Goal: Information Seeking & Learning: Learn about a topic

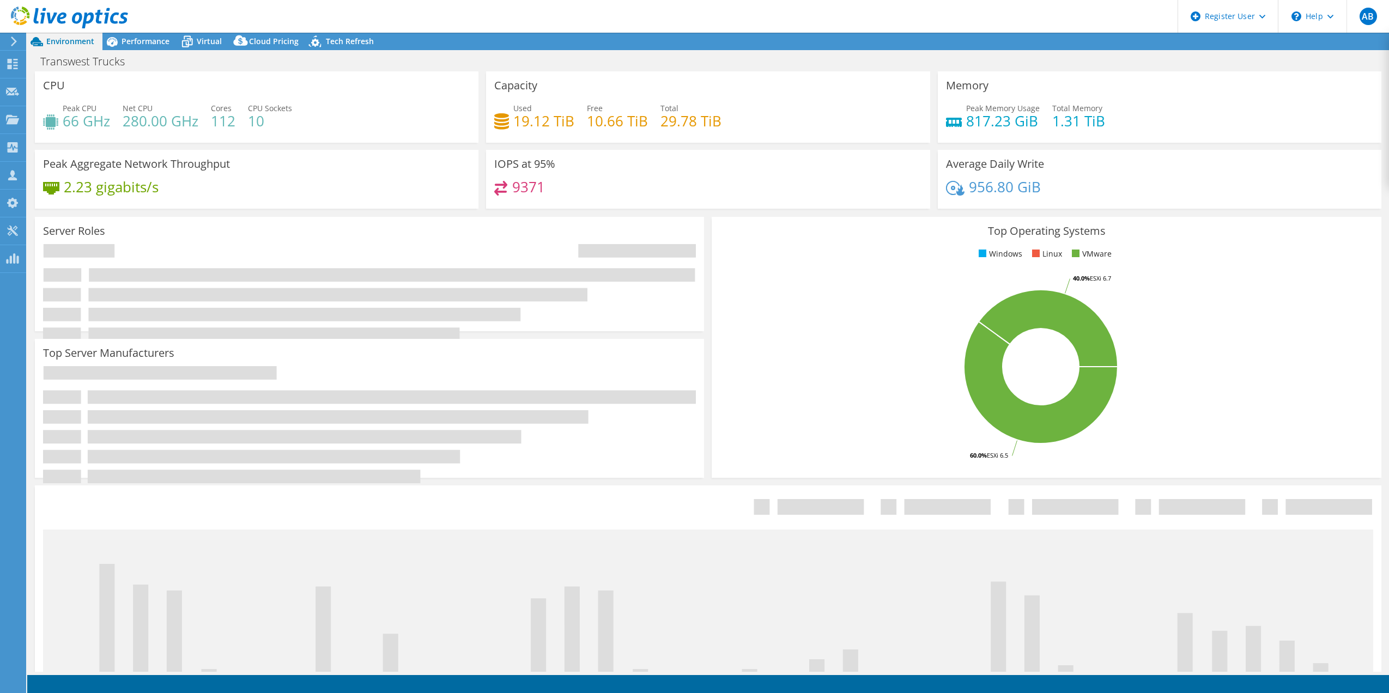
select select "USWest"
select select "USD"
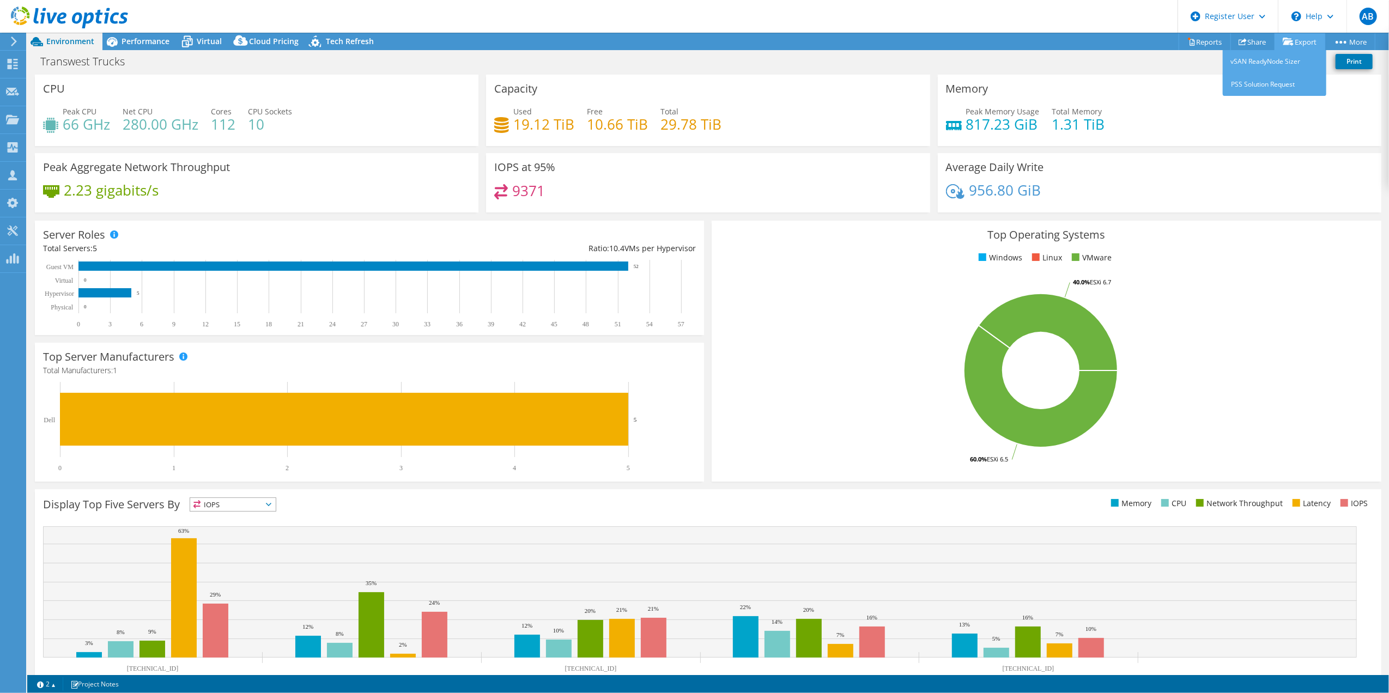
click at [1286, 40] on icon at bounding box center [1287, 42] width 11 height 8
click at [1209, 40] on link "Reports" at bounding box center [1204, 41] width 52 height 17
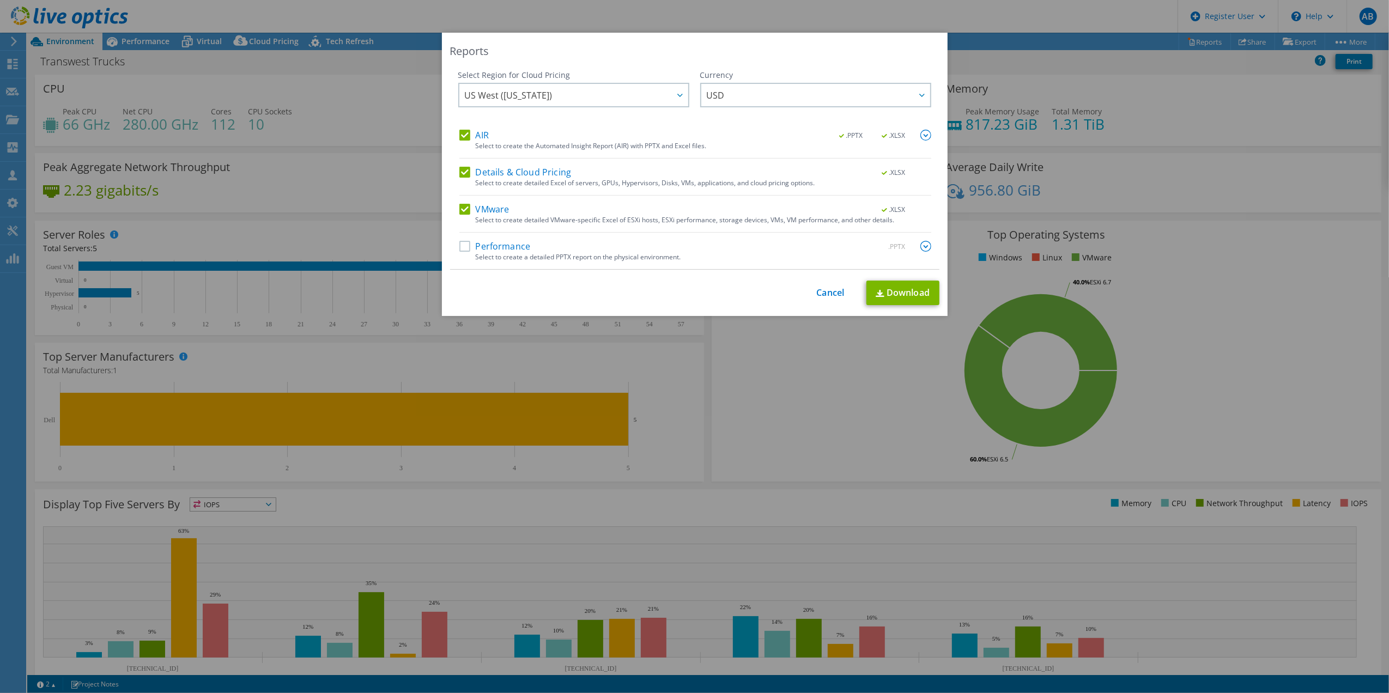
click at [461, 171] on label "Details & Cloud Pricing" at bounding box center [515, 172] width 112 height 11
click at [0, 0] on input "Details & Cloud Pricing" at bounding box center [0, 0] width 0 height 0
click at [459, 242] on label "Performance" at bounding box center [494, 246] width 71 height 11
click at [0, 0] on input "Performance" at bounding box center [0, 0] width 0 height 0
click at [463, 200] on div "AIR .PPTX .XLSX Select to create the Automated Insight Report (AIR) with PPTX a…" at bounding box center [695, 199] width 472 height 139
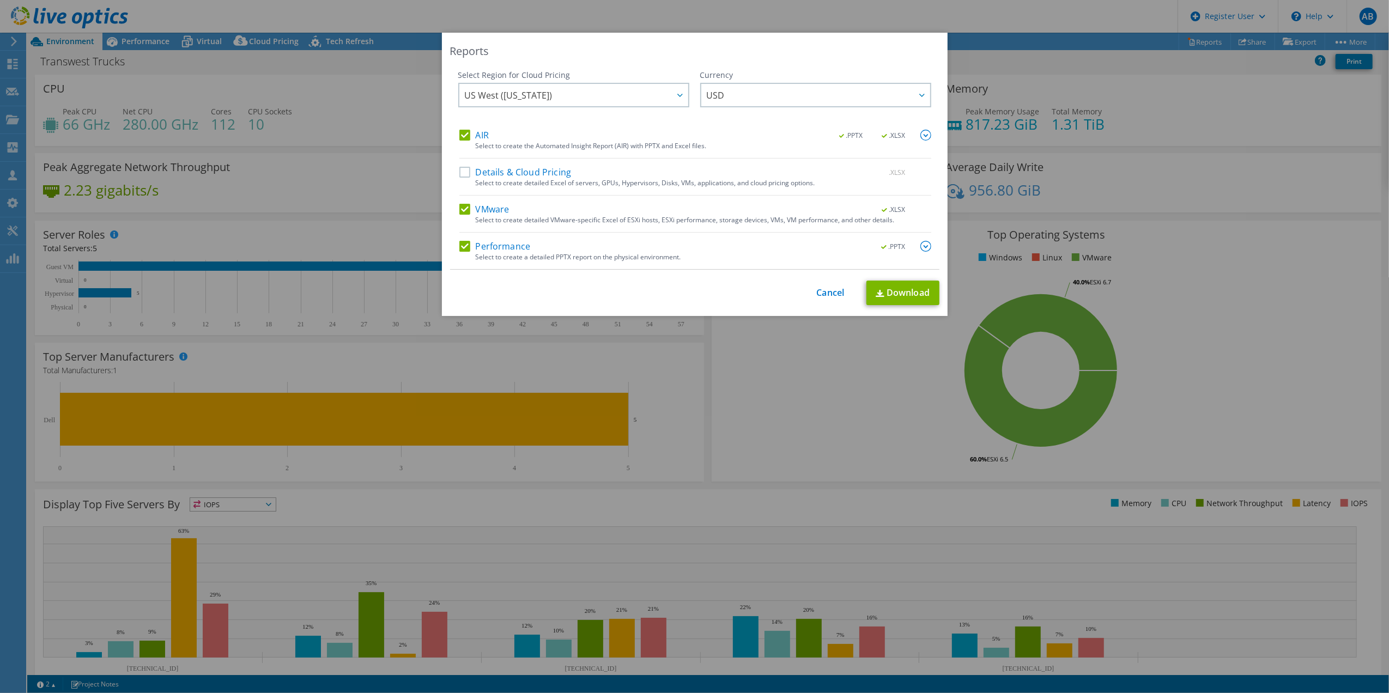
click at [459, 206] on label "VMware" at bounding box center [484, 209] width 50 height 11
click at [0, 0] on input "VMware" at bounding box center [0, 0] width 0 height 0
click at [898, 287] on link "Download" at bounding box center [902, 293] width 73 height 25
click at [831, 296] on link "Cancel" at bounding box center [831, 293] width 28 height 10
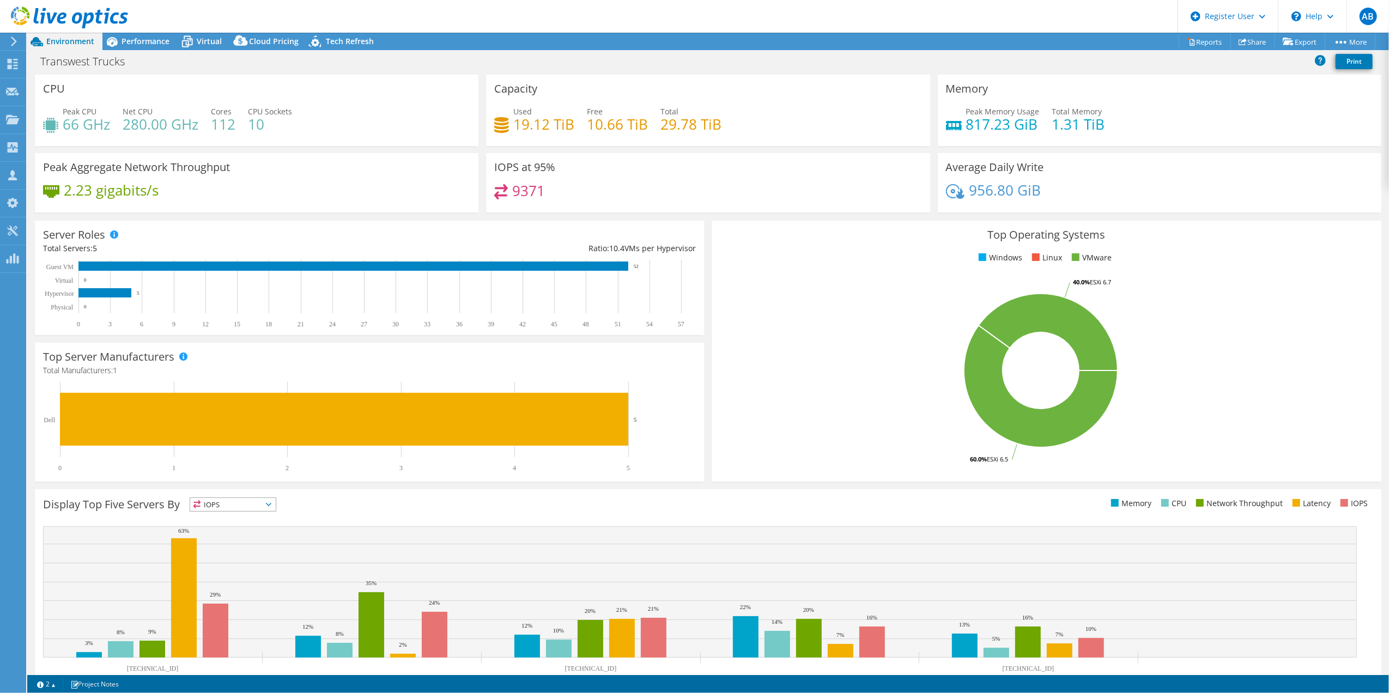
click at [246, 508] on span "IOPS" at bounding box center [233, 504] width 86 height 13
click at [247, 530] on li "Memory" at bounding box center [233, 533] width 86 height 15
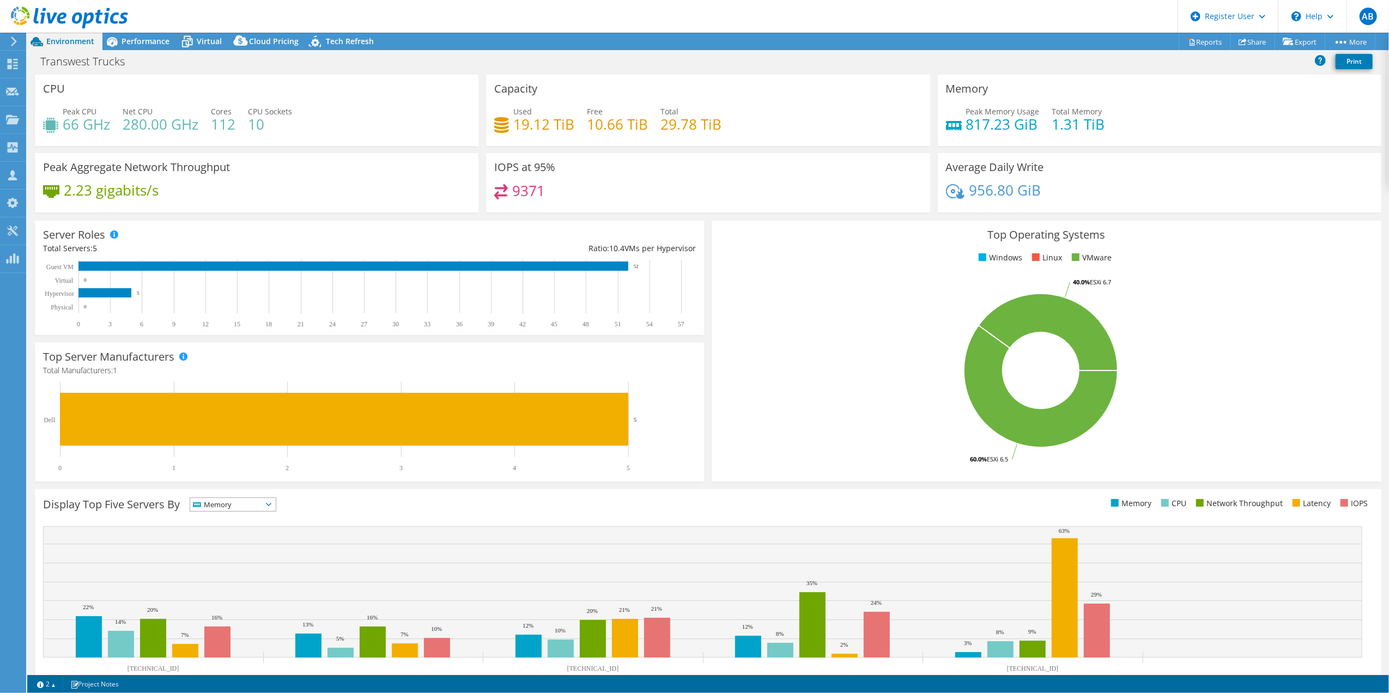
click at [258, 507] on span "Memory" at bounding box center [226, 504] width 72 height 13
click at [249, 563] on li "Network Throughput" at bounding box center [233, 564] width 86 height 15
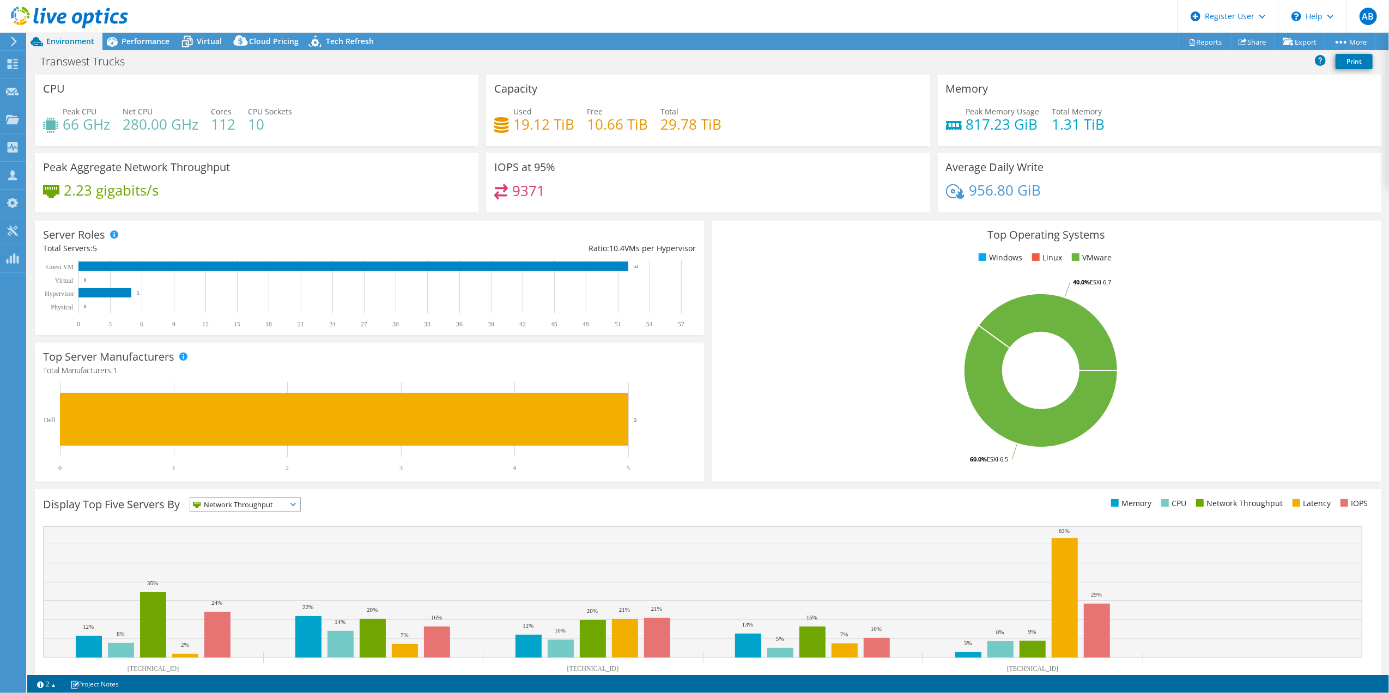
click at [993, 509] on ul "Memory CPU Network Throughput Latency IOPS" at bounding box center [1040, 503] width 665 height 13
click at [241, 508] on span "Network Throughput" at bounding box center [238, 504] width 96 height 13
click at [258, 580] on li "Latency" at bounding box center [245, 579] width 110 height 15
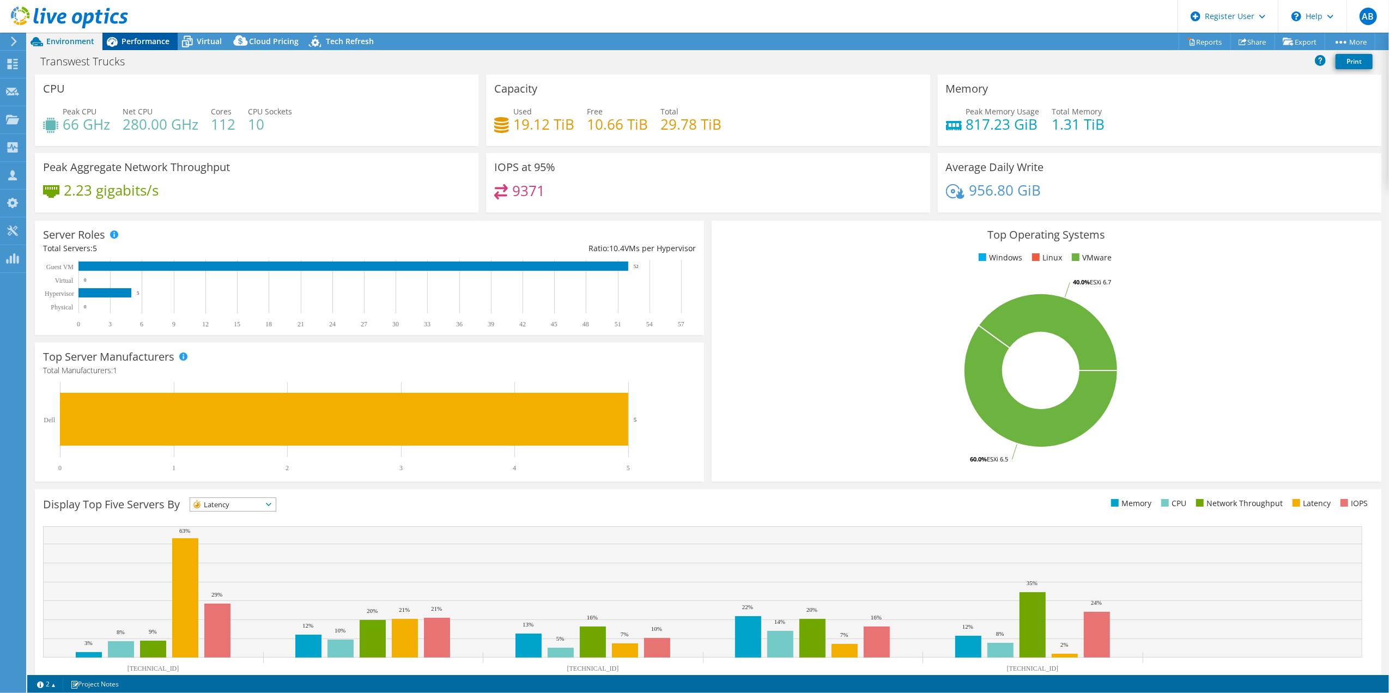
click at [156, 40] on span "Performance" at bounding box center [145, 41] width 48 height 10
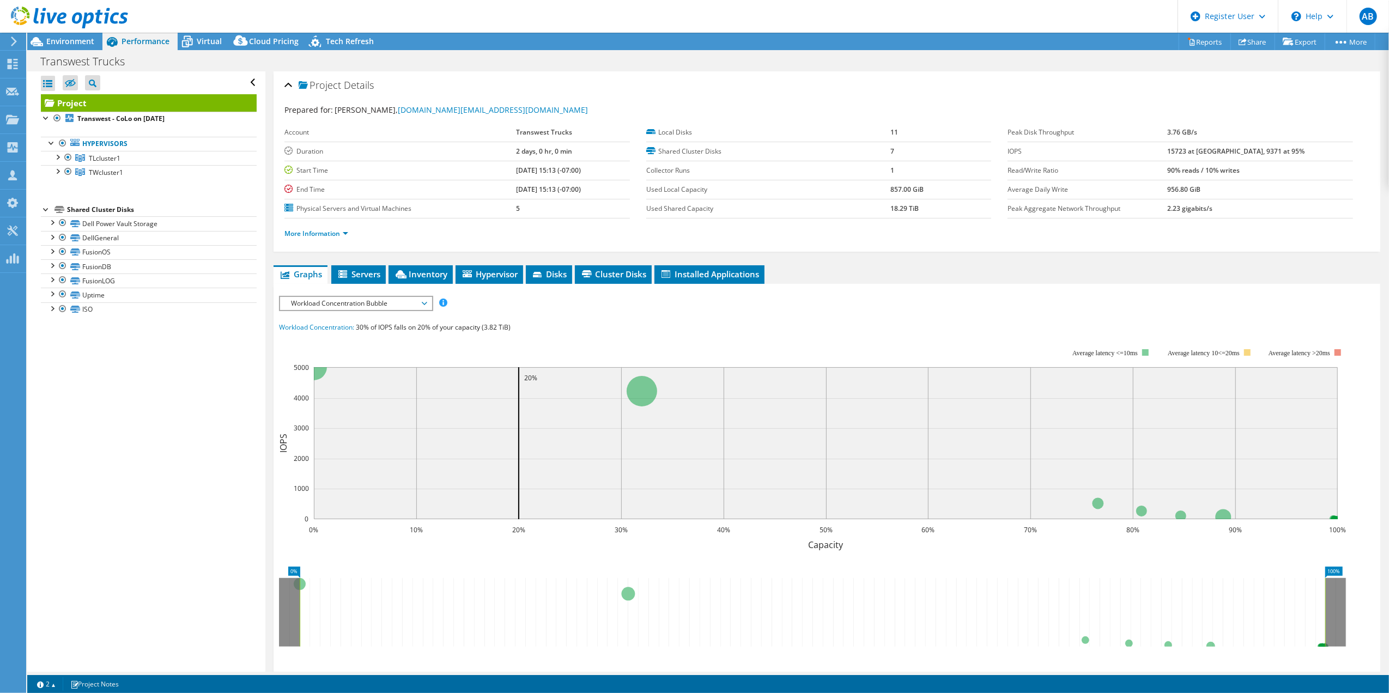
click at [344, 303] on span "Workload Concentration Bubble" at bounding box center [355, 303] width 140 height 13
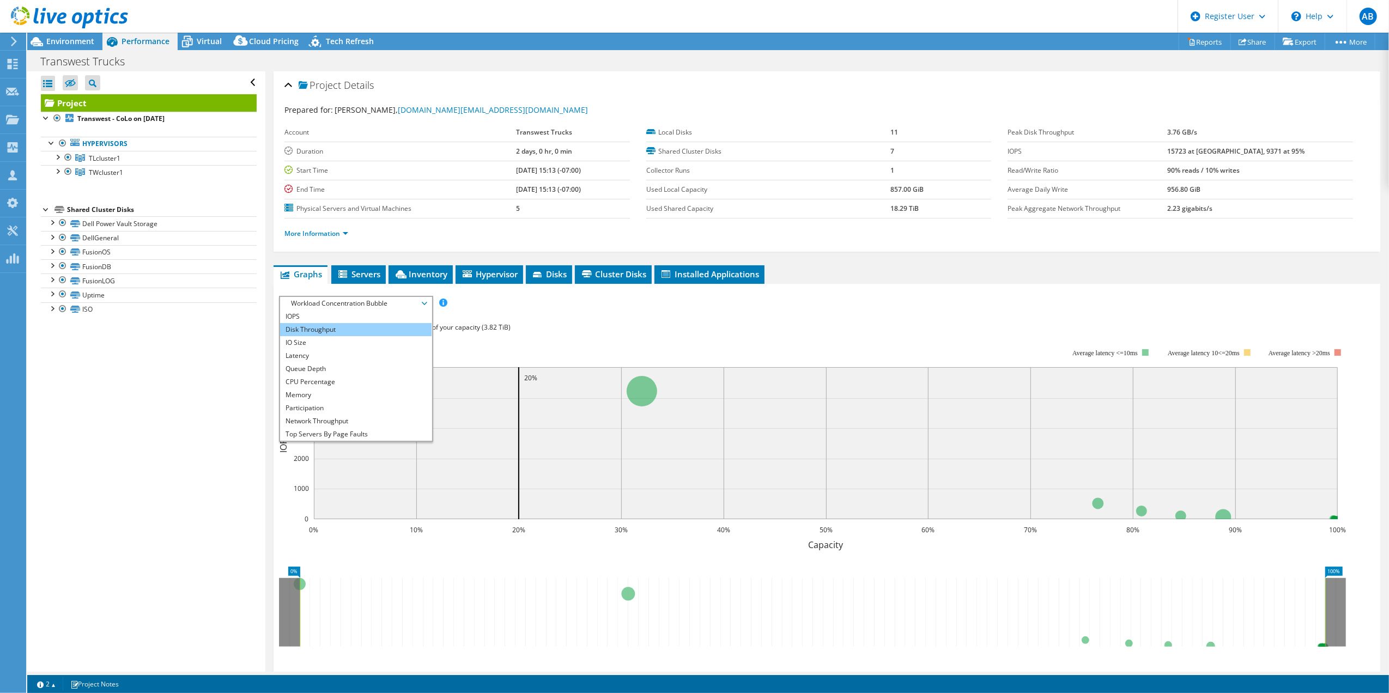
click at [343, 326] on li "Disk Throughput" at bounding box center [355, 329] width 151 height 13
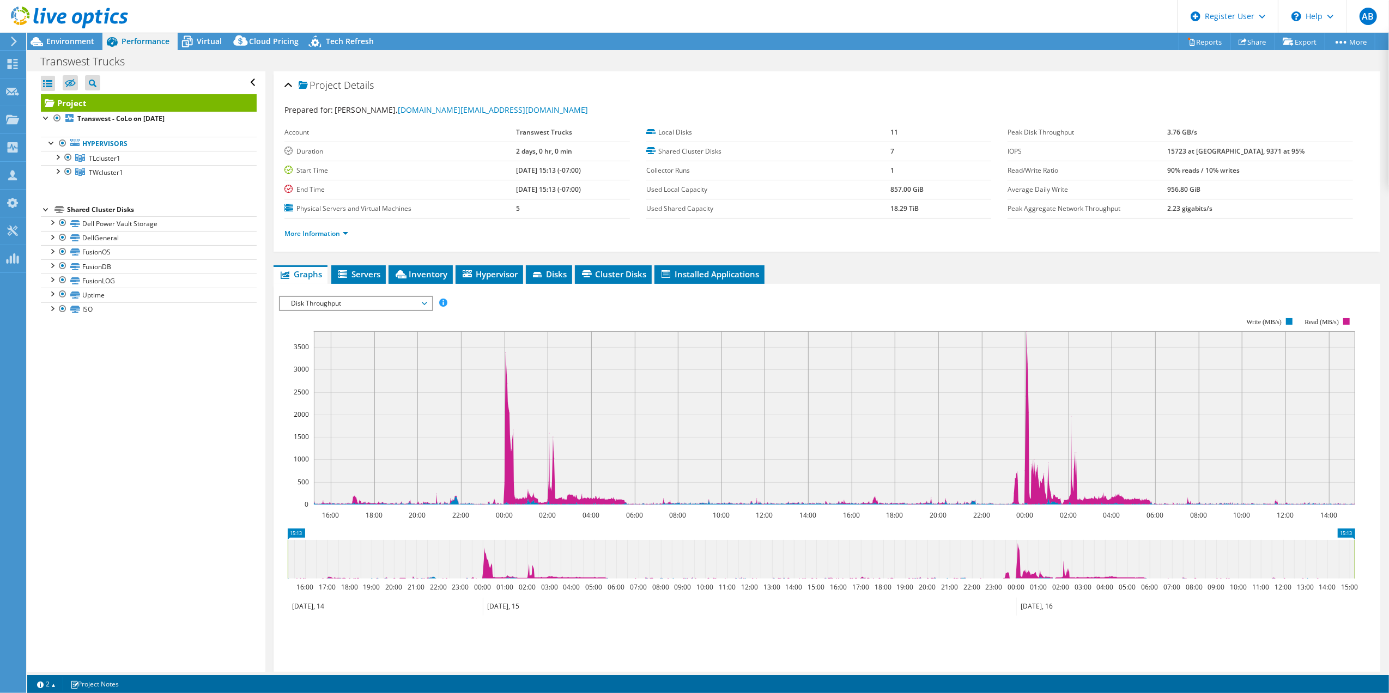
click at [362, 308] on span "Disk Throughput" at bounding box center [355, 303] width 140 height 13
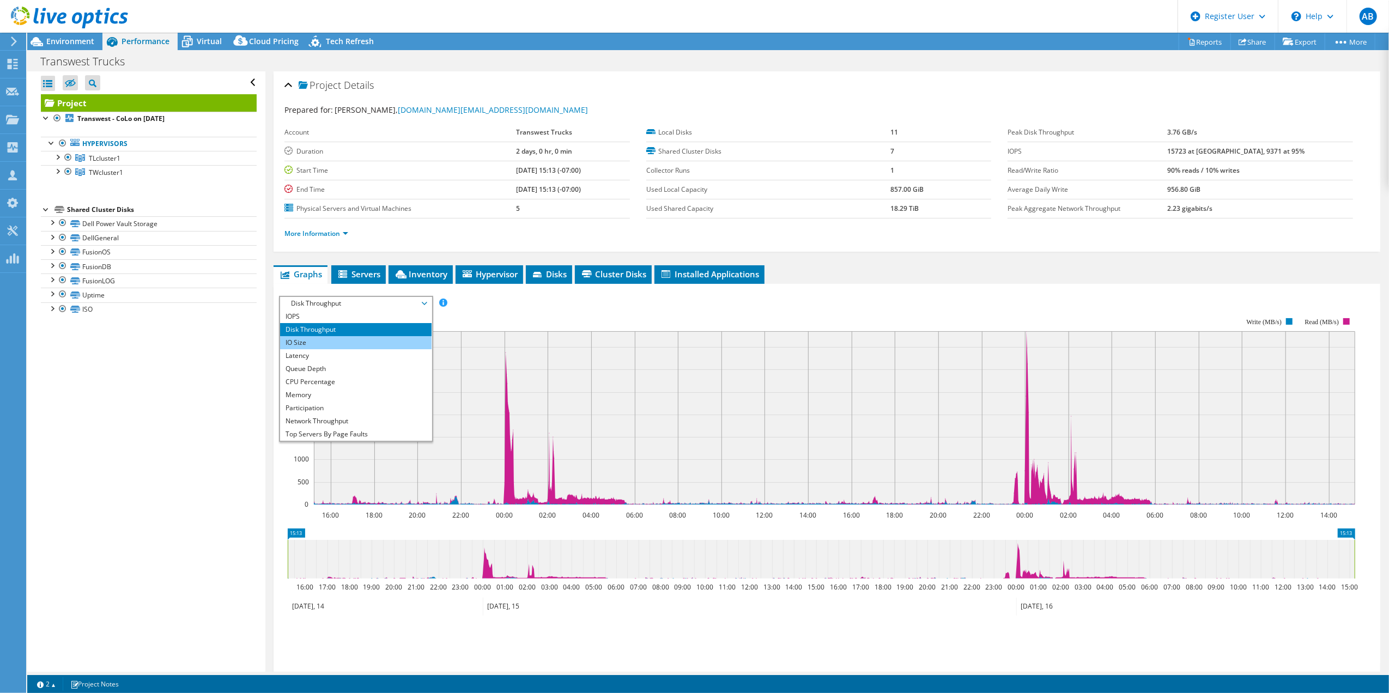
click at [355, 343] on li "IO Size" at bounding box center [355, 342] width 151 height 13
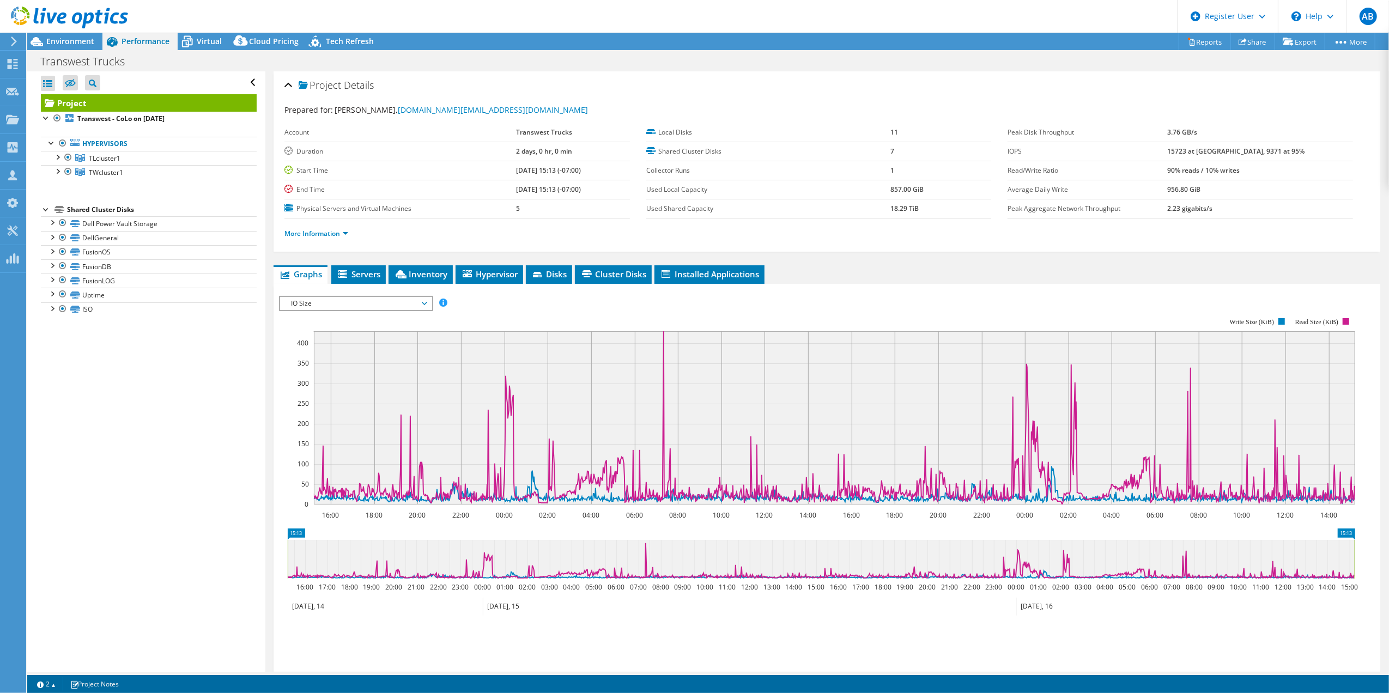
click at [380, 303] on span "IO Size" at bounding box center [355, 303] width 140 height 13
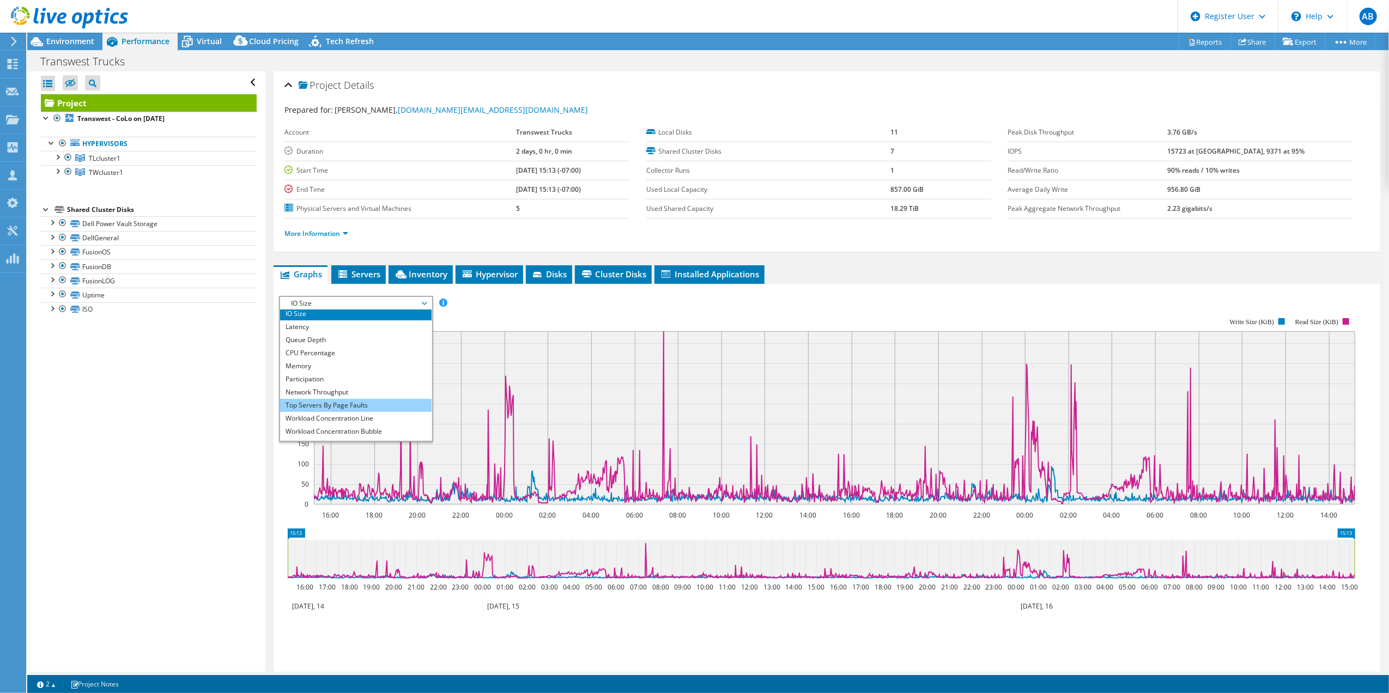
scroll to position [39, 0]
click at [373, 382] on li "Network Throughput" at bounding box center [355, 381] width 151 height 13
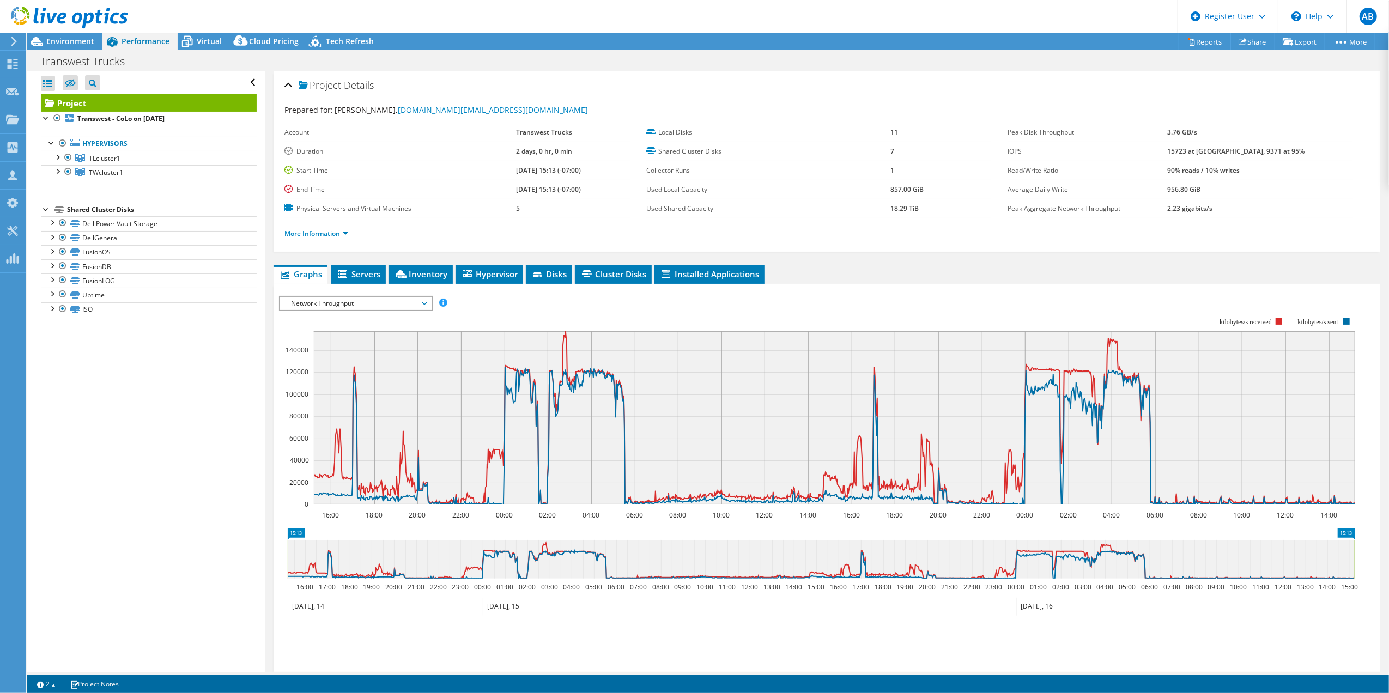
click at [391, 301] on span "Network Throughput" at bounding box center [355, 303] width 140 height 13
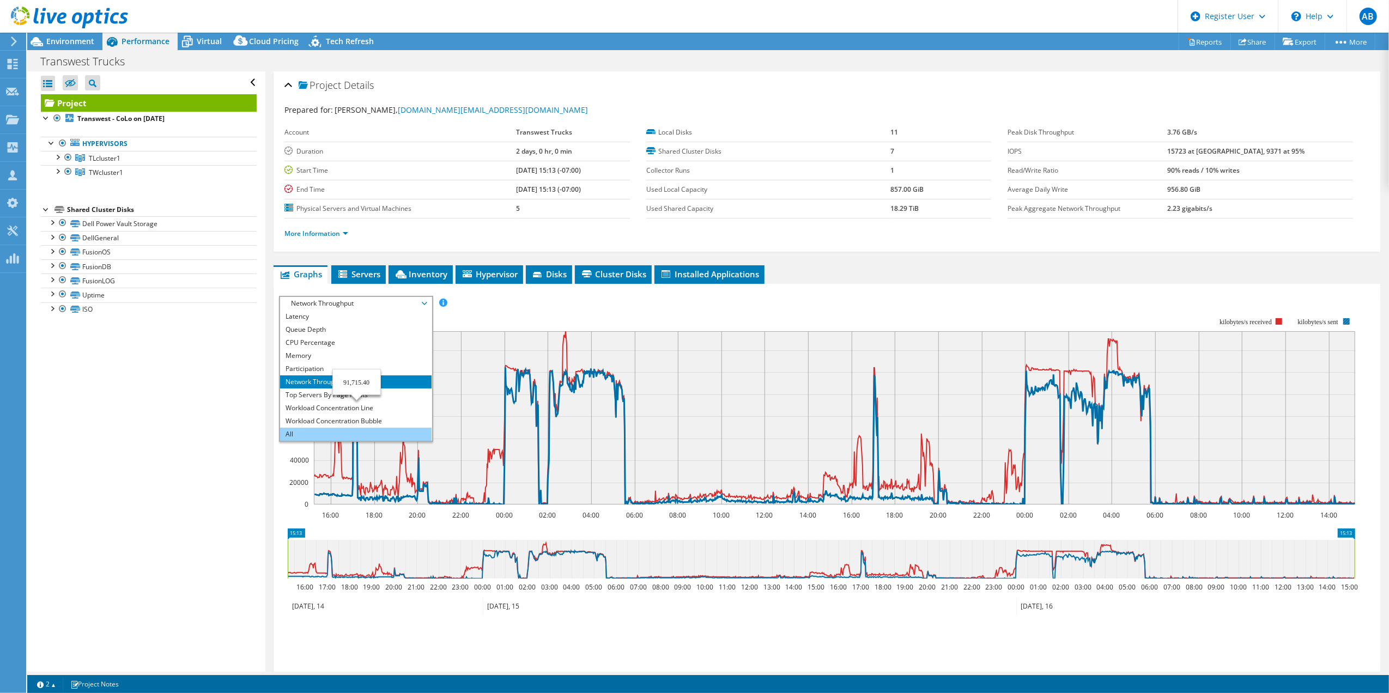
click at [356, 430] on li "All" at bounding box center [355, 434] width 151 height 13
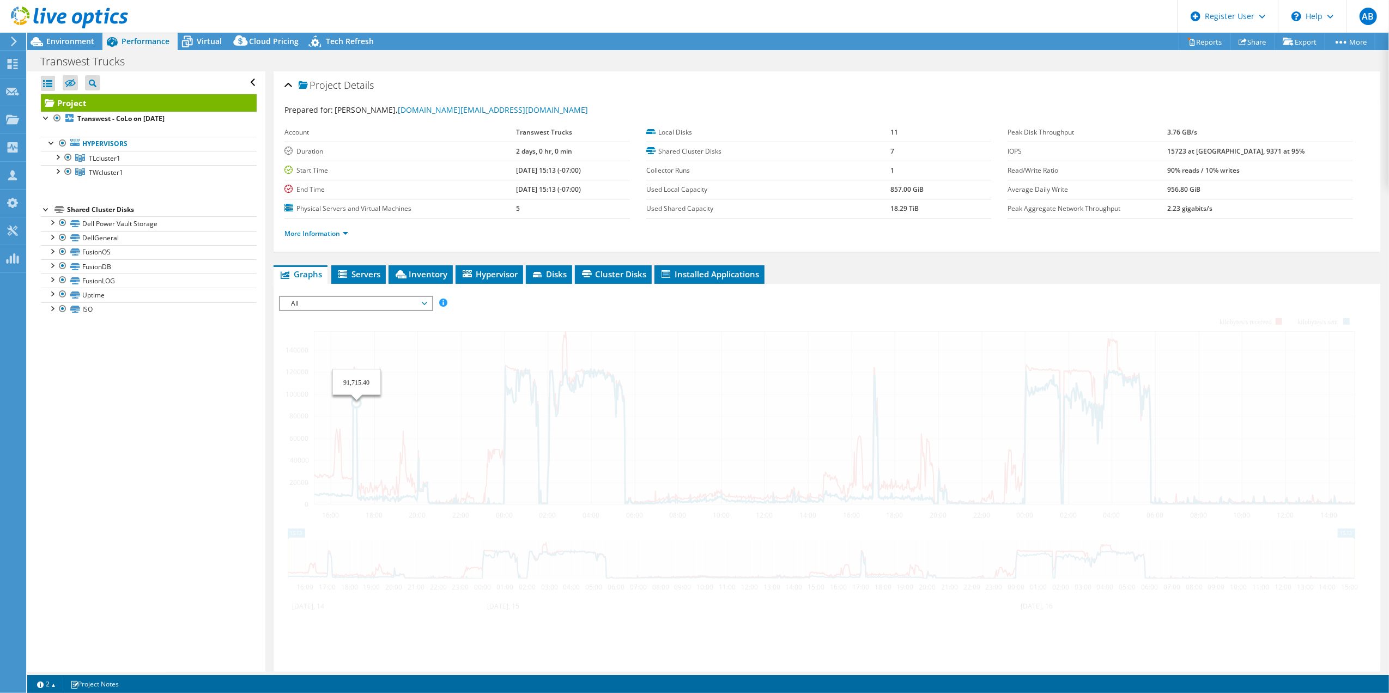
click at [595, 305] on div at bounding box center [827, 482] width 1096 height 372
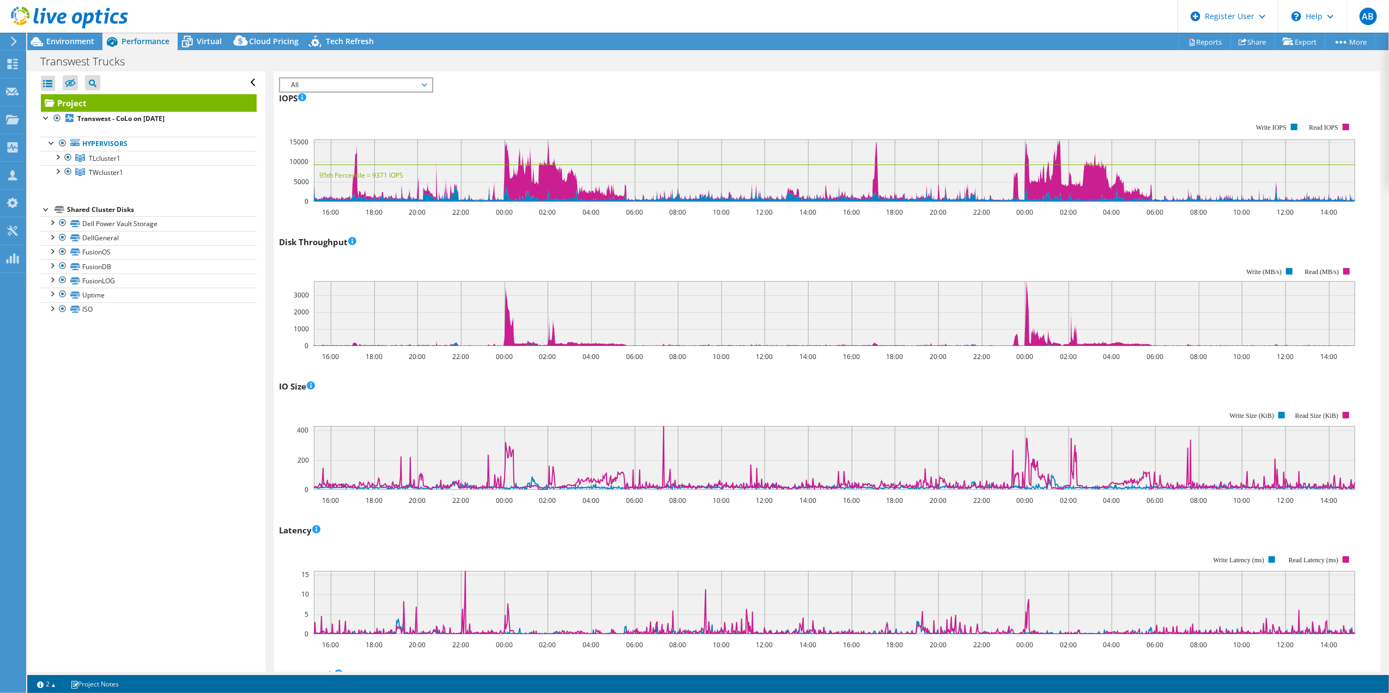
scroll to position [0, 0]
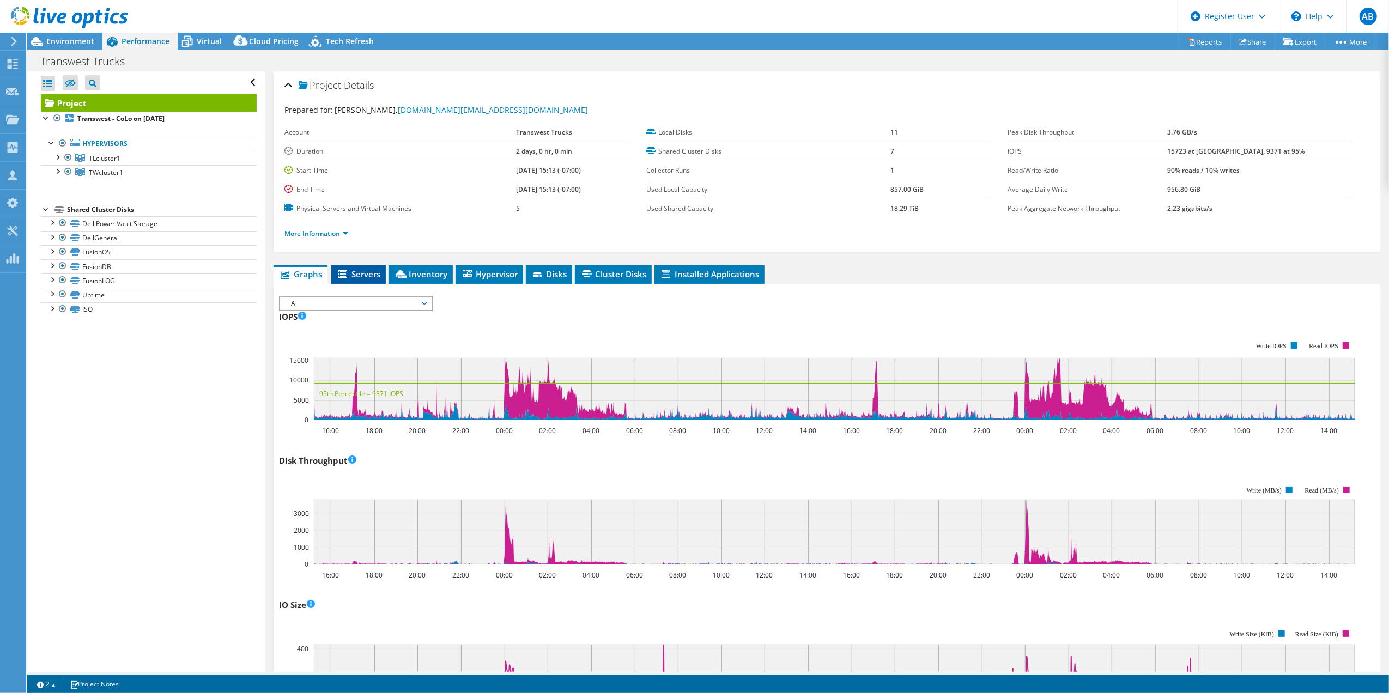
click at [358, 279] on span "Servers" at bounding box center [359, 274] width 44 height 11
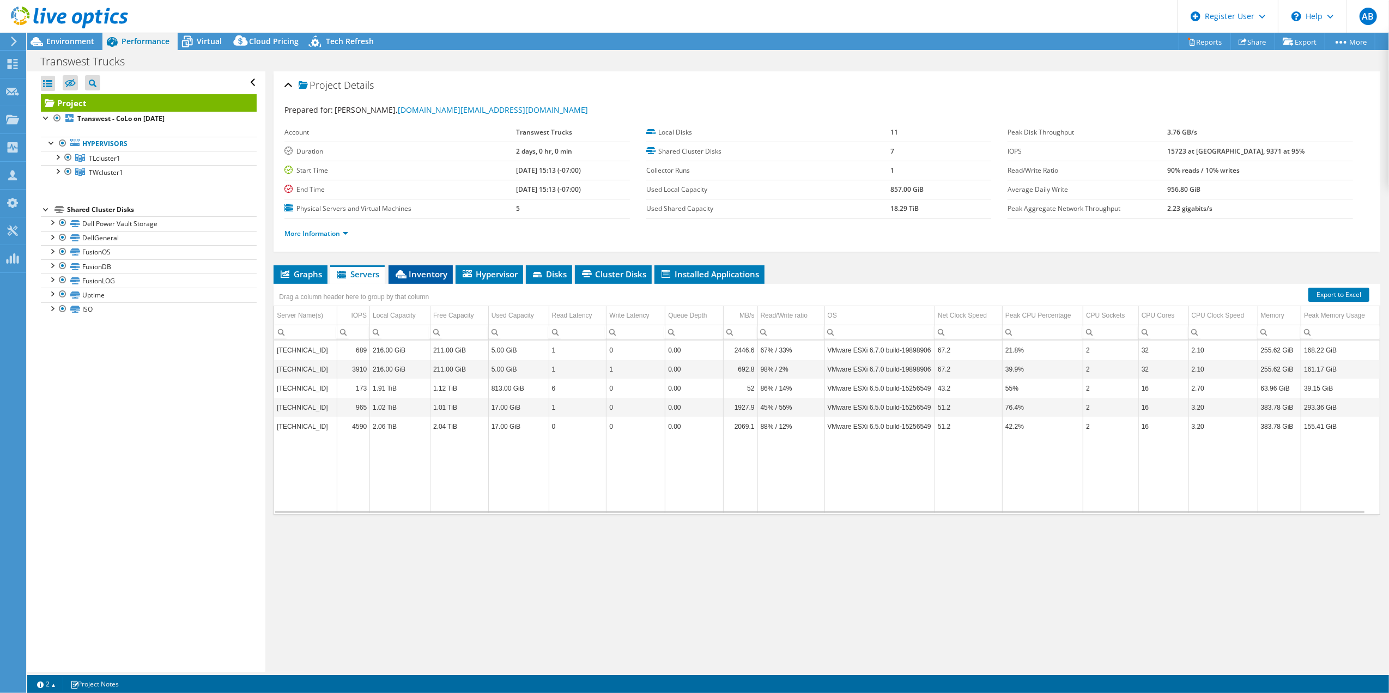
click at [427, 272] on span "Inventory" at bounding box center [420, 274] width 53 height 11
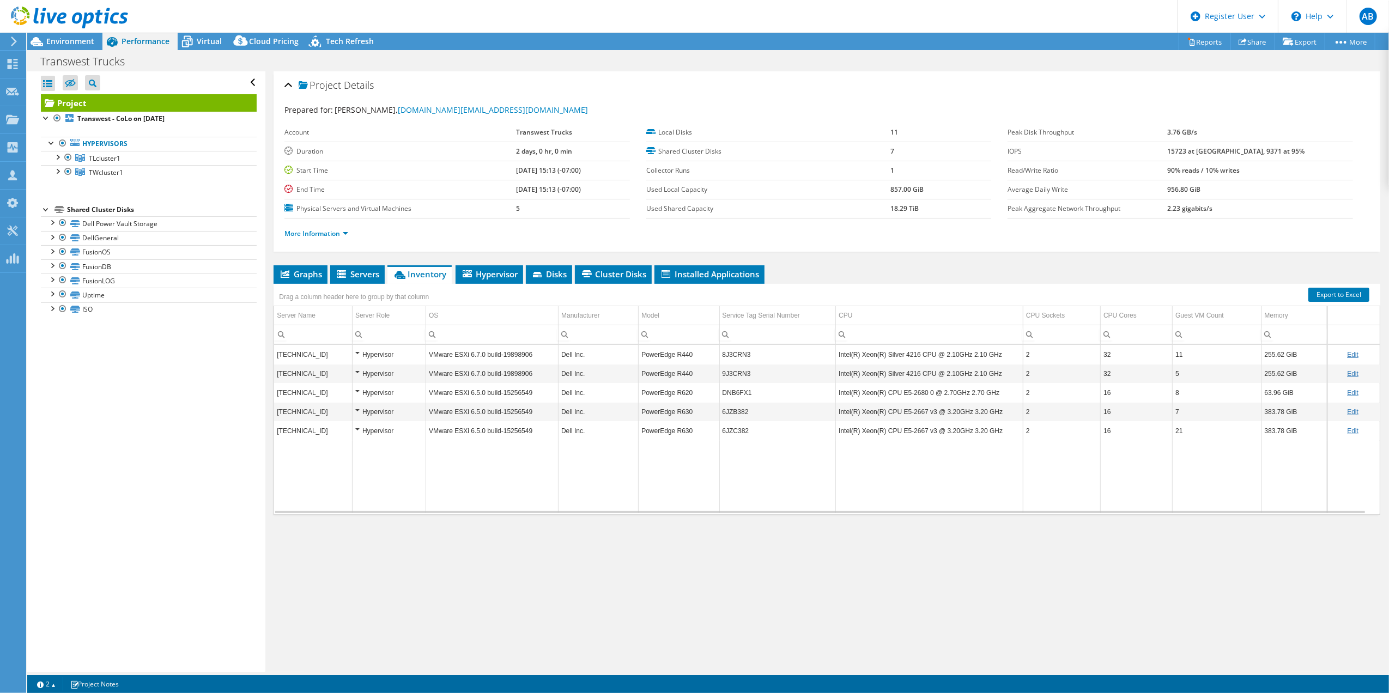
click at [975, 640] on div "Project Details Prepared for: [PERSON_NAME], [DOMAIN_NAME][EMAIL_ADDRESS][DOMAI…" at bounding box center [826, 371] width 1123 height 600
click at [486, 272] on span "Hypervisor" at bounding box center [489, 274] width 57 height 11
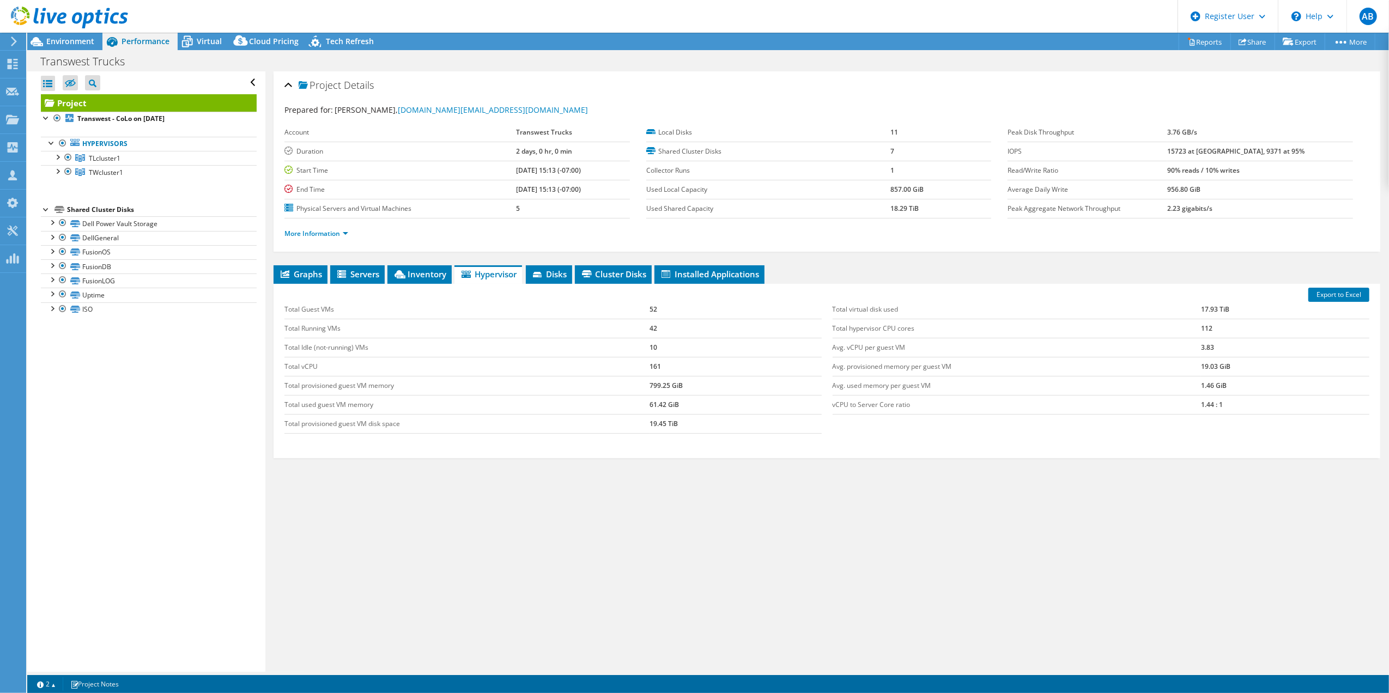
click at [829, 586] on div "Project Details Prepared for: [PERSON_NAME], [DOMAIN_NAME][EMAIL_ADDRESS][DOMAI…" at bounding box center [826, 371] width 1123 height 600
click at [556, 273] on span "Disks" at bounding box center [548, 274] width 35 height 11
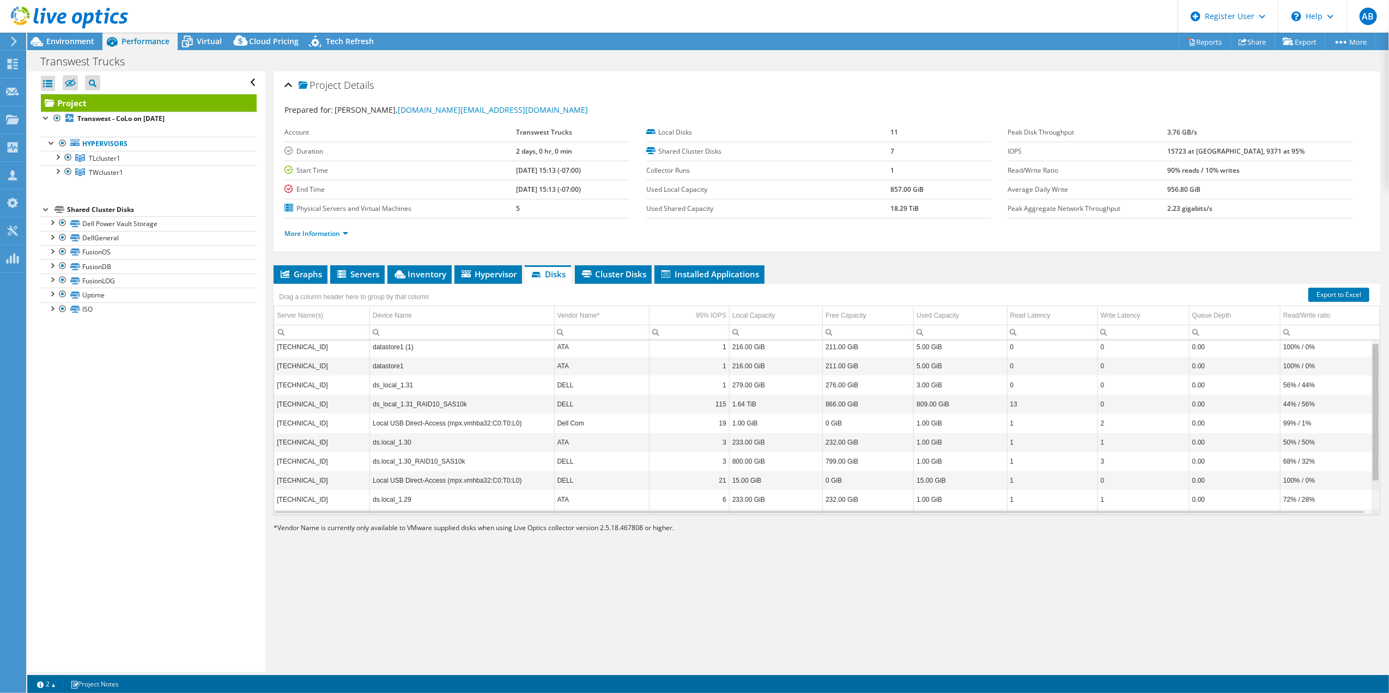
scroll to position [5, 0]
drag, startPoint x: 1365, startPoint y: 446, endPoint x: 1369, endPoint y: 455, distance: 10.7
click at [1369, 455] on body "AB Dell User [PERSON_NAME] [PERSON_NAME][EMAIL_ADDRESS][PERSON_NAME][DOMAIN_NAM…" at bounding box center [694, 346] width 1389 height 693
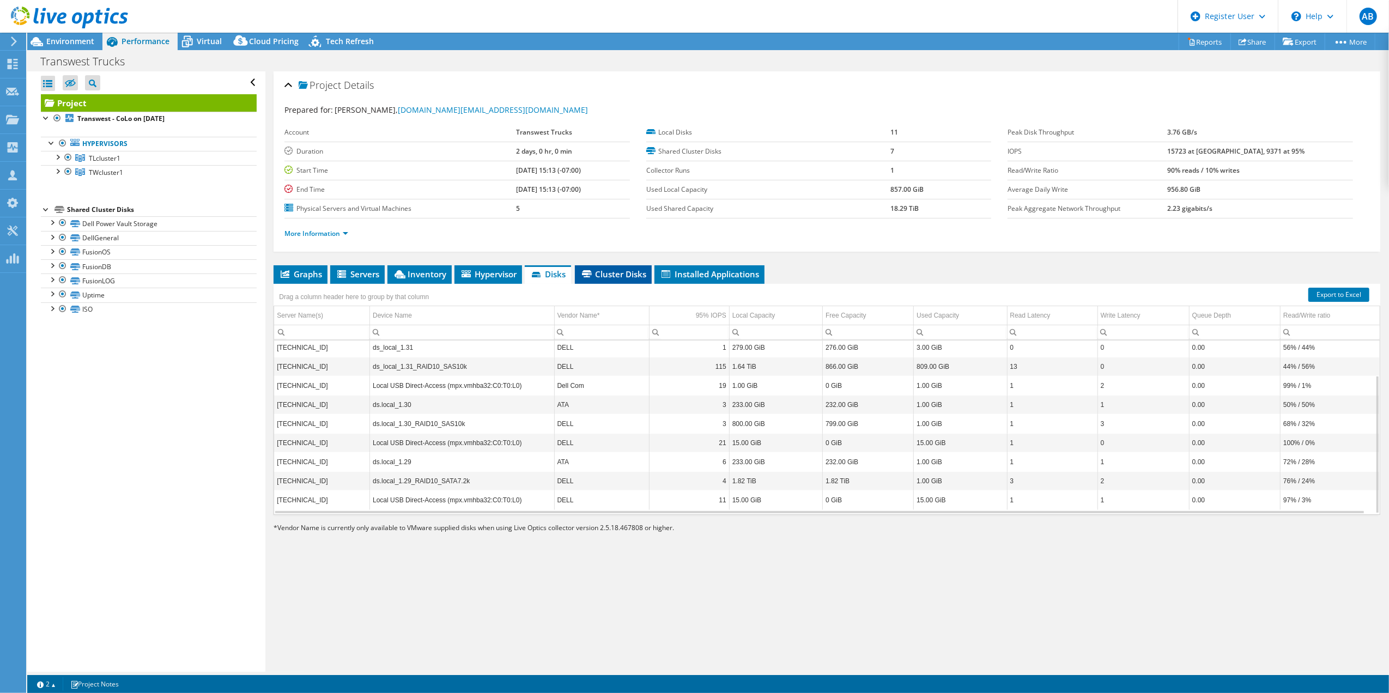
click at [633, 278] on span "Cluster Disks" at bounding box center [613, 274] width 66 height 11
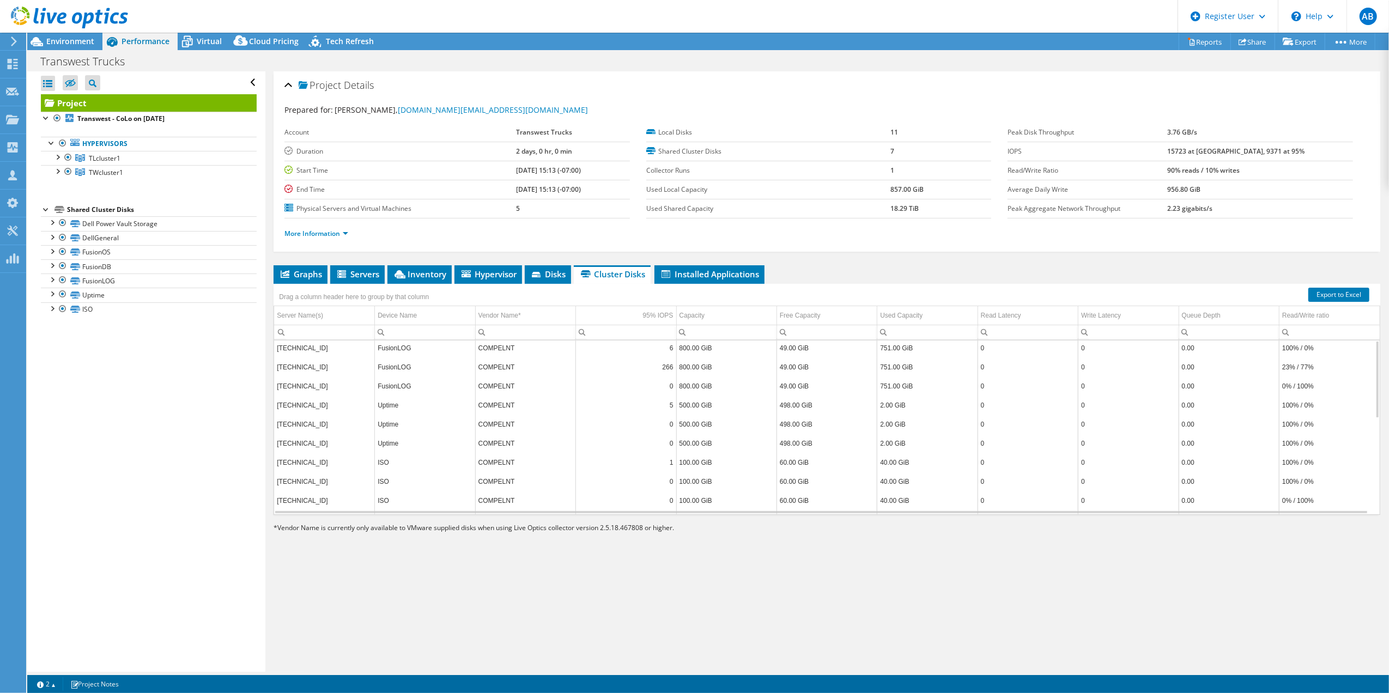
scroll to position [0, 0]
click at [724, 277] on span "Installed Applications" at bounding box center [709, 274] width 99 height 11
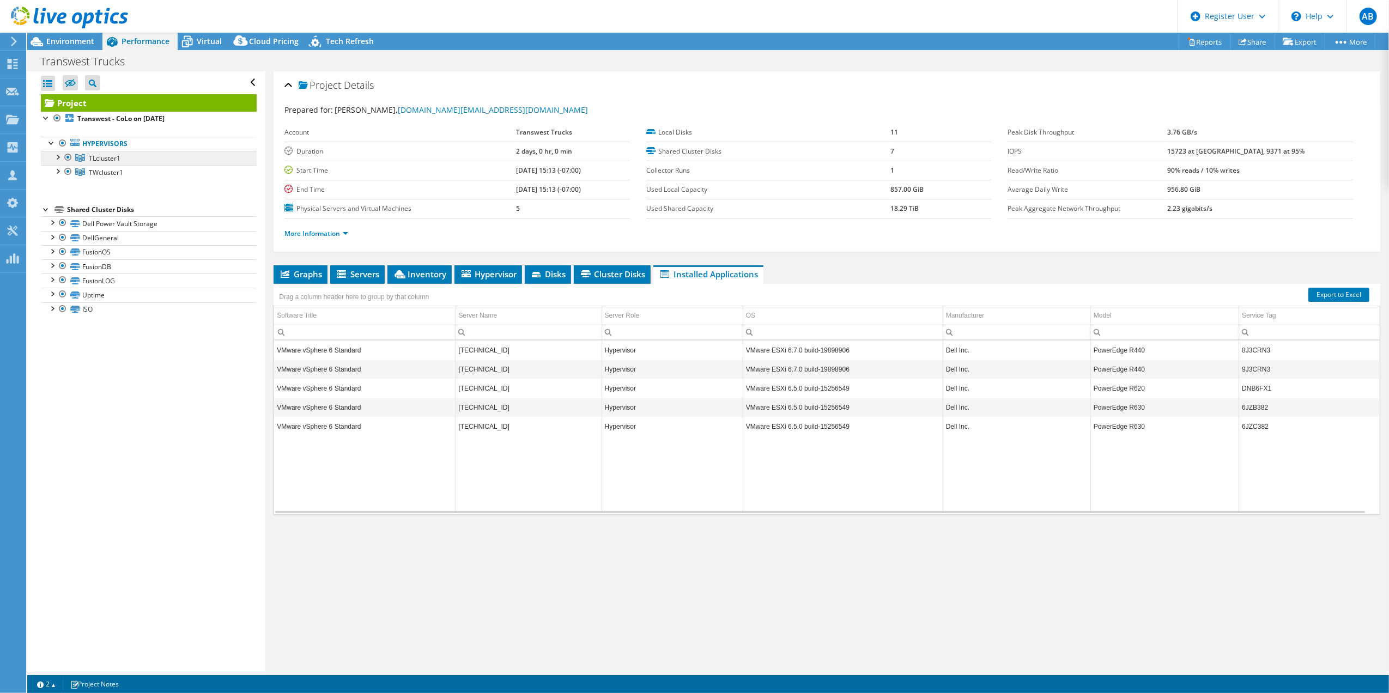
click at [94, 151] on link "TLcluster1" at bounding box center [149, 158] width 216 height 14
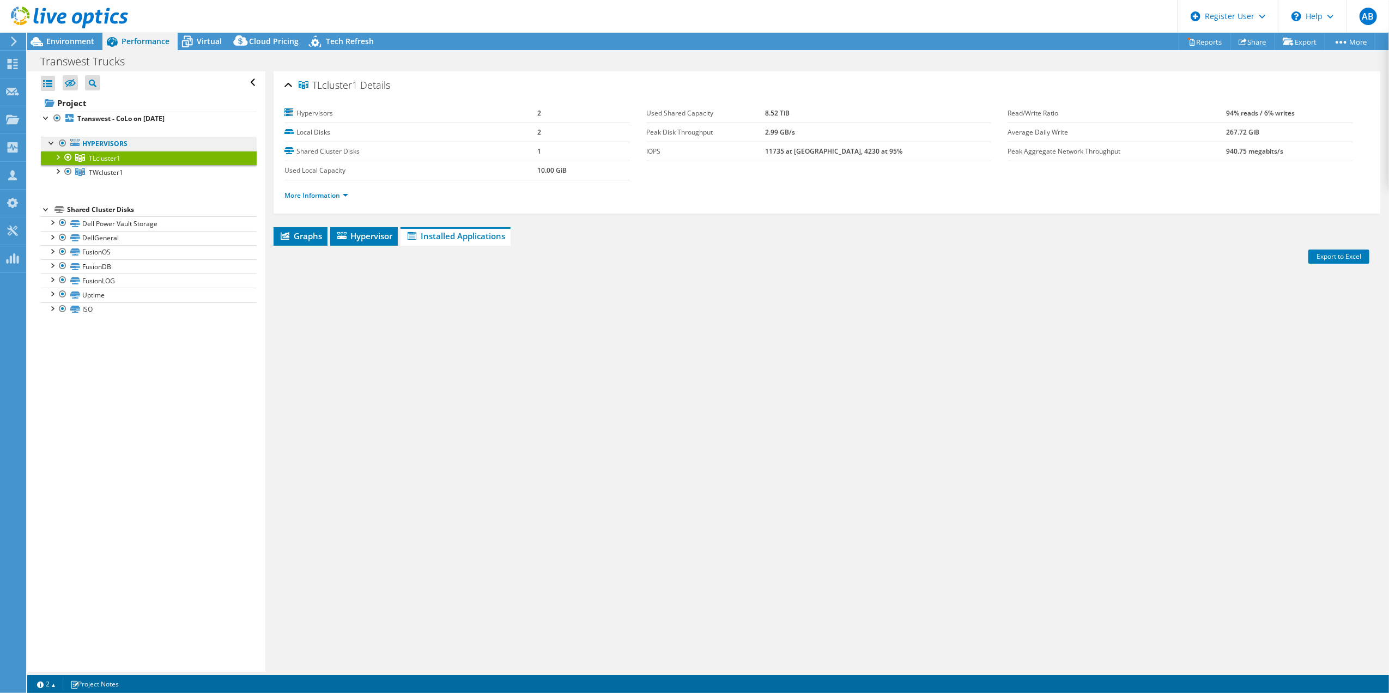
click at [127, 138] on link "Hypervisors" at bounding box center [149, 144] width 216 height 14
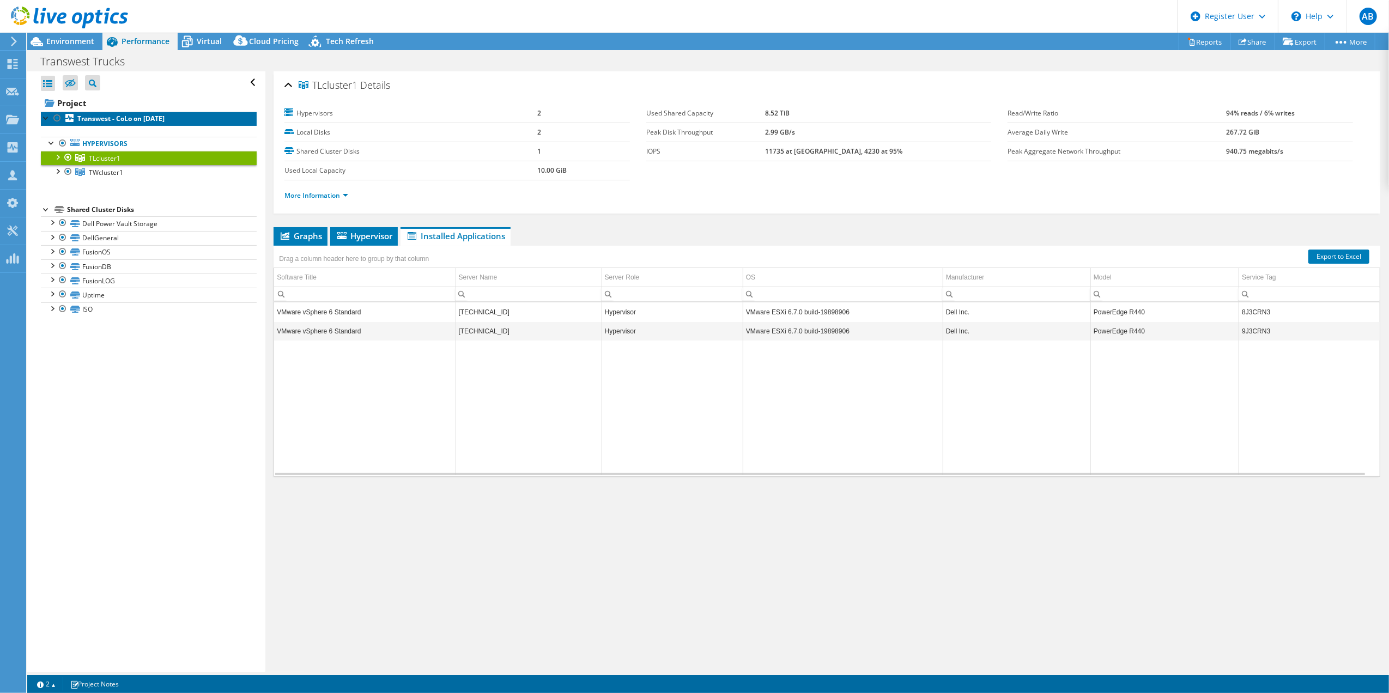
click at [143, 118] on b "Transwest - CoLo on [DATE]" at bounding box center [120, 118] width 87 height 9
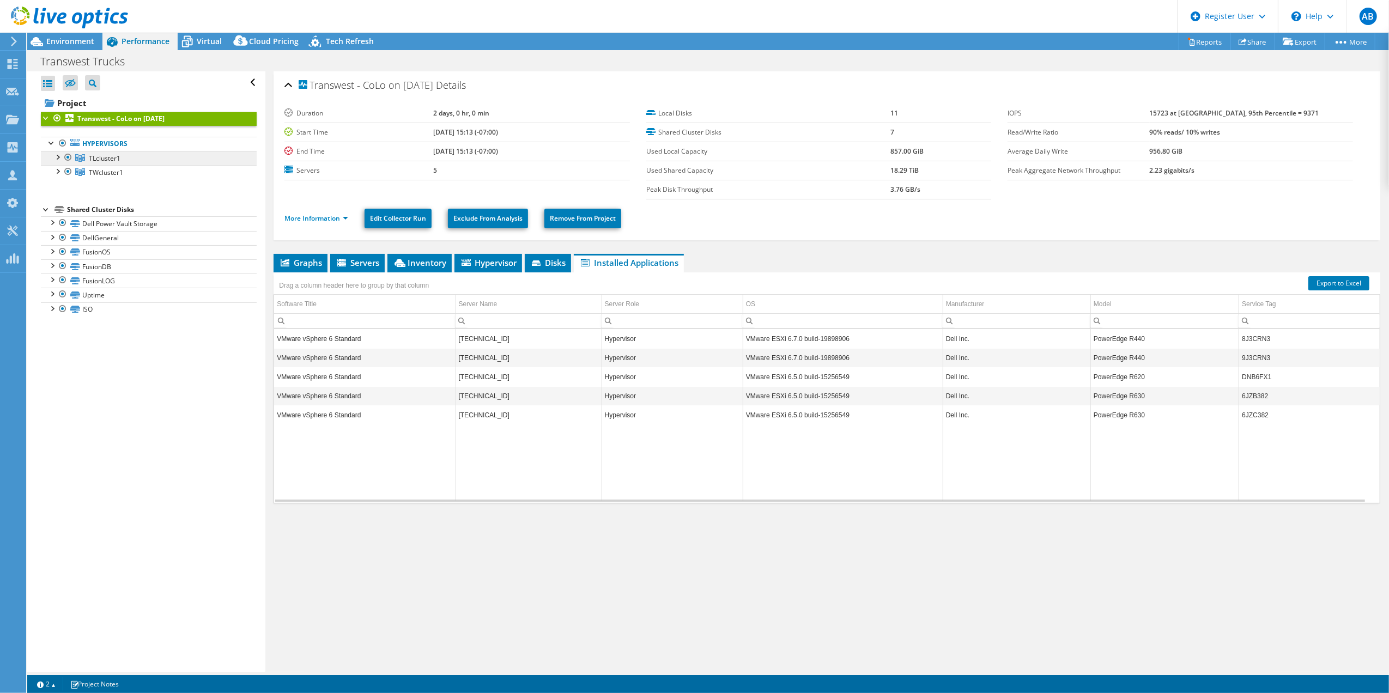
click at [313, 261] on span "Graphs" at bounding box center [300, 262] width 43 height 11
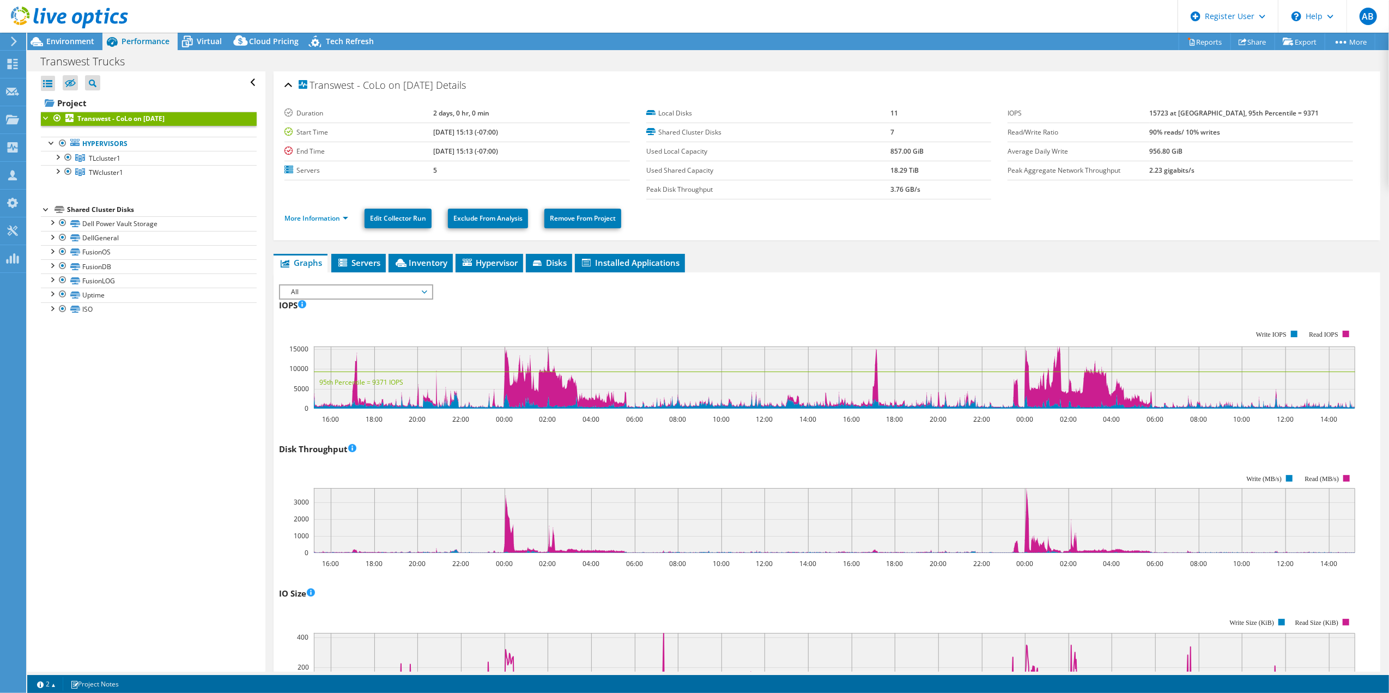
click at [45, 117] on div at bounding box center [46, 117] width 11 height 11
click at [45, 118] on div at bounding box center [46, 117] width 11 height 11
drag, startPoint x: 45, startPoint y: 118, endPoint x: 46, endPoint y: 125, distance: 7.2
click at [46, 125] on li "Transwest - CoLo on 11/18/2024 Hypervisors TLcluster1 10.0.33.74" at bounding box center [149, 151] width 216 height 79
click at [44, 120] on div at bounding box center [46, 117] width 11 height 11
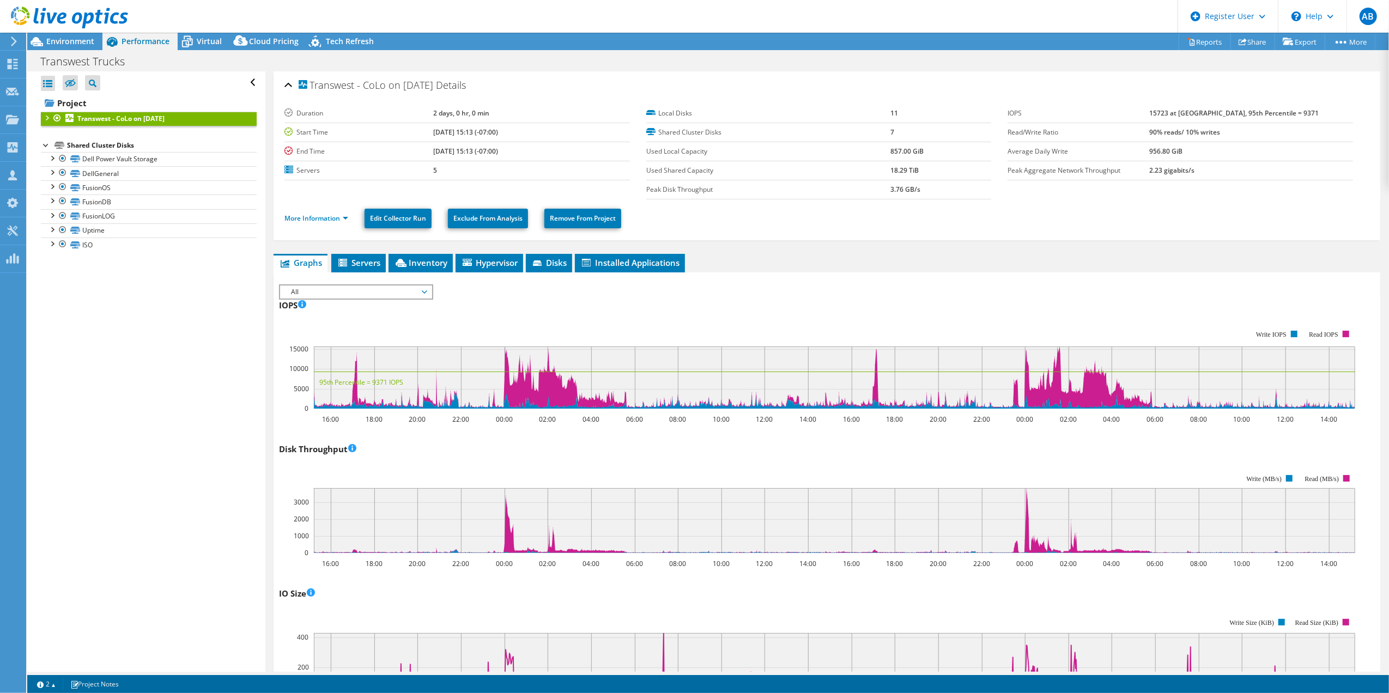
click at [47, 120] on div at bounding box center [46, 117] width 11 height 11
click at [129, 142] on link "Hypervisors" at bounding box center [149, 144] width 216 height 14
click at [112, 143] on link "Hypervisors" at bounding box center [149, 144] width 216 height 14
click at [95, 162] on span "TLcluster1" at bounding box center [105, 158] width 32 height 9
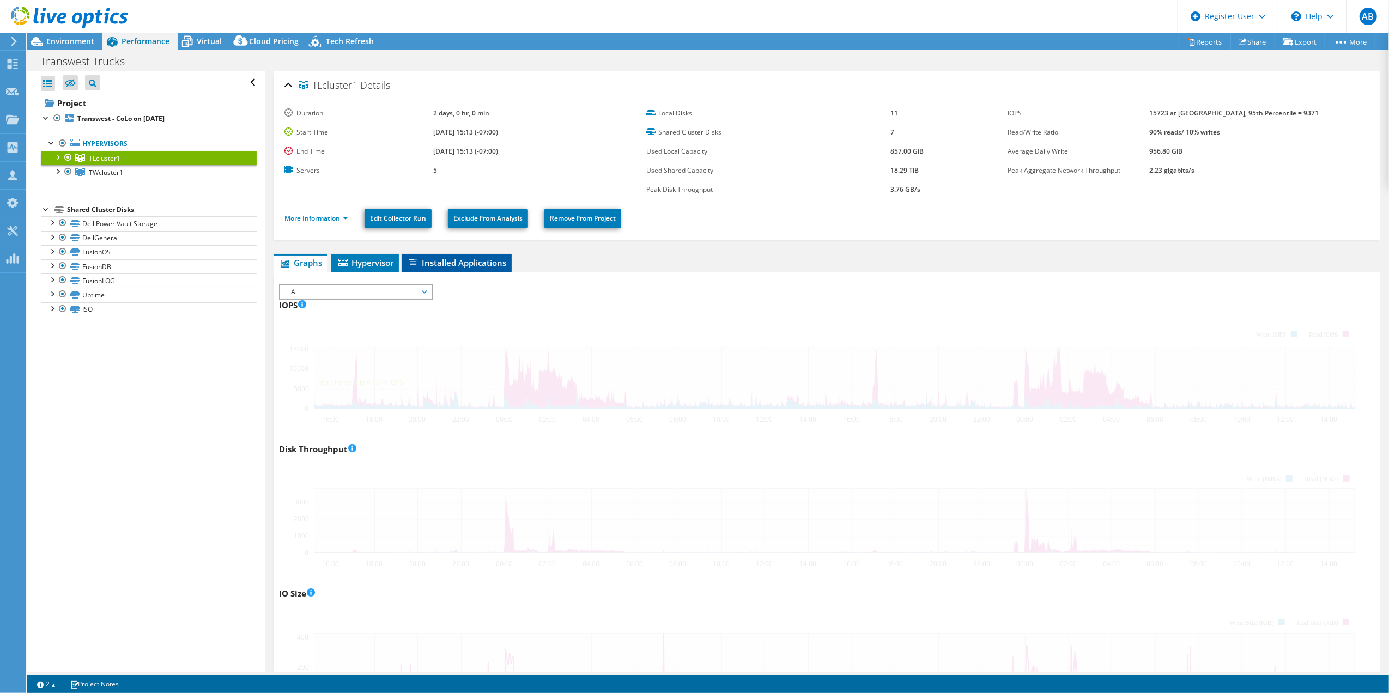
click at [463, 257] on span "Installed Applications" at bounding box center [456, 262] width 99 height 11
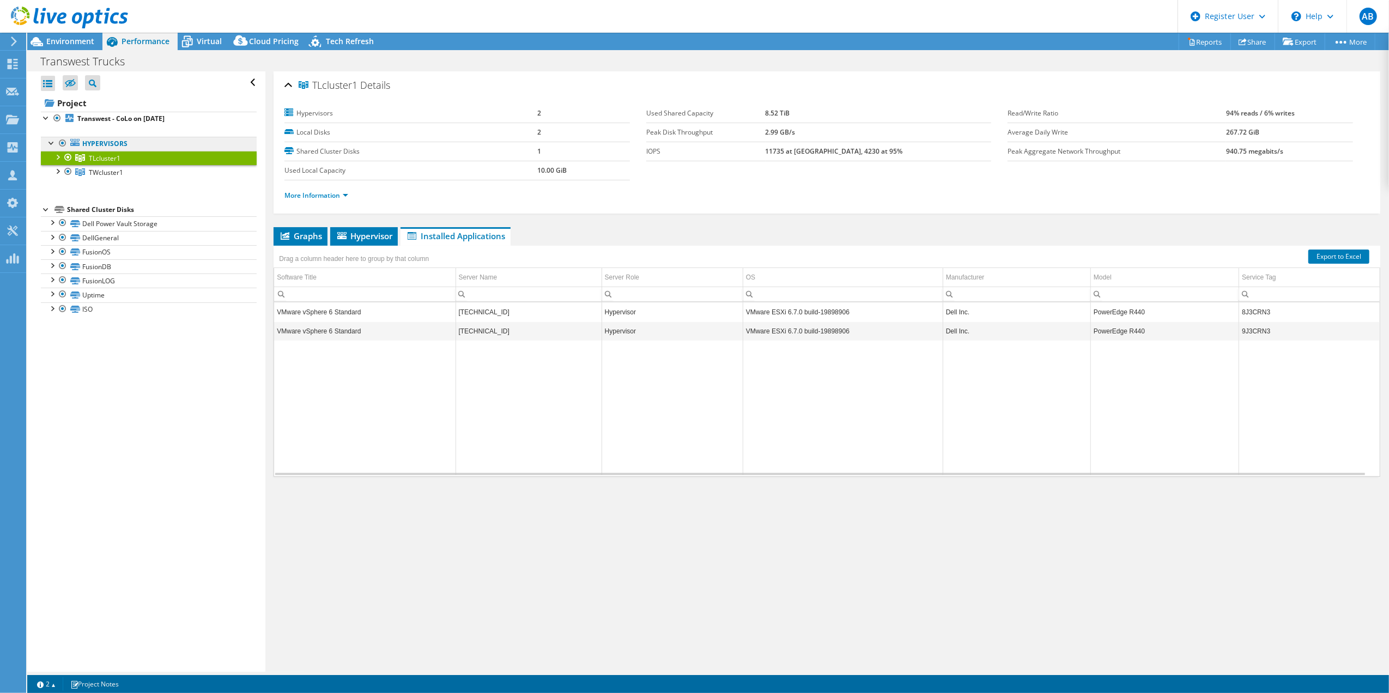
click at [105, 145] on link "Hypervisors" at bounding box center [149, 144] width 216 height 14
click at [156, 116] on b "Transwest - CoLo on [DATE]" at bounding box center [120, 118] width 87 height 9
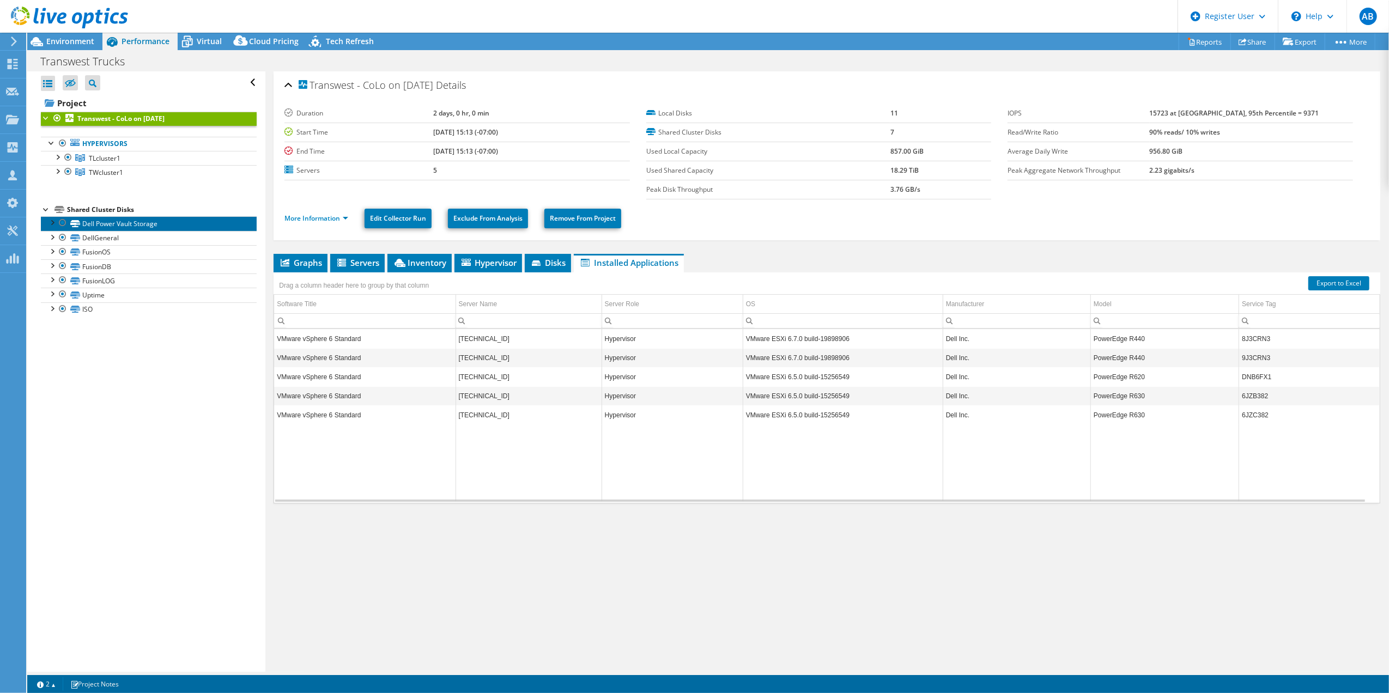
click at [118, 224] on link "Dell Power Vault Storage" at bounding box center [149, 223] width 216 height 14
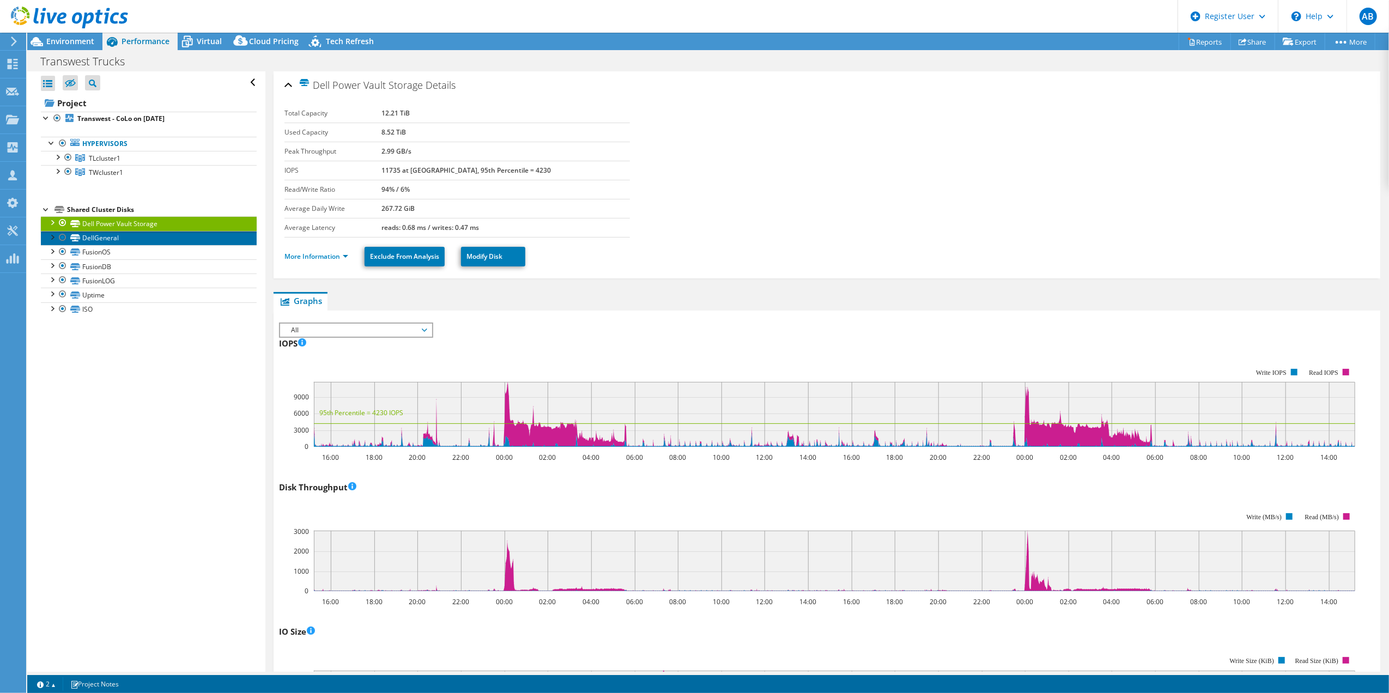
click at [122, 239] on link "DellGeneral" at bounding box center [149, 238] width 216 height 14
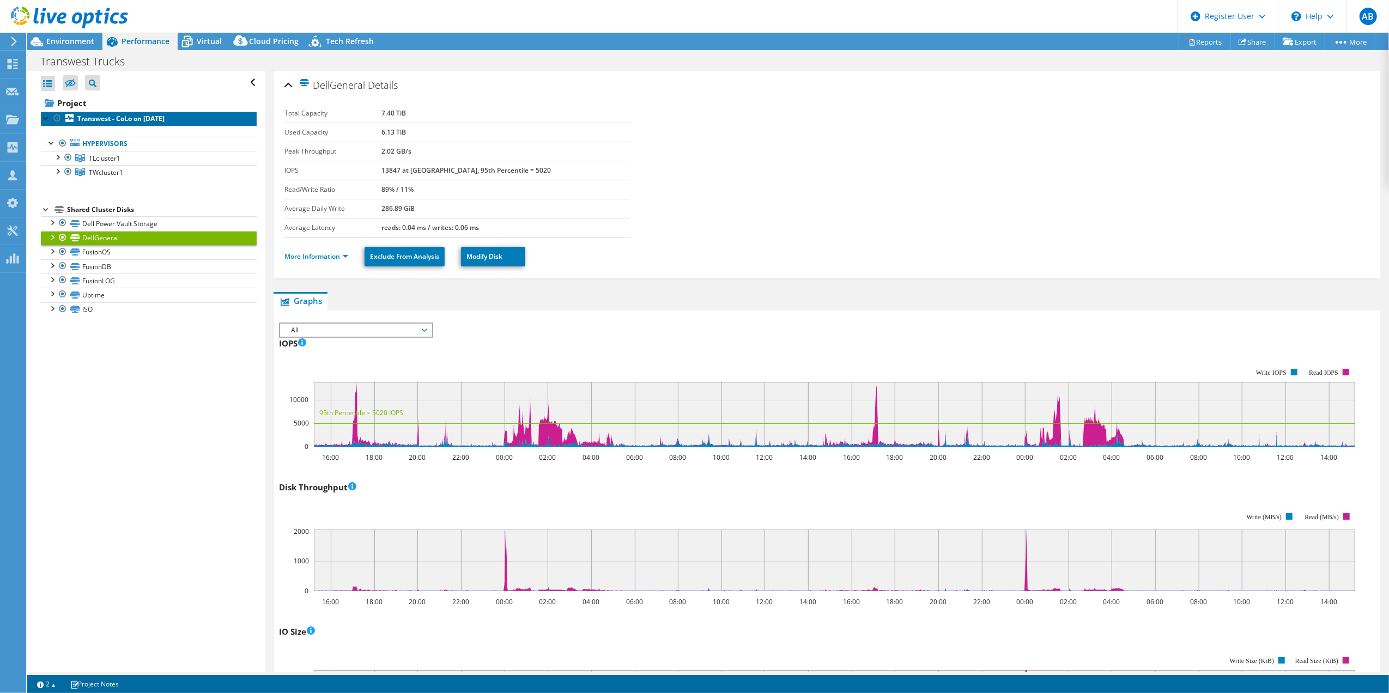
click at [94, 119] on b "Transwest - CoLo on [DATE]" at bounding box center [120, 118] width 87 height 9
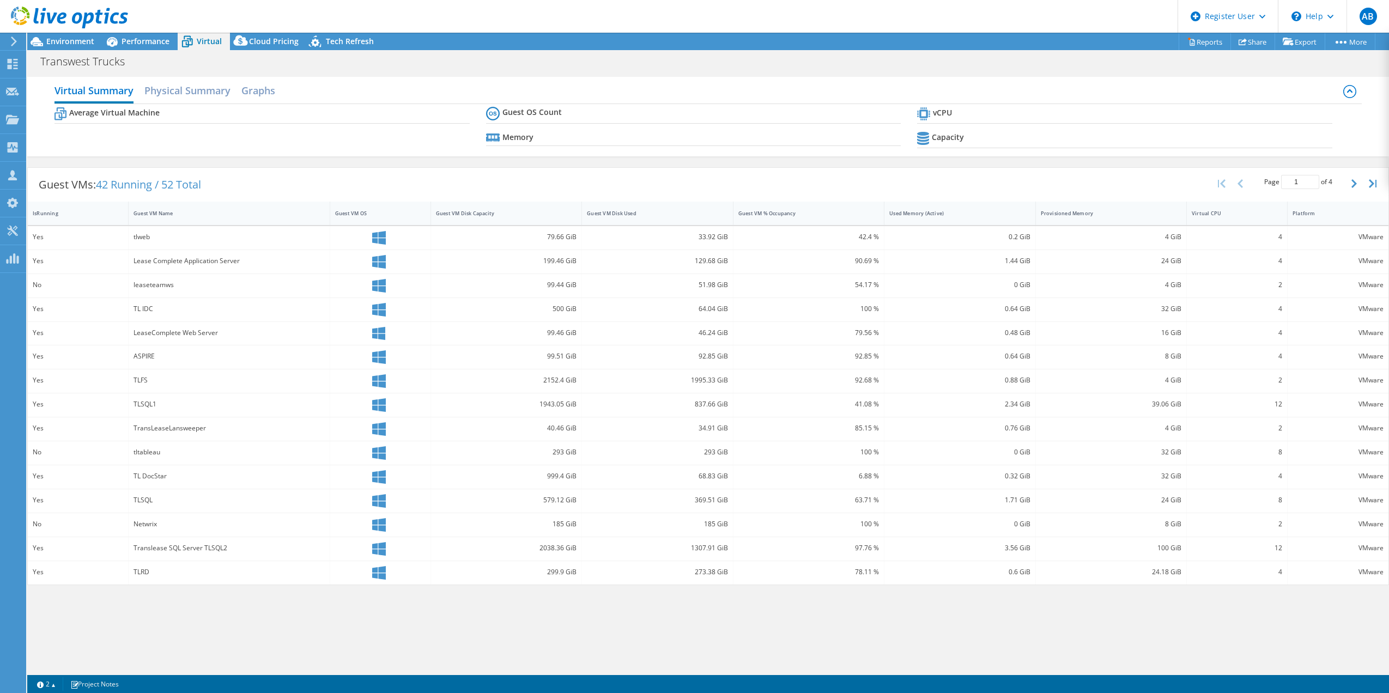
select select "USWest"
select select "USD"
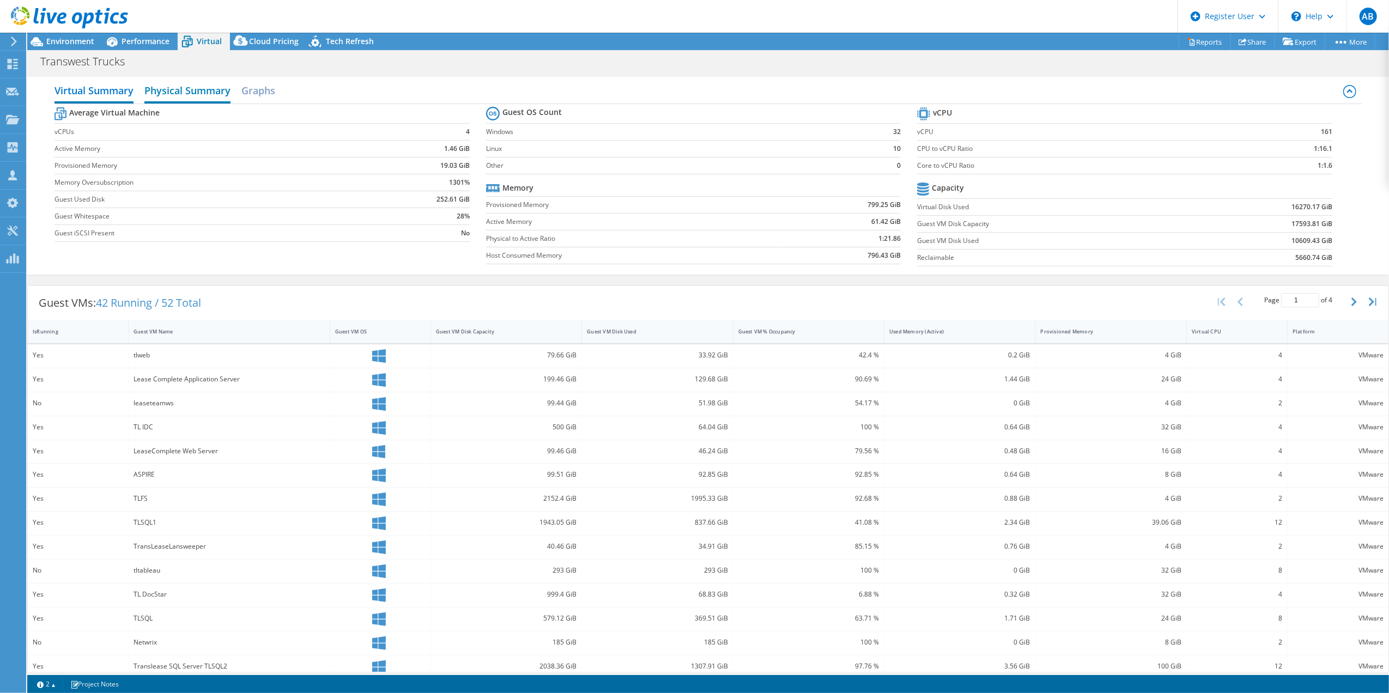
click at [196, 96] on h2 "Physical Summary" at bounding box center [187, 92] width 86 height 24
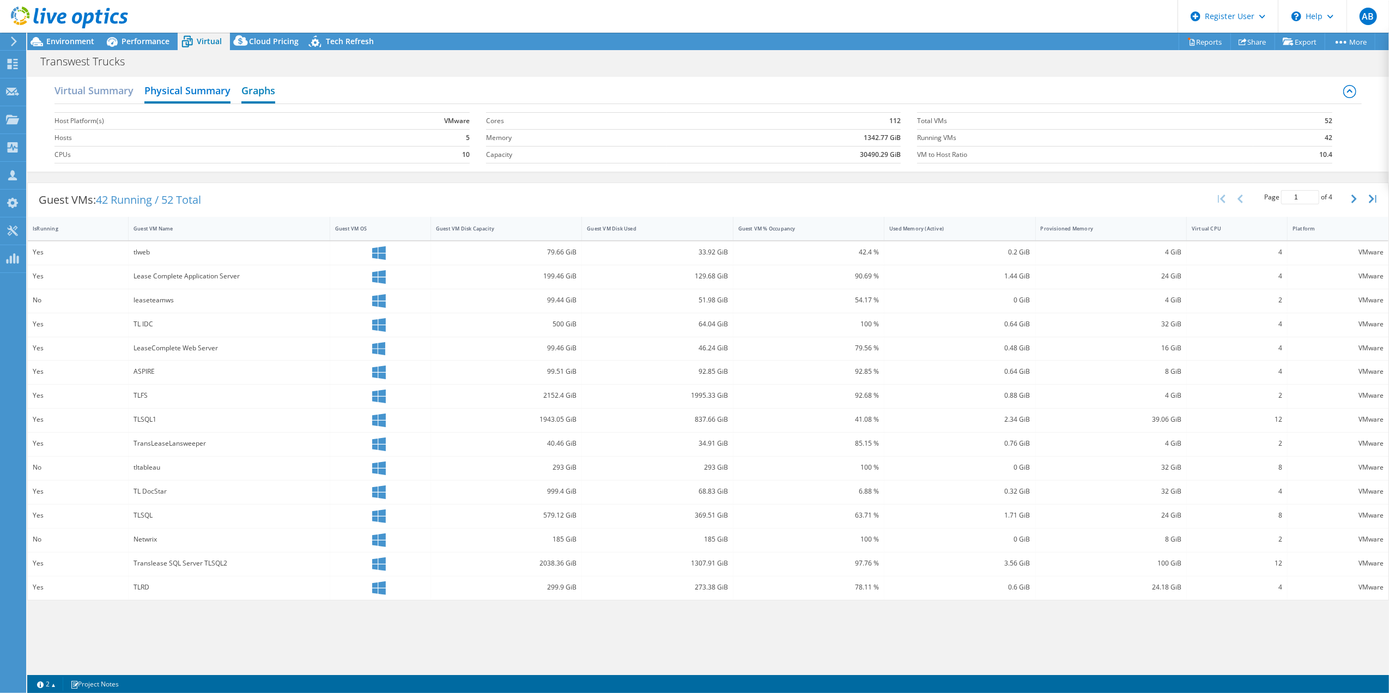
click at [264, 92] on h2 "Graphs" at bounding box center [258, 92] width 34 height 24
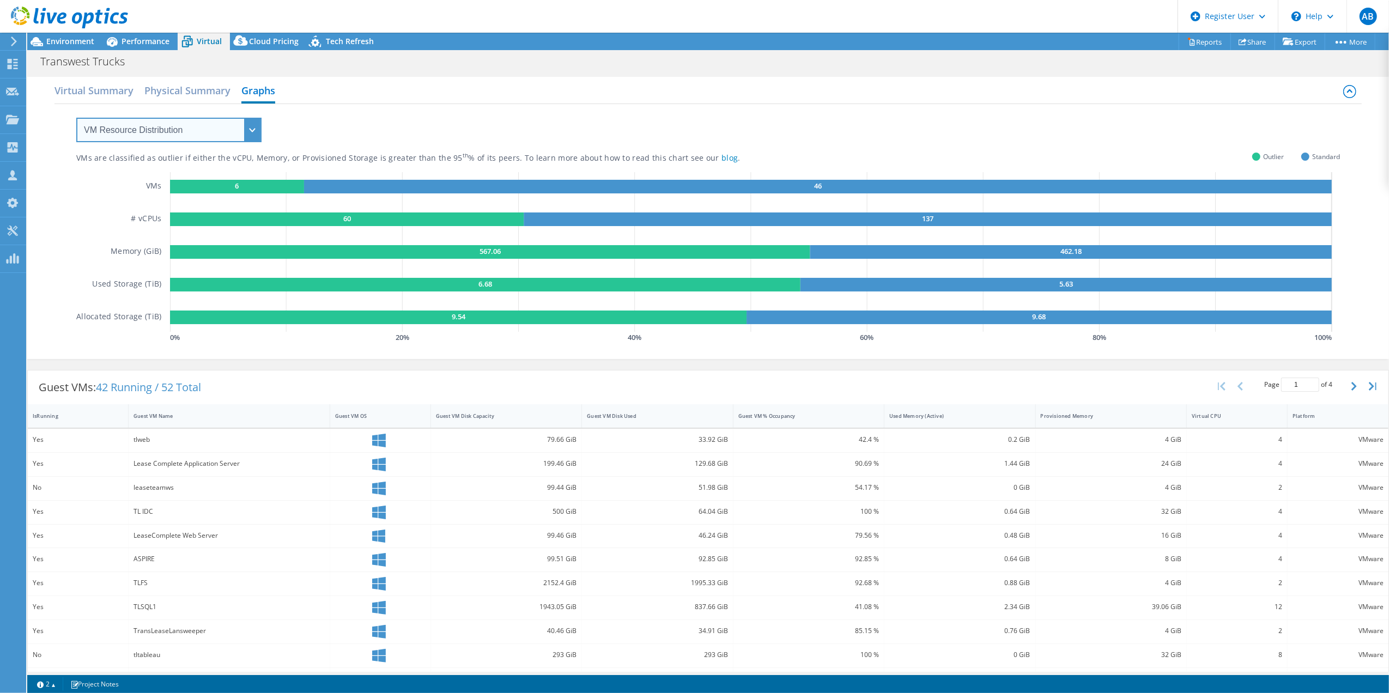
click at [192, 125] on select "VM Resource Distribution Provisioning Contrast Over Provisioning" at bounding box center [168, 130] width 185 height 25
click at [330, 129] on div "VMs are classified as outlier if either the vCPU, Memory, or Provisioned Storag…" at bounding box center [707, 224] width 1263 height 241
click at [62, 44] on span "Environment" at bounding box center [70, 41] width 48 height 10
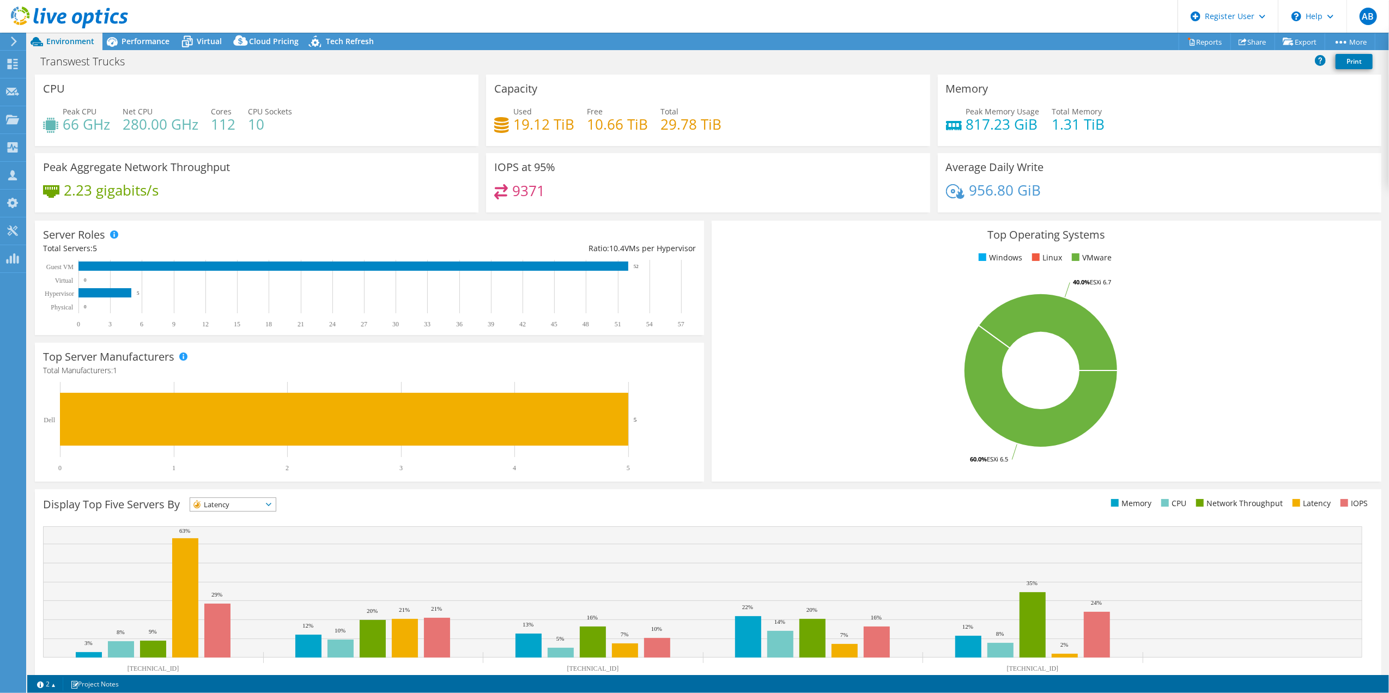
click at [276, 506] on span "Latency" at bounding box center [233, 504] width 86 height 13
click at [260, 522] on li "IOPS" at bounding box center [233, 518] width 86 height 15
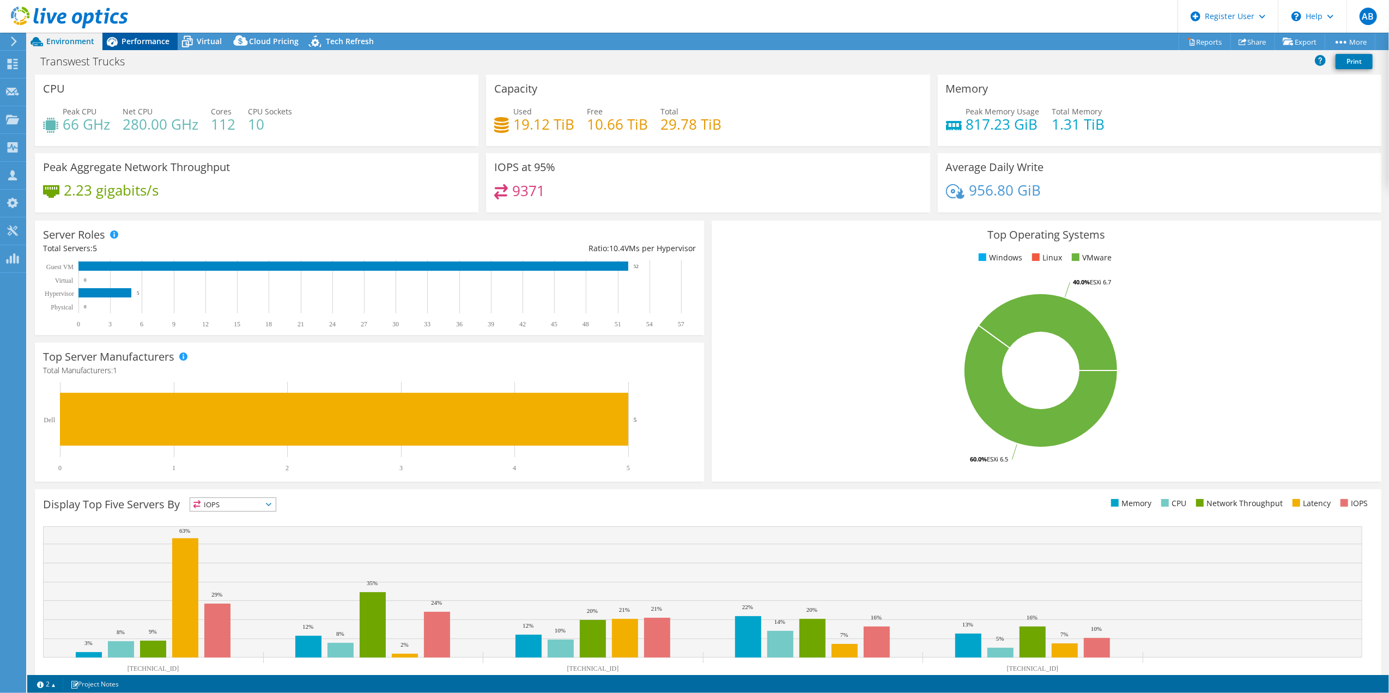
click at [153, 41] on span "Performance" at bounding box center [145, 41] width 48 height 10
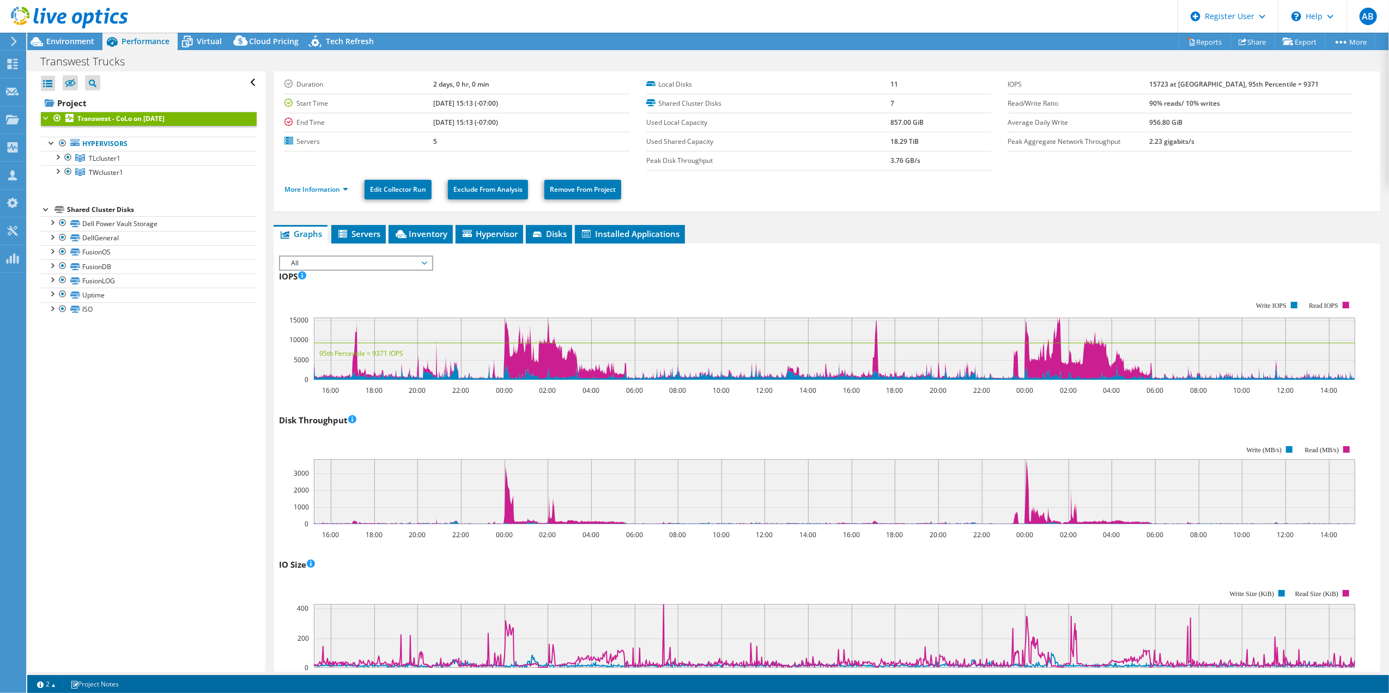
scroll to position [33, 0]
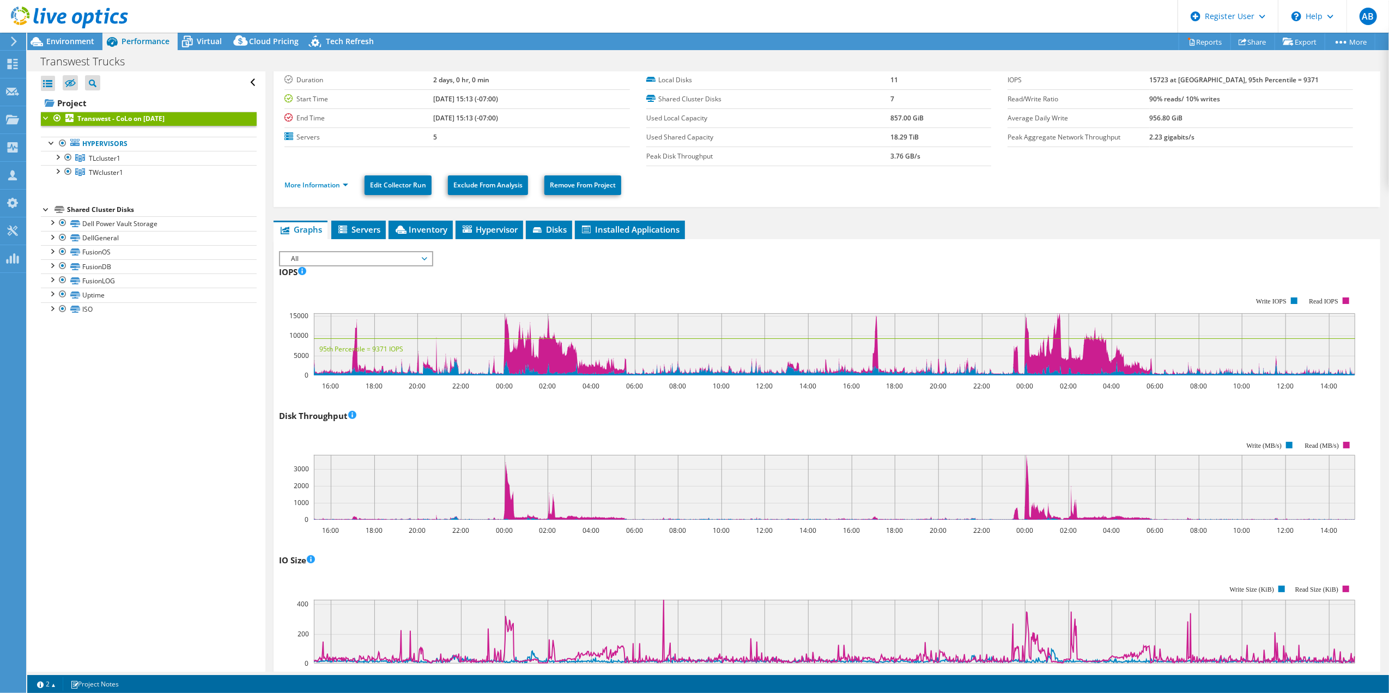
click at [360, 264] on span "All" at bounding box center [355, 258] width 140 height 13
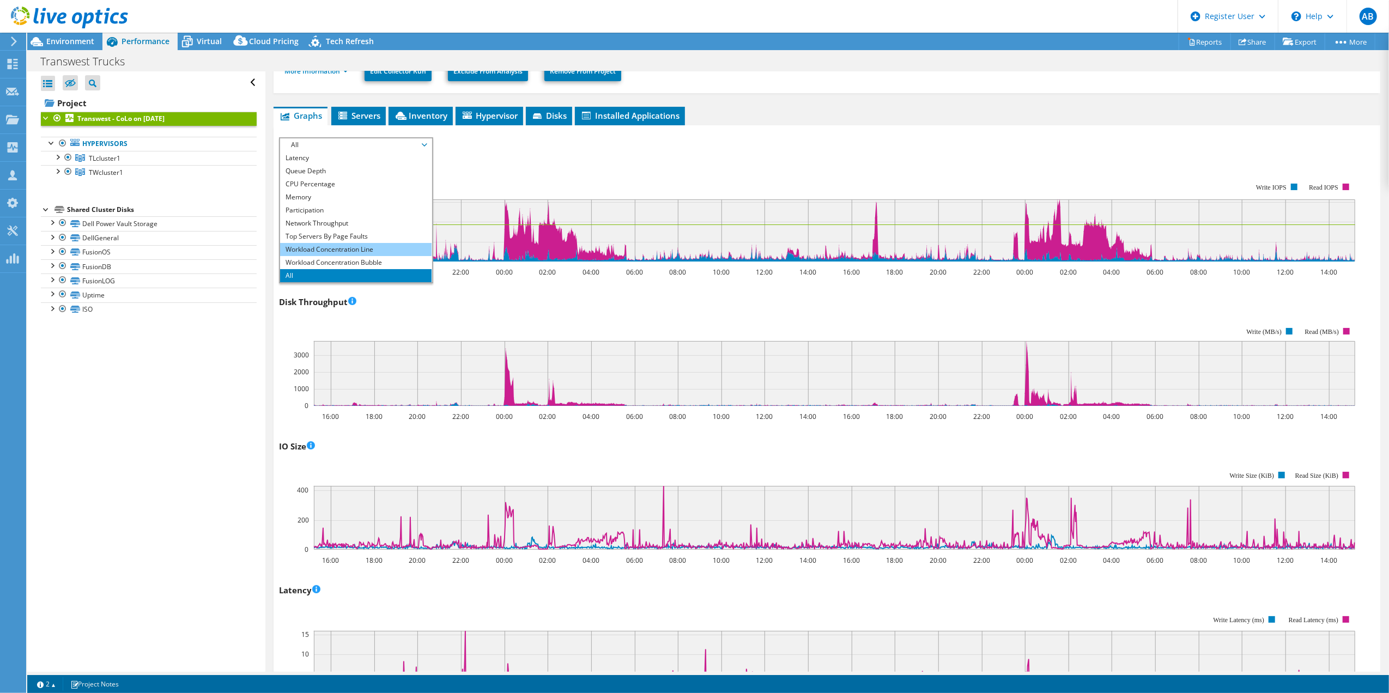
scroll to position [106, 0]
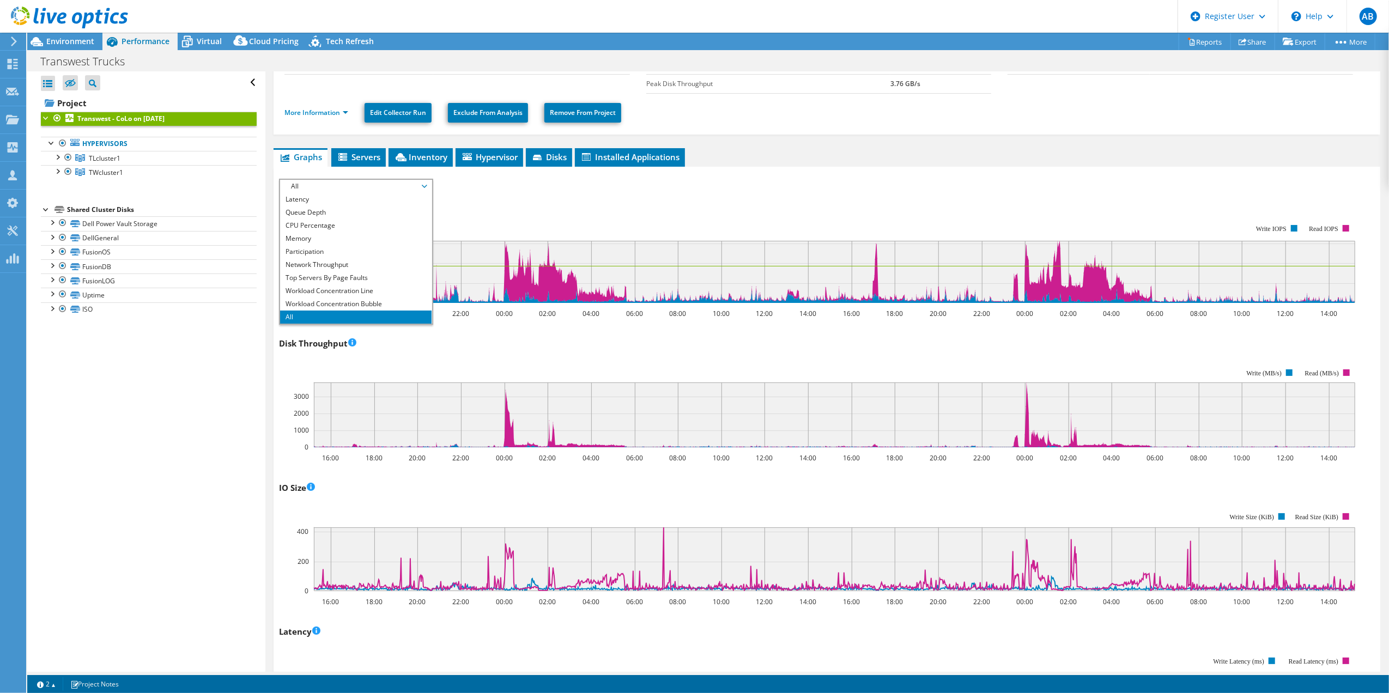
click at [679, 209] on icon "16:00 18:00 20:00 22:00 00:00 02:00 04:00 06:00 08:00 10:00 12:00 14:00 16:00 1…" at bounding box center [821, 263] width 1084 height 109
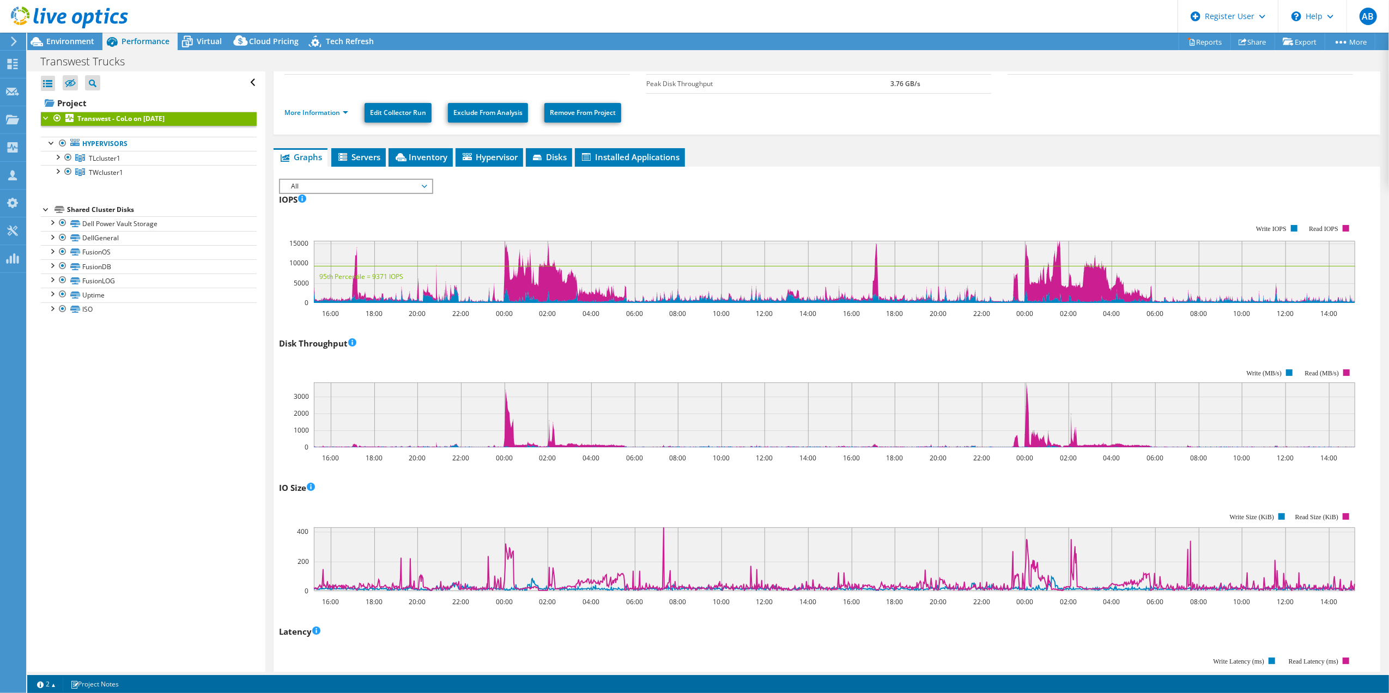
scroll to position [33, 0]
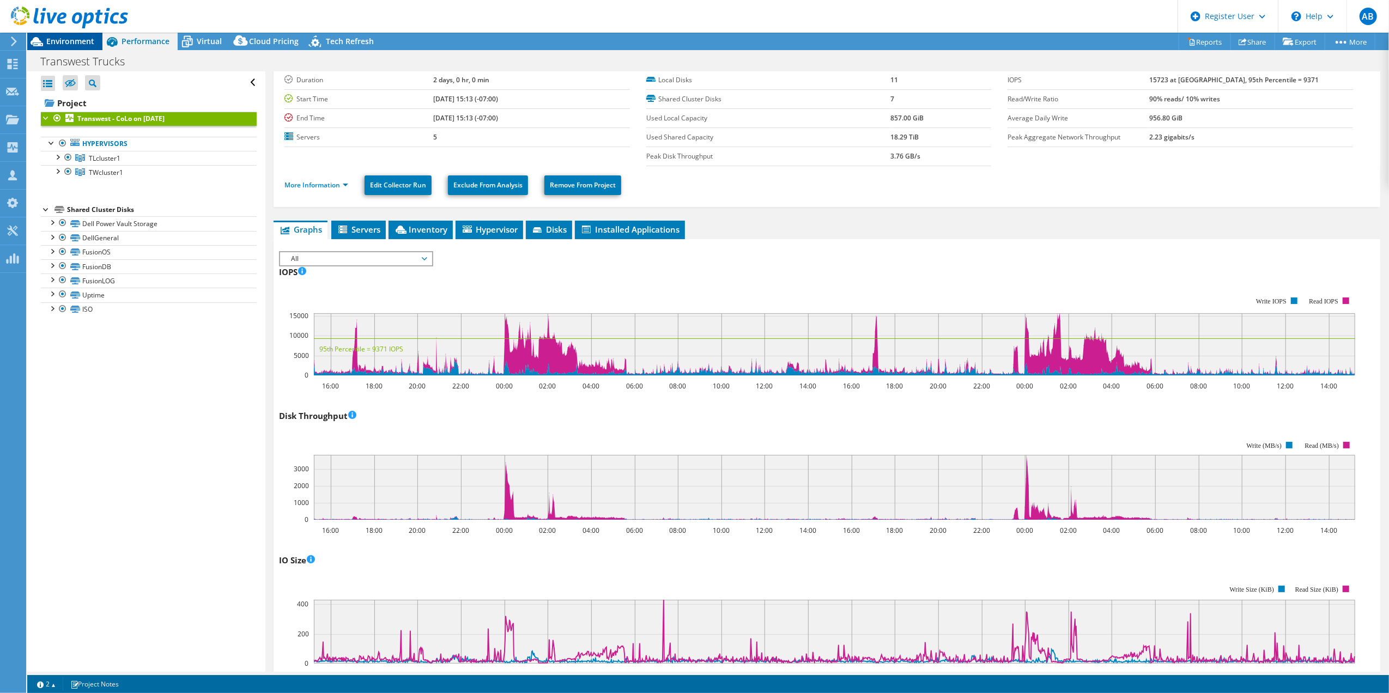
click at [81, 37] on div "AB Dell User Ana Batista Ana.Batista@Dell.com Dell My Profile Log Out \n Help E…" at bounding box center [694, 346] width 1389 height 693
click at [83, 41] on span "Environment" at bounding box center [70, 41] width 48 height 10
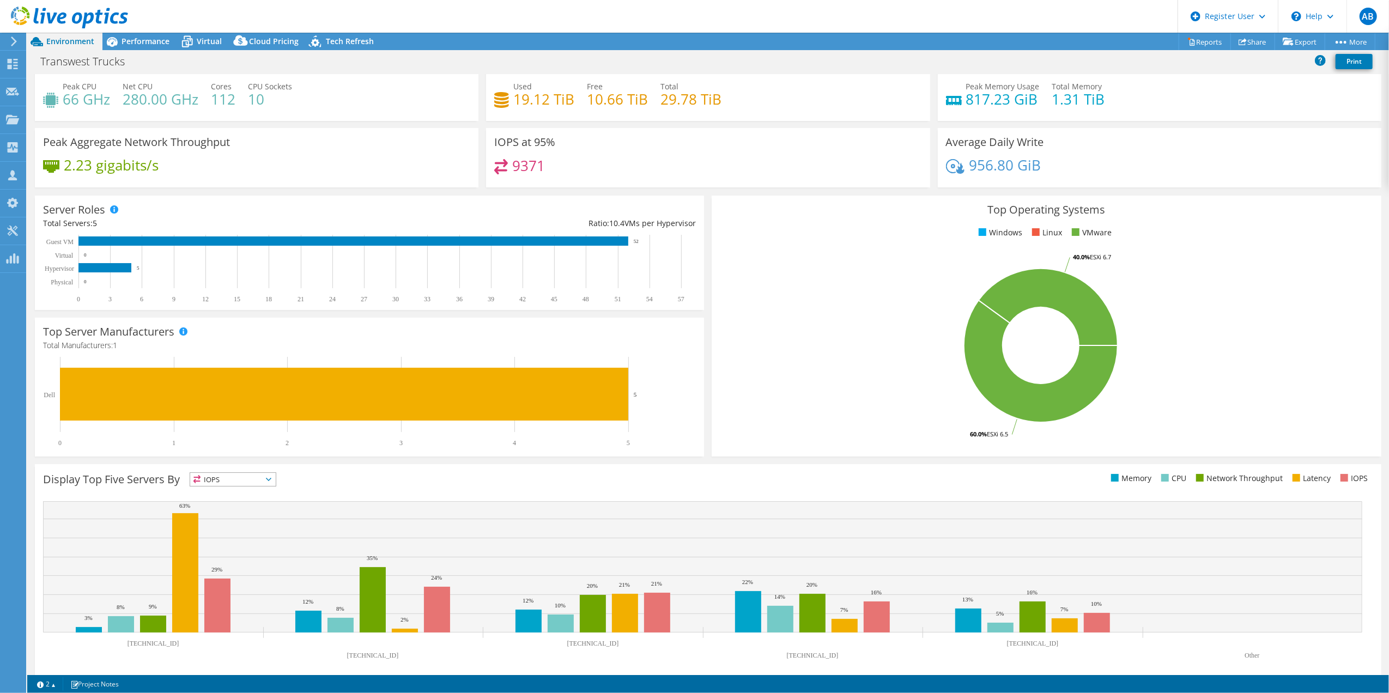
scroll to position [34, 0]
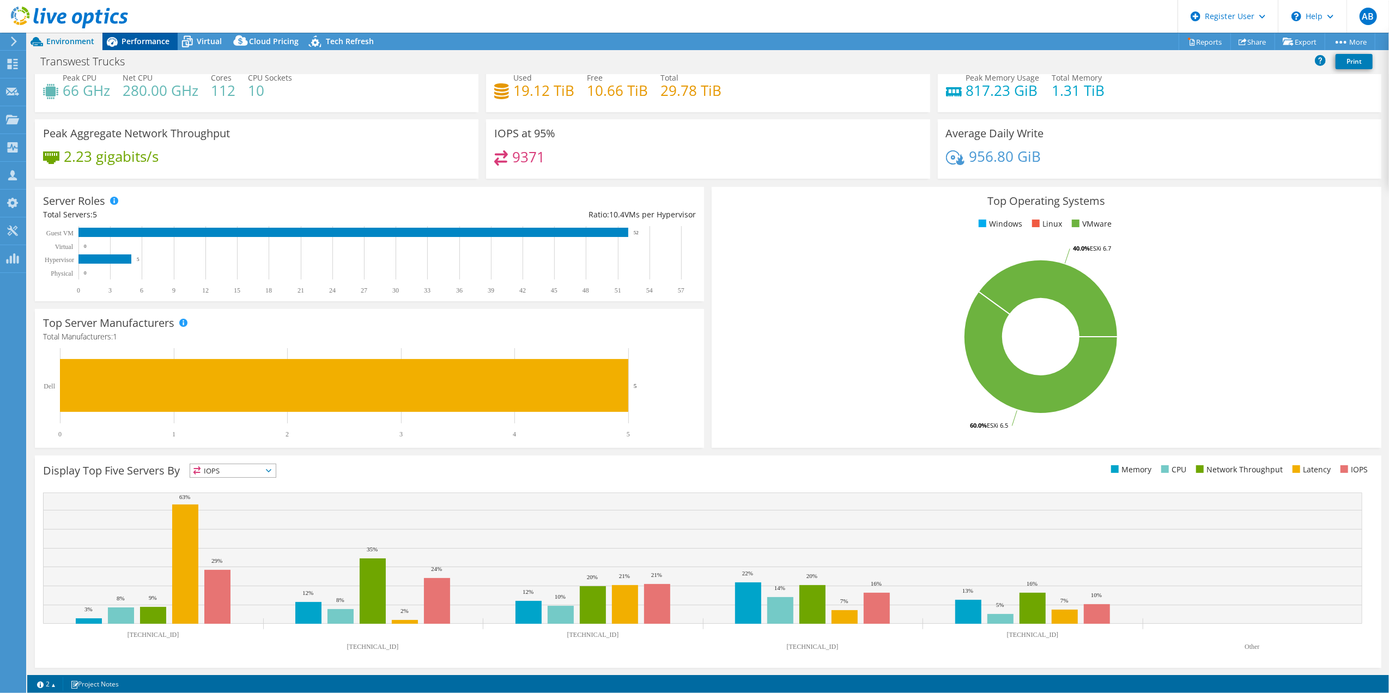
click at [155, 42] on span "Performance" at bounding box center [145, 41] width 48 height 10
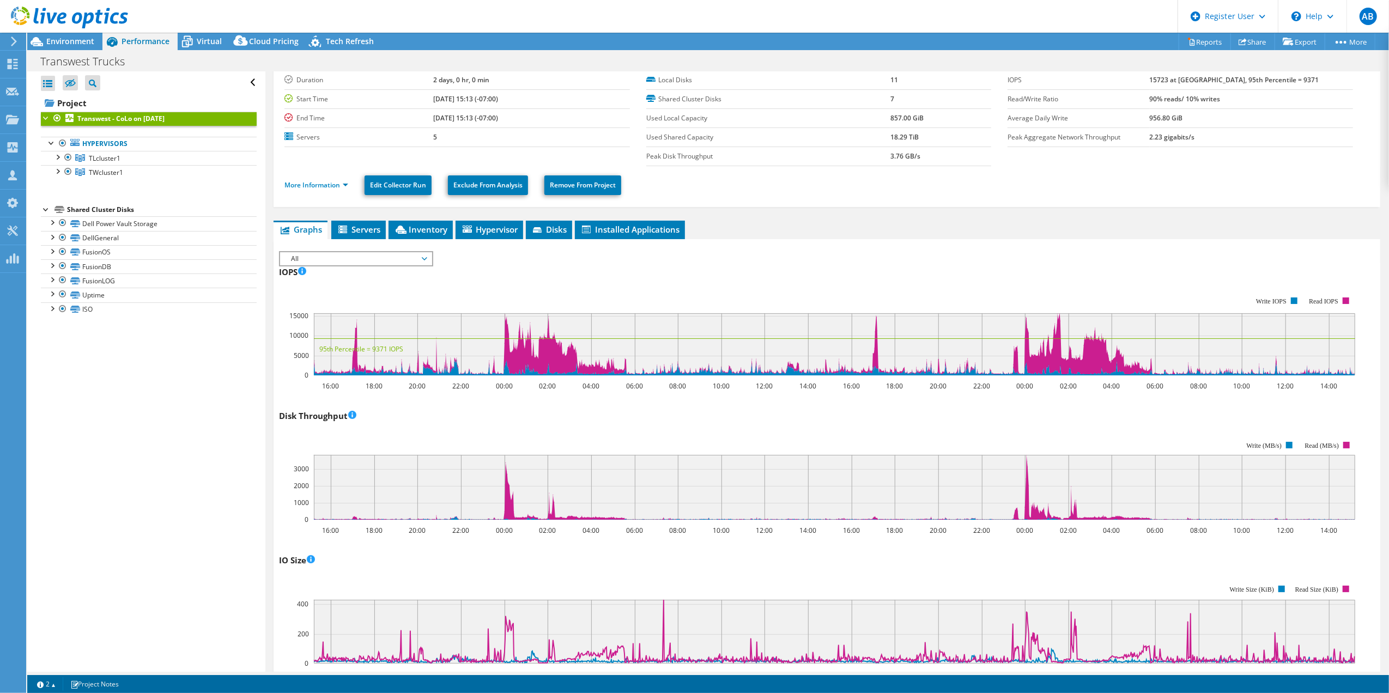
scroll to position [0, 0]
click at [400, 260] on span "All" at bounding box center [355, 258] width 140 height 13
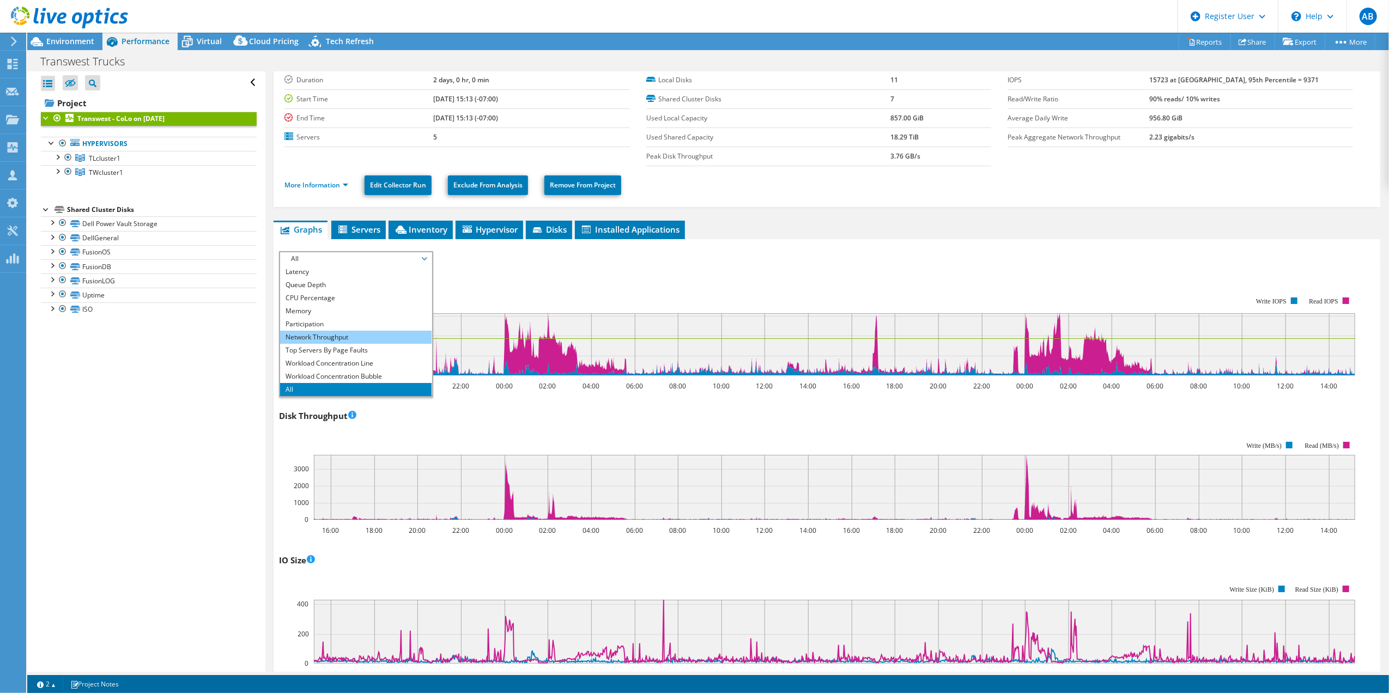
click at [351, 337] on li "Network Throughput" at bounding box center [355, 337] width 151 height 13
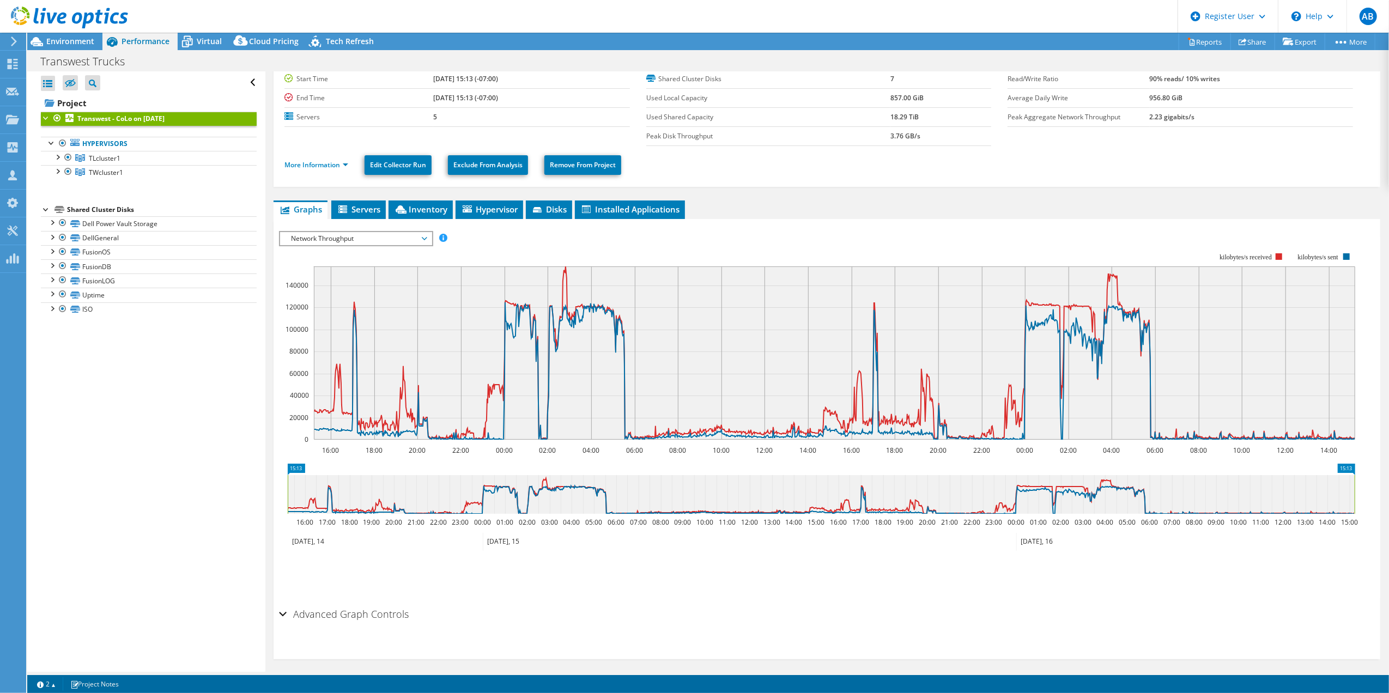
scroll to position [60, 0]
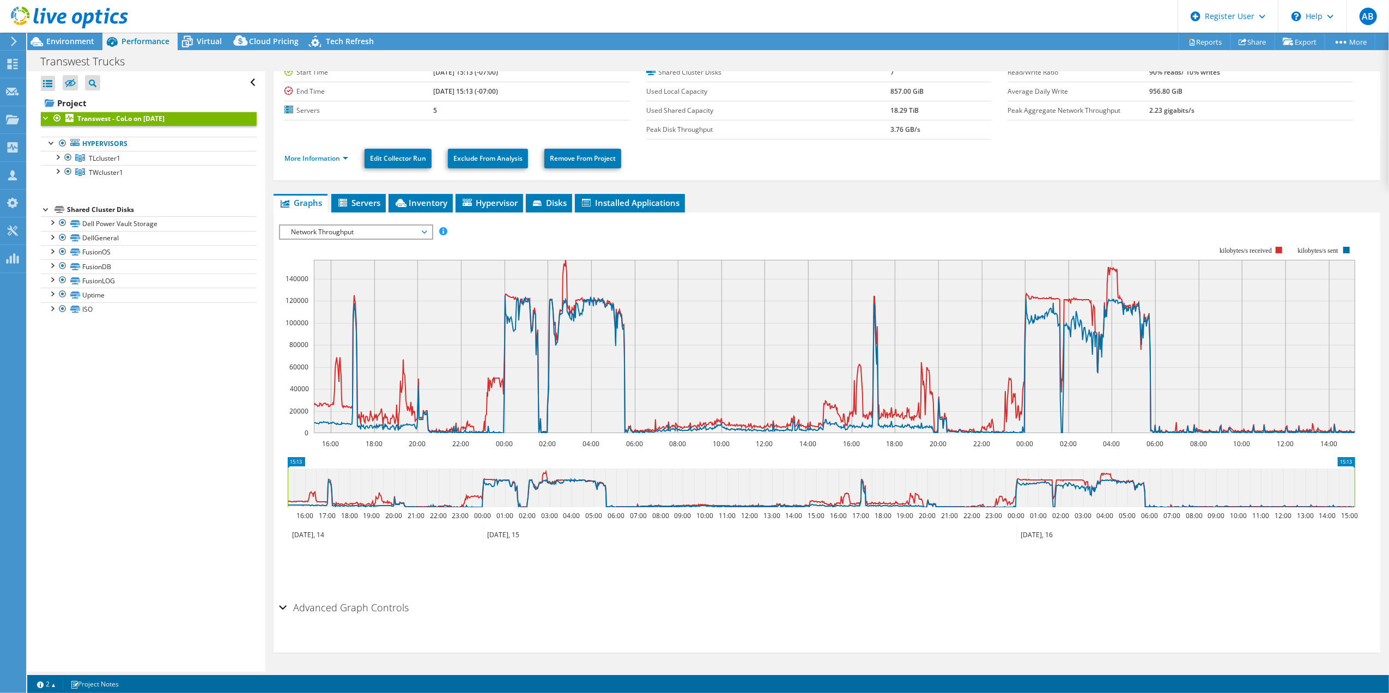
click at [341, 606] on h2 "Advanced Graph Controls" at bounding box center [344, 608] width 130 height 22
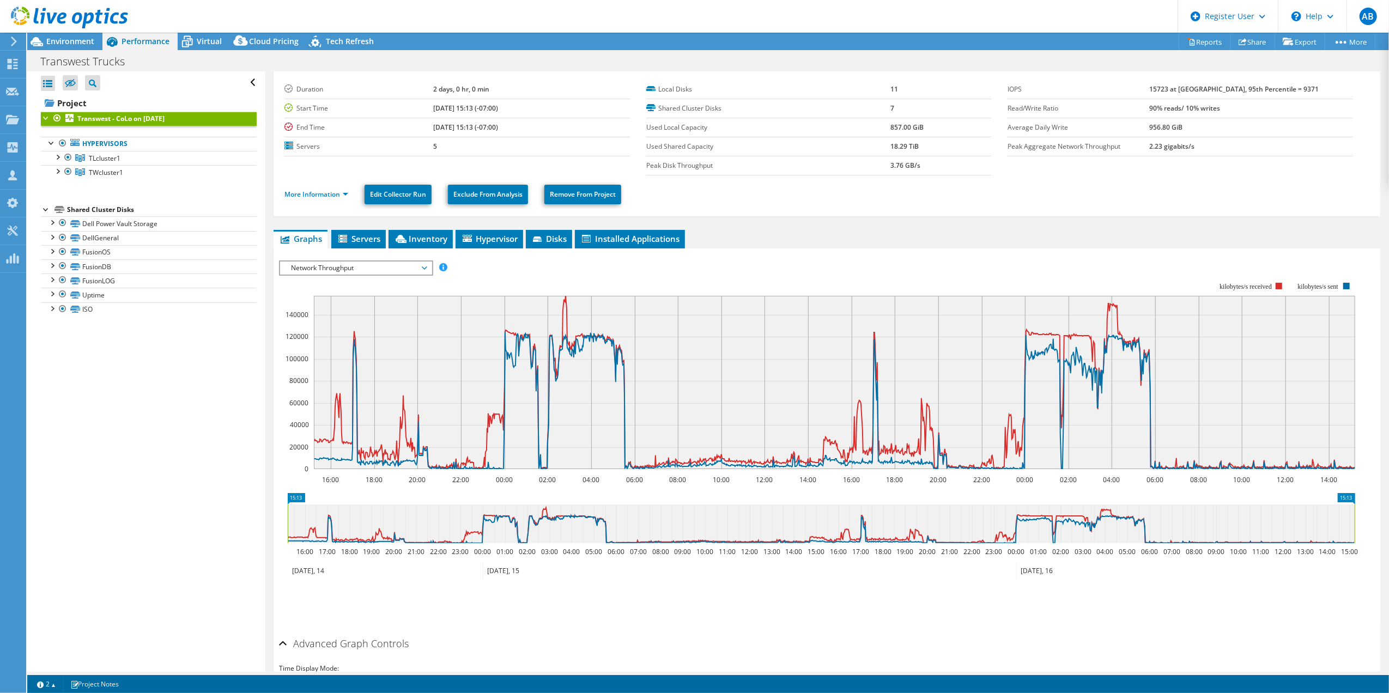
scroll to position [0, 0]
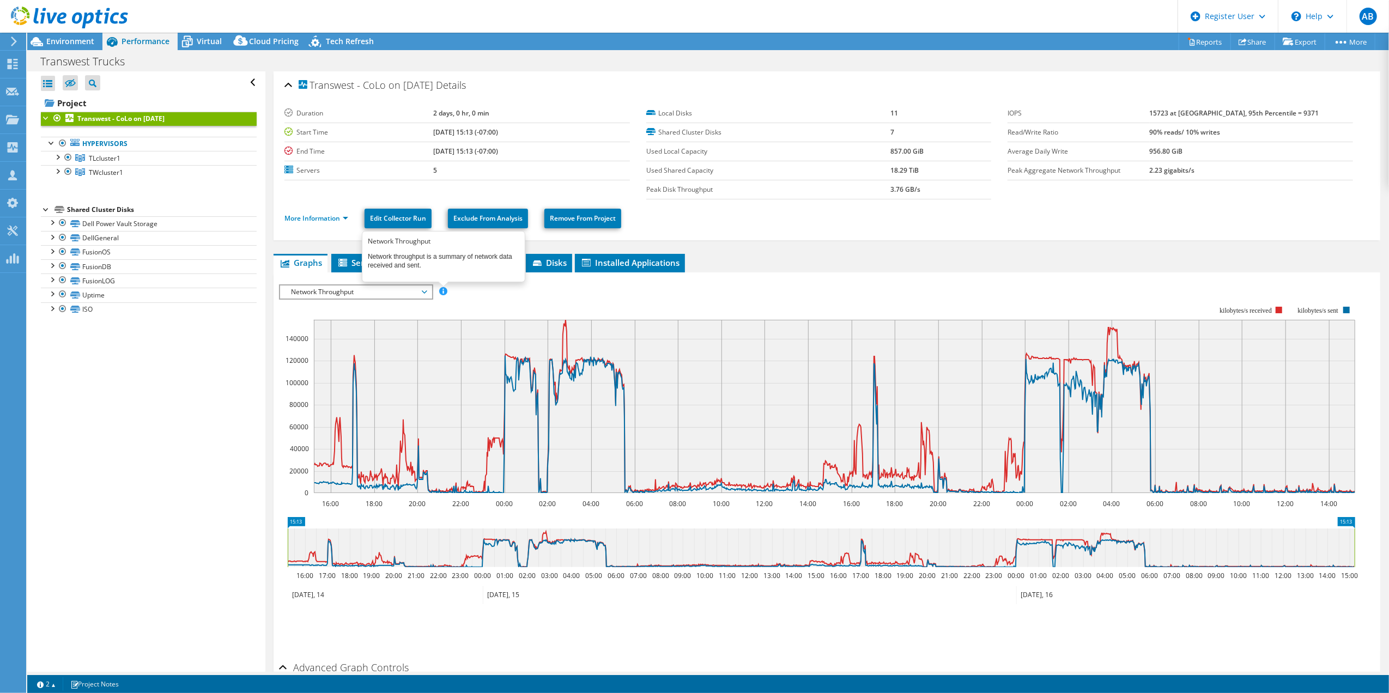
click at [443, 290] on span at bounding box center [443, 291] width 8 height 8
click at [421, 291] on span "Network Throughput" at bounding box center [355, 291] width 140 height 13
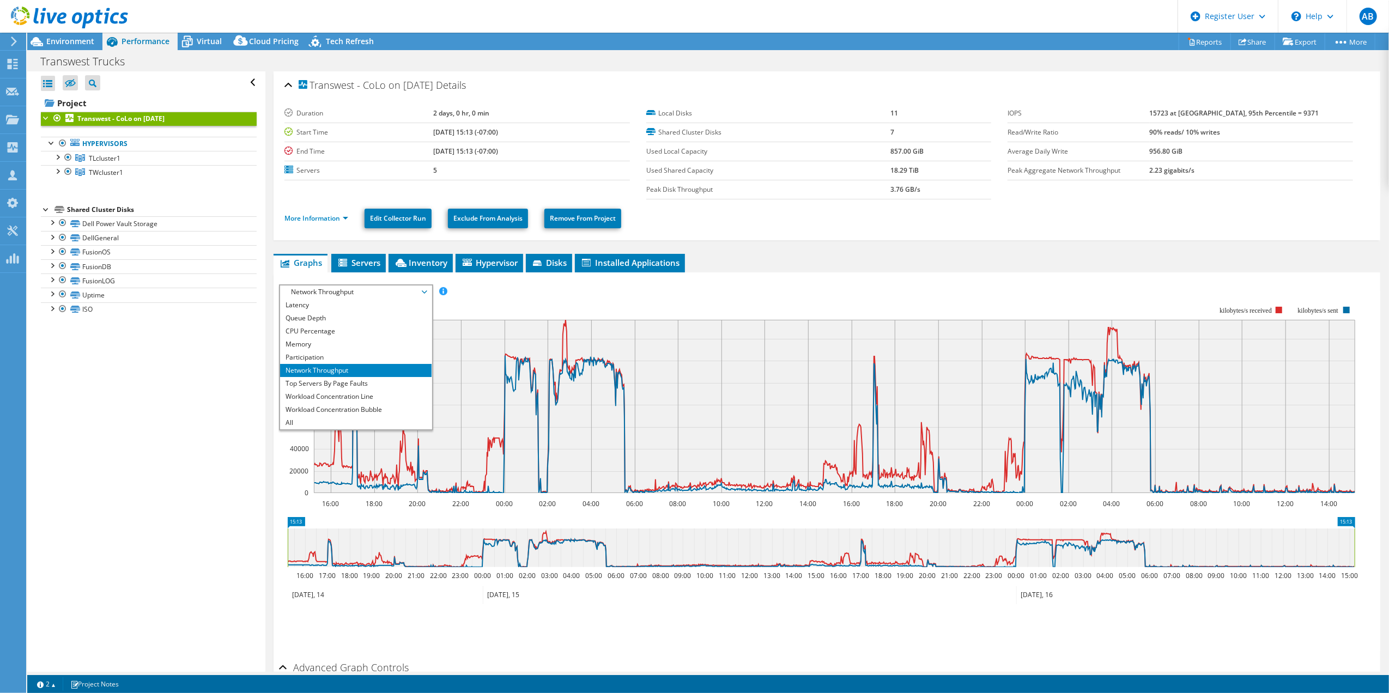
click at [582, 304] on rect at bounding box center [817, 400] width 1076 height 218
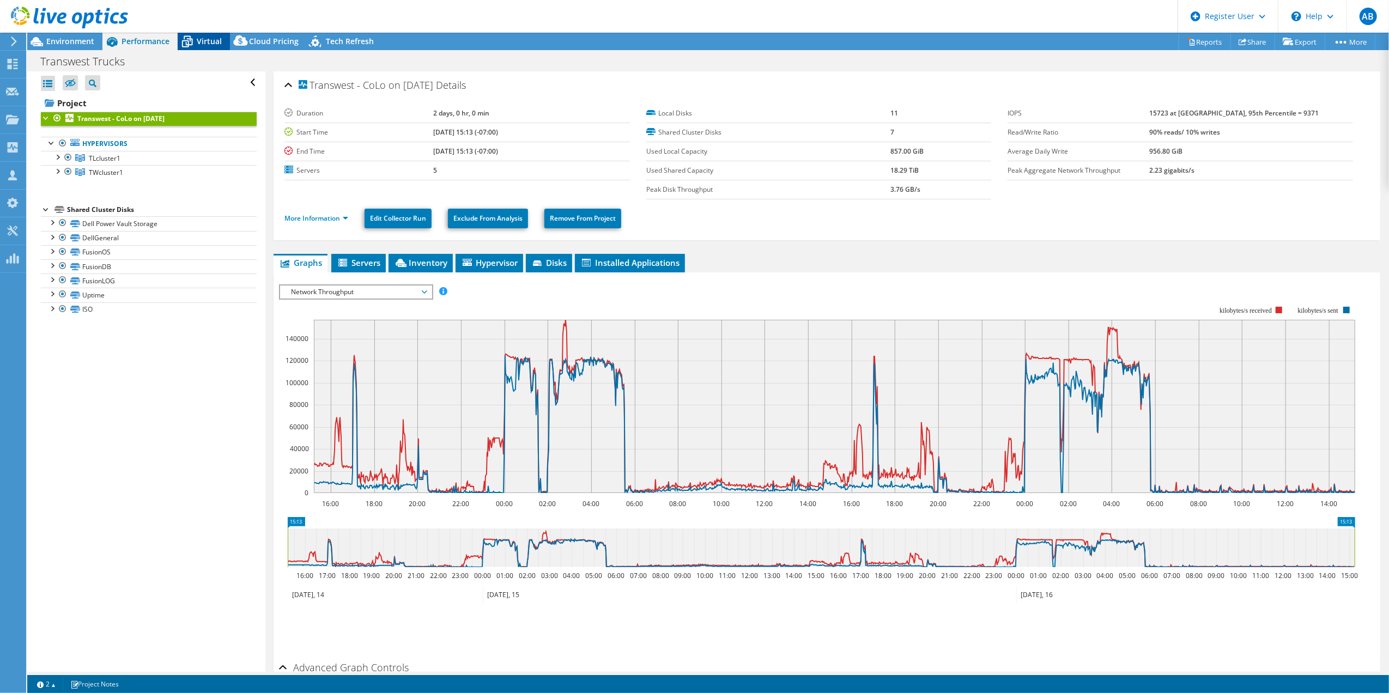
click at [210, 41] on span "Virtual" at bounding box center [209, 41] width 25 height 10
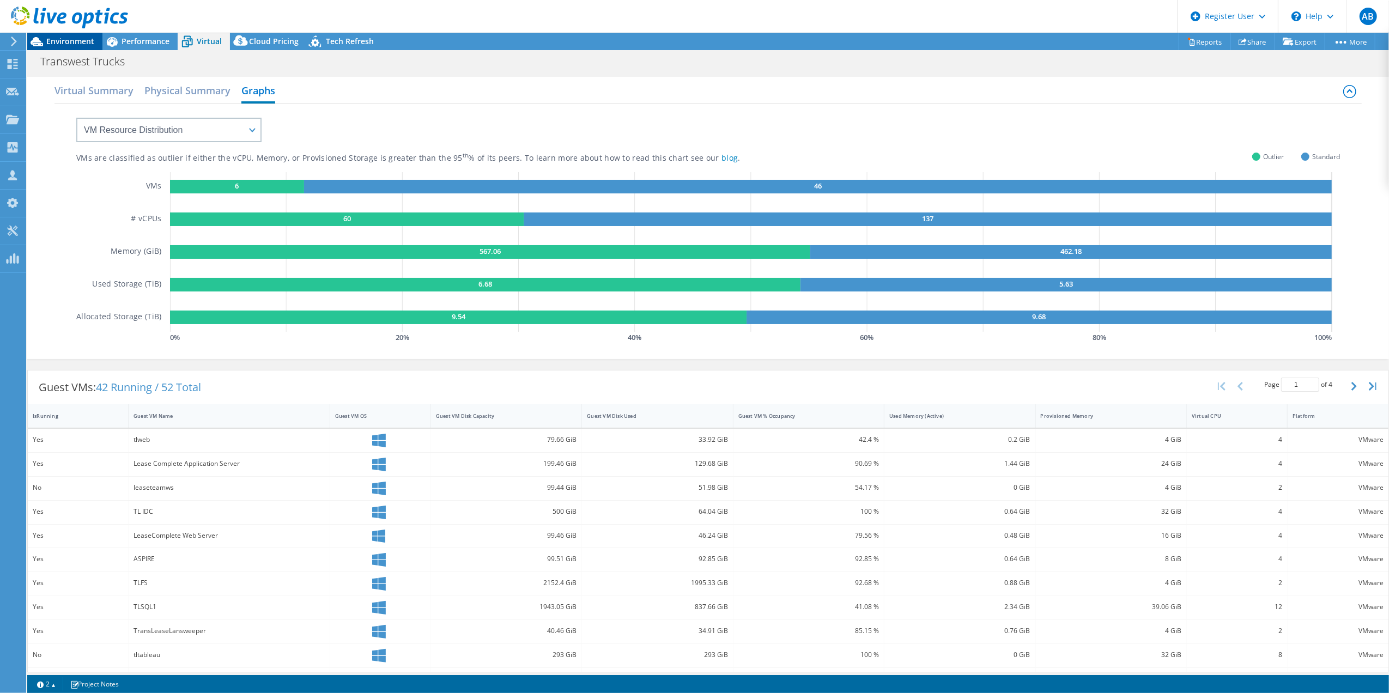
click at [77, 40] on span "Environment" at bounding box center [70, 41] width 48 height 10
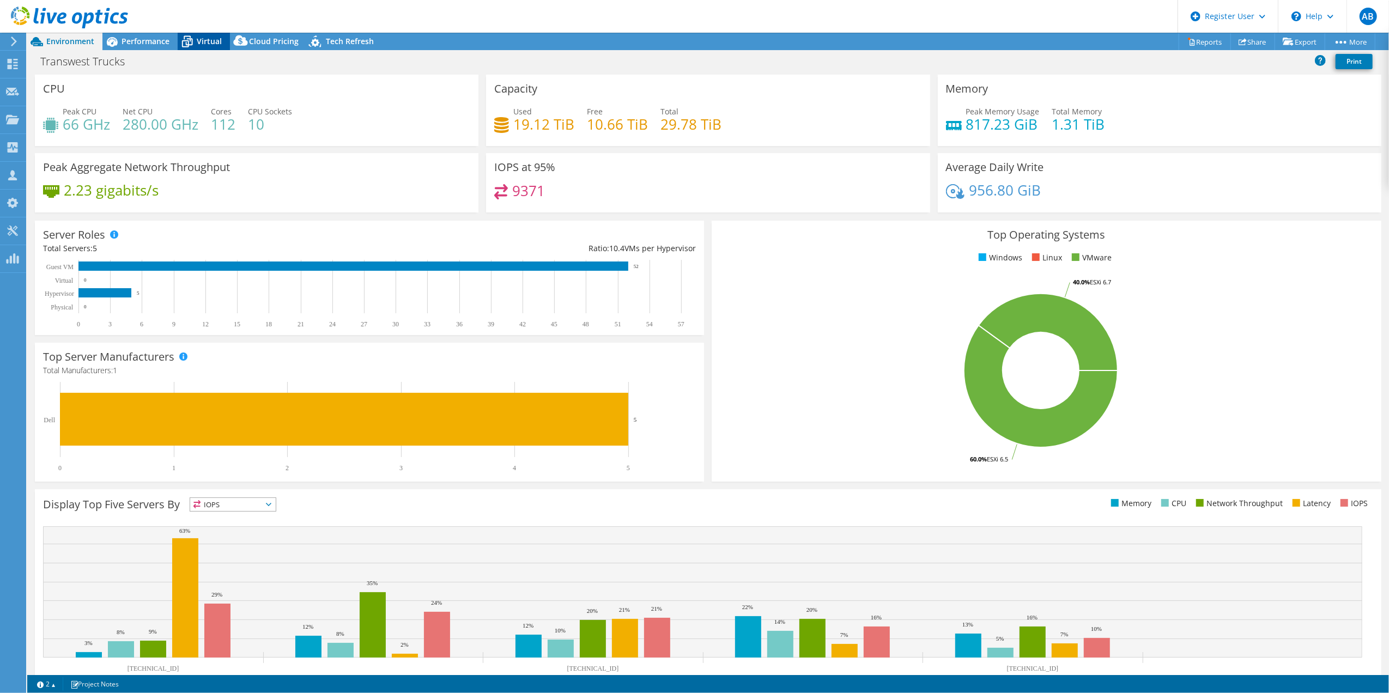
click at [203, 47] on div "Virtual" at bounding box center [204, 41] width 52 height 17
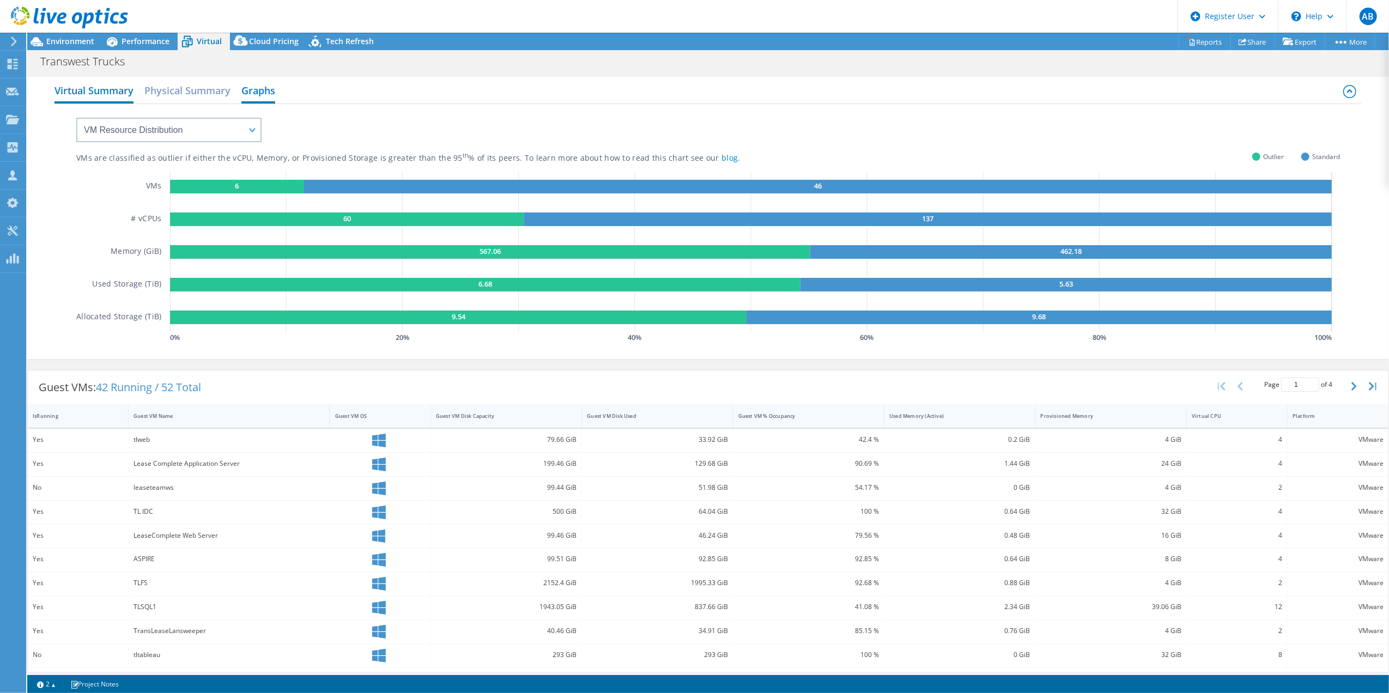
click at [96, 93] on h2 "Virtual Summary" at bounding box center [93, 92] width 79 height 24
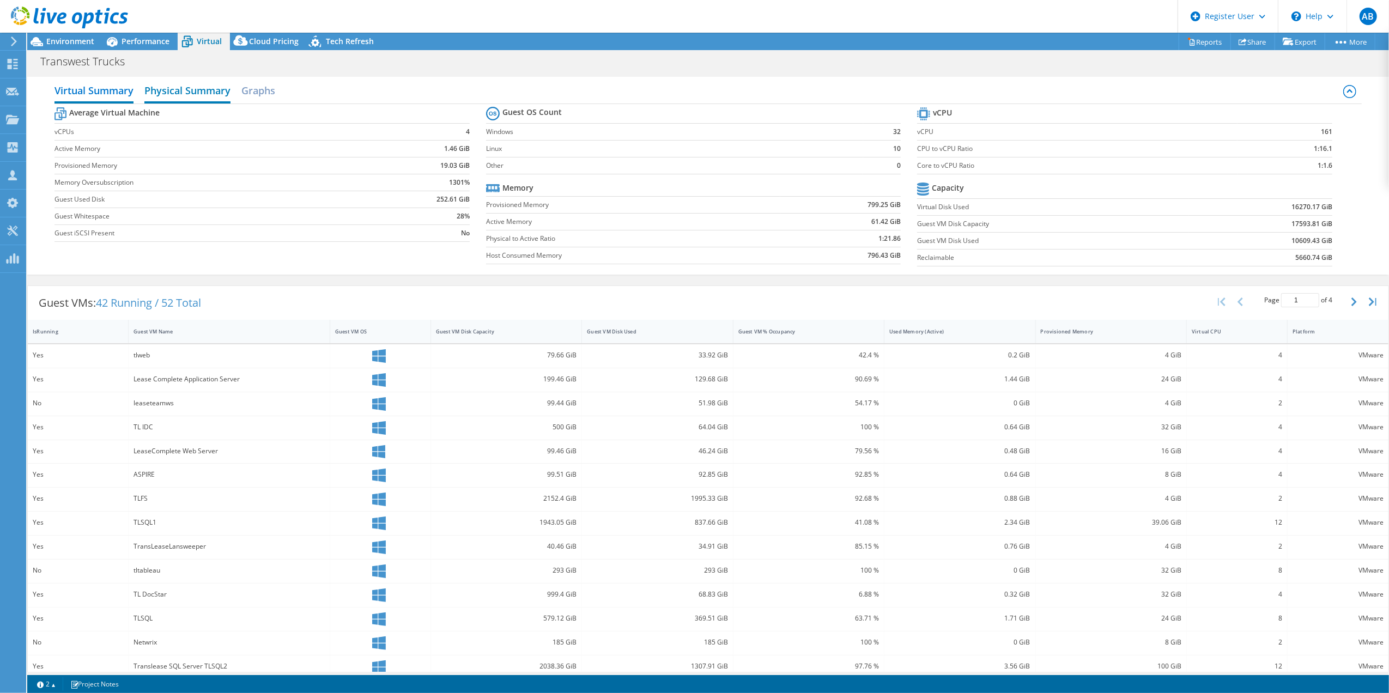
click at [191, 96] on h2 "Physical Summary" at bounding box center [187, 92] width 86 height 24
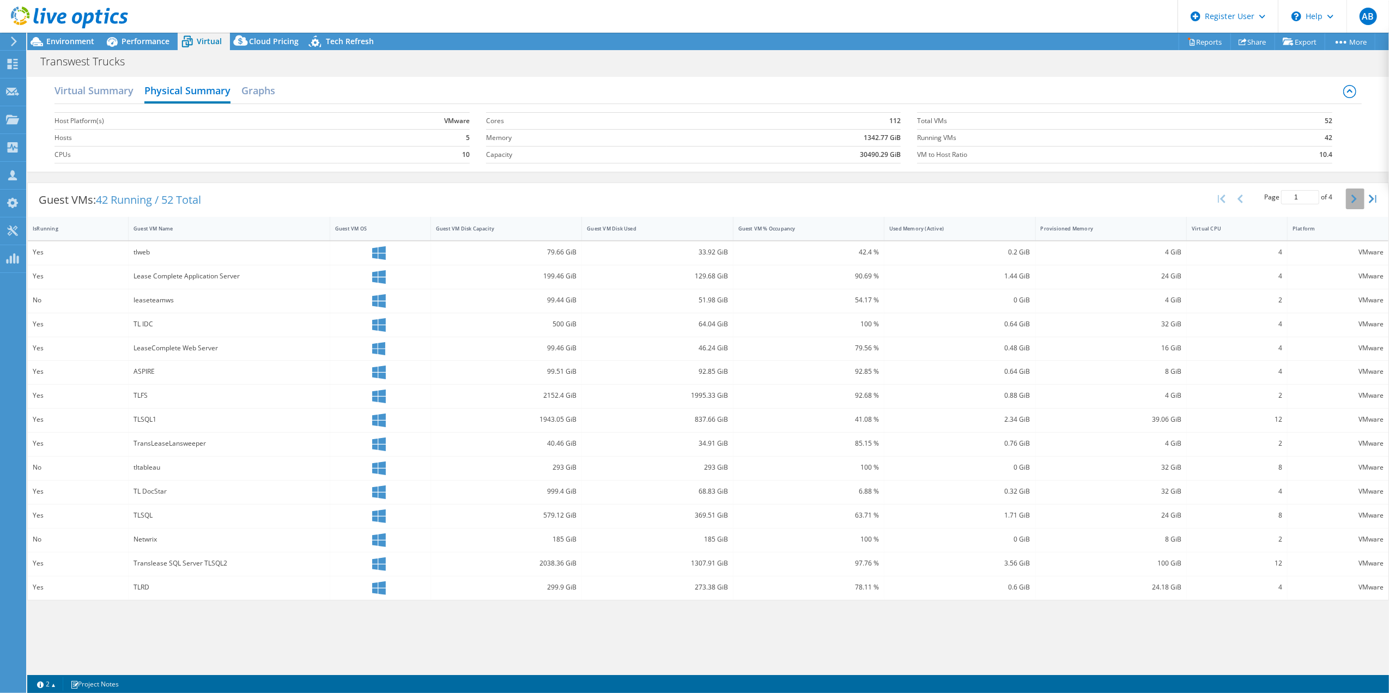
click at [1356, 202] on icon "button" at bounding box center [1353, 198] width 5 height 9
click at [1356, 199] on icon "button" at bounding box center [1353, 198] width 5 height 9
click at [1355, 205] on button "button" at bounding box center [1355, 198] width 19 height 21
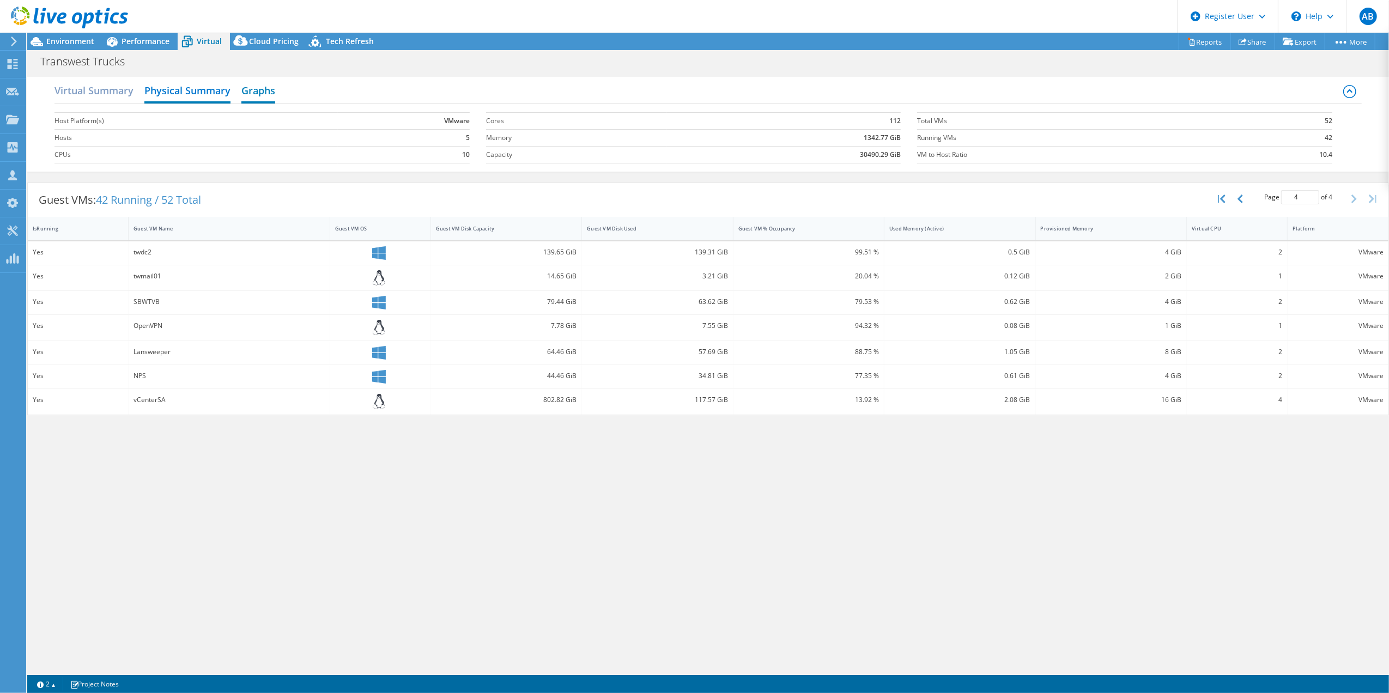
click at [258, 89] on h2 "Graphs" at bounding box center [258, 92] width 34 height 24
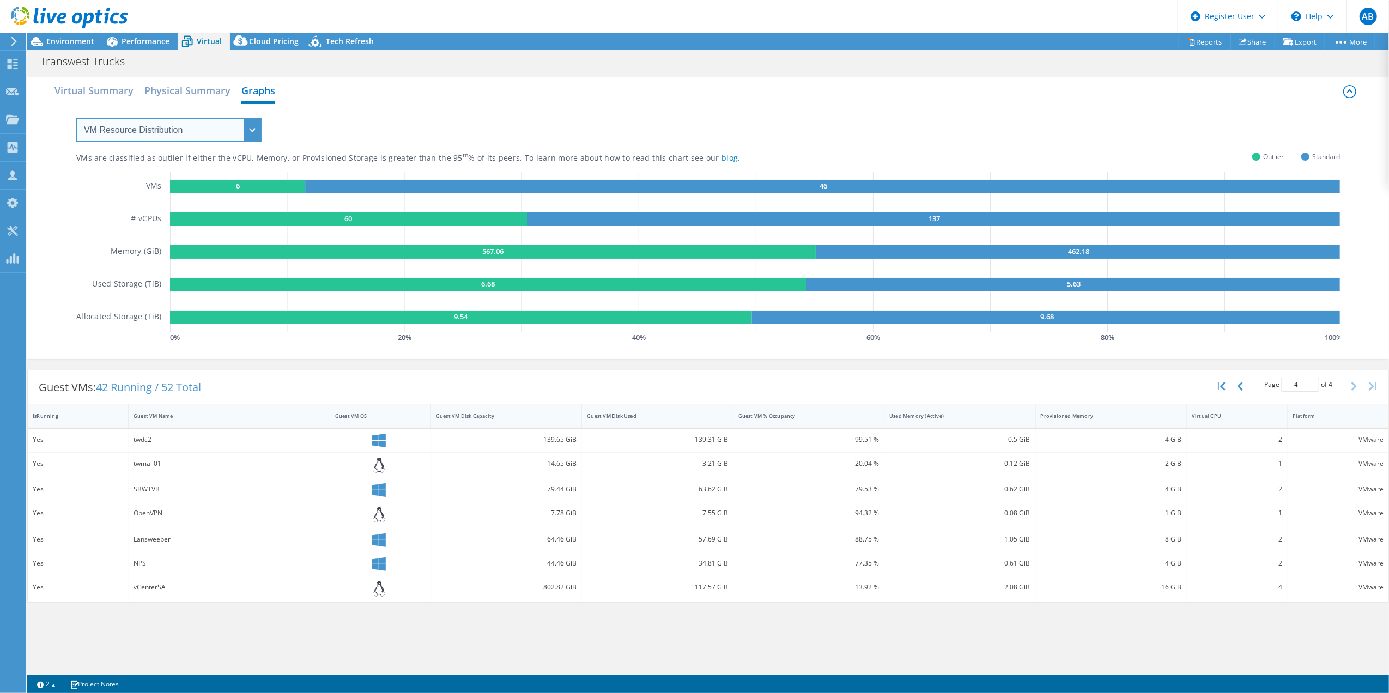
click at [244, 129] on select "VM Resource Distribution Provisioning Contrast Over Provisioning" at bounding box center [168, 130] width 185 height 25
click at [210, 123] on select "VM Resource Distribution Provisioning Contrast Over Provisioning" at bounding box center [168, 130] width 185 height 25
select select "Over Provisioning"
click at [76, 118] on select "VM Resource Distribution Provisioning Contrast Over Provisioning" at bounding box center [168, 130] width 185 height 25
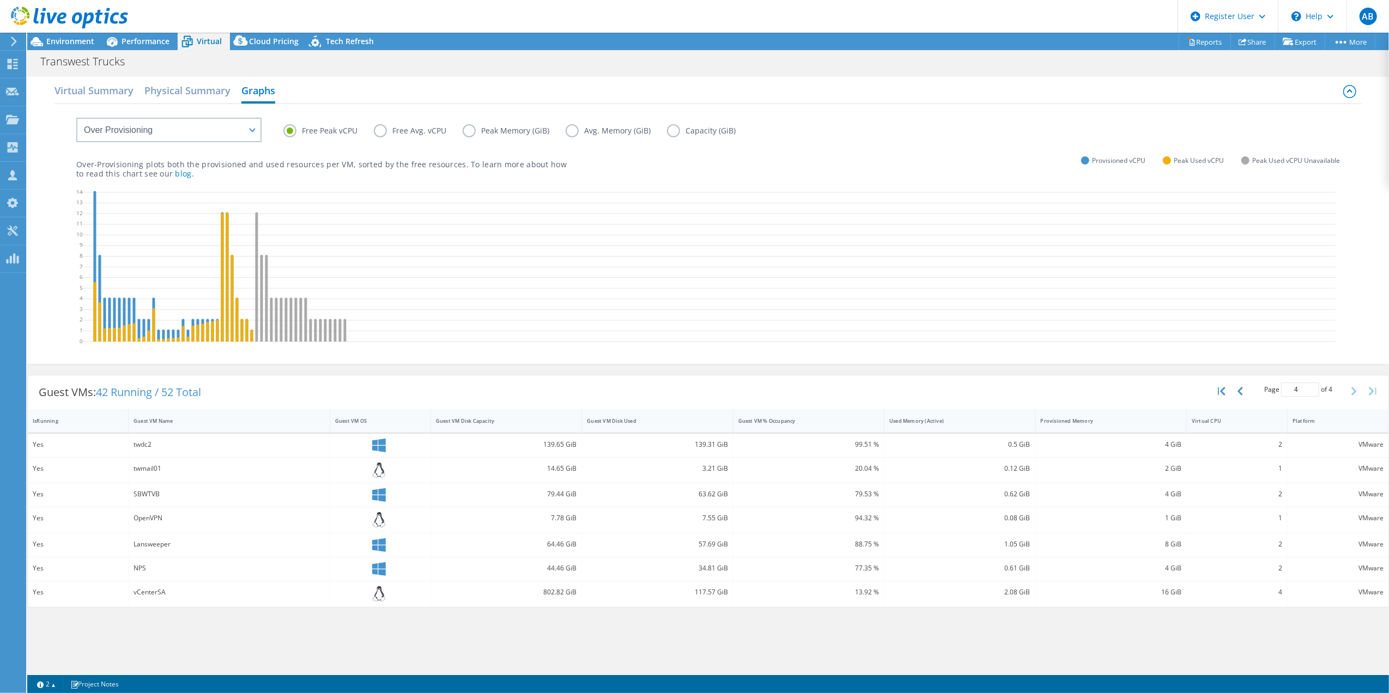
click at [380, 131] on label "Free Avg. vCPU" at bounding box center [418, 130] width 89 height 13
click at [0, 0] on input "Free Avg. vCPU" at bounding box center [0, 0] width 0 height 0
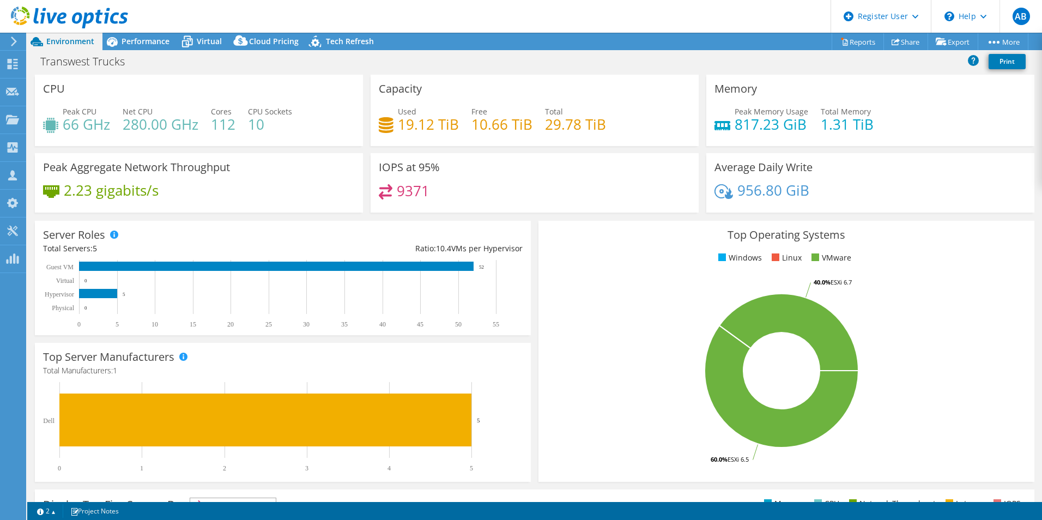
select select "USWest"
select select "USD"
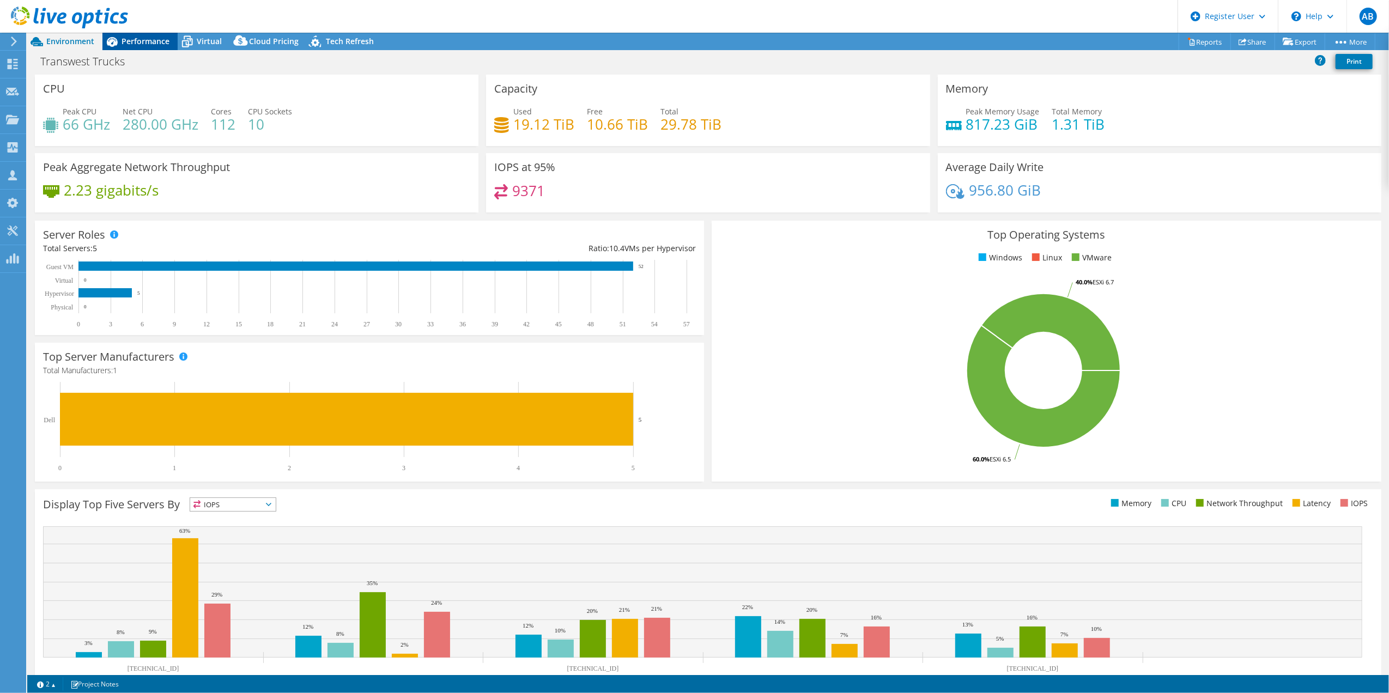
click at [151, 36] on span "Performance" at bounding box center [145, 41] width 48 height 10
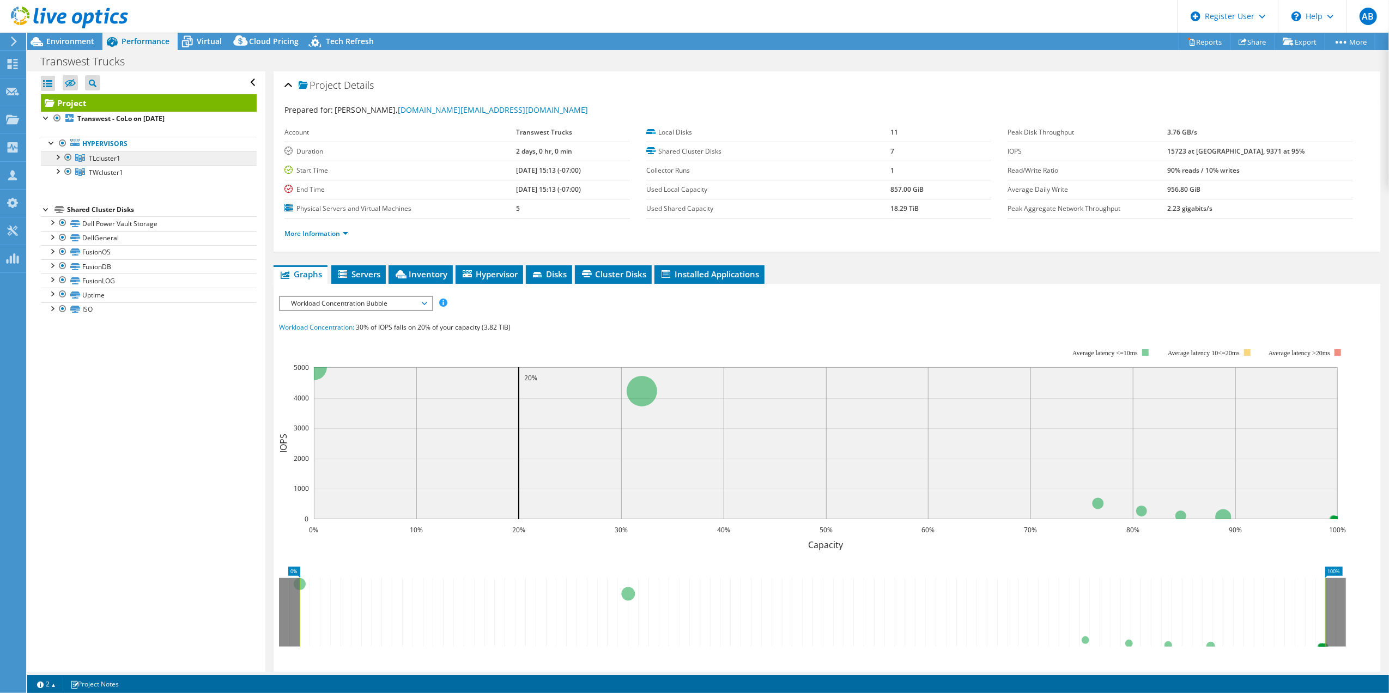
click at [106, 157] on span "TLcluster1" at bounding box center [105, 158] width 32 height 9
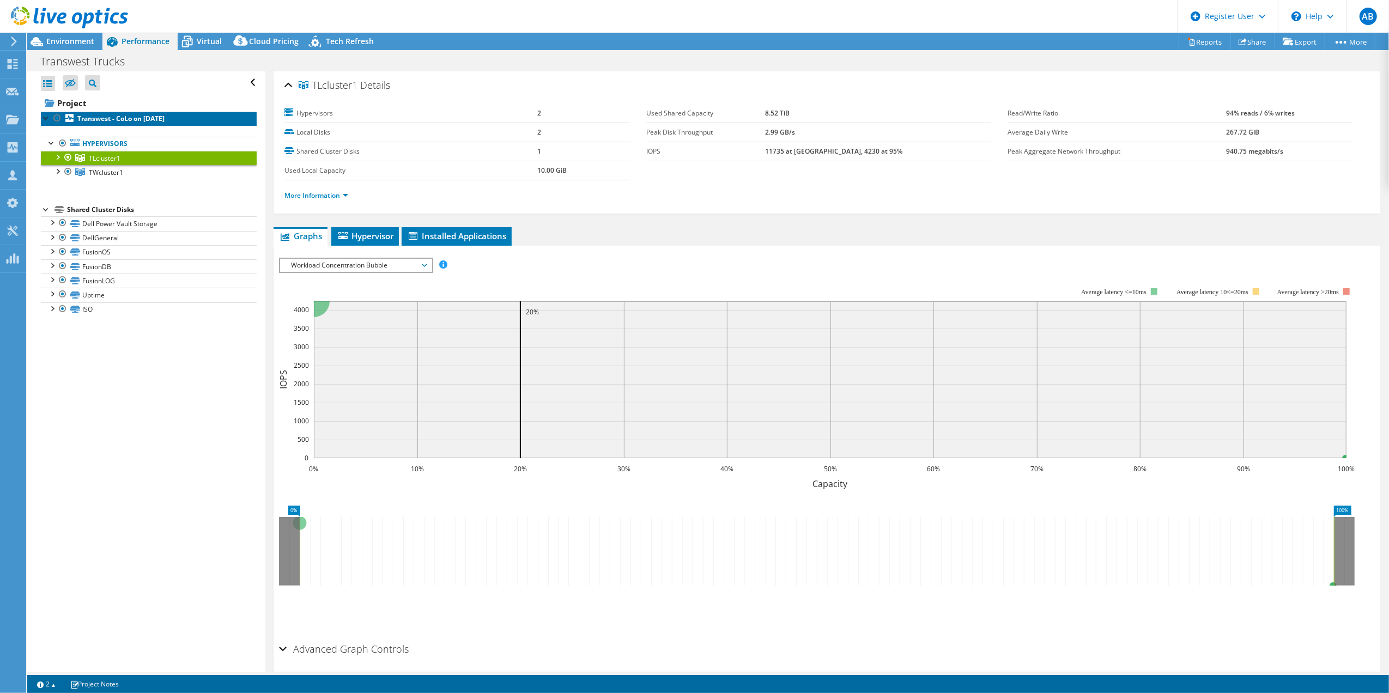
click at [114, 118] on b "Transwest - CoLo on [DATE]" at bounding box center [120, 118] width 87 height 9
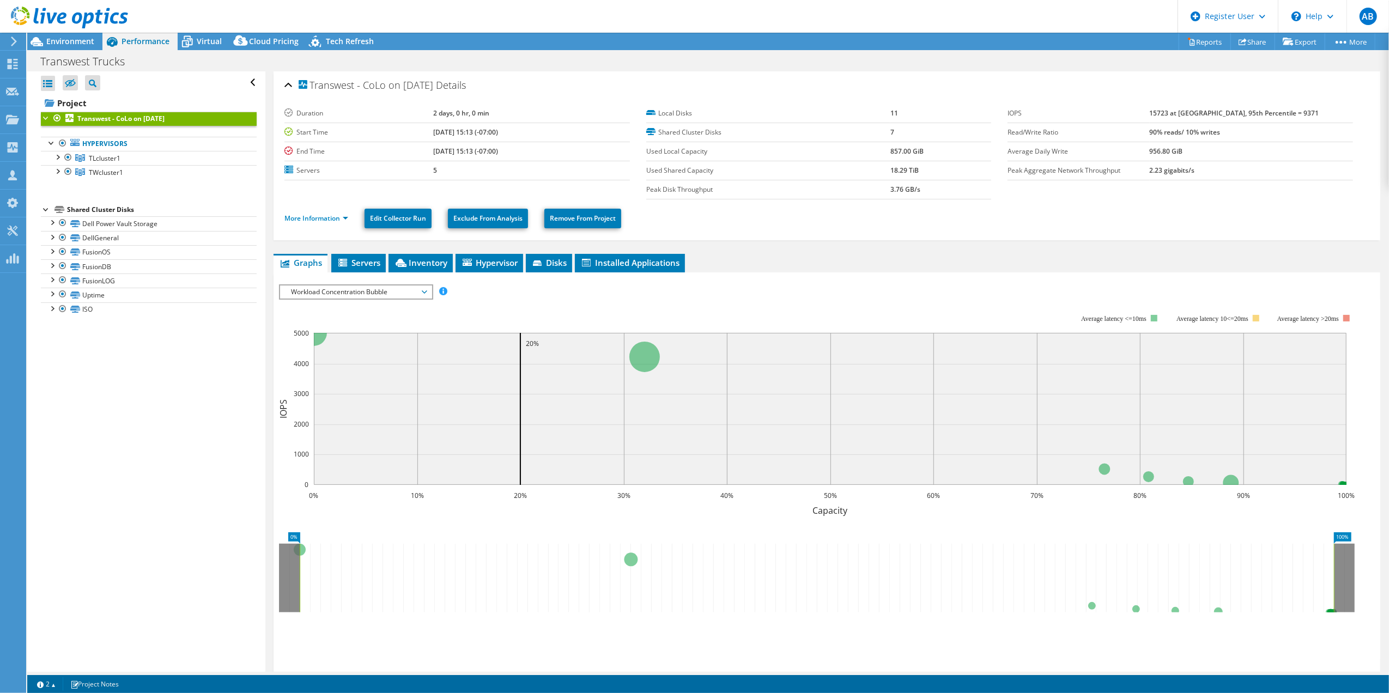
click at [73, 33] on div at bounding box center [64, 18] width 128 height 36
click at [77, 41] on span "Environment" at bounding box center [70, 41] width 48 height 10
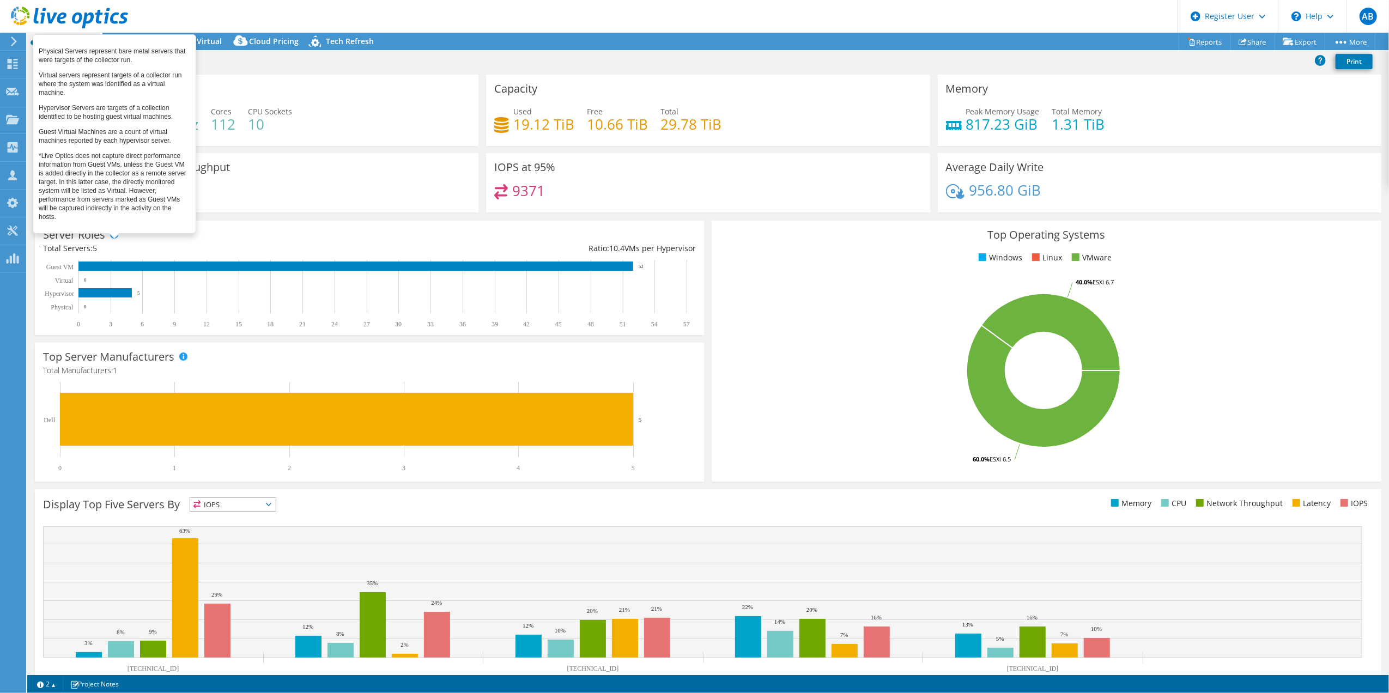
click at [111, 234] on span at bounding box center [114, 234] width 8 height 8
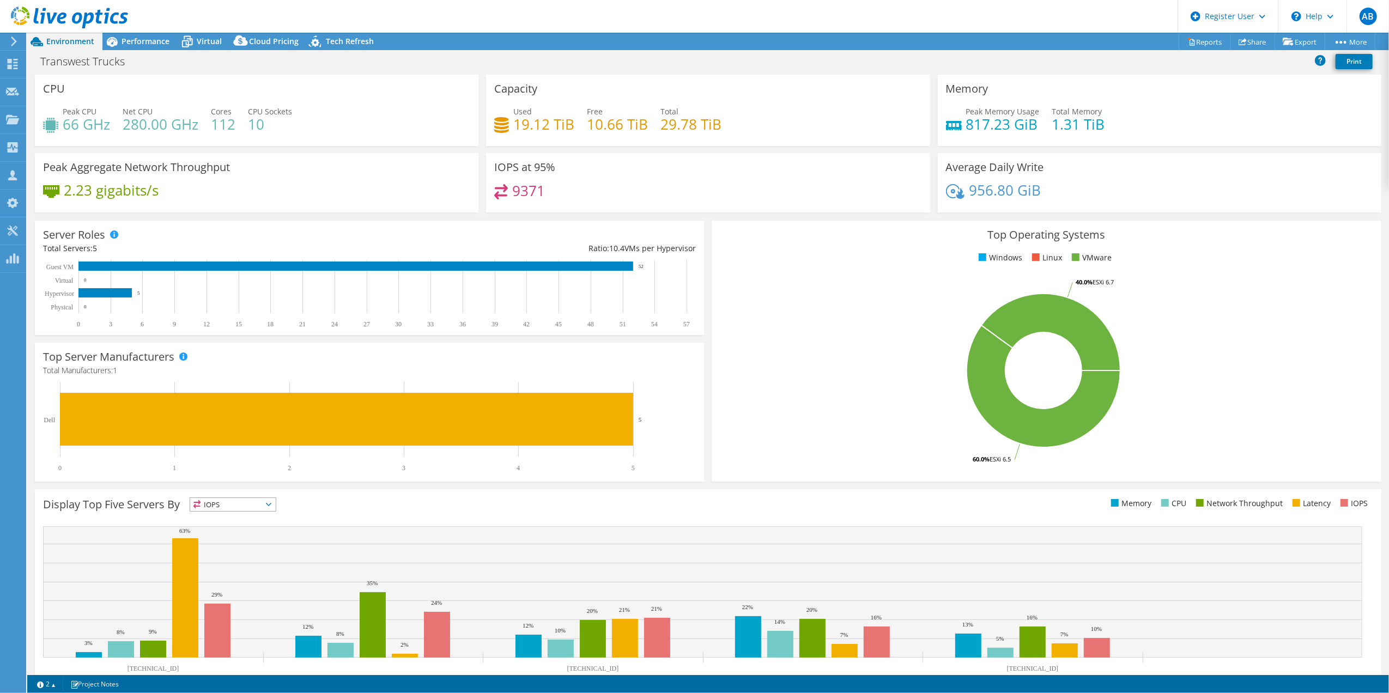
click at [229, 234] on div "Server Roles Total Servers: 5 Ratio: 10.4 VMs per Hypervisor 0 3 6 9 12 15 18 2…" at bounding box center [369, 278] width 669 height 114
click at [142, 44] on span "Performance" at bounding box center [145, 41] width 48 height 10
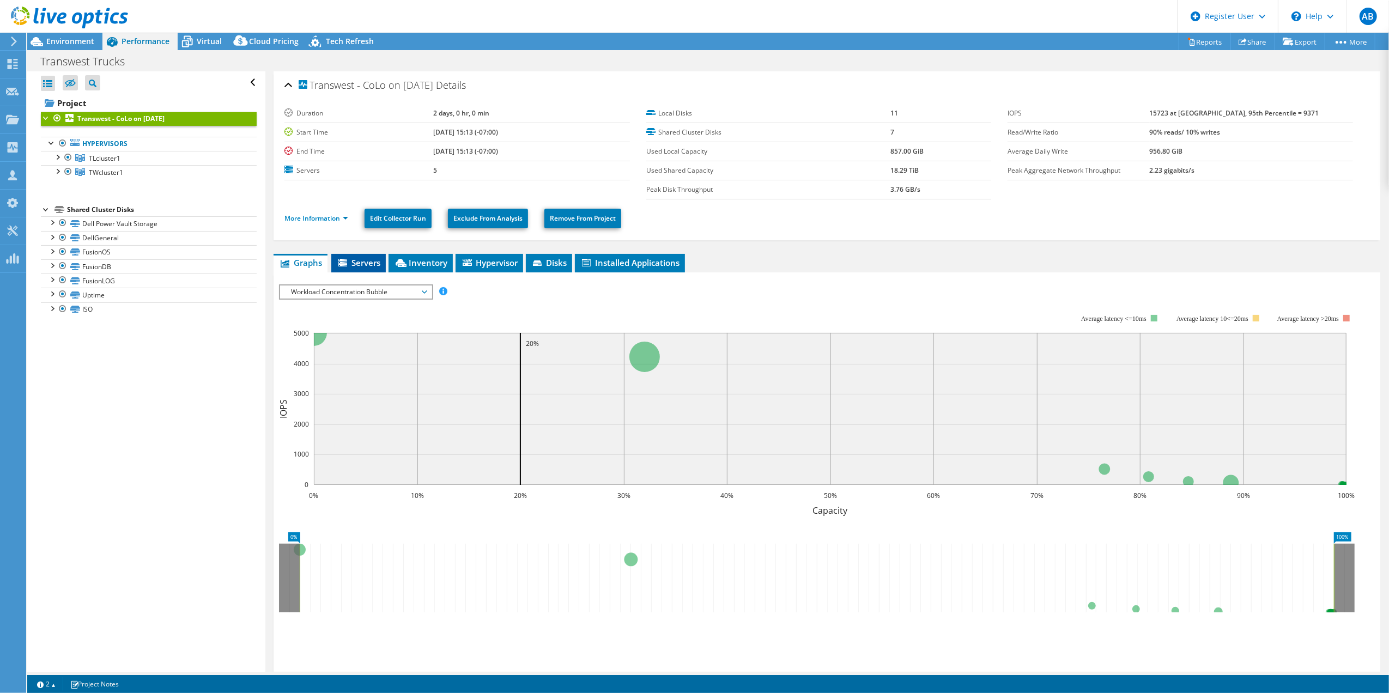
click at [360, 264] on span "Servers" at bounding box center [359, 262] width 44 height 11
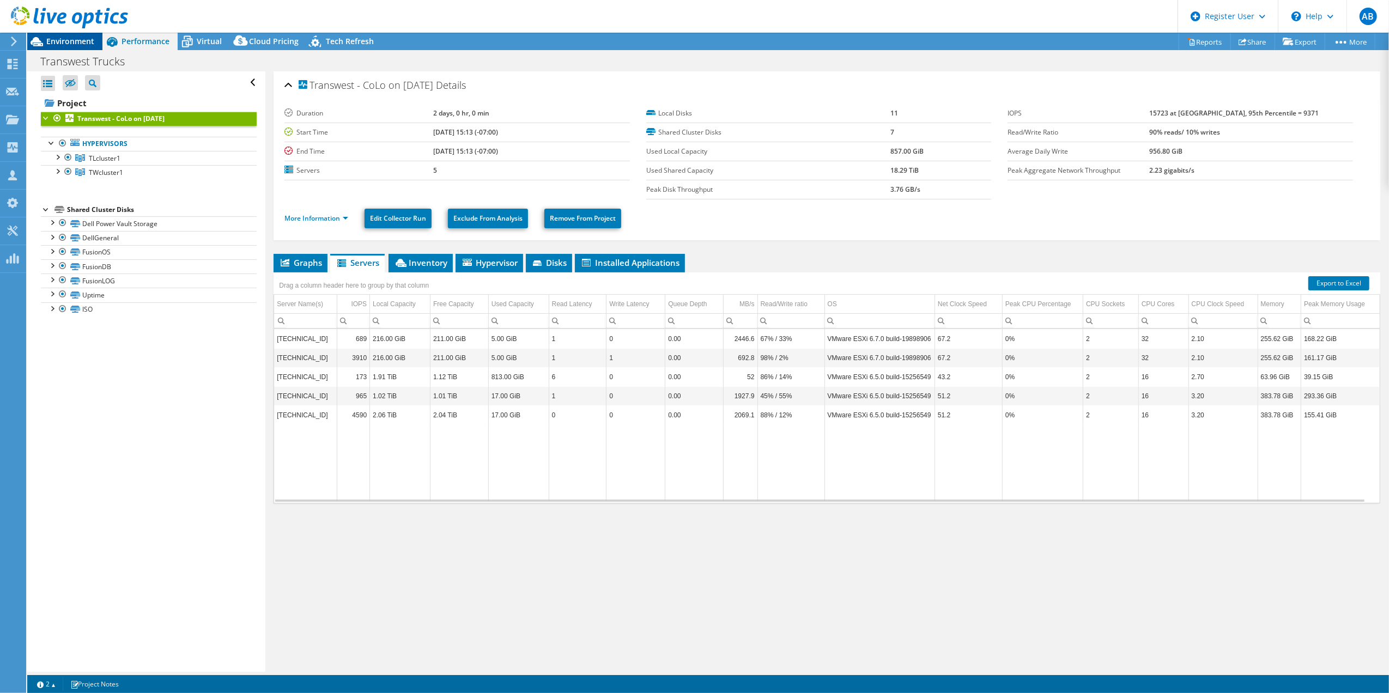
click at [90, 46] on div "Environment" at bounding box center [64, 41] width 75 height 17
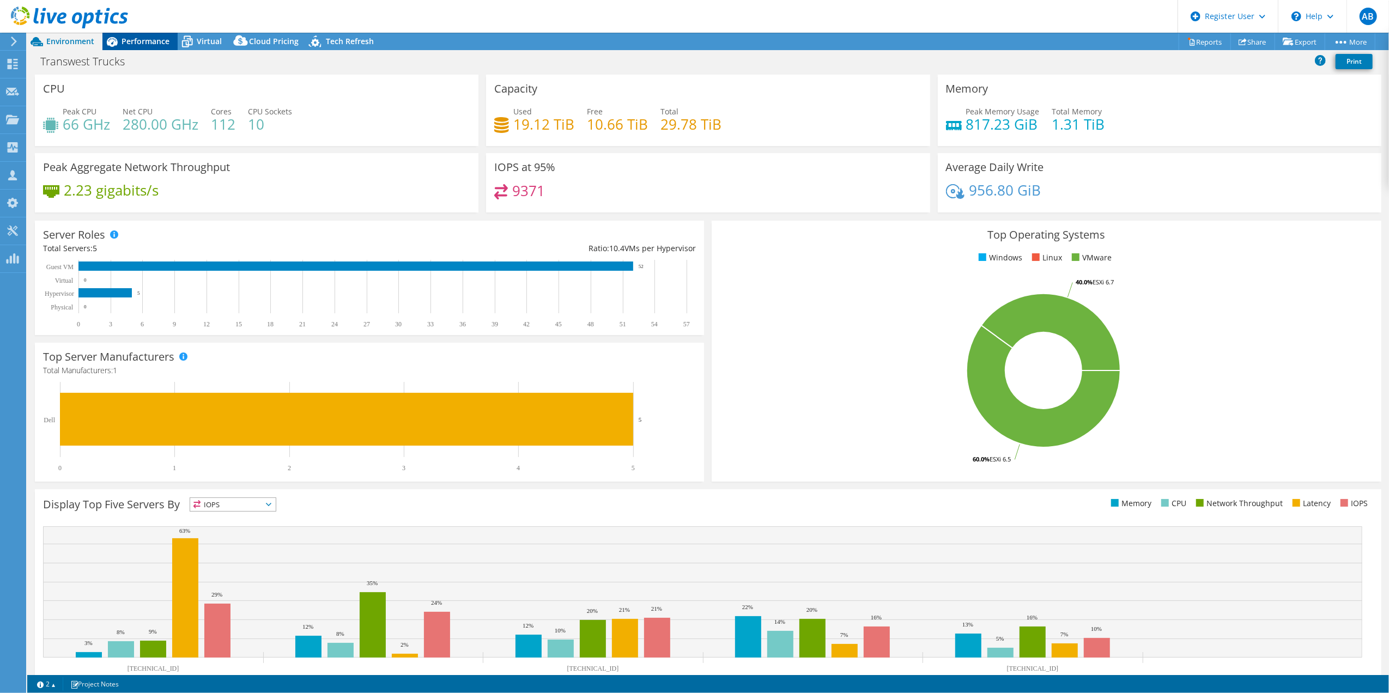
click at [136, 39] on span "Performance" at bounding box center [145, 41] width 48 height 10
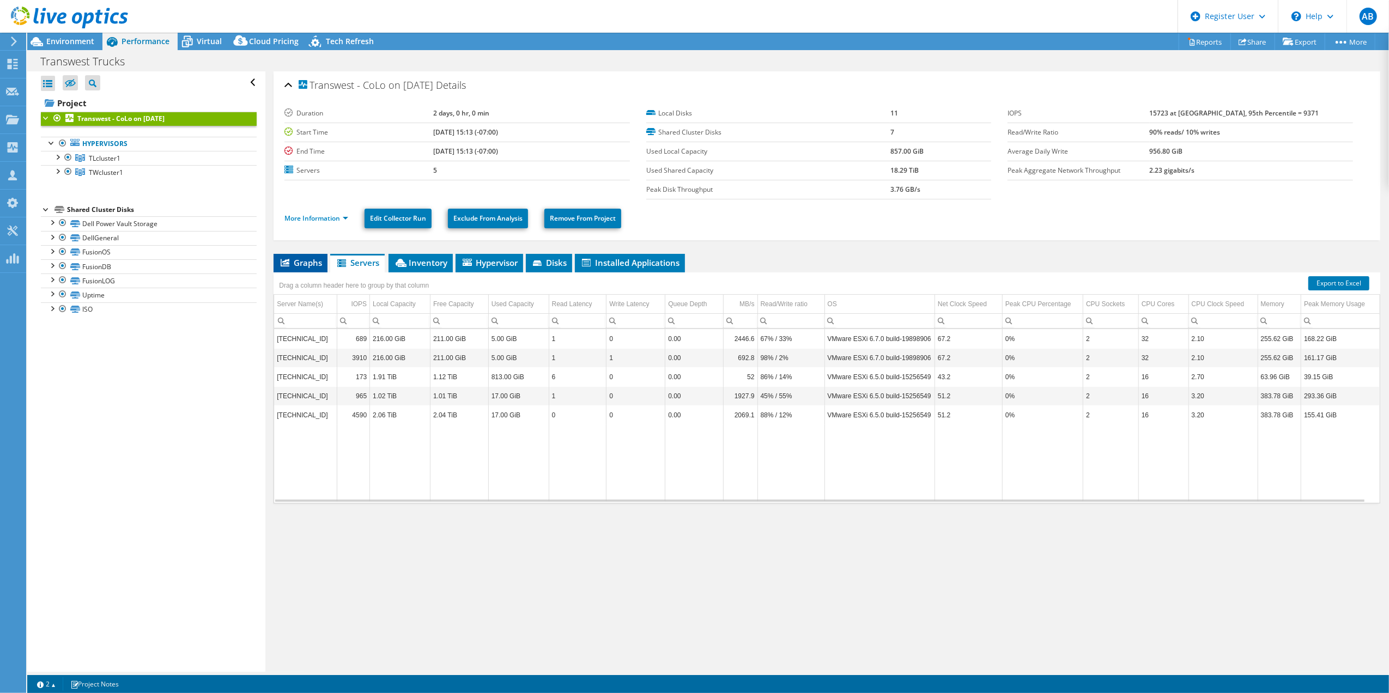
click at [314, 269] on li "Graphs" at bounding box center [300, 263] width 54 height 19
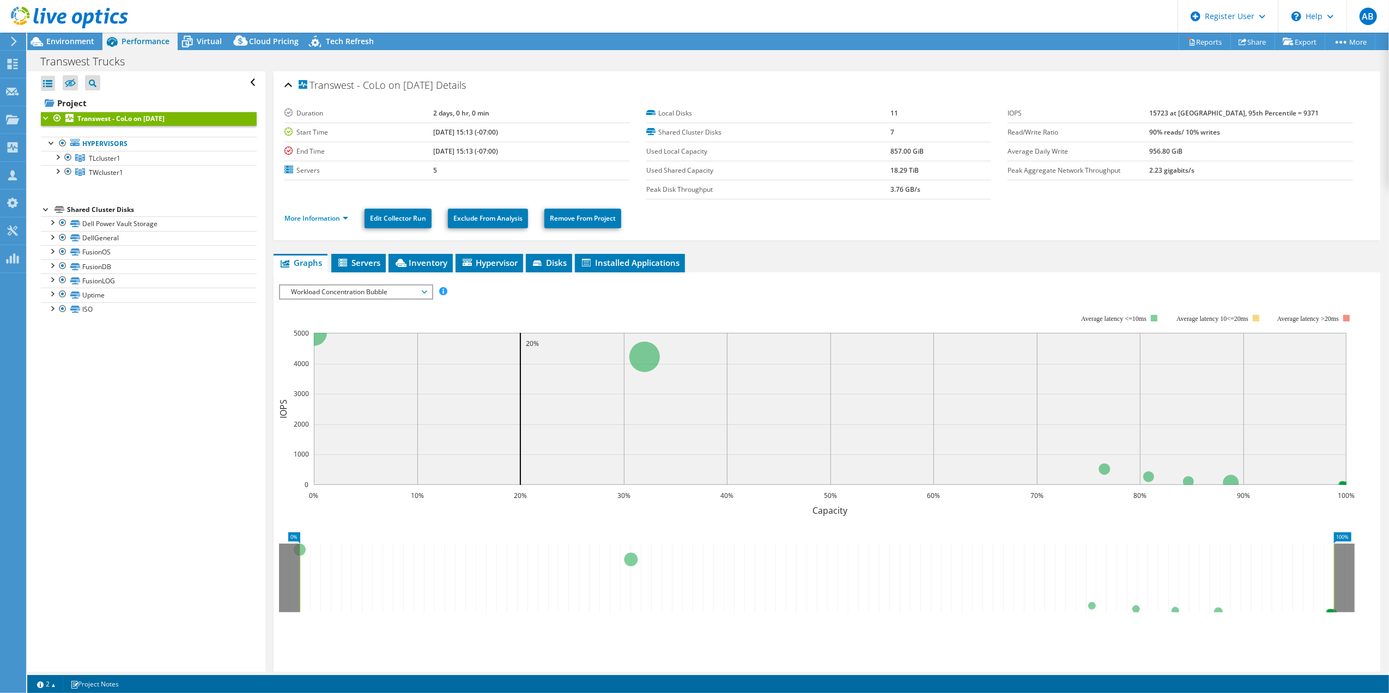
click at [386, 293] on span "Workload Concentration Bubble" at bounding box center [355, 291] width 140 height 13
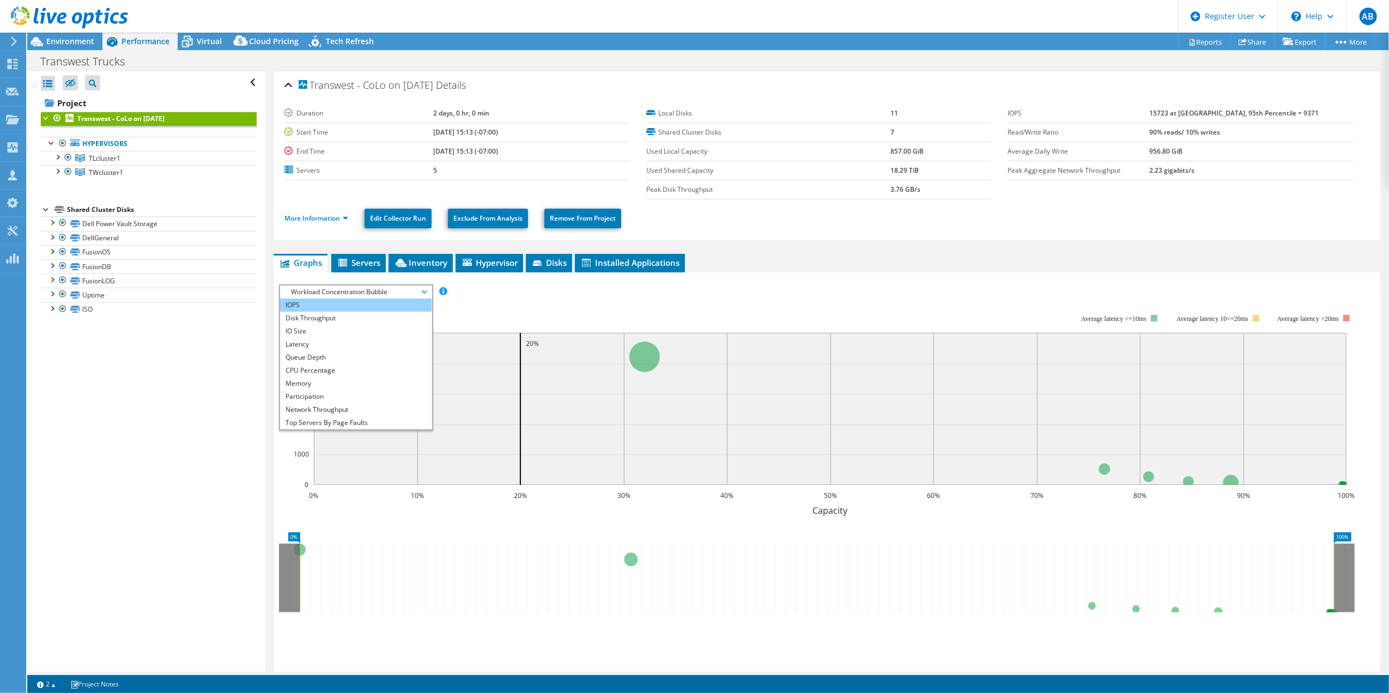
click at [347, 303] on li "IOPS" at bounding box center [355, 305] width 151 height 13
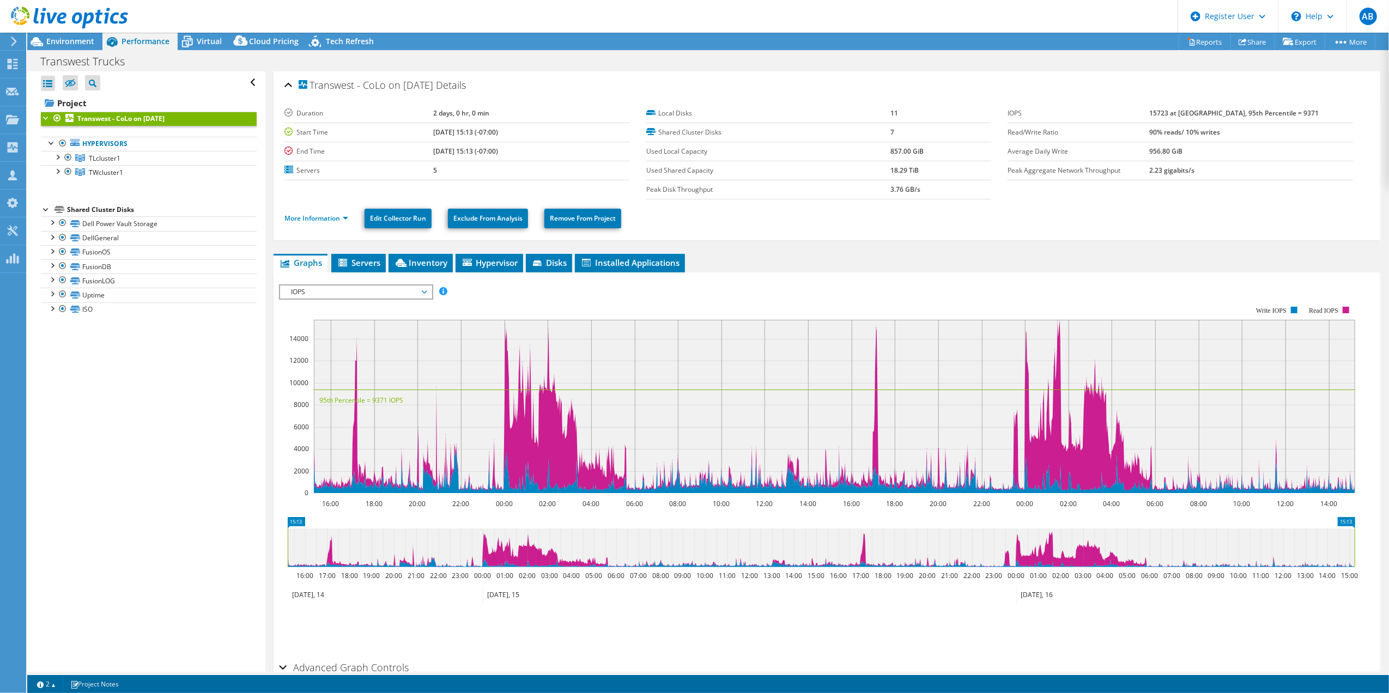
click at [239, 84] on div "Open All Close All Hide Excluded Nodes Project Tree Filter" at bounding box center [149, 82] width 216 height 23
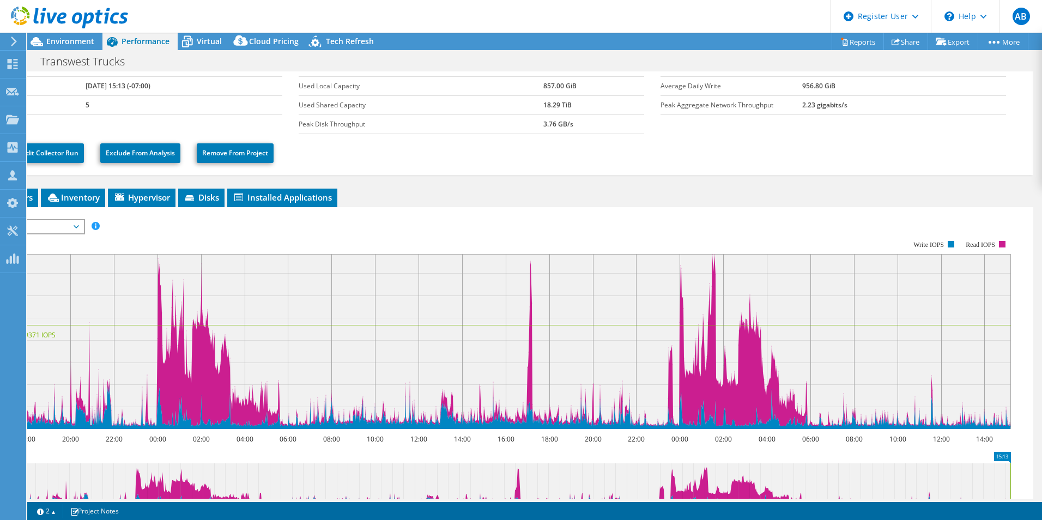
scroll to position [64, 0]
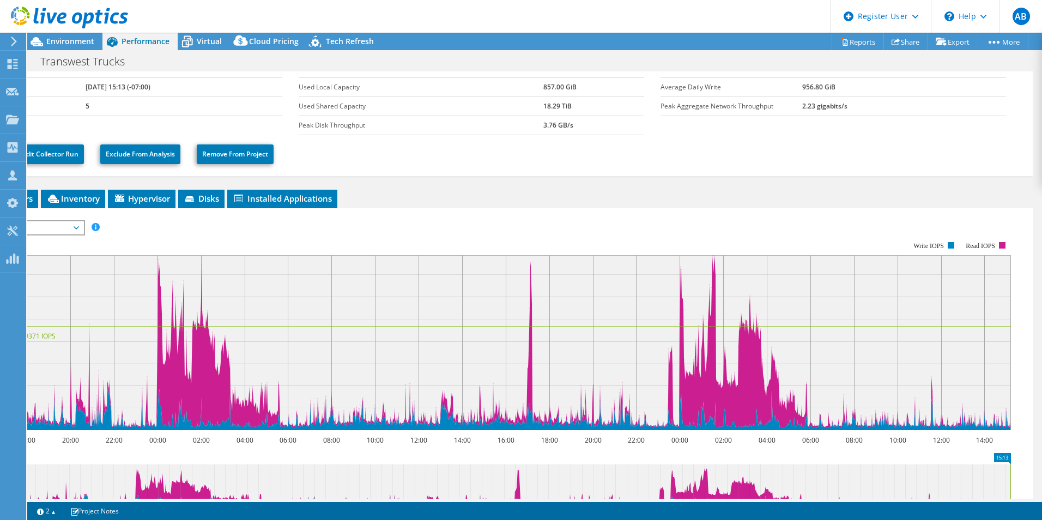
drag, startPoint x: 1009, startPoint y: 0, endPoint x: 646, endPoint y: 187, distance: 409.1
click at [642, 142] on ul "More Information Edit Collector Run Exclude From Analysis Remove From Project" at bounding box center [479, 153] width 1085 height 22
click at [38, 511] on link "2" at bounding box center [46, 511] width 34 height 14
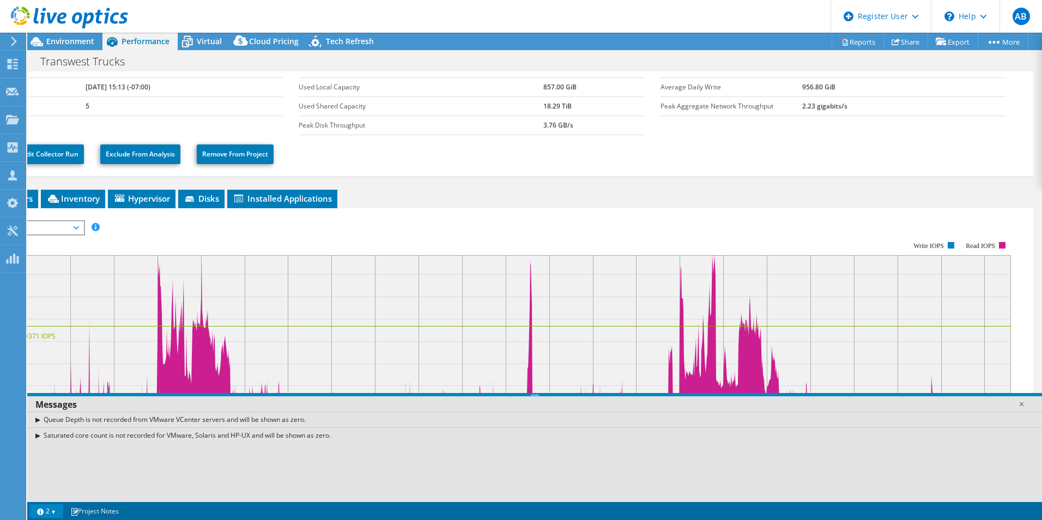
click at [44, 510] on link "2" at bounding box center [46, 511] width 34 height 14
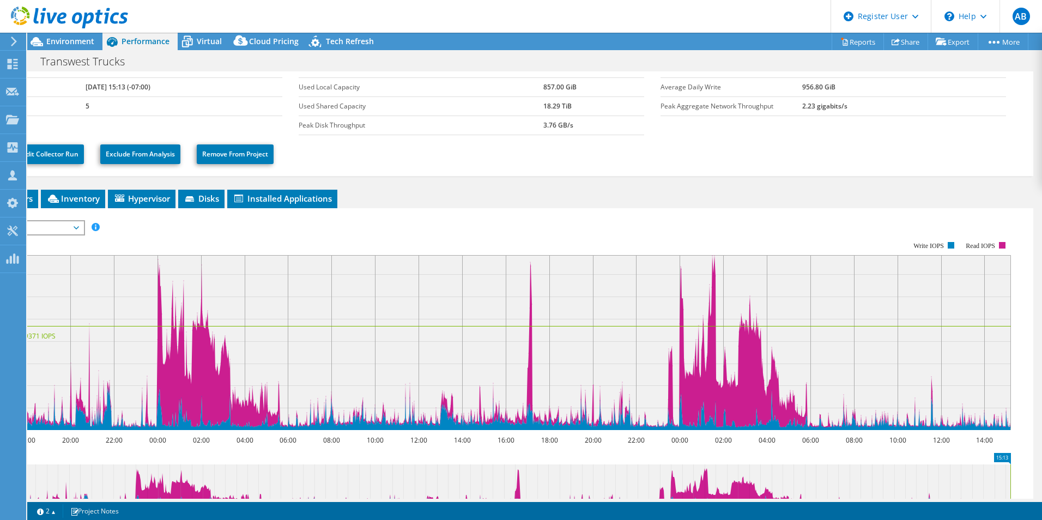
scroll to position [233, 0]
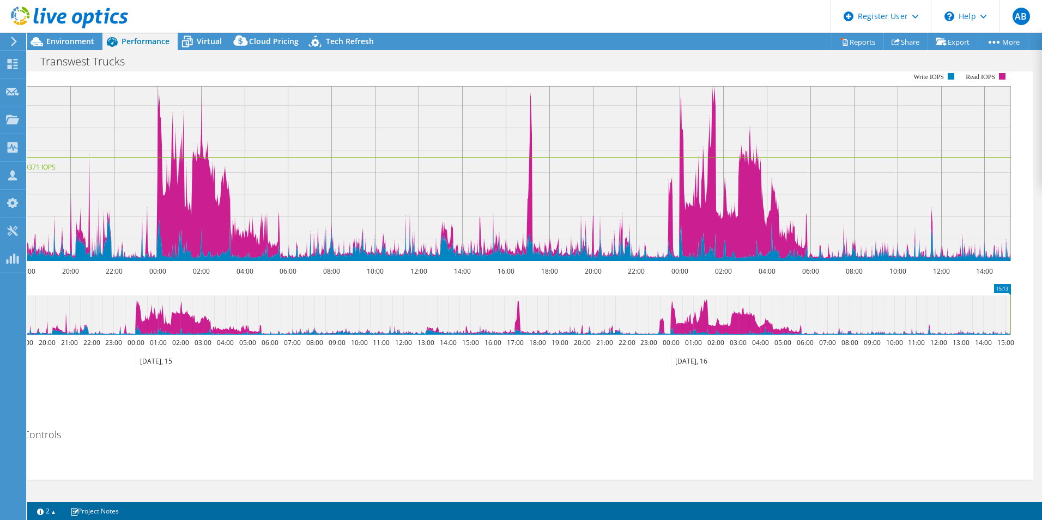
drag, startPoint x: 103, startPoint y: 377, endPoint x: 392, endPoint y: 379, distance: 289.3
click at [392, 379] on ul "Save Zoom" at bounding box center [476, 393] width 1091 height 31
click at [10, 36] on icon at bounding box center [14, 41] width 8 height 10
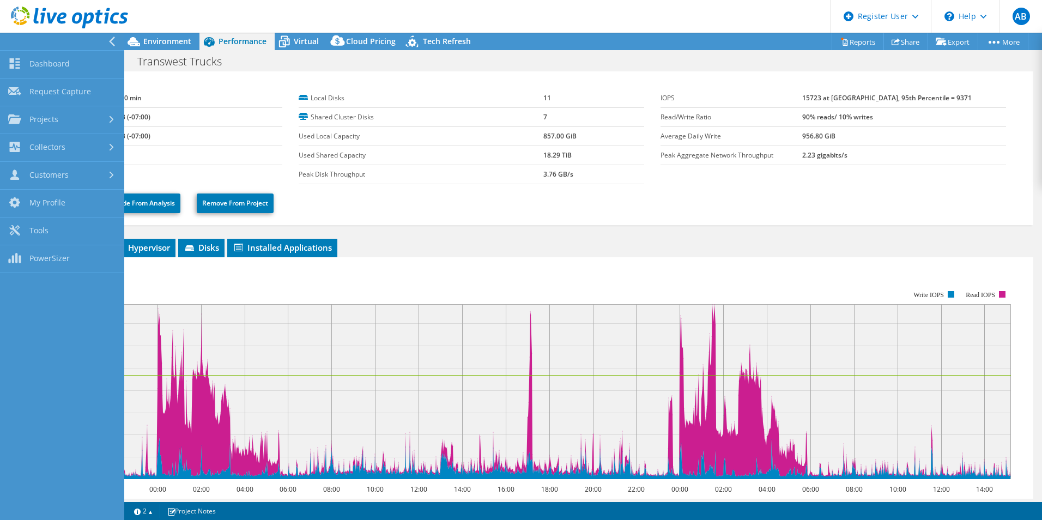
scroll to position [0, 0]
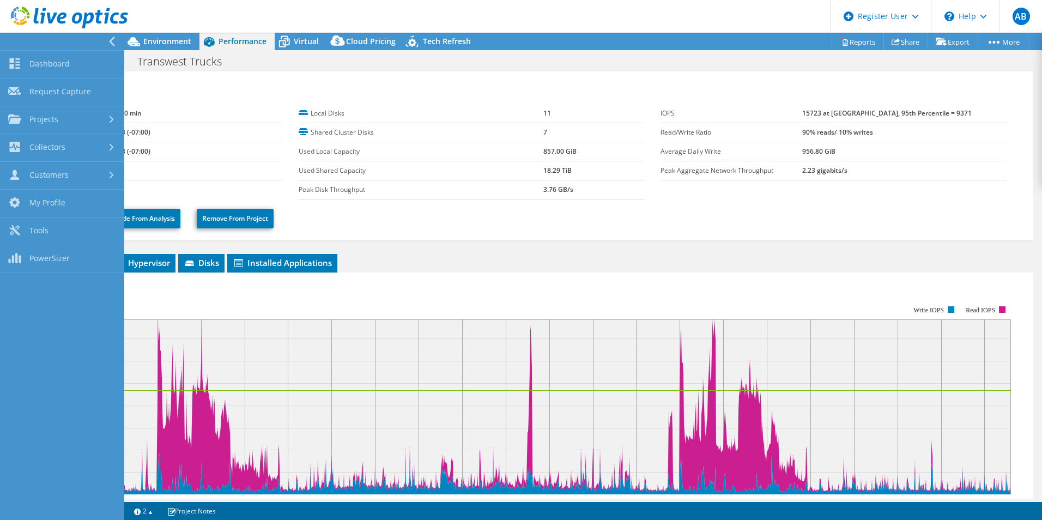
drag, startPoint x: 442, startPoint y: 301, endPoint x: 456, endPoint y: 297, distance: 14.3
click at [491, 295] on rect at bounding box center [470, 400] width 1079 height 218
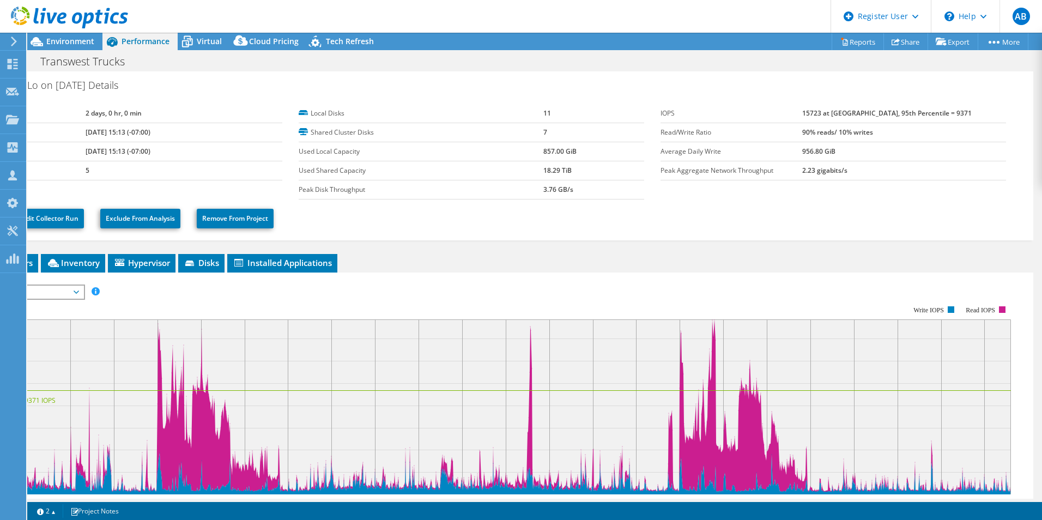
drag, startPoint x: 626, startPoint y: 499, endPoint x: 571, endPoint y: 444, distance: 77.4
click at [507, 497] on div "Project Actions Project Actions Reports Share Export vSAN ReadyNode Sizer" at bounding box center [534, 276] width 1014 height 487
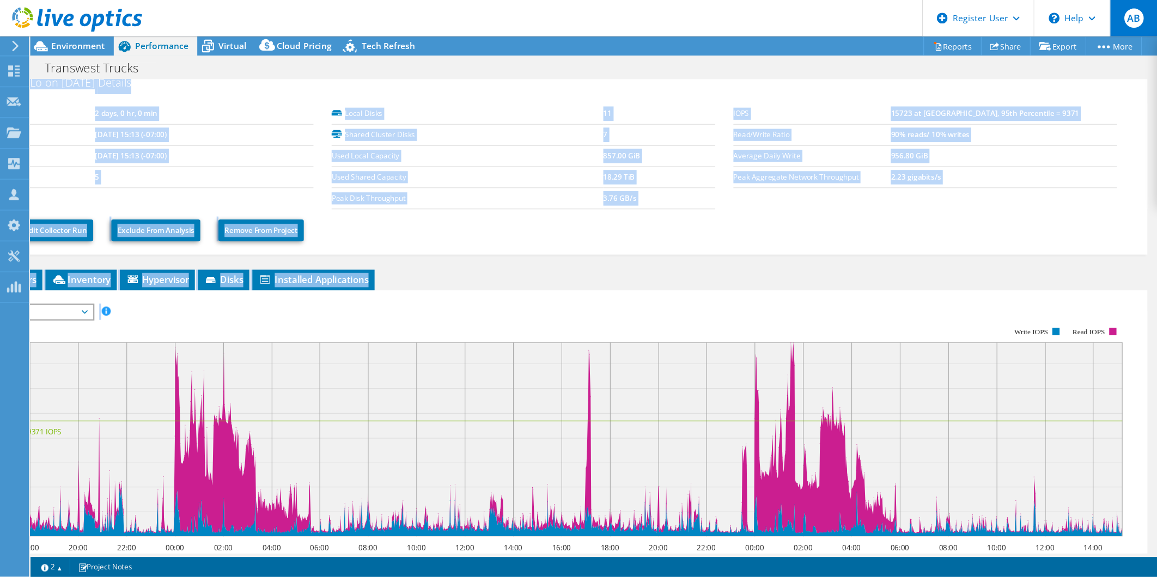
scroll to position [11, 0]
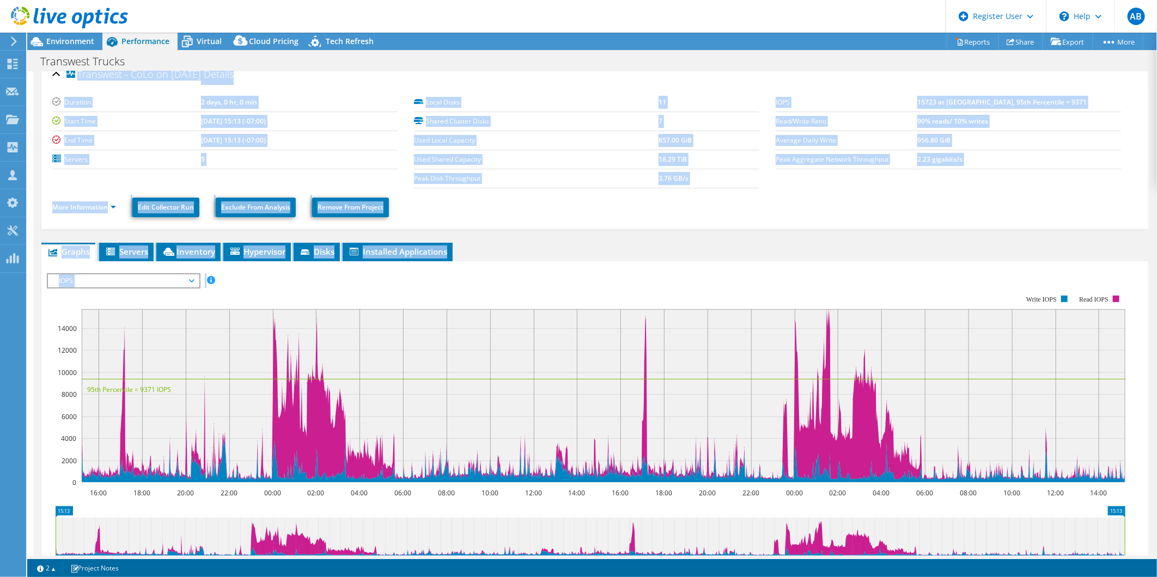
drag, startPoint x: 1005, startPoint y: 1, endPoint x: 586, endPoint y: 276, distance: 501.6
click at [586, 276] on div "IOPS Disk Throughput IO Size Latency Queue Depth CPU Percentage Memory Page Fau…" at bounding box center [595, 280] width 1096 height 15
click at [469, 256] on ul "Graphs Servers Inventory Hypervisor Disks Cluster Disks Installed Applications" at bounding box center [594, 252] width 1107 height 19
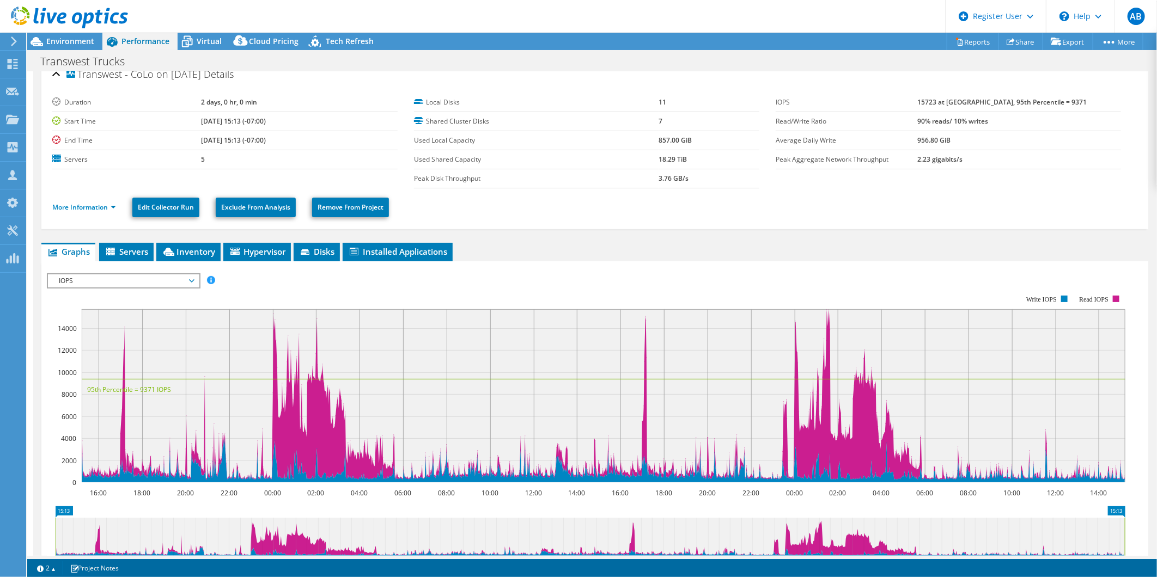
click at [454, 232] on div "Transwest - CoLo on 11/18/2024 Details Duration 2 days, 0 hr, 0 min Start Time …" at bounding box center [594, 390] width 1123 height 660
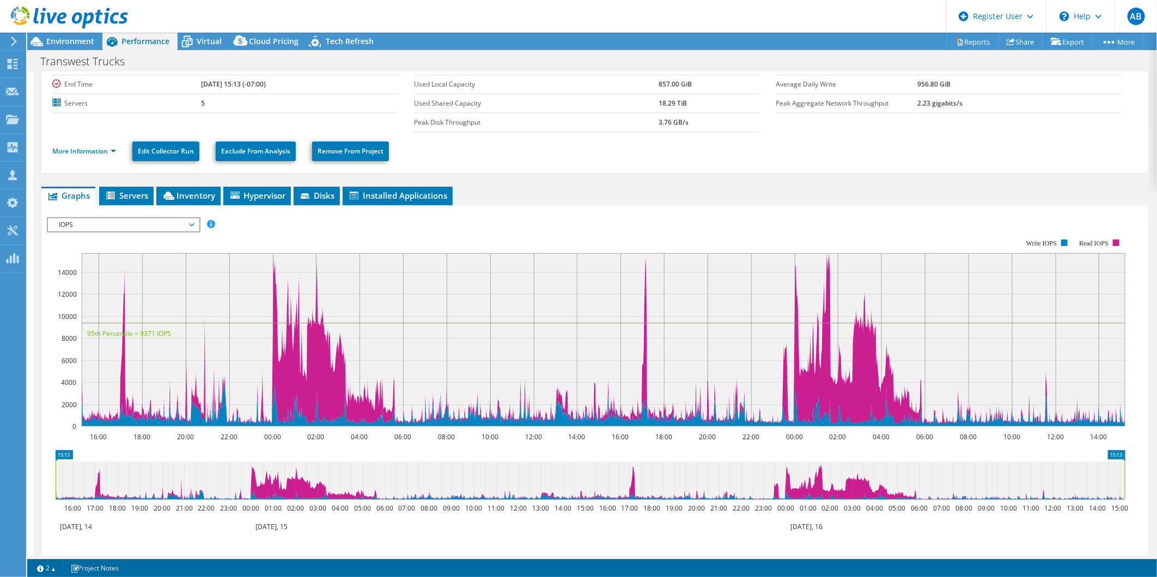
scroll to position [132, 0]
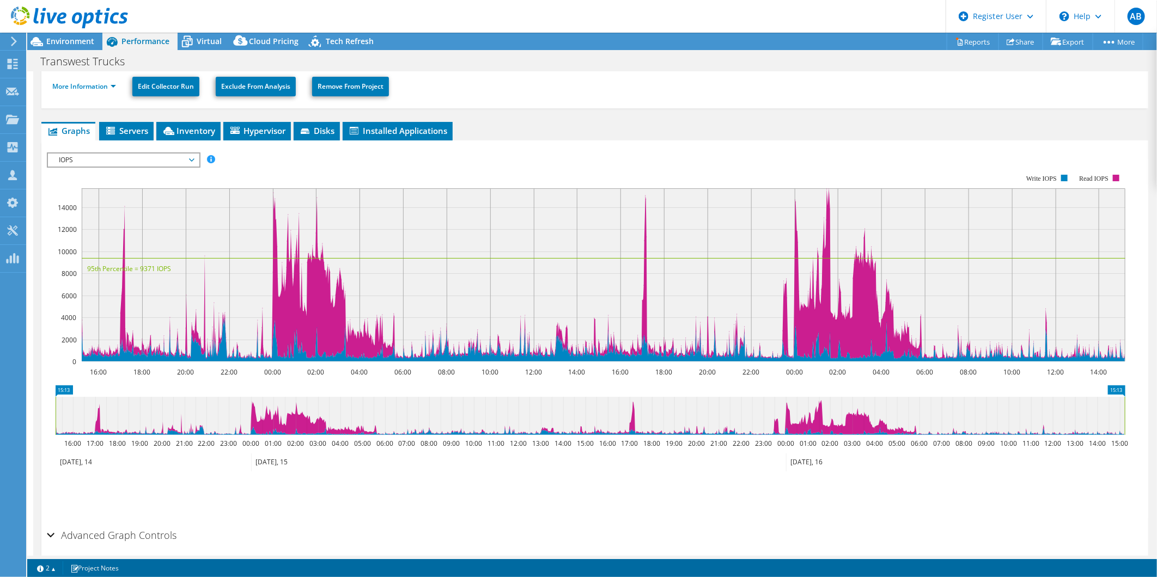
click at [178, 160] on span "IOPS" at bounding box center [123, 160] width 140 height 13
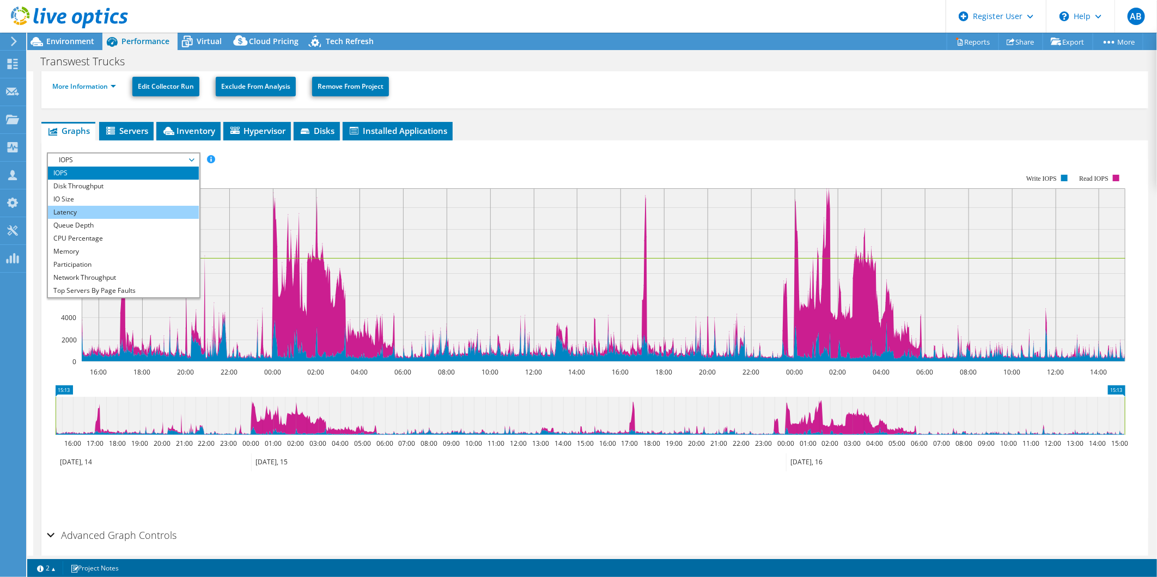
click at [148, 208] on li "Latency" at bounding box center [123, 212] width 151 height 13
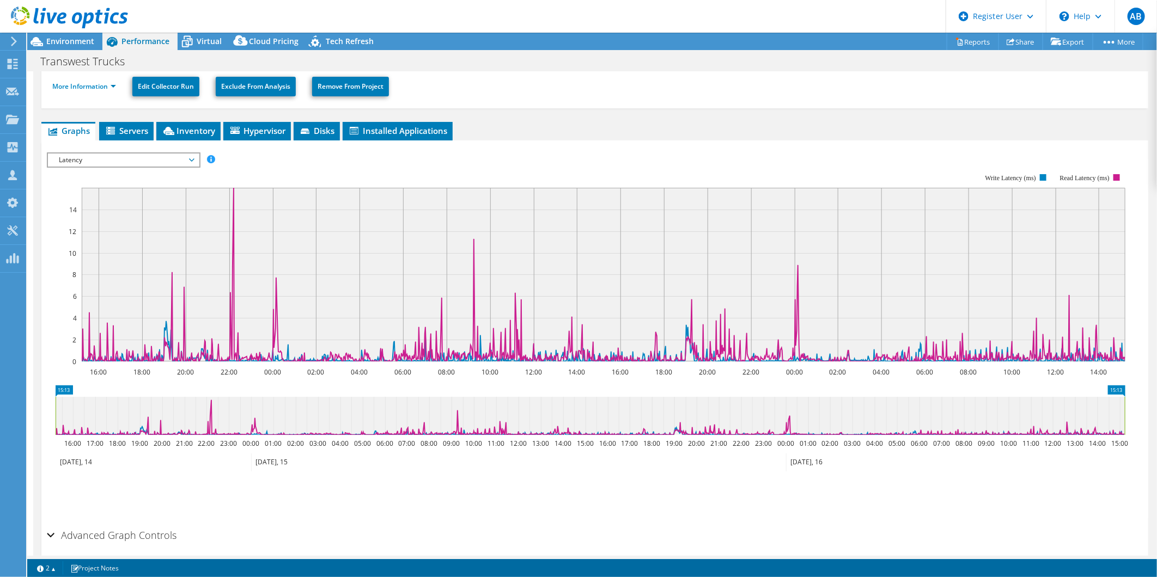
scroll to position [0, 0]
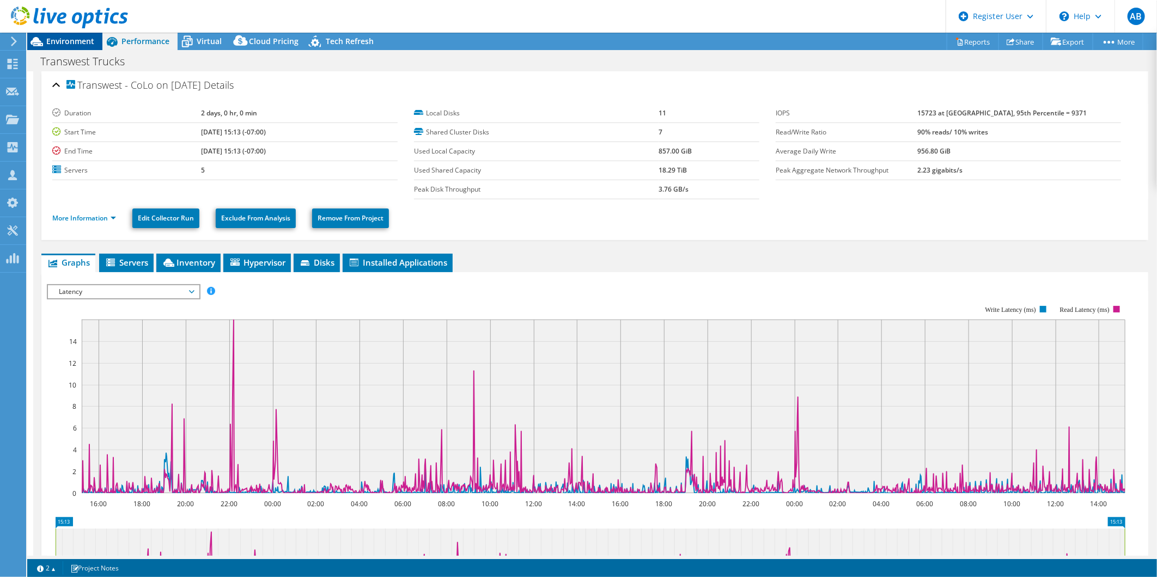
click at [77, 44] on span "Environment" at bounding box center [70, 41] width 48 height 10
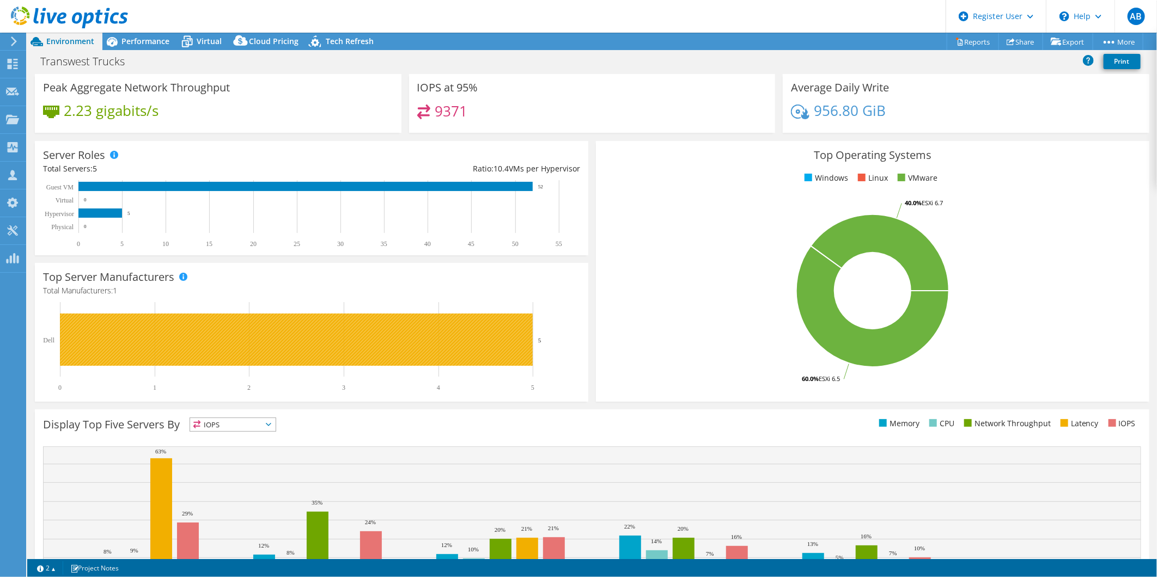
scroll to position [149, 0]
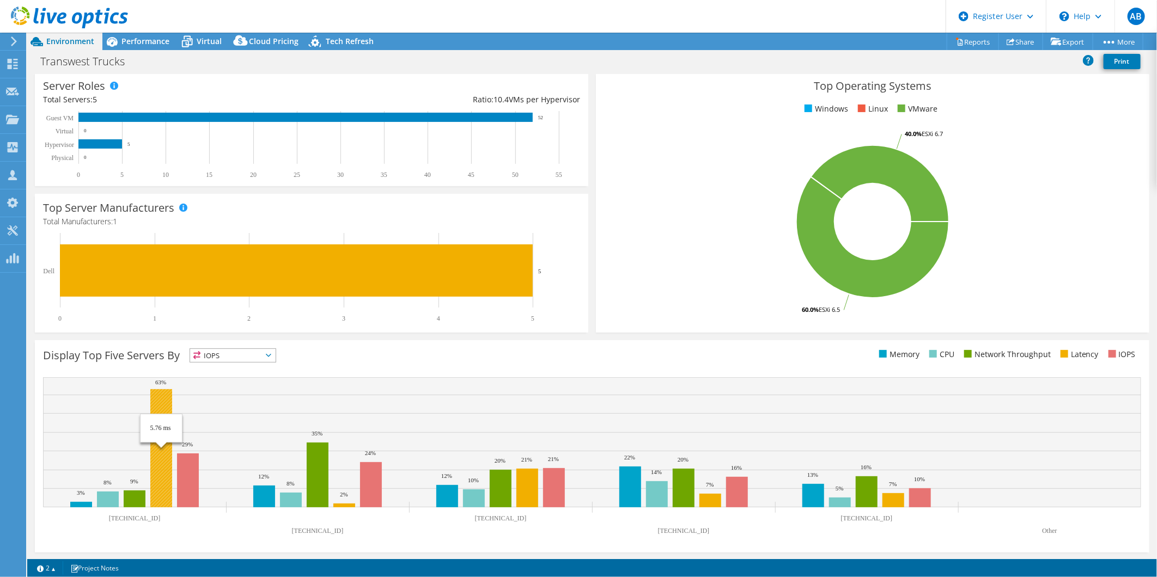
click at [160, 396] on rect at bounding box center [161, 449] width 22 height 118
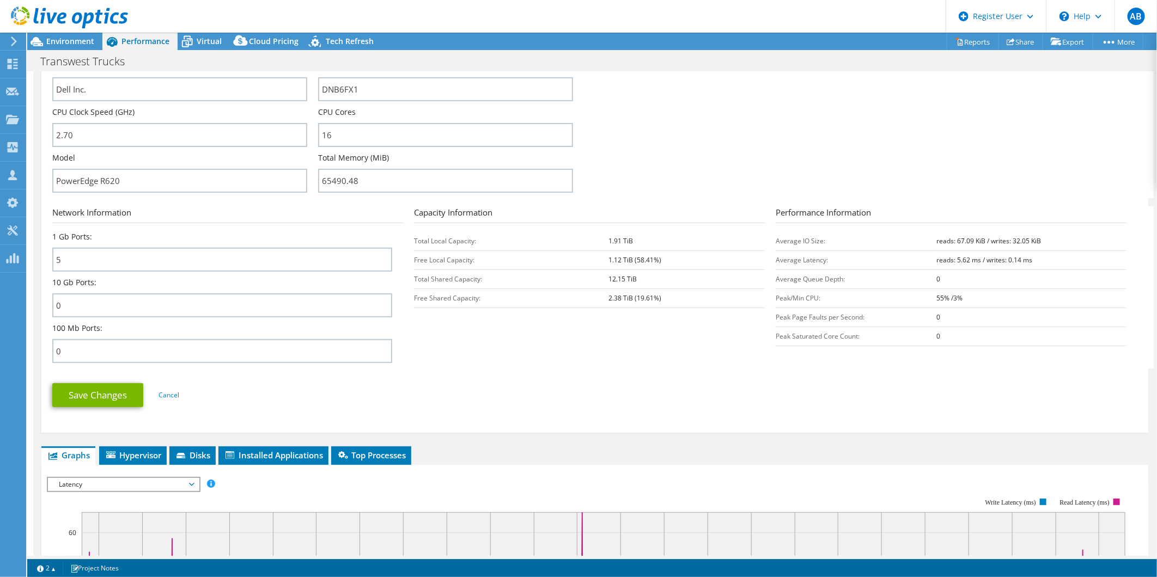
scroll to position [0, 0]
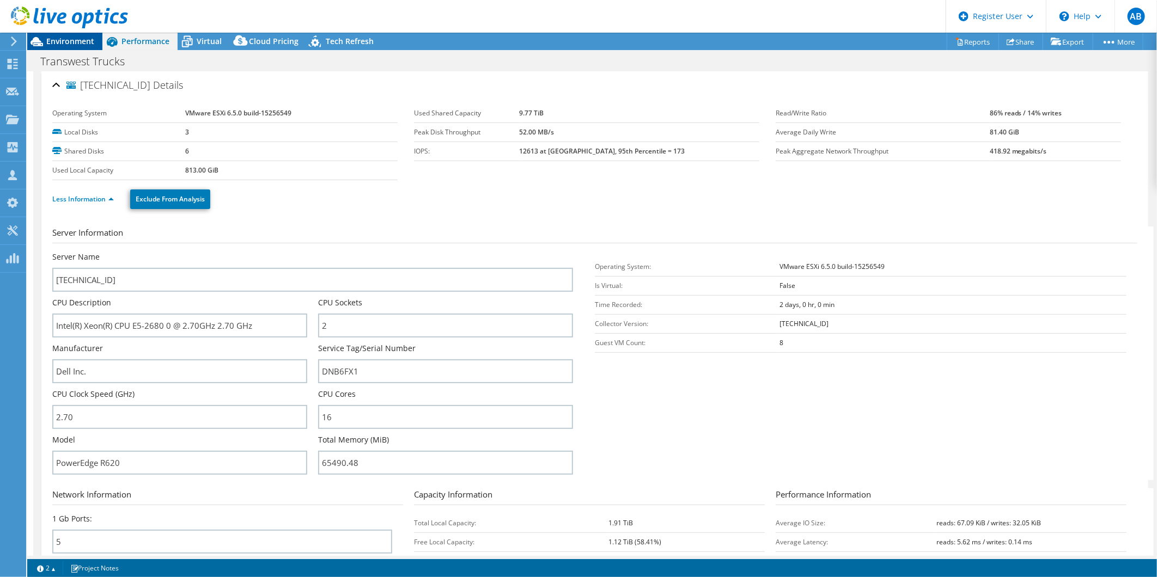
click at [84, 47] on div "Environment" at bounding box center [64, 41] width 75 height 17
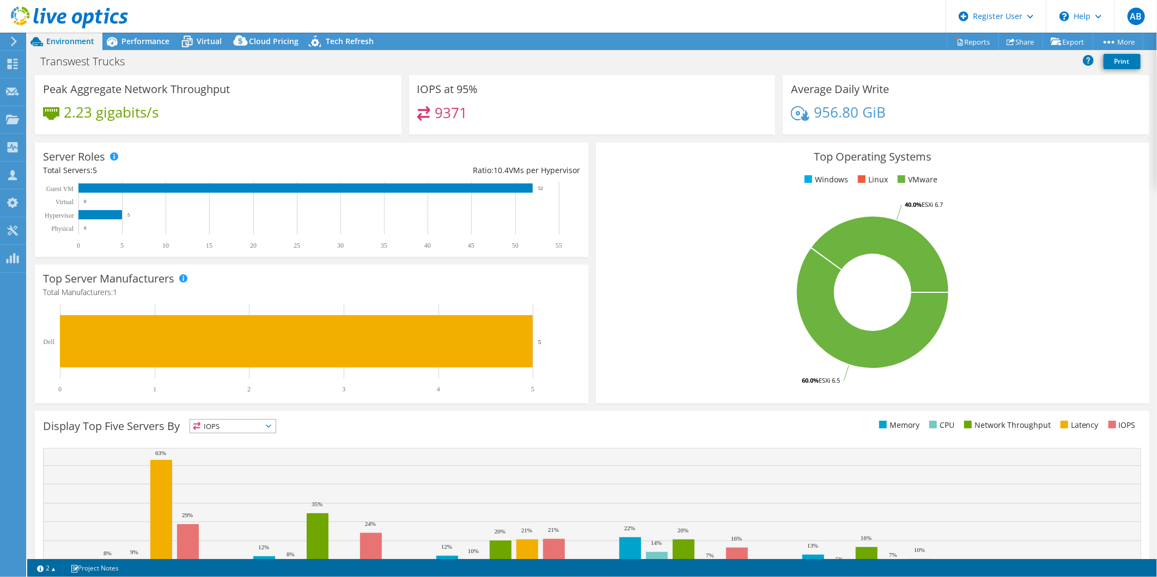
scroll to position [149, 0]
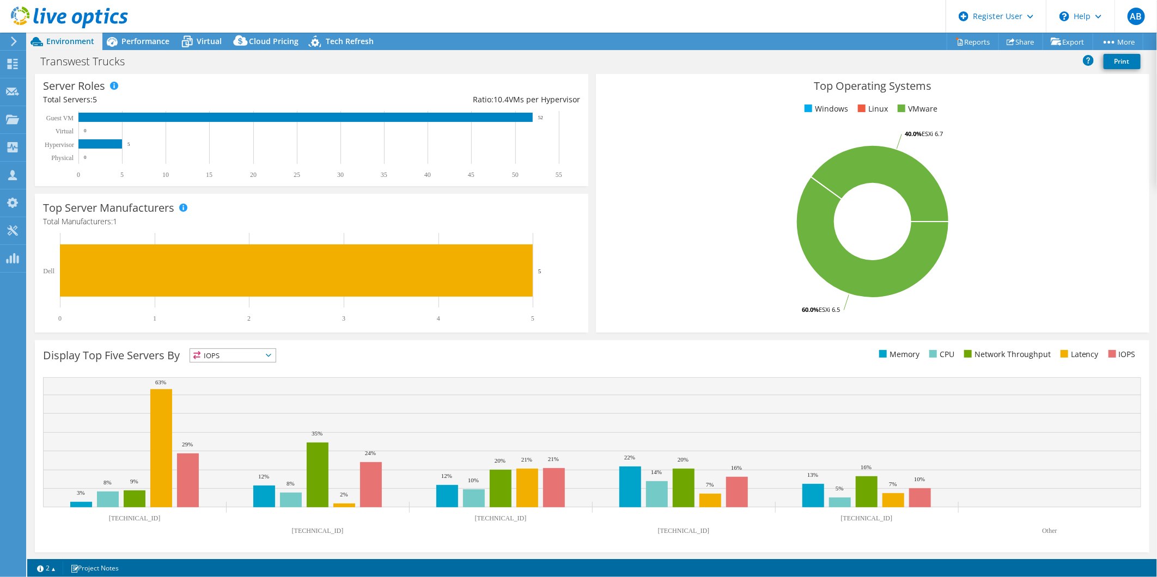
click at [269, 351] on span "IOPS" at bounding box center [233, 355] width 86 height 13
click at [264, 429] on li "Latency" at bounding box center [233, 430] width 86 height 15
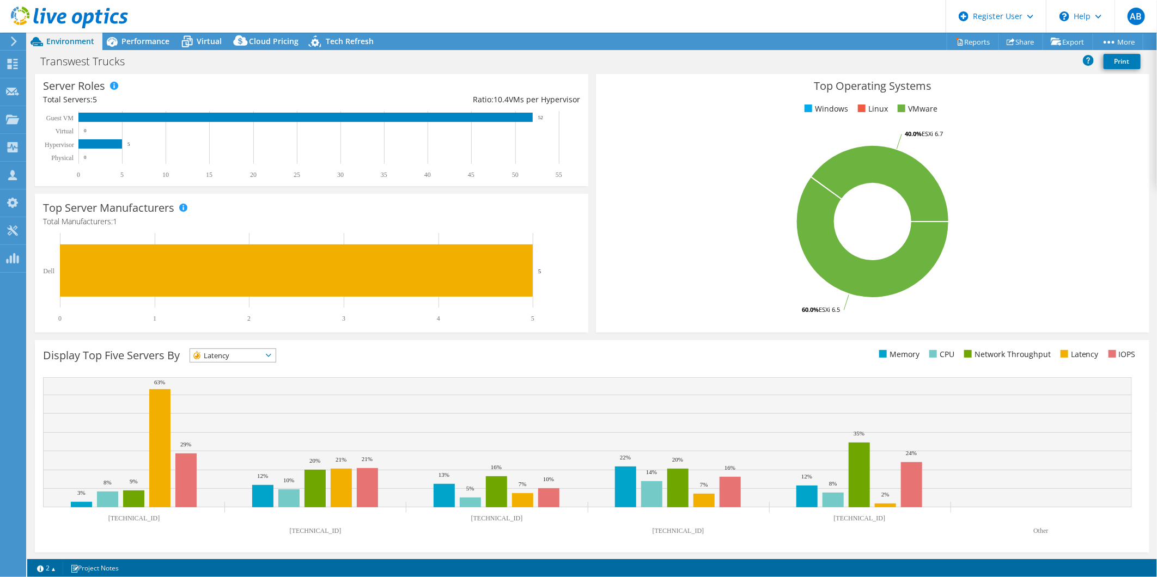
click at [260, 350] on span "Latency" at bounding box center [226, 355] width 72 height 13
click at [247, 367] on li "IOPS" at bounding box center [233, 369] width 86 height 15
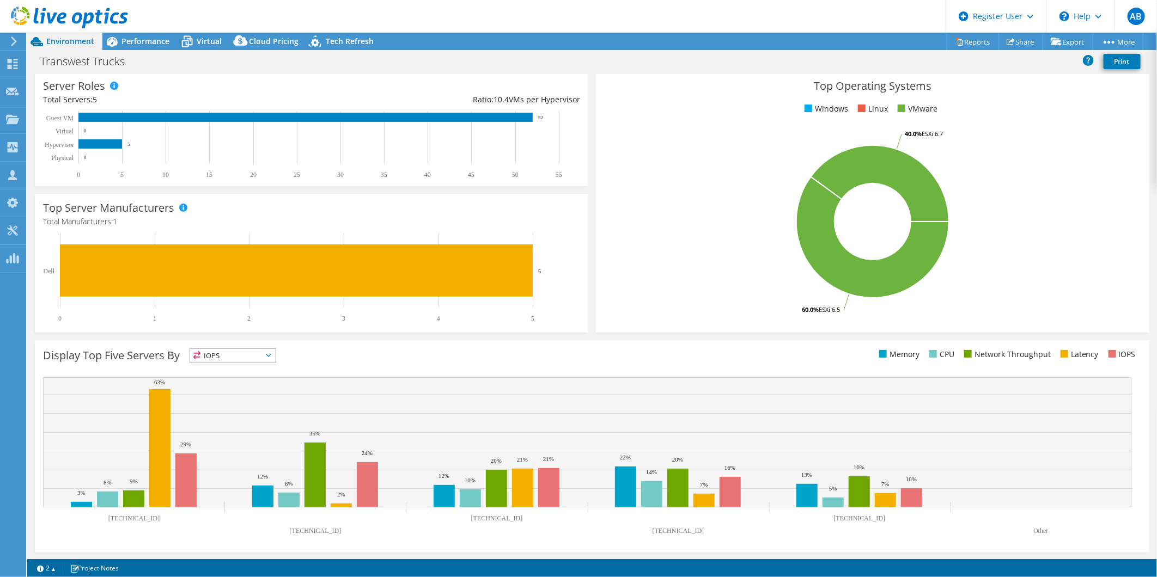
click at [464, 364] on div "Display Top Five Servers By IOPS IOPS" at bounding box center [317, 358] width 549 height 18
click at [138, 44] on span "Performance" at bounding box center [145, 41] width 48 height 10
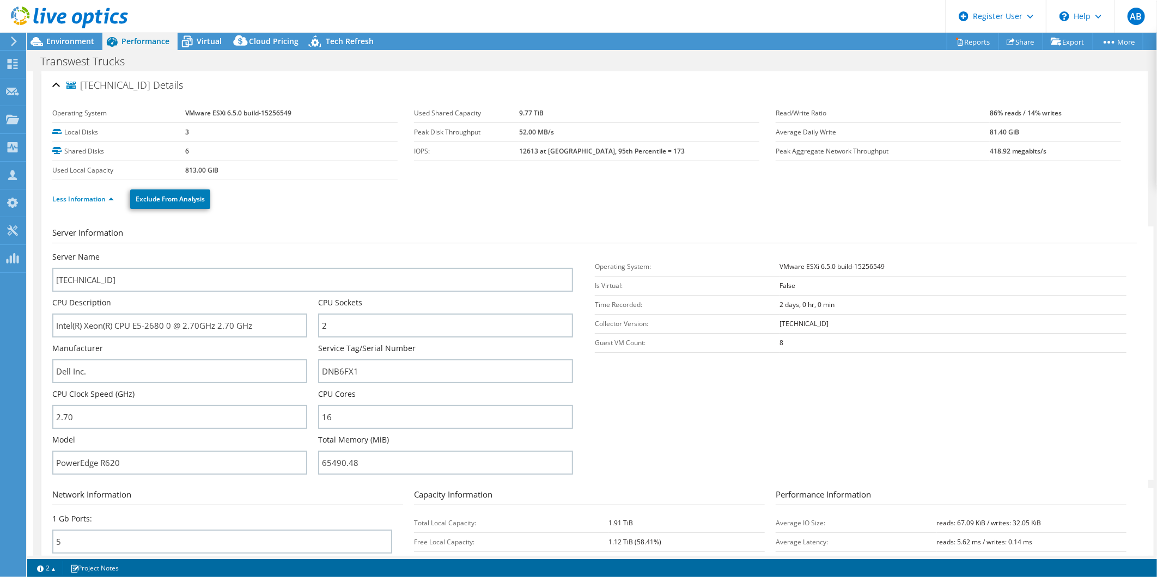
scroll to position [0, 0]
click at [53, 87] on div "10.0.1.31 Details" at bounding box center [594, 85] width 1085 height 23
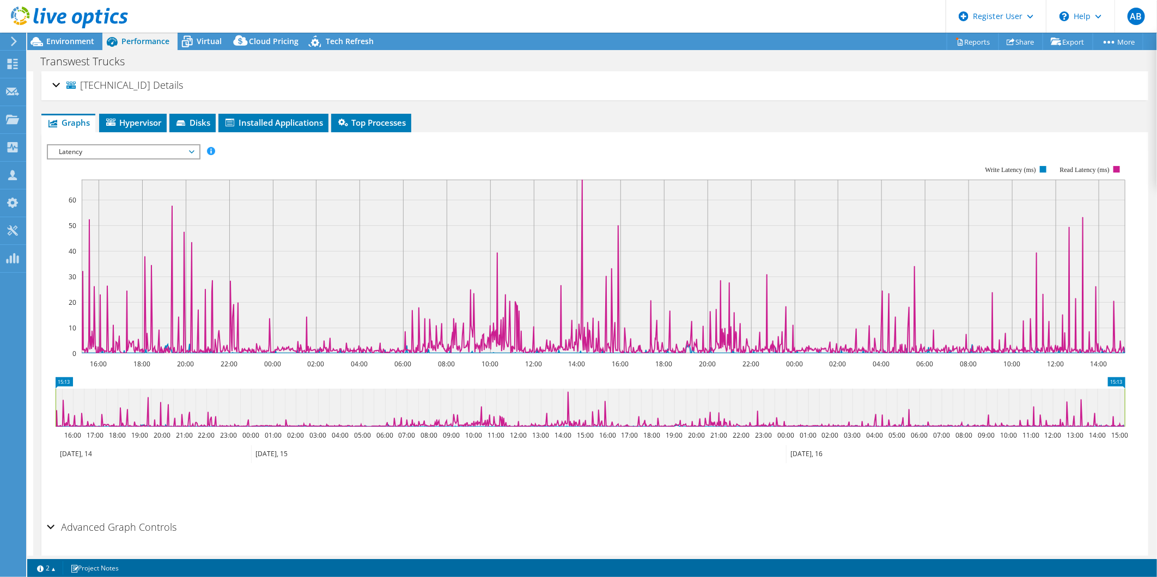
click at [58, 84] on div "10.0.1.31 Details" at bounding box center [594, 85] width 1085 height 23
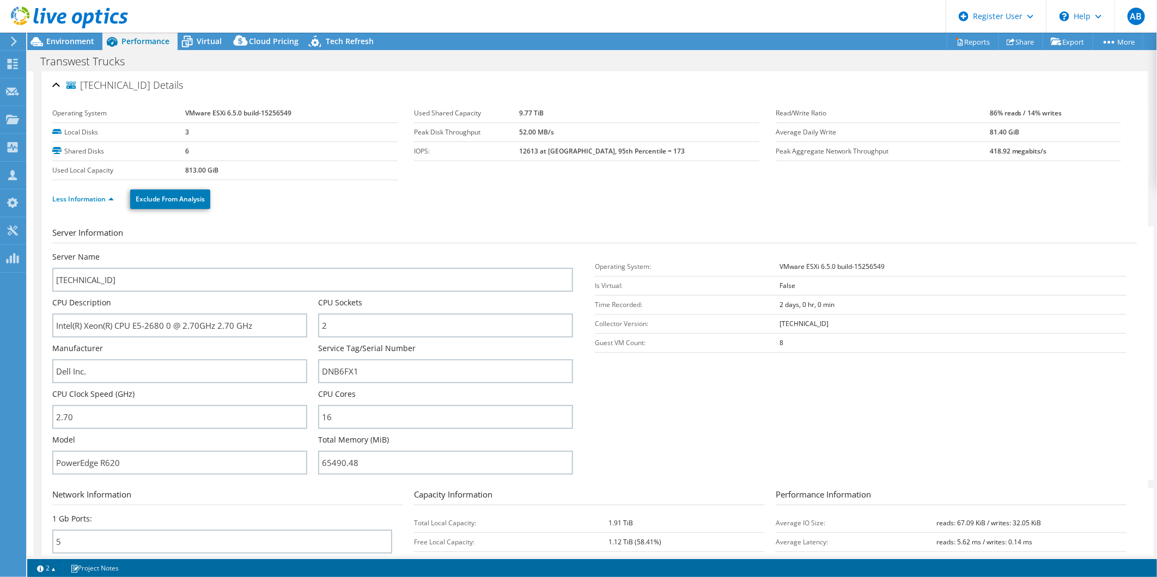
click at [156, 48] on div "Performance" at bounding box center [139, 41] width 75 height 17
click at [154, 42] on span "Performance" at bounding box center [145, 41] width 48 height 10
click at [154, 46] on div "Performance" at bounding box center [139, 41] width 75 height 17
drag, startPoint x: 154, startPoint y: 46, endPoint x: 499, endPoint y: 248, distance: 399.4
click at [405, 191] on ul "Less Information Exclude From Analysis" at bounding box center [594, 198] width 1085 height 22
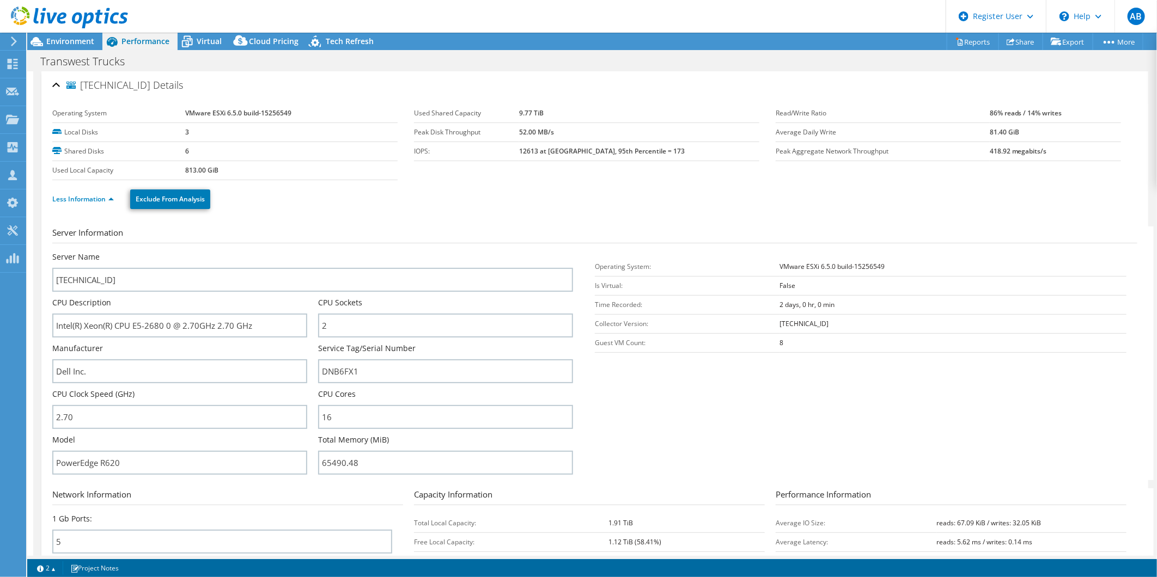
click at [56, 85] on div "10.0.1.31 Details" at bounding box center [594, 85] width 1085 height 23
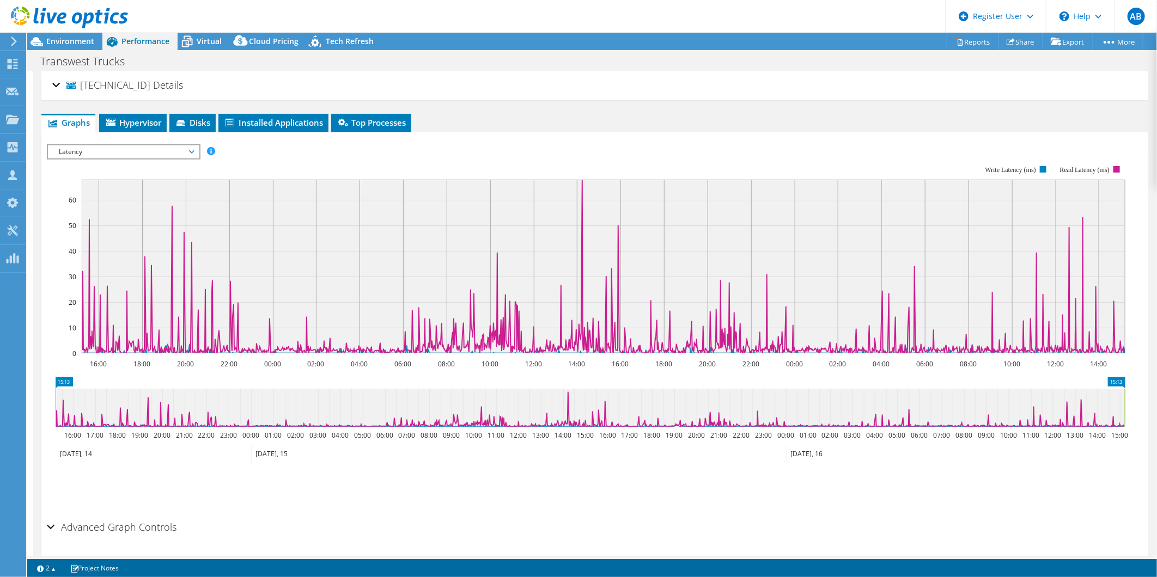
click at [56, 85] on div "10.0.1.31 Details" at bounding box center [594, 85] width 1085 height 23
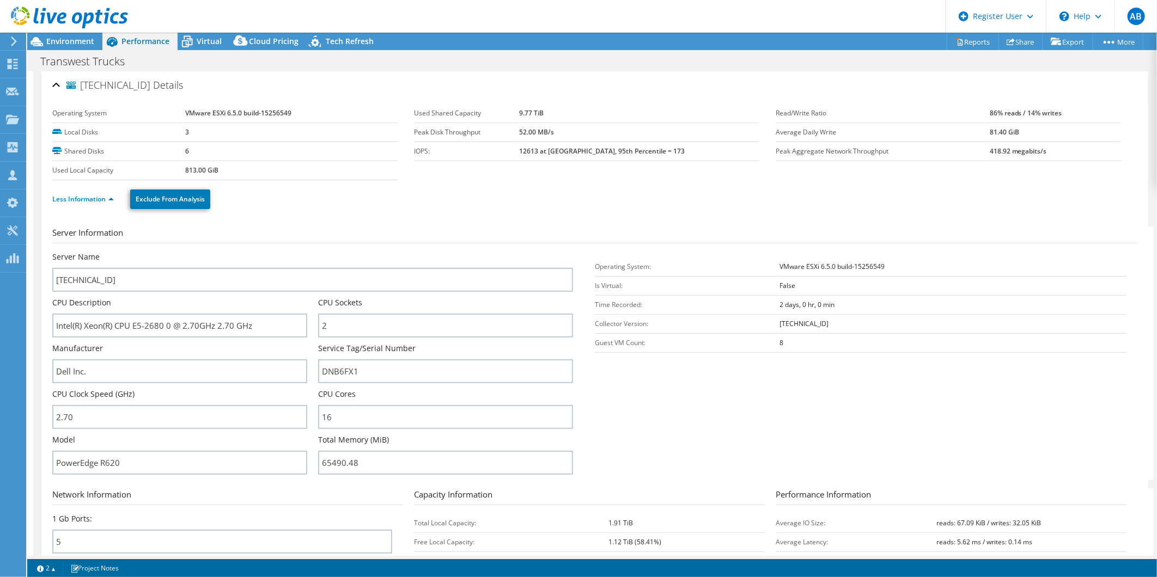
click at [93, 191] on ul "Less Information Exclude From Analysis" at bounding box center [594, 198] width 1085 height 22
click at [205, 38] on span "Virtual" at bounding box center [209, 41] width 25 height 10
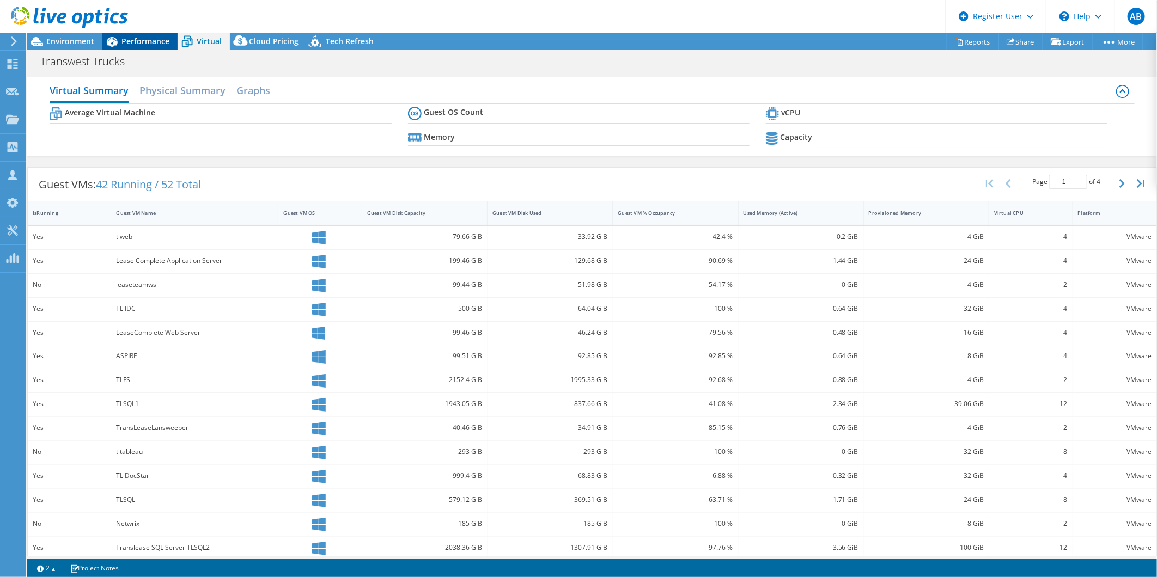
click at [159, 40] on span "Performance" at bounding box center [145, 41] width 48 height 10
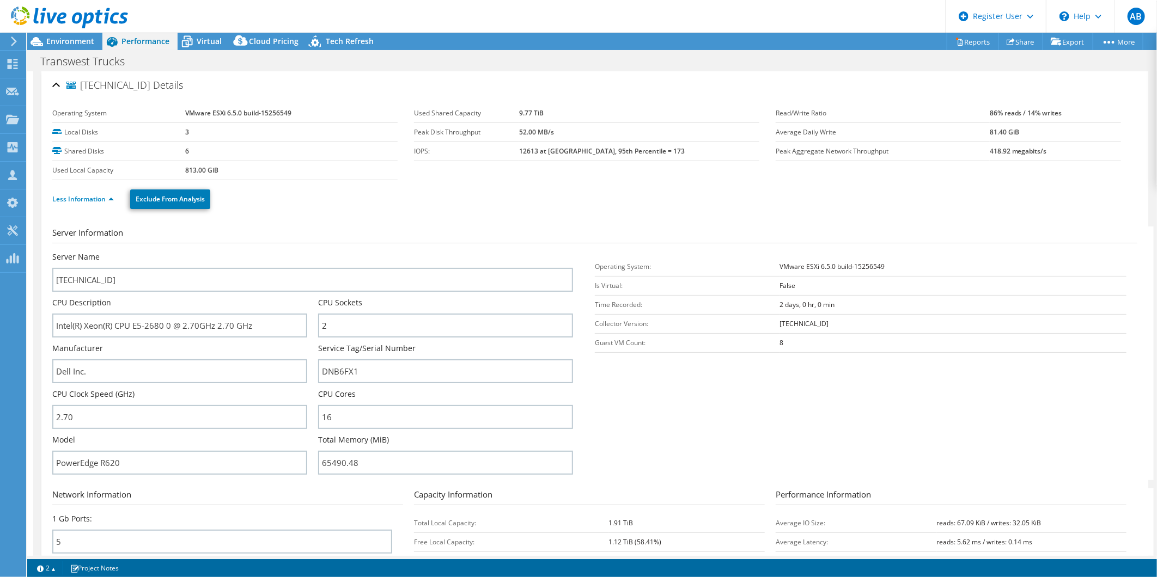
click at [63, 78] on h2 "10.0.1.31 Details" at bounding box center [117, 85] width 131 height 22
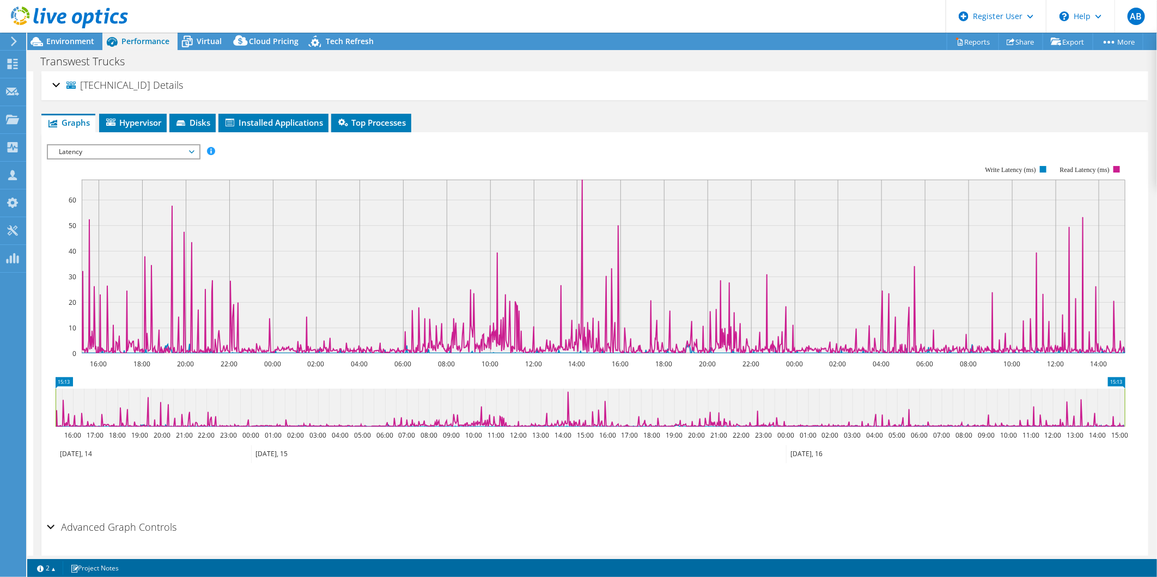
click at [132, 150] on span "Latency" at bounding box center [123, 151] width 140 height 13
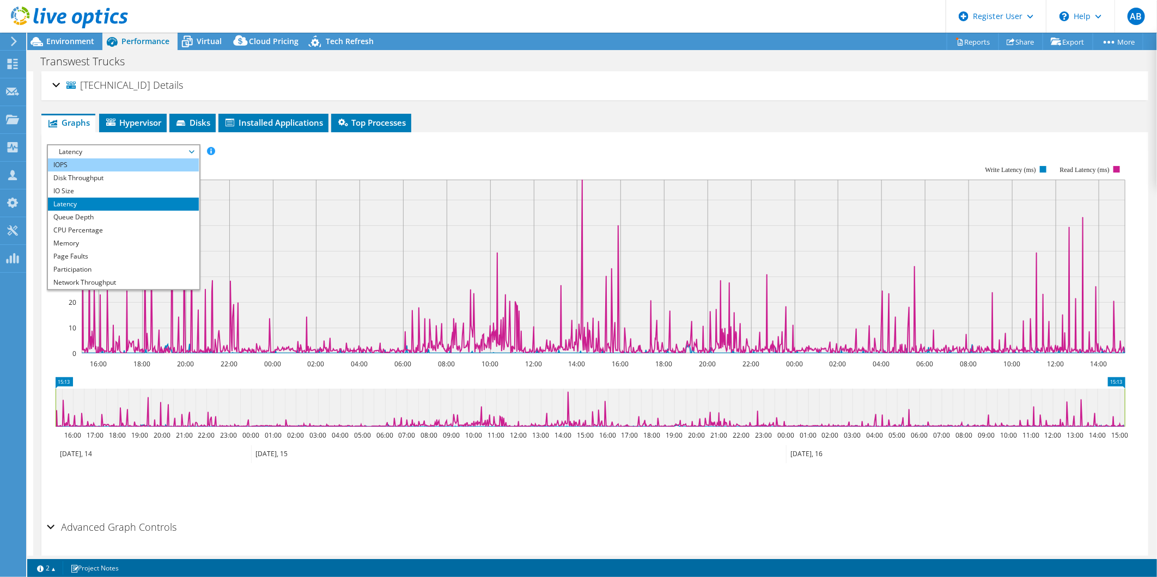
click at [131, 165] on li "IOPS" at bounding box center [123, 165] width 151 height 13
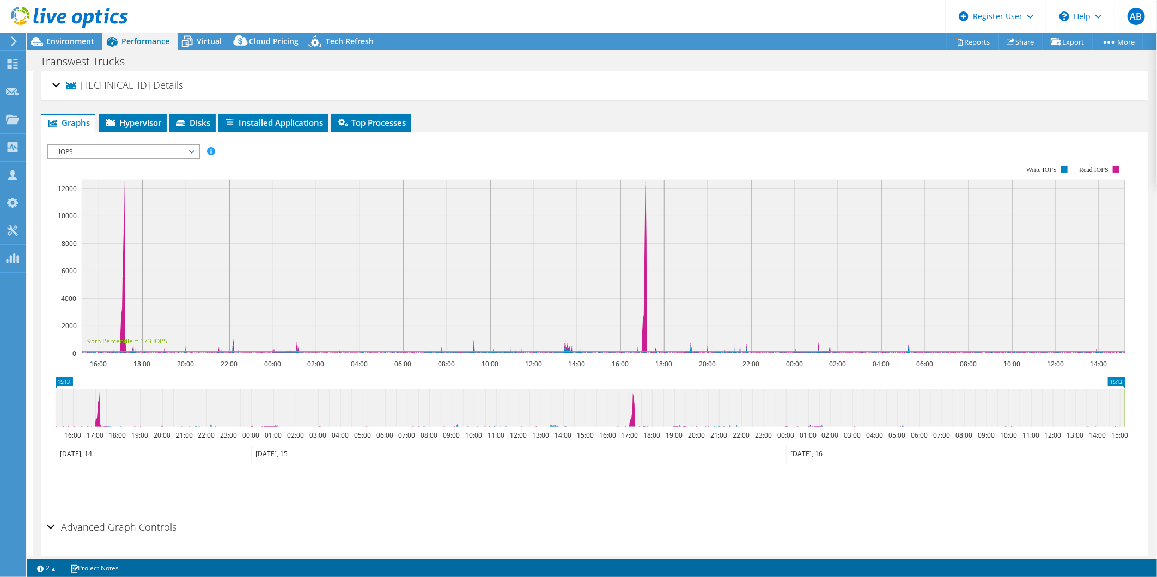
click at [57, 92] on div "10.0.1.31 Details" at bounding box center [594, 85] width 1085 height 23
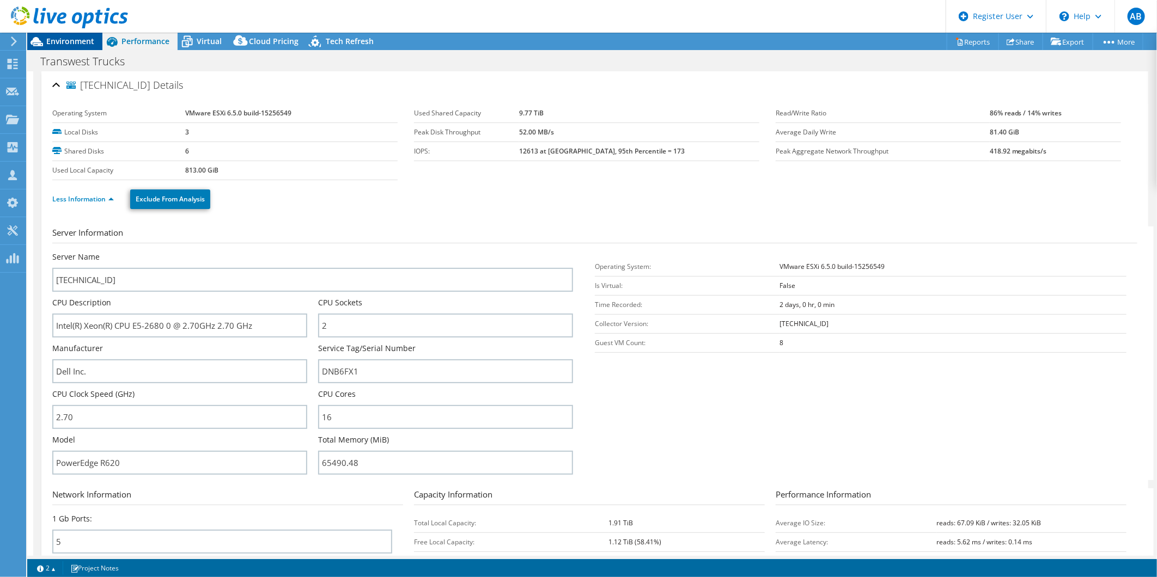
click at [70, 48] on div "Environment" at bounding box center [64, 41] width 75 height 17
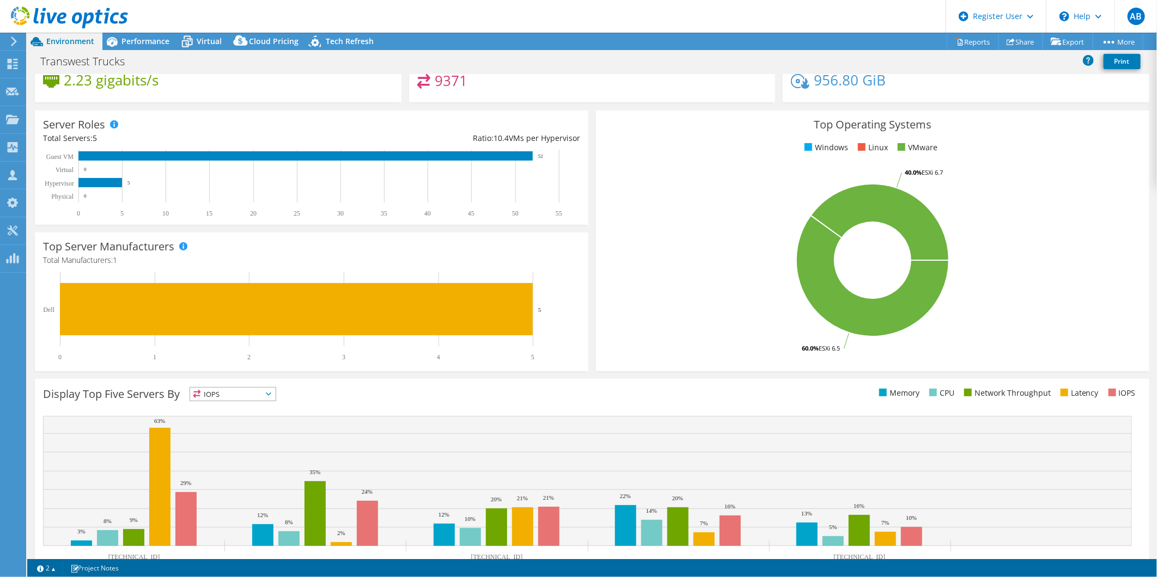
scroll to position [149, 0]
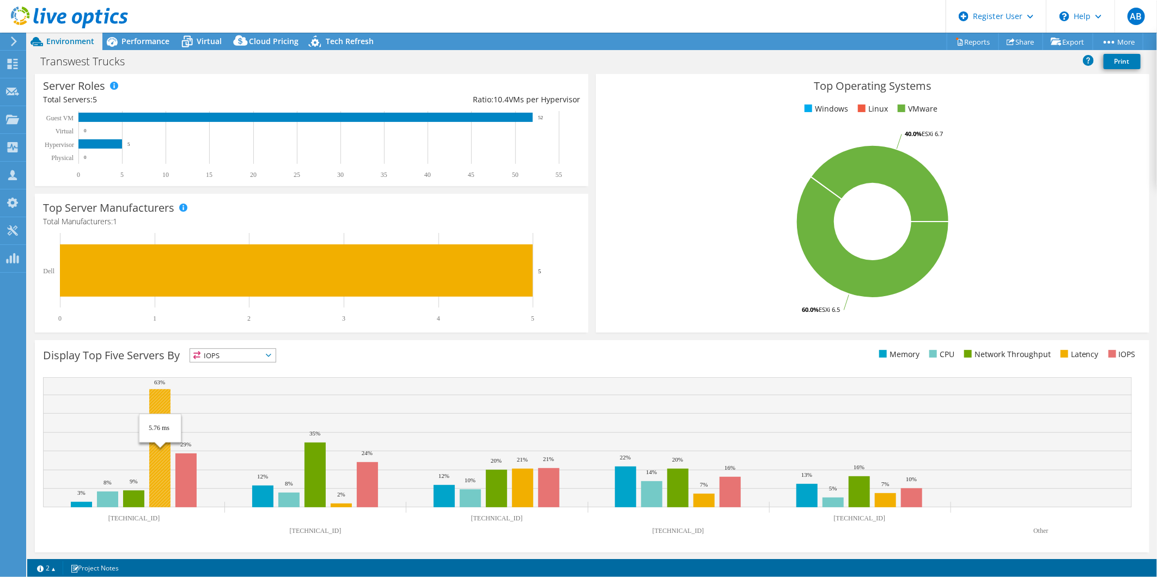
click at [162, 401] on rect at bounding box center [159, 449] width 21 height 118
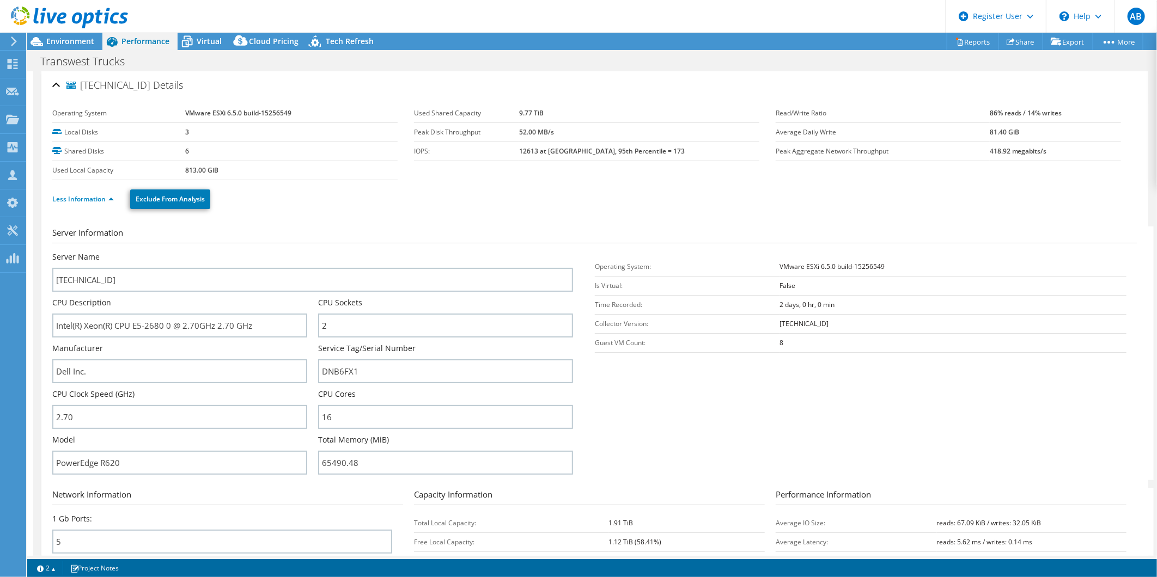
scroll to position [0, 0]
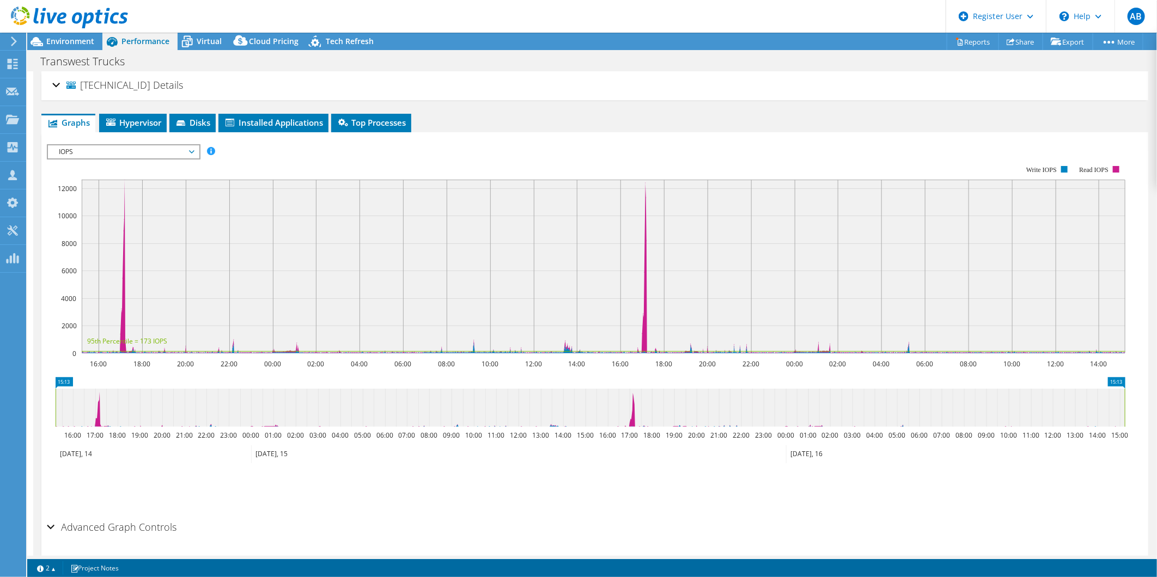
click at [150, 153] on span "IOPS" at bounding box center [123, 151] width 140 height 13
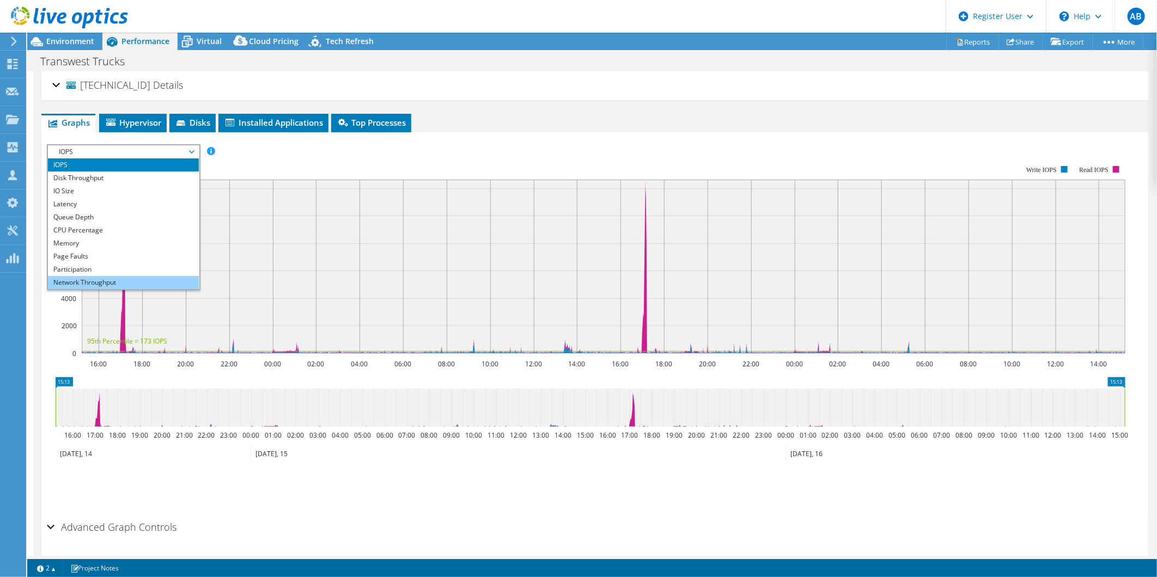
click at [133, 276] on li "Network Throughput" at bounding box center [123, 282] width 151 height 13
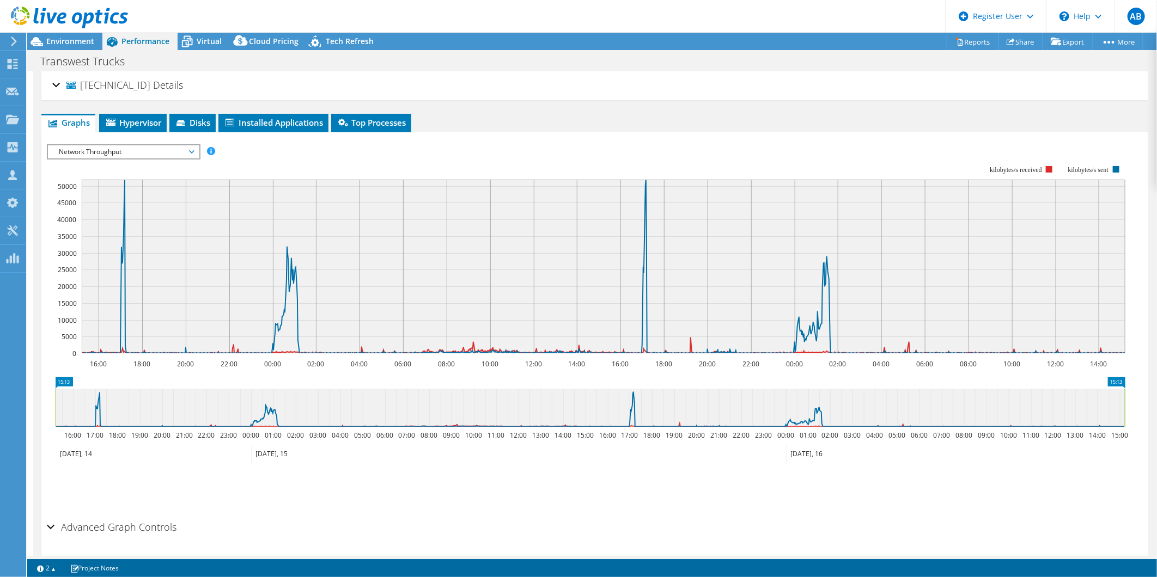
click at [145, 153] on span "Network Throughput" at bounding box center [123, 151] width 140 height 13
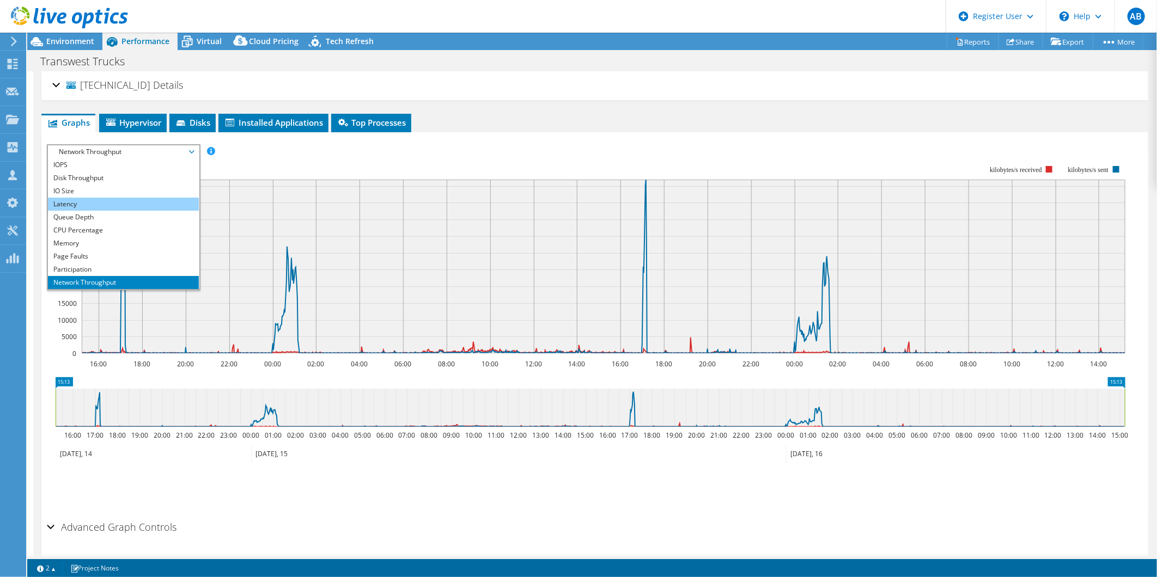
click at [97, 203] on li "Latency" at bounding box center [123, 204] width 151 height 13
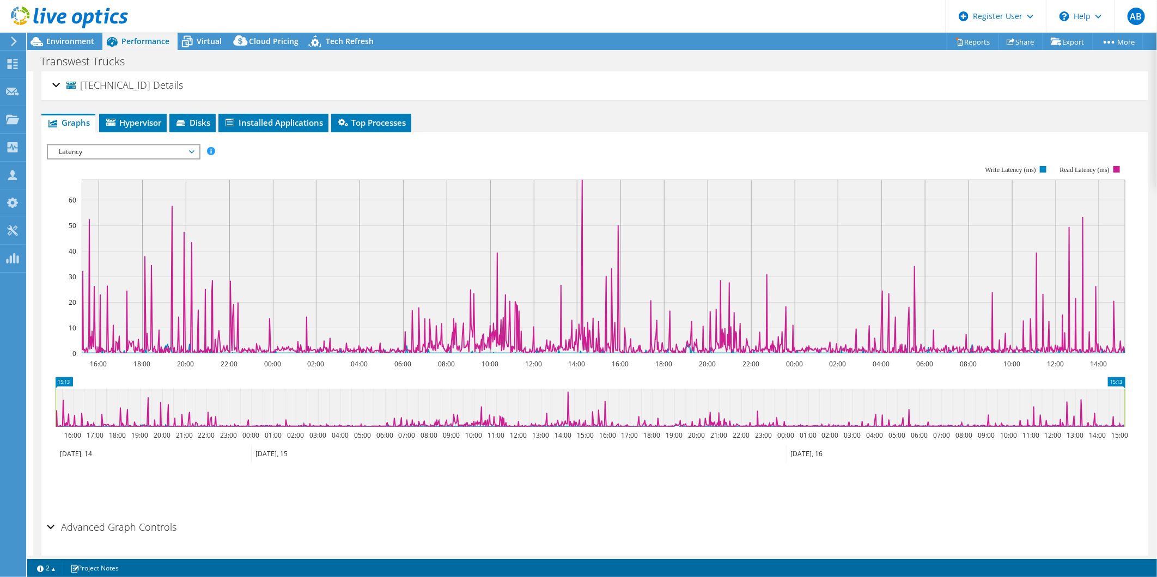
click at [58, 81] on div "10.0.1.31 Details" at bounding box center [594, 85] width 1085 height 23
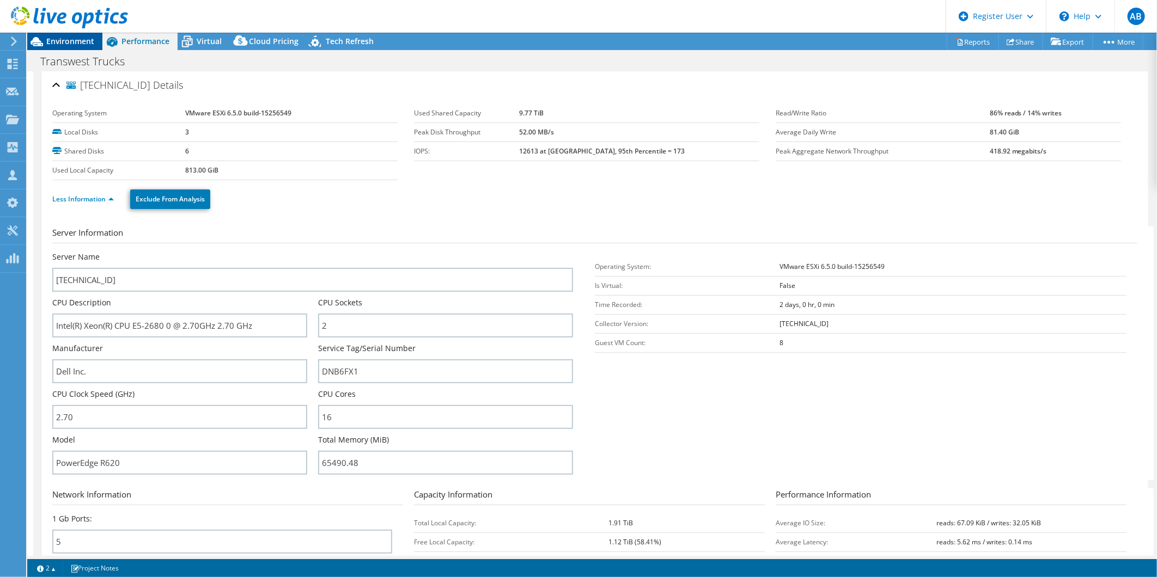
click at [76, 40] on span "Environment" at bounding box center [70, 41] width 48 height 10
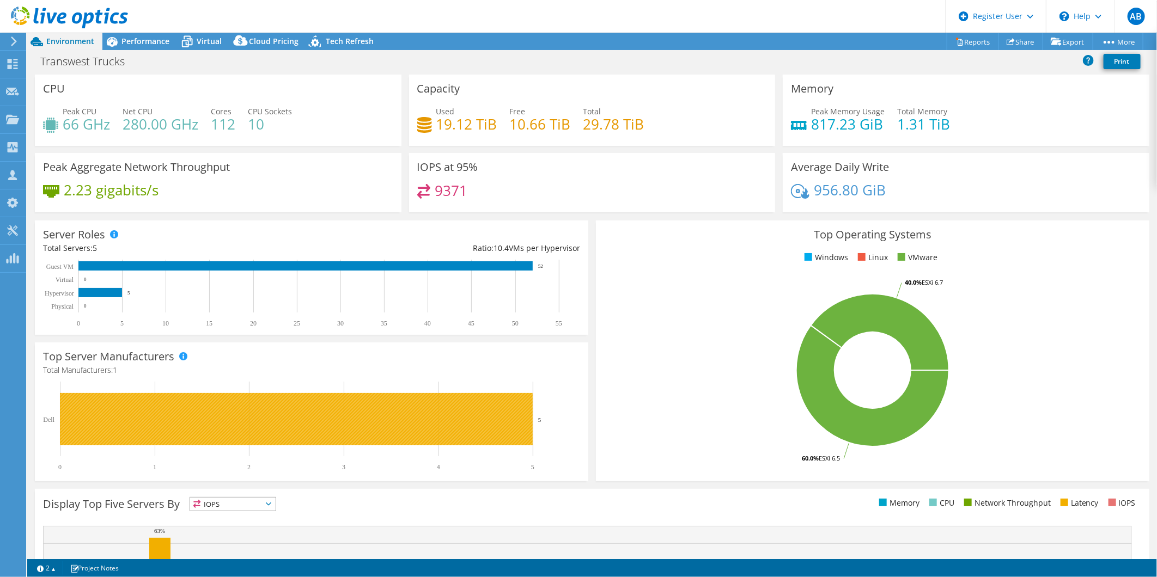
scroll to position [149, 0]
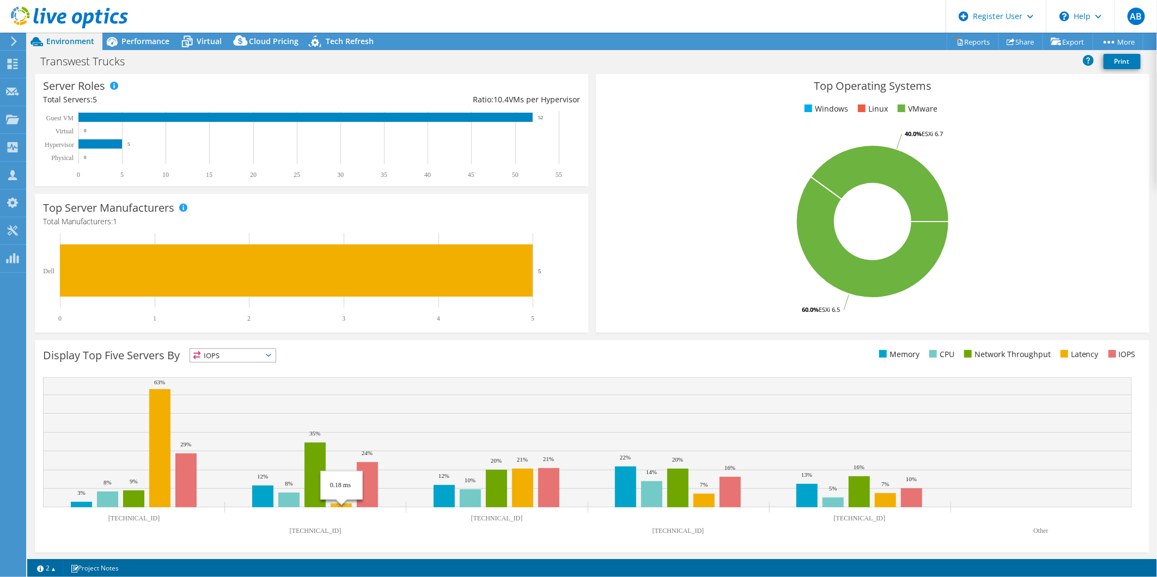
click at [339, 504] on rect at bounding box center [341, 506] width 21 height 4
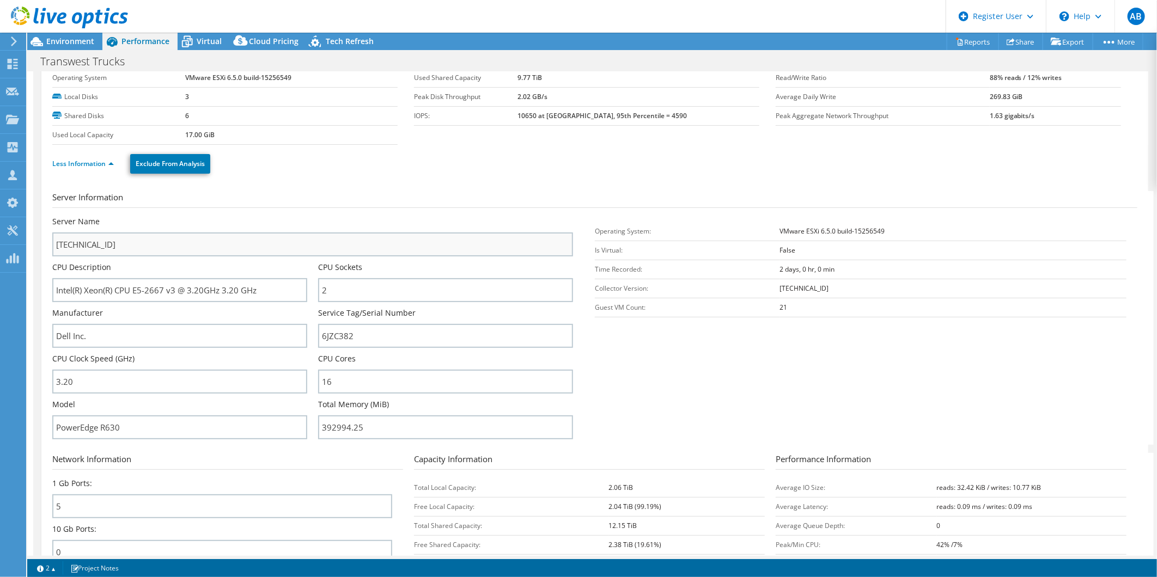
scroll to position [0, 0]
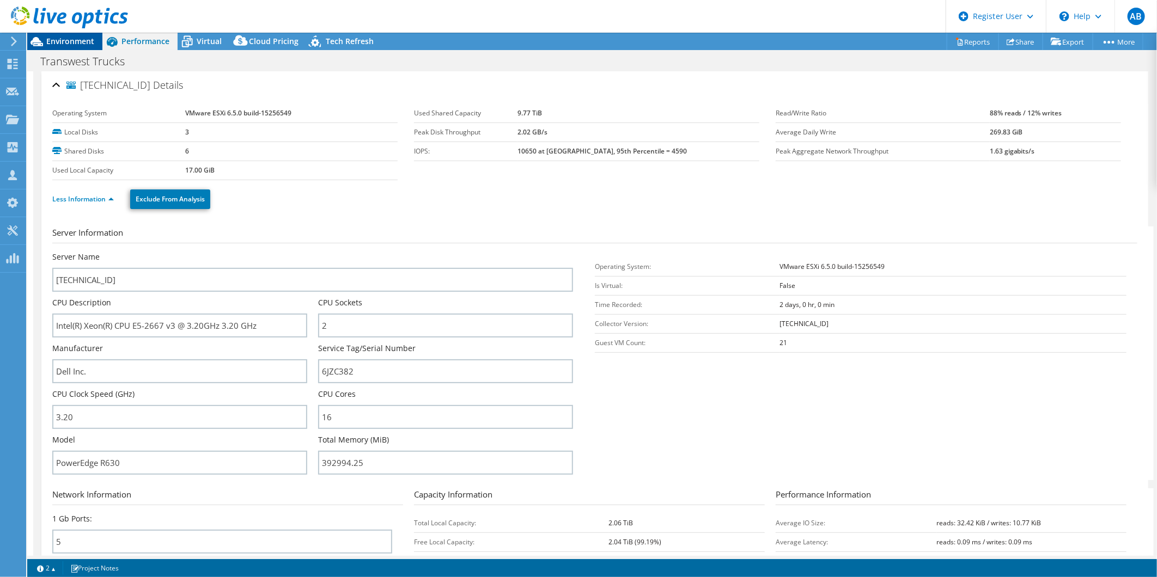
click at [75, 44] on span "Environment" at bounding box center [70, 41] width 48 height 10
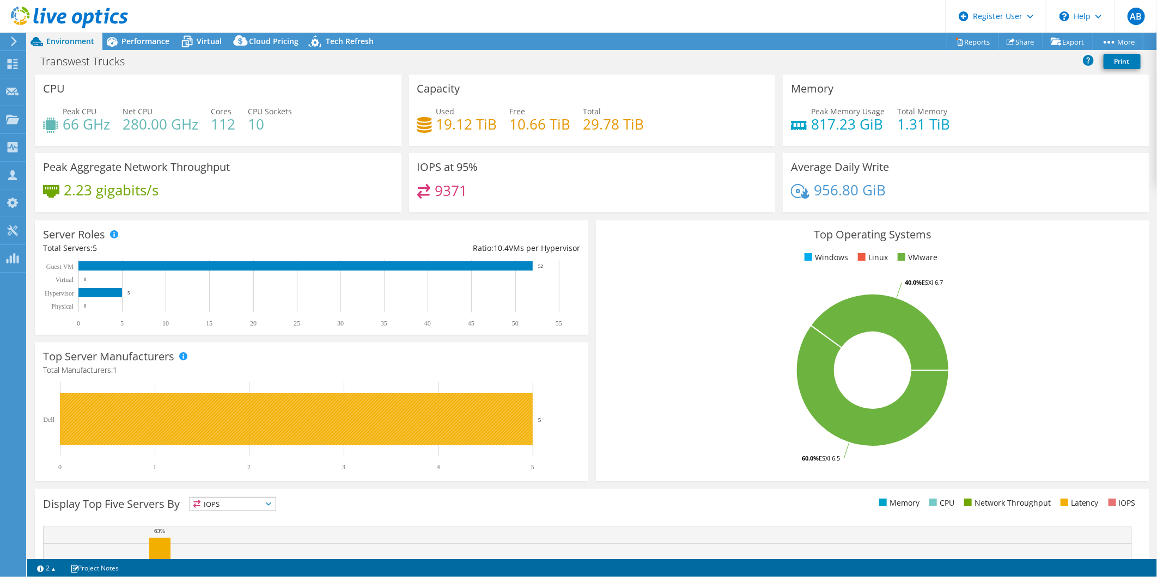
scroll to position [149, 0]
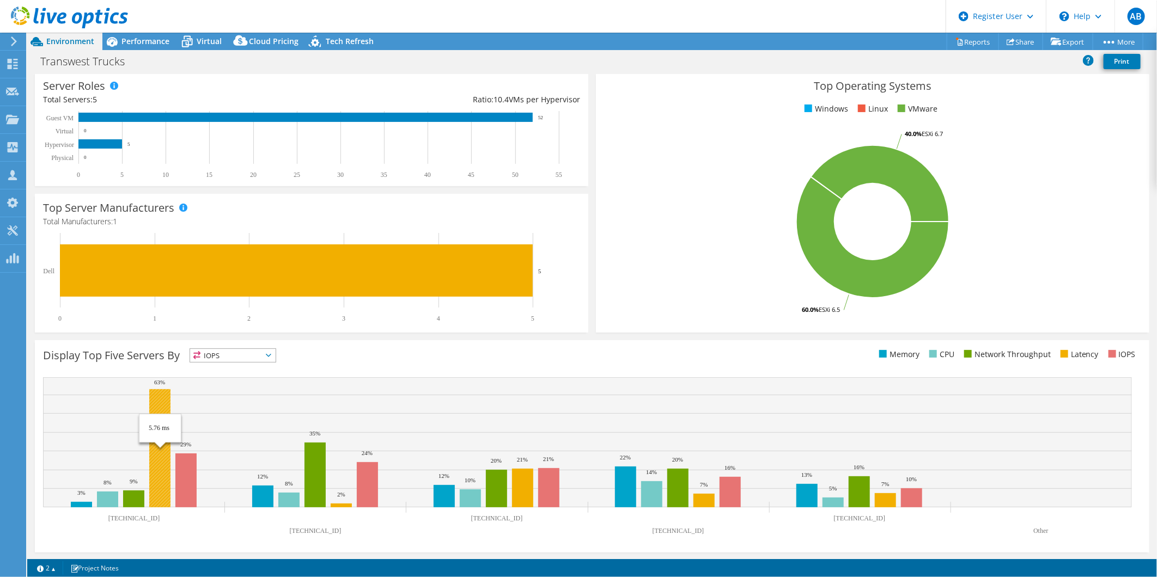
click at [161, 415] on rect at bounding box center [159, 449] width 21 height 118
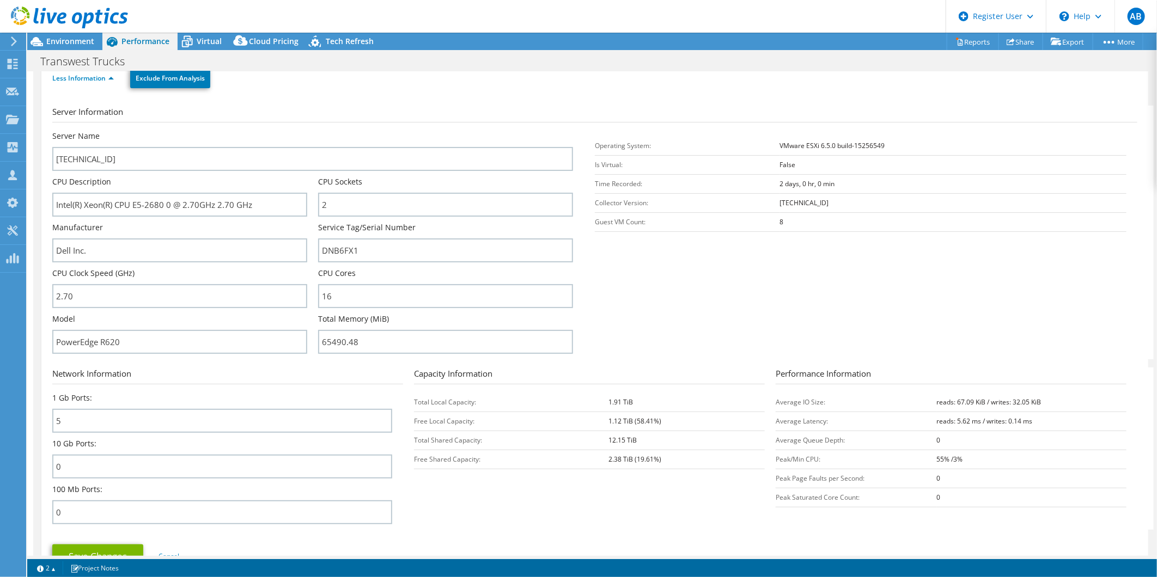
scroll to position [0, 0]
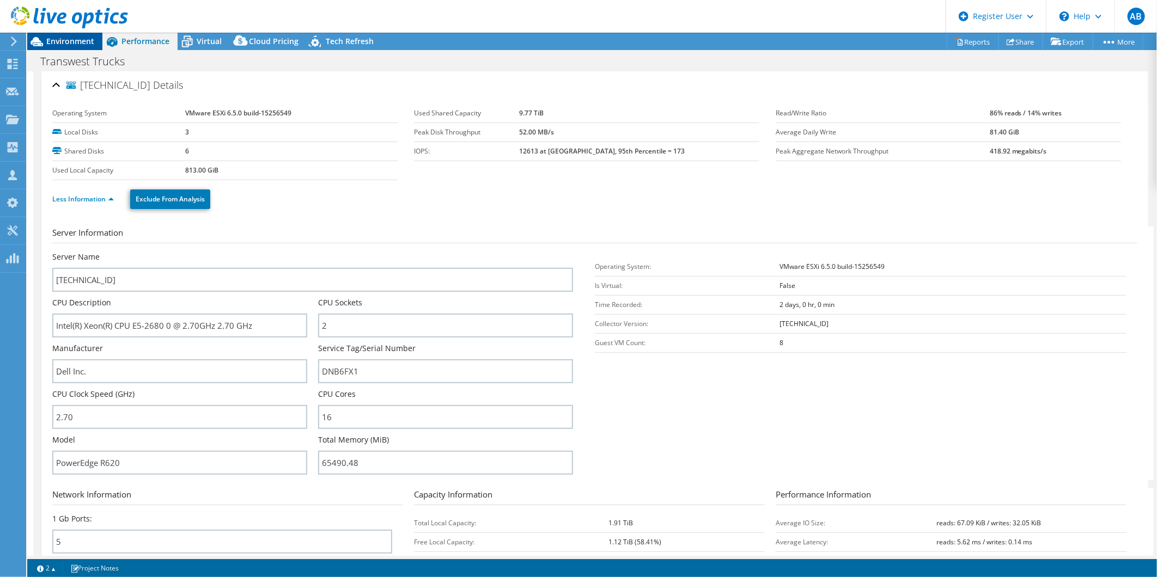
click at [51, 40] on span "Environment" at bounding box center [70, 41] width 48 height 10
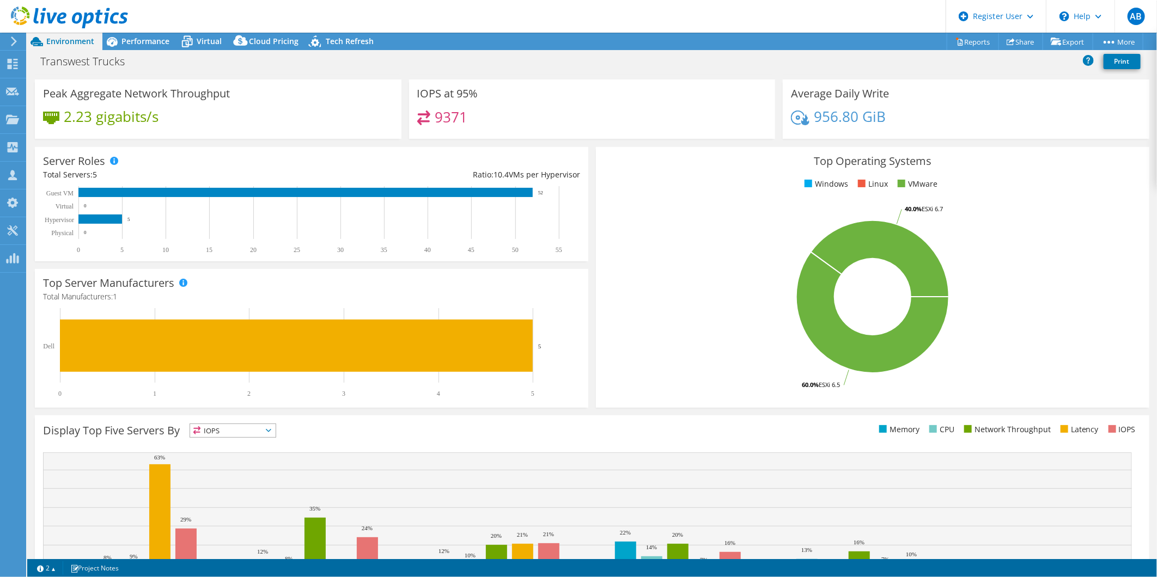
scroll to position [149, 0]
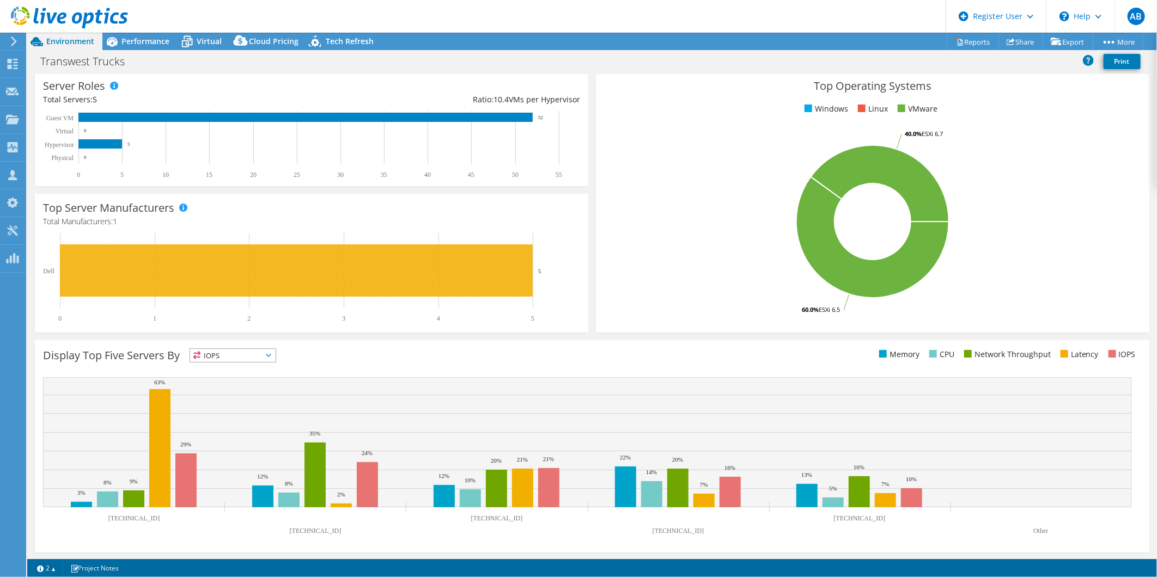
click at [256, 279] on rect at bounding box center [296, 271] width 473 height 52
click at [319, 278] on rect at bounding box center [296, 271] width 473 height 52
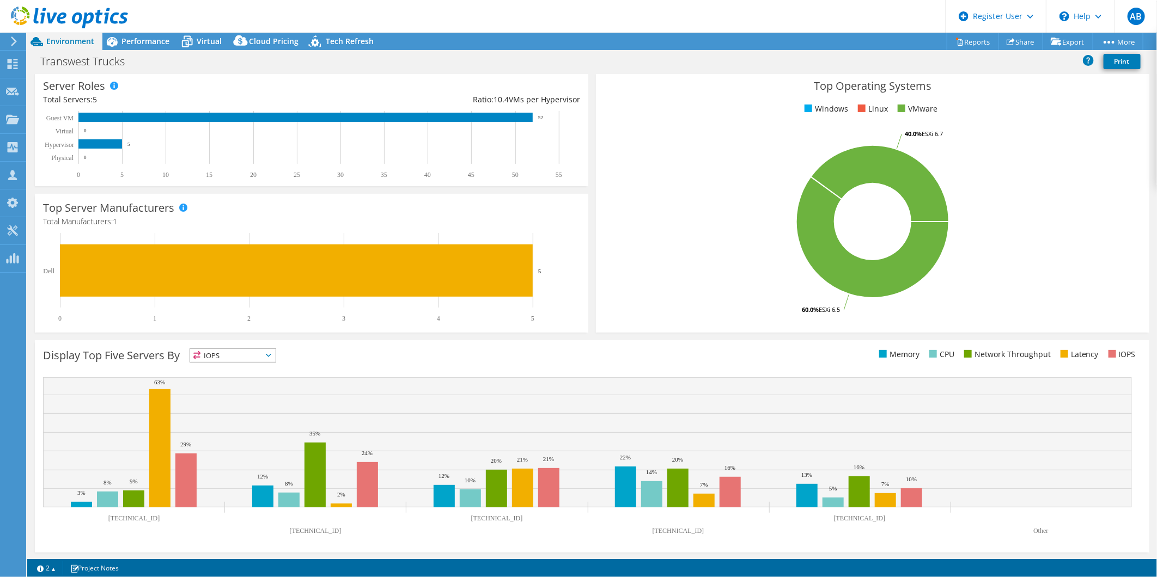
click at [252, 356] on span "IOPS" at bounding box center [226, 355] width 72 height 13
click at [360, 356] on div "Display Top Five Servers By IOPS IOPS" at bounding box center [317, 358] width 549 height 18
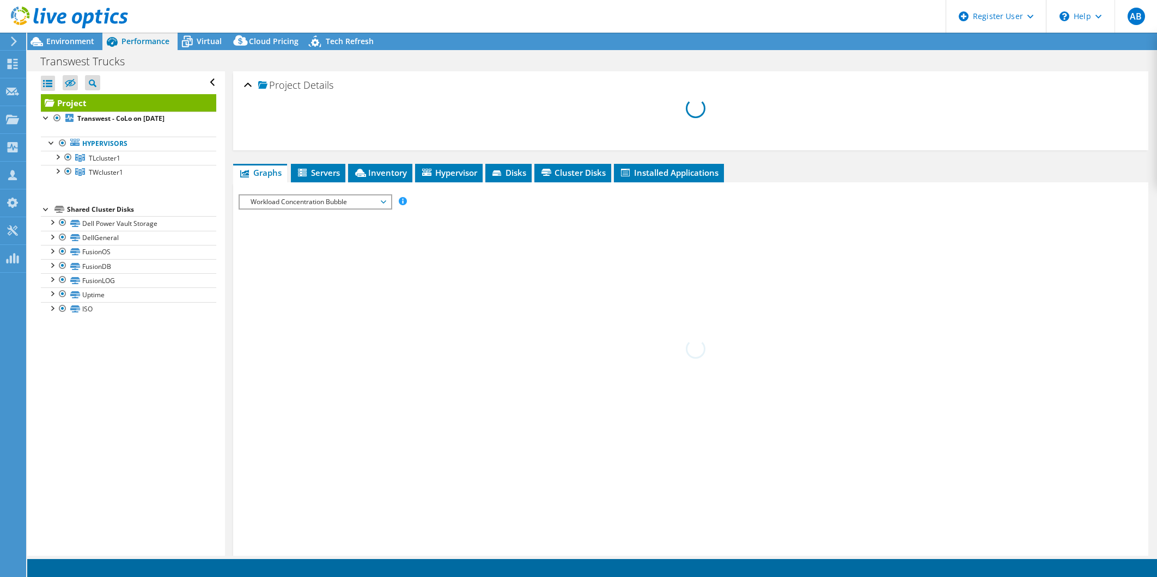
select select "USWest"
select select "USD"
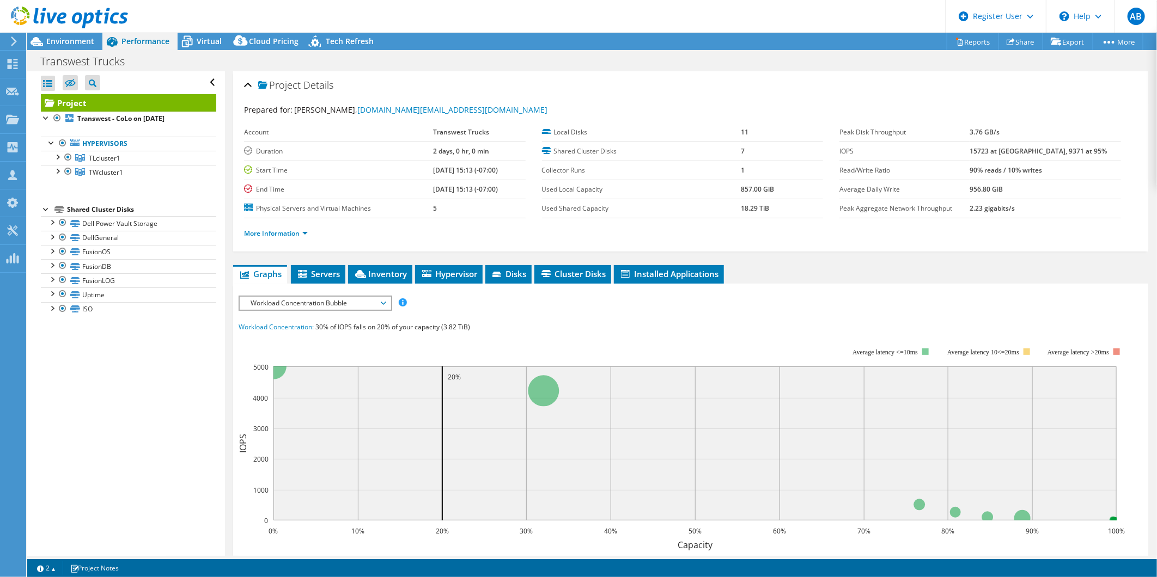
click at [354, 301] on span "Workload Concentration Bubble" at bounding box center [315, 303] width 140 height 13
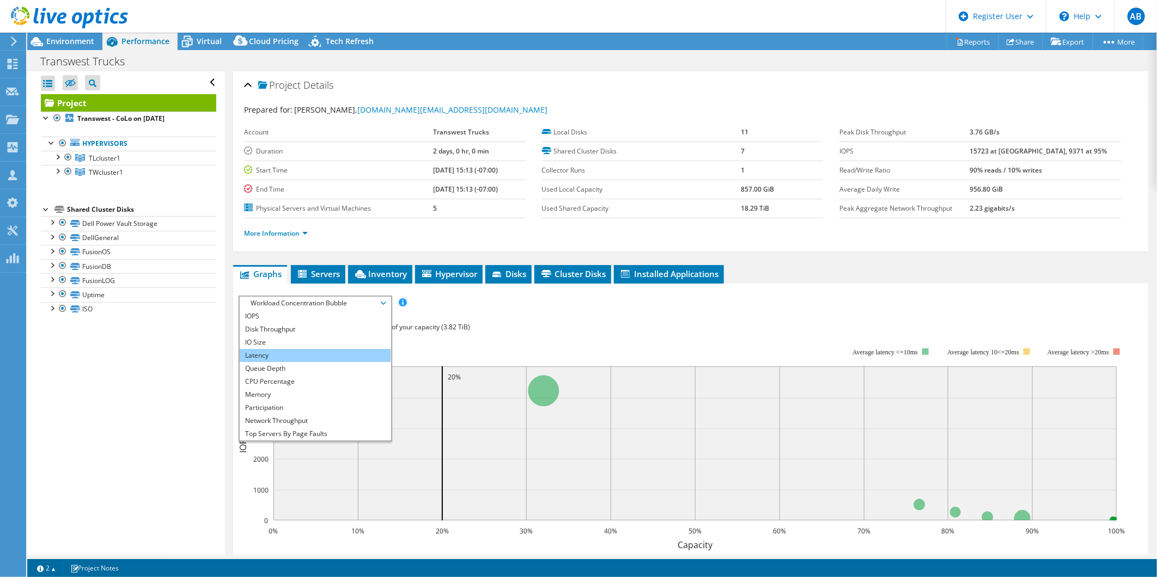
click at [318, 356] on li "Latency" at bounding box center [315, 355] width 151 height 13
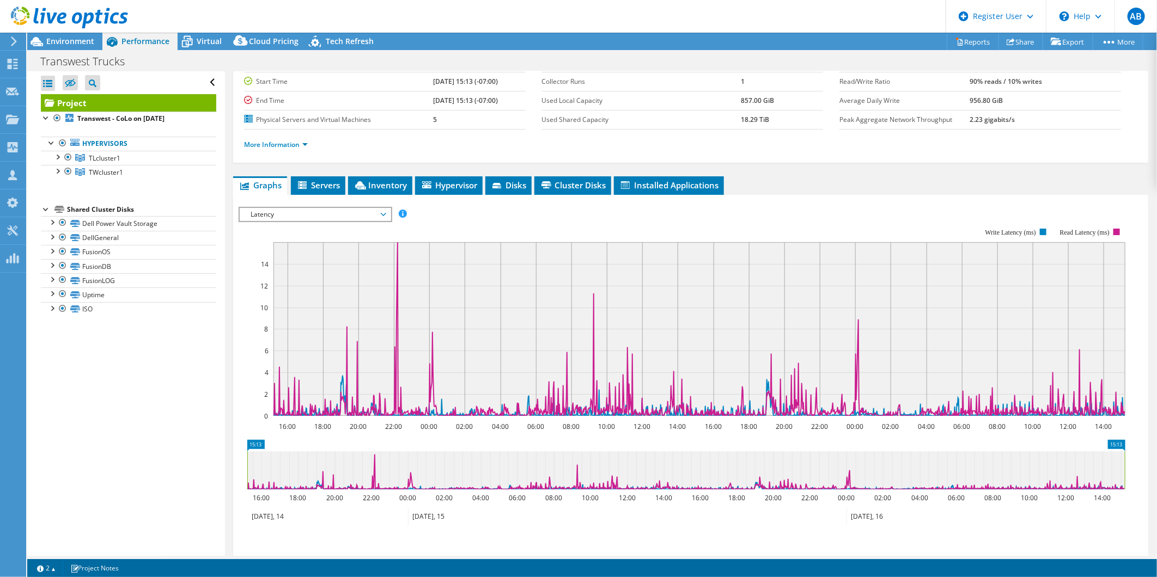
scroll to position [85, 0]
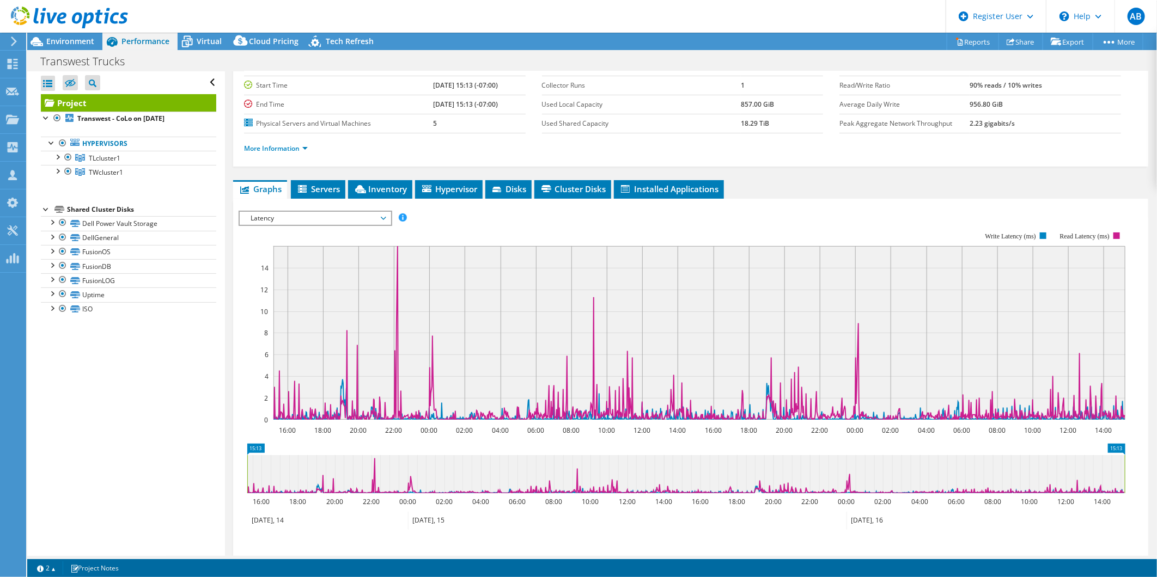
click at [456, 217] on rect at bounding box center [682, 326] width 887 height 218
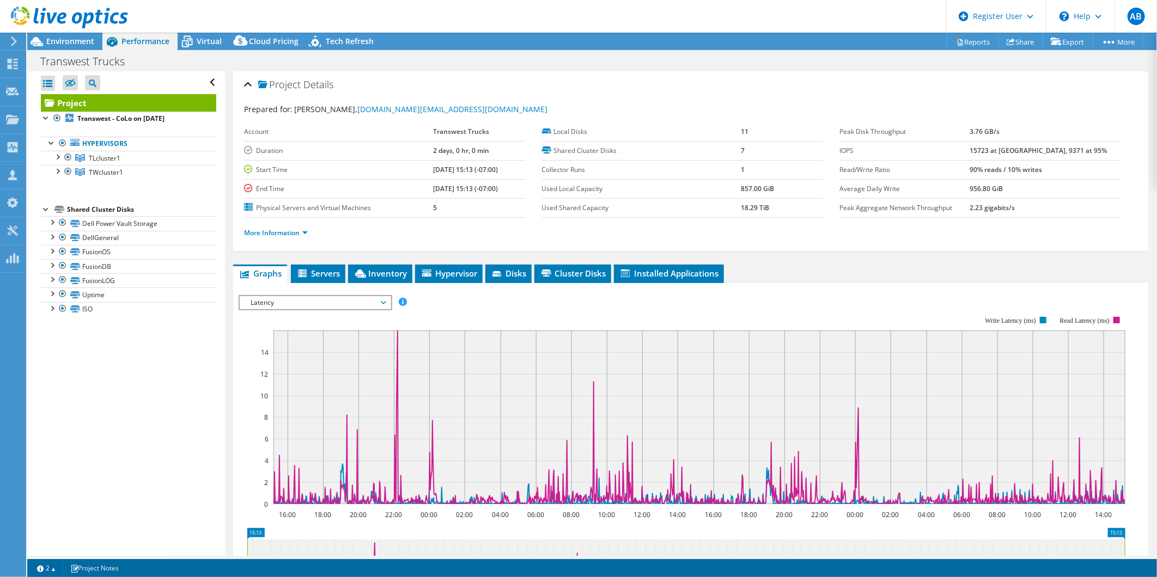
scroll to position [0, 0]
click at [52, 41] on span "Environment" at bounding box center [70, 41] width 48 height 10
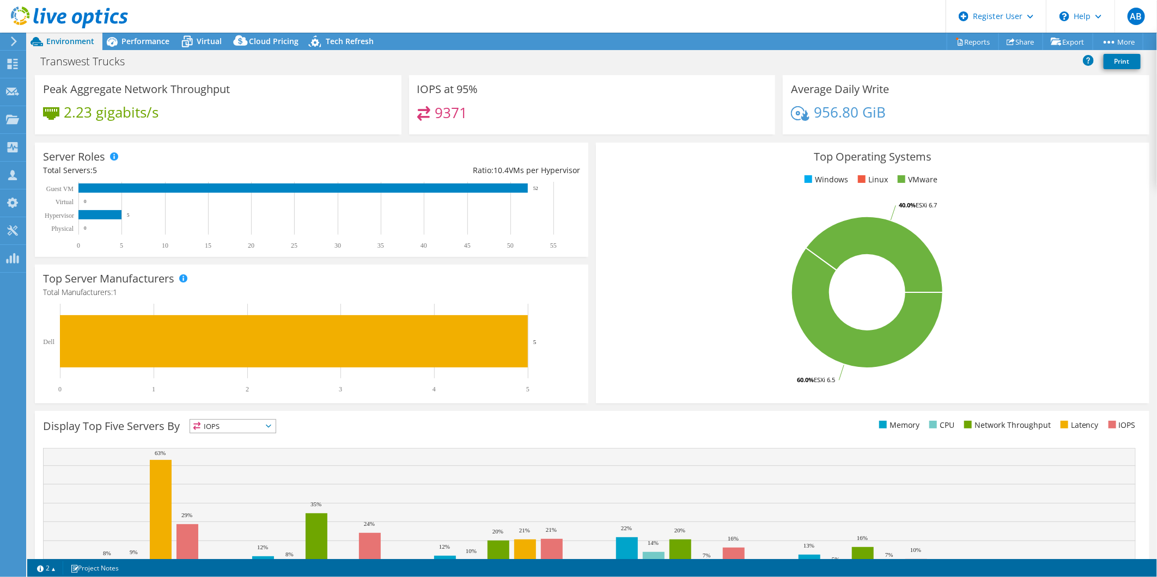
scroll to position [149, 0]
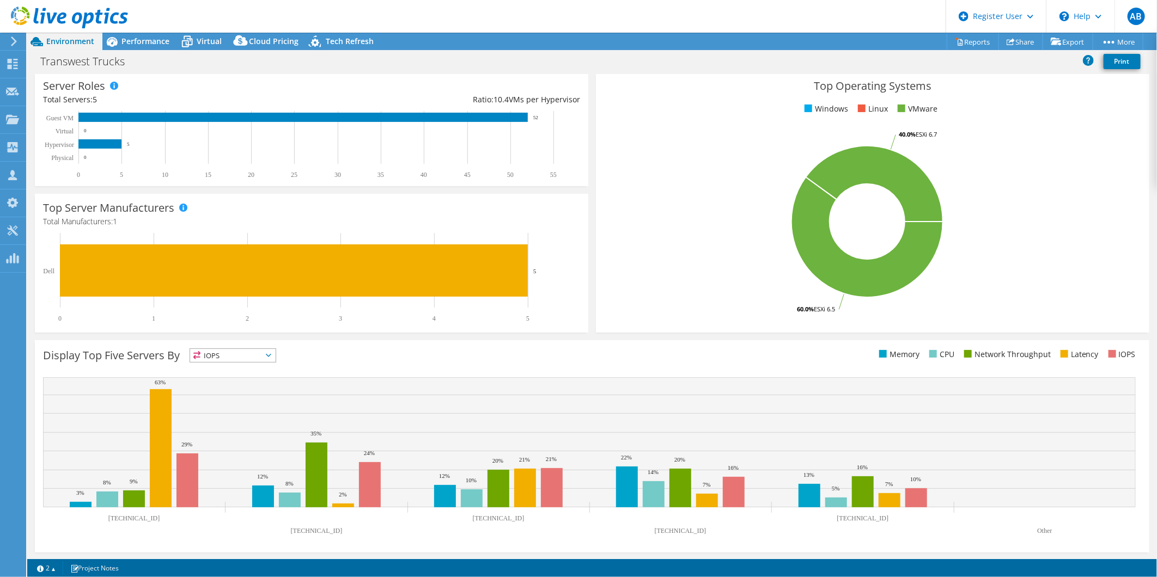
click at [230, 360] on span "IOPS" at bounding box center [233, 355] width 86 height 13
click at [252, 427] on li "Latency" at bounding box center [233, 430] width 86 height 15
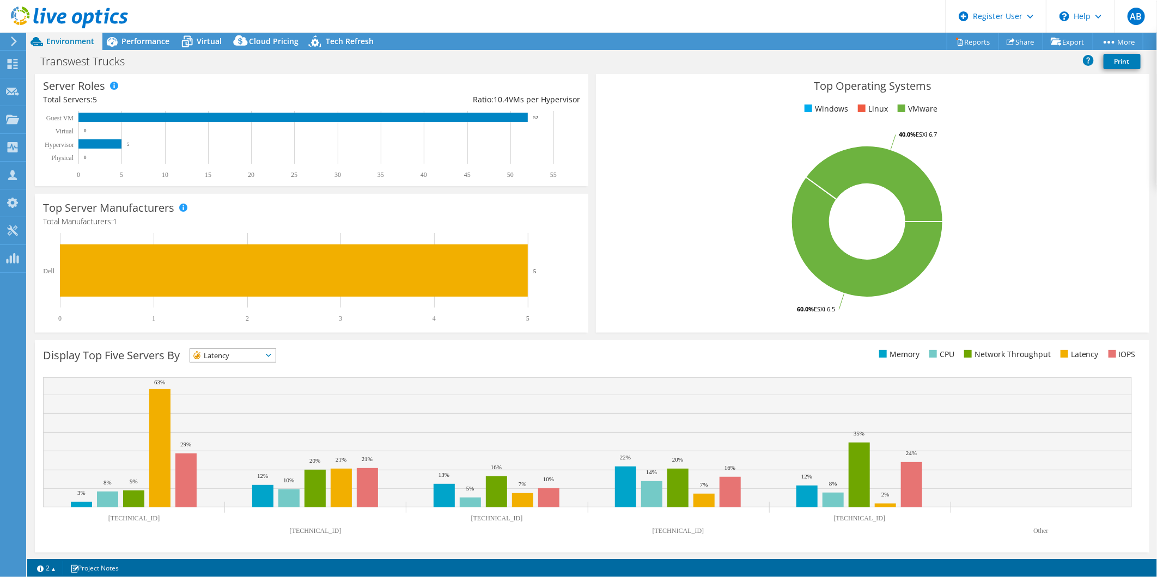
scroll to position [0, 0]
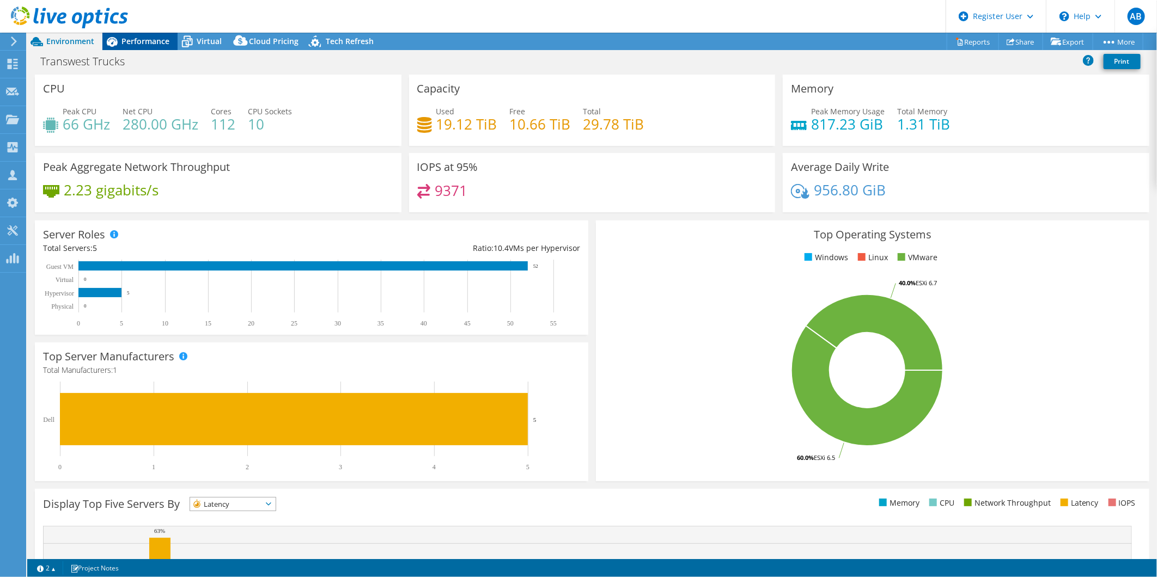
click at [145, 41] on span "Performance" at bounding box center [145, 41] width 48 height 10
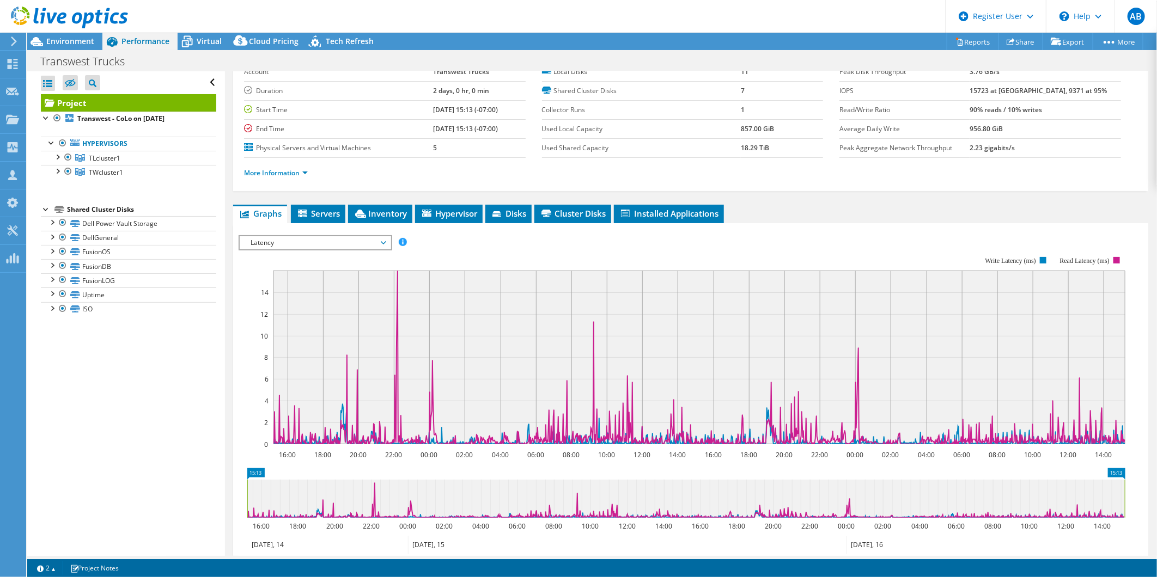
scroll to position [121, 0]
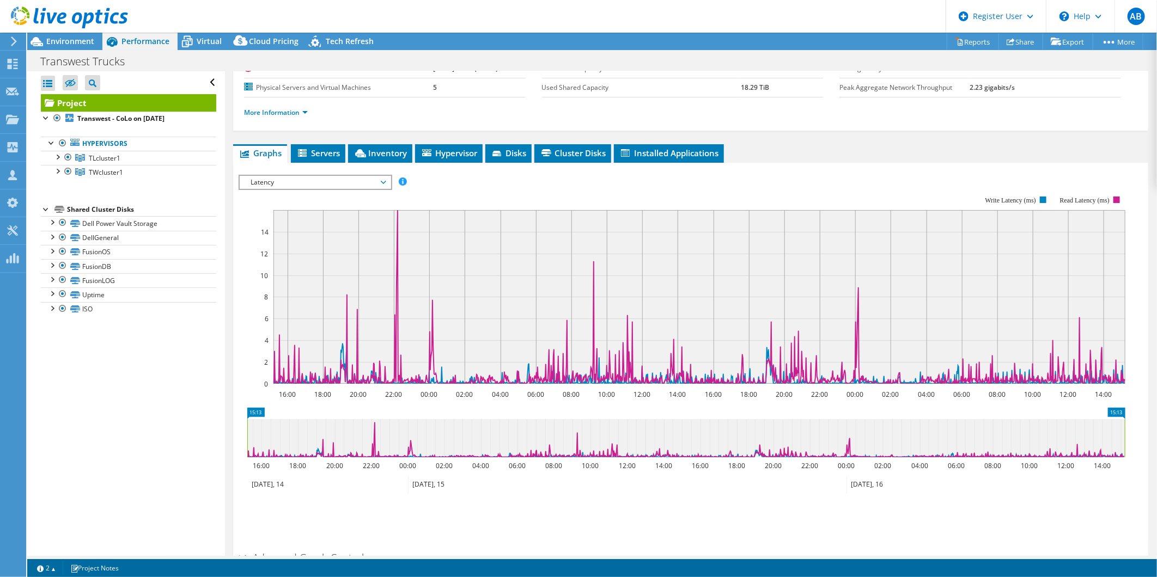
click at [329, 176] on span "Latency" at bounding box center [315, 182] width 140 height 13
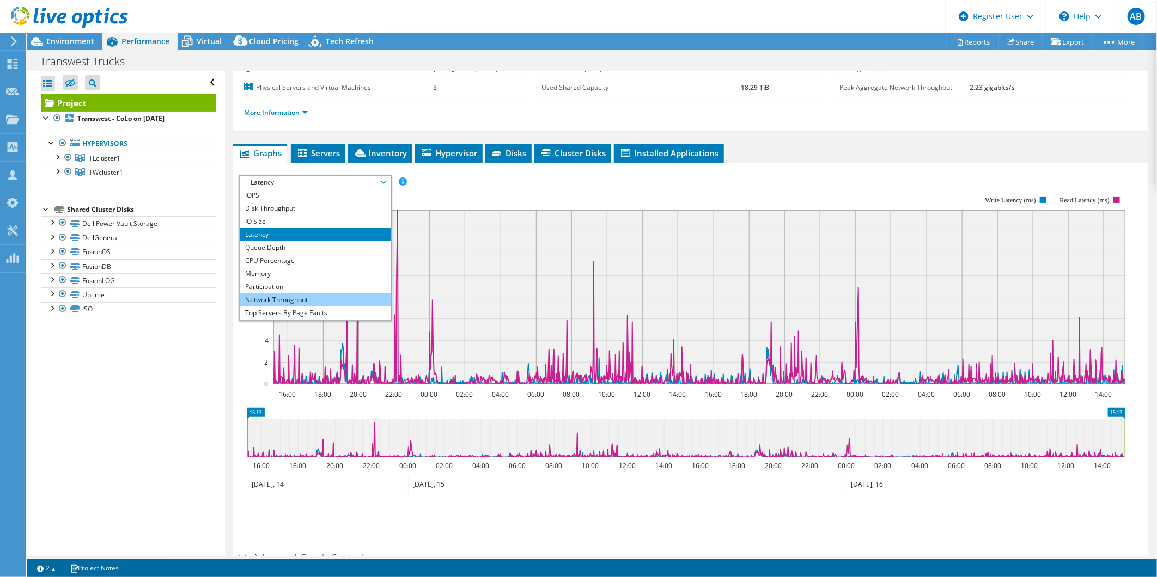
click at [325, 294] on li "Network Throughput" at bounding box center [315, 300] width 151 height 13
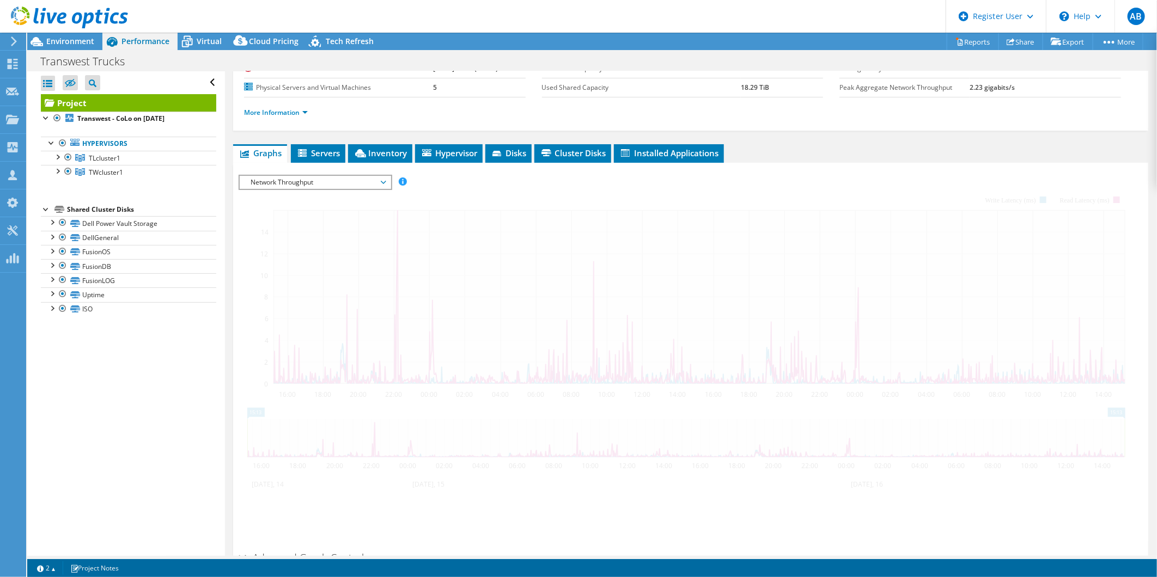
drag, startPoint x: 376, startPoint y: 179, endPoint x: 370, endPoint y: 192, distance: 14.7
click at [376, 180] on span "Network Throughput" at bounding box center [315, 182] width 140 height 13
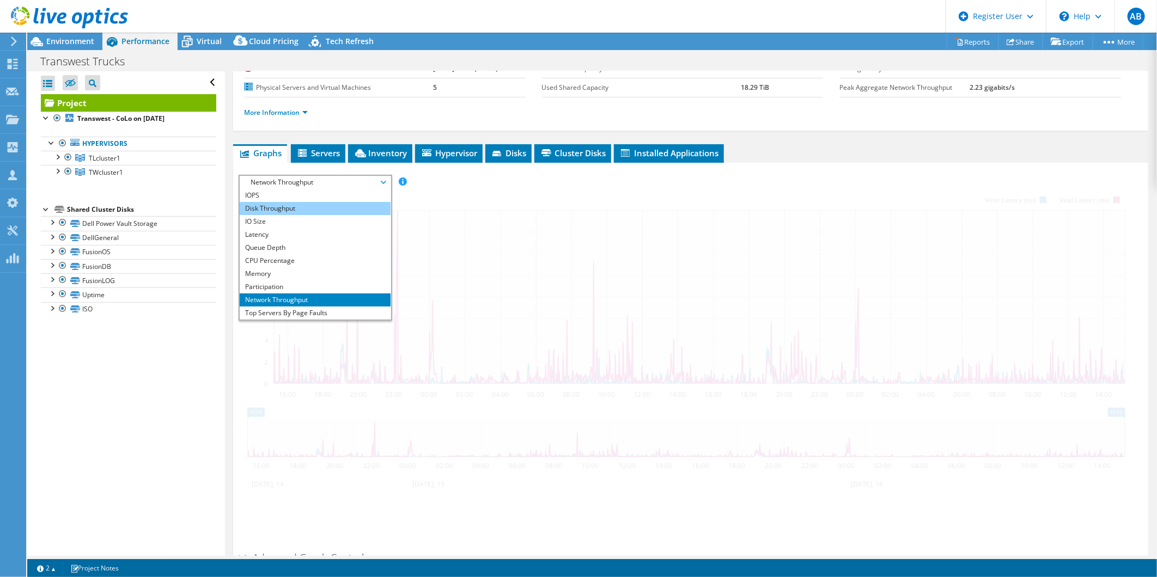
click at [319, 205] on li "Disk Throughput" at bounding box center [315, 208] width 151 height 13
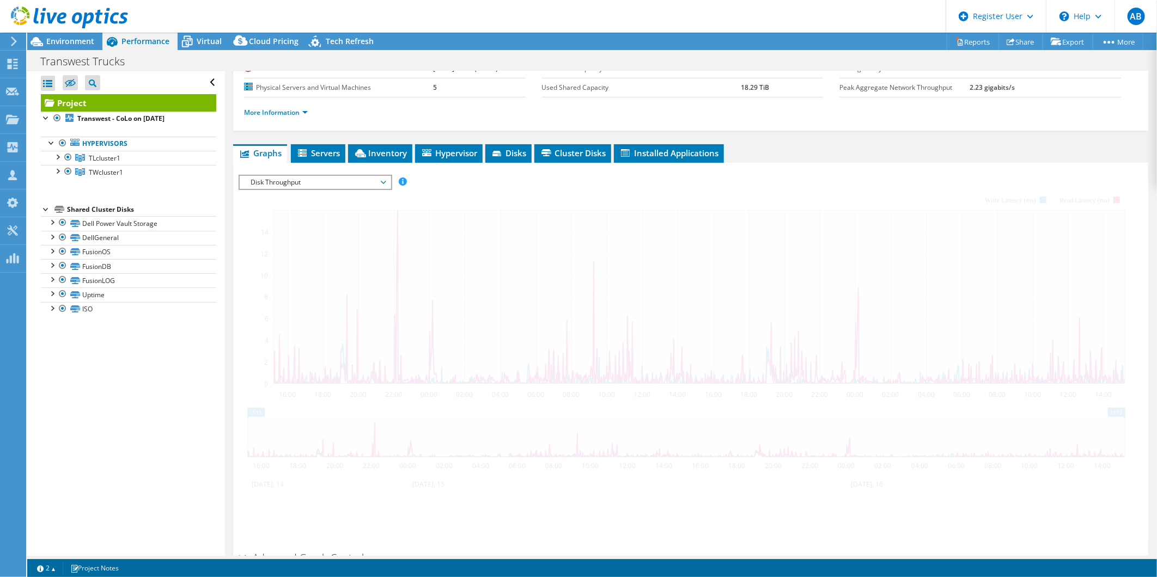
drag, startPoint x: 352, startPoint y: 178, endPoint x: 345, endPoint y: 175, distance: 7.8
click at [352, 179] on span "Disk Throughput" at bounding box center [315, 182] width 140 height 13
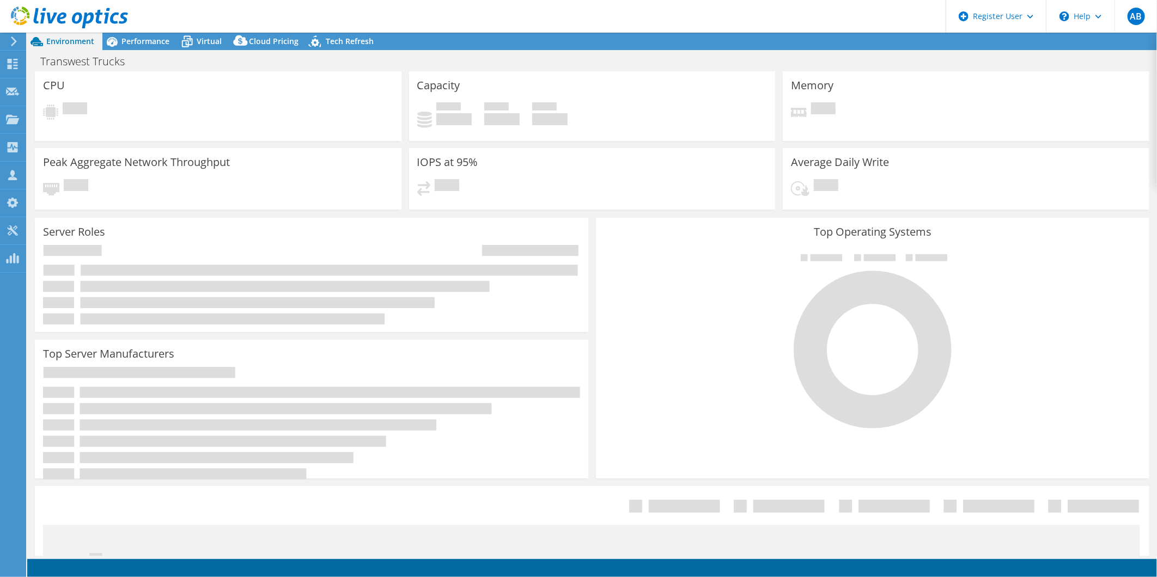
select select "USWest"
select select "USD"
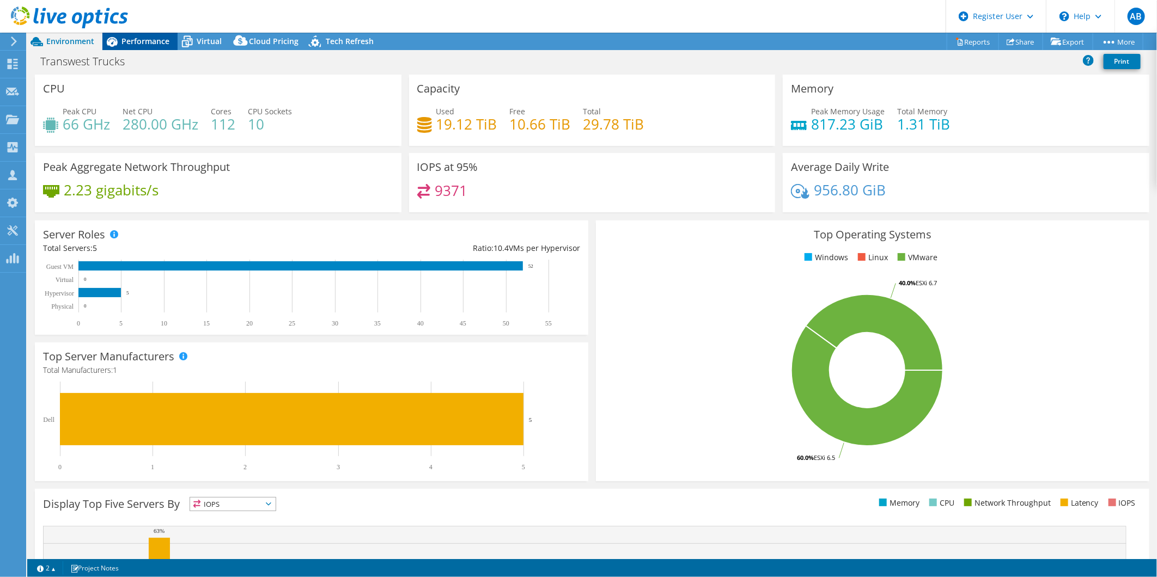
click at [132, 45] on span "Performance" at bounding box center [145, 41] width 48 height 10
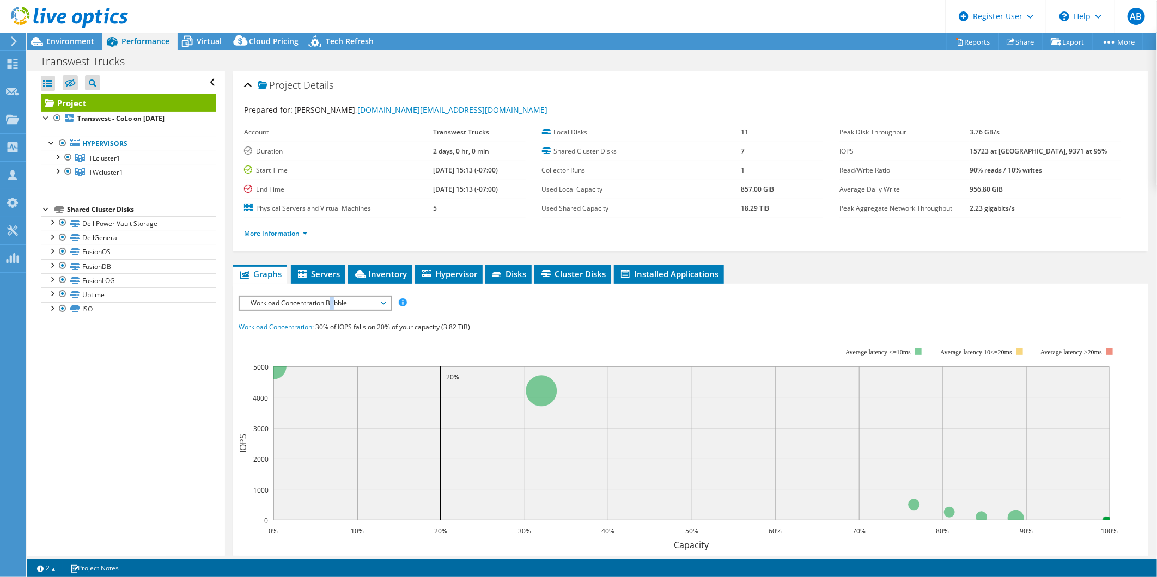
click at [333, 297] on span "Workload Concentration Bubble" at bounding box center [315, 303] width 140 height 13
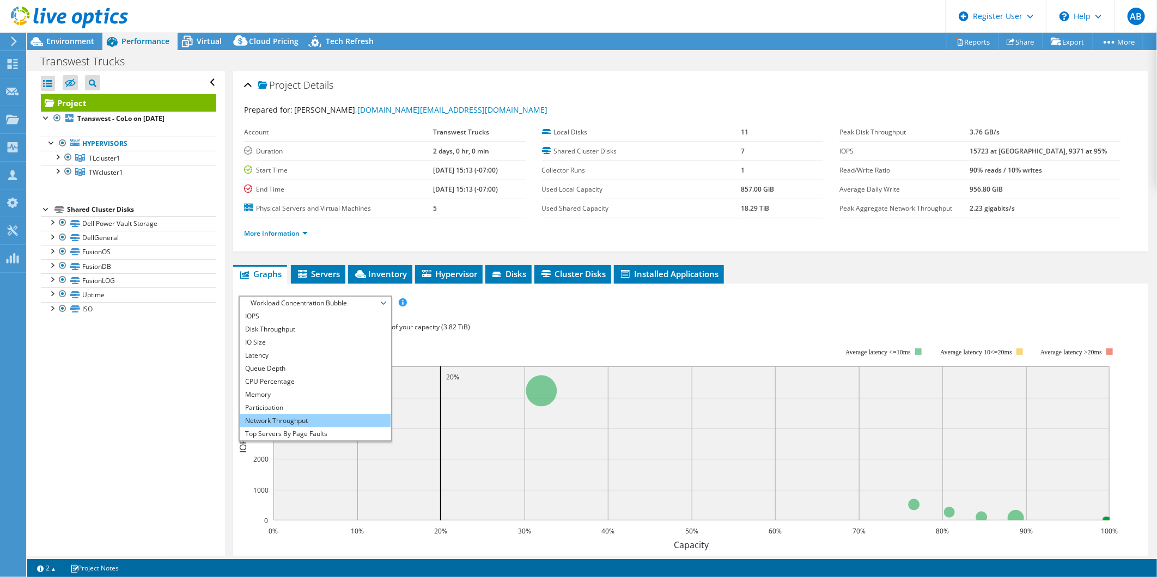
click at [311, 415] on li "Network Throughput" at bounding box center [315, 421] width 151 height 13
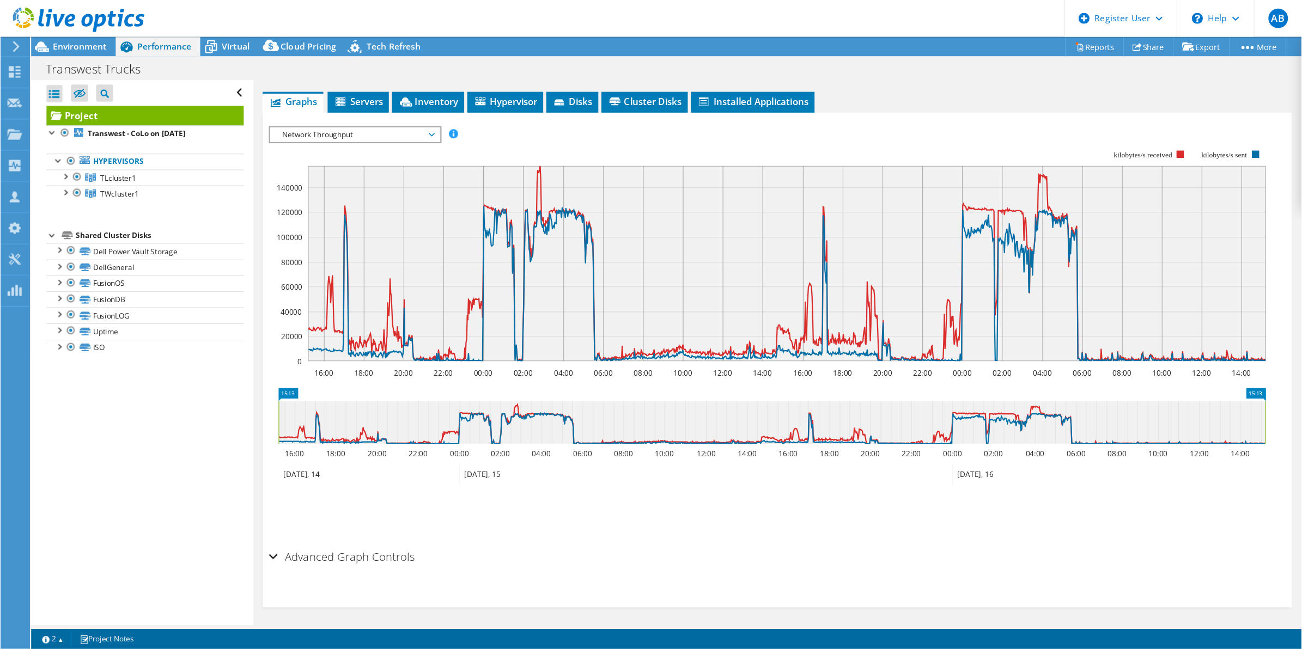
scroll to position [184, 0]
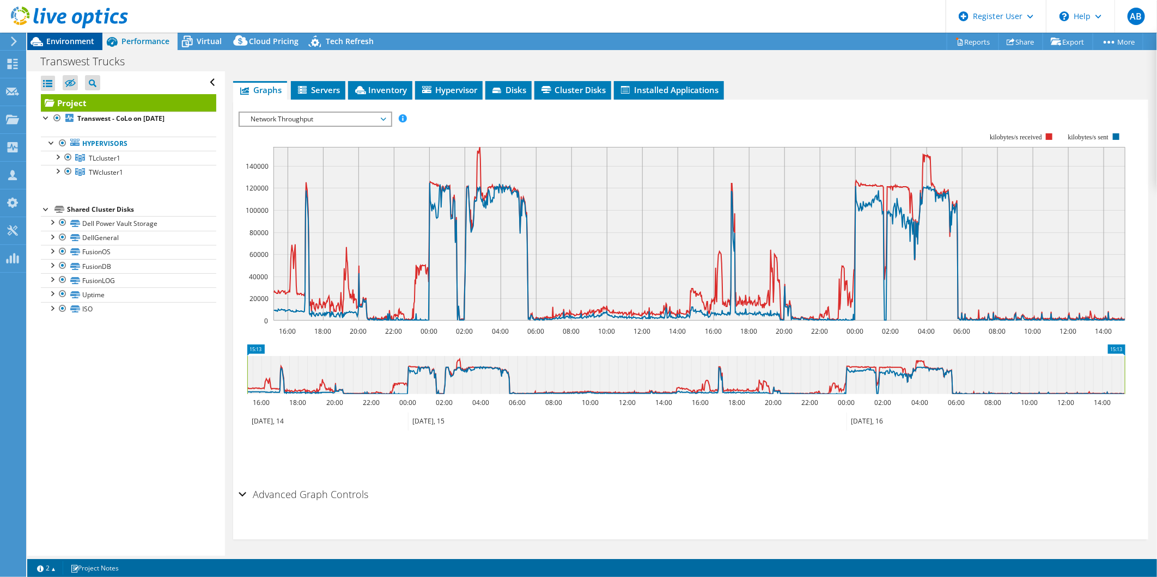
click at [82, 44] on span "Environment" at bounding box center [70, 41] width 48 height 10
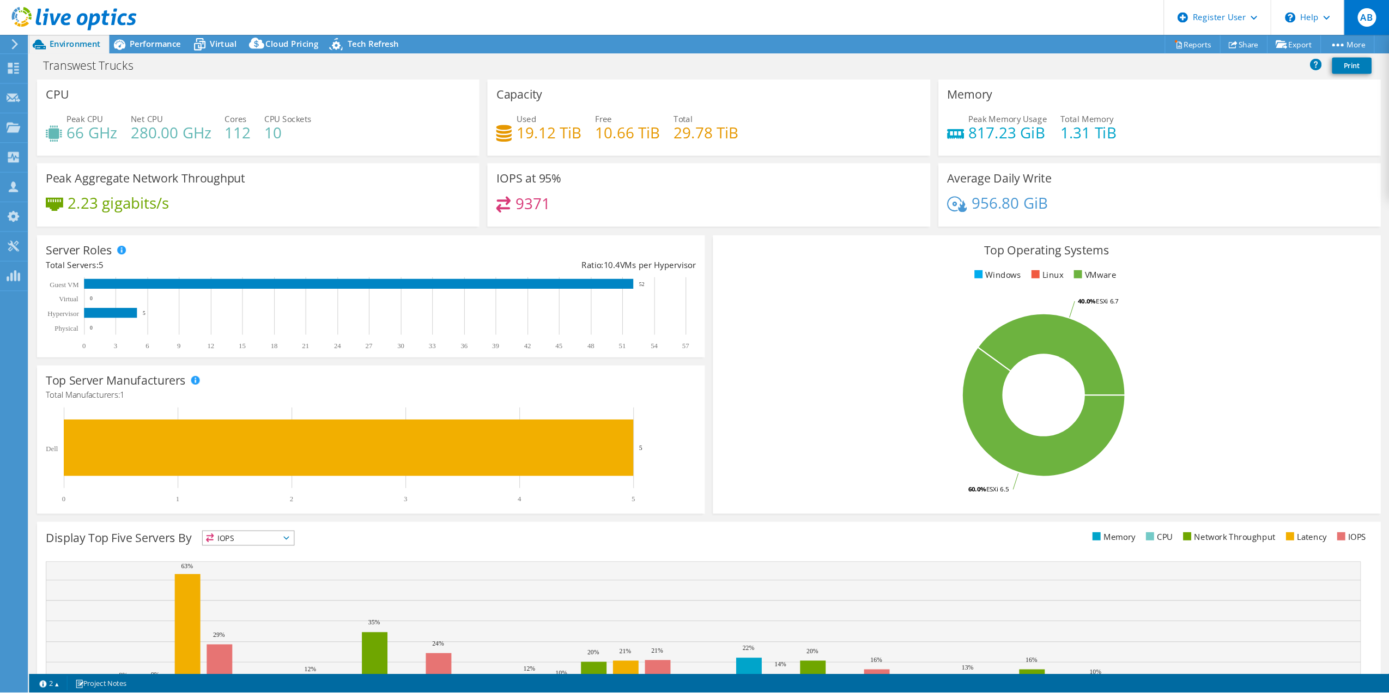
scroll to position [72, 0]
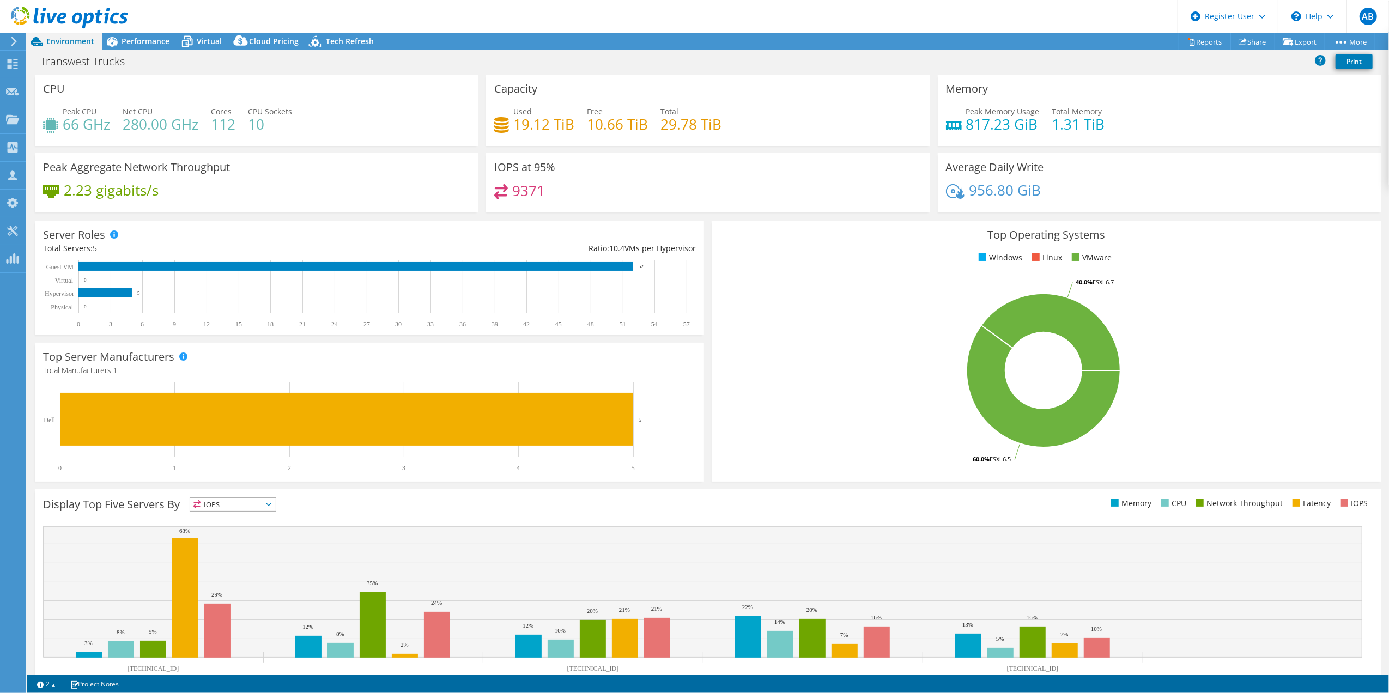
drag, startPoint x: 1131, startPoint y: 0, endPoint x: 1040, endPoint y: 502, distance: 509.9
click at [1038, 504] on ul "Memory CPU Network Throughput Latency IOPS" at bounding box center [1040, 503] width 665 height 13
click at [118, 44] on icon at bounding box center [111, 41] width 19 height 19
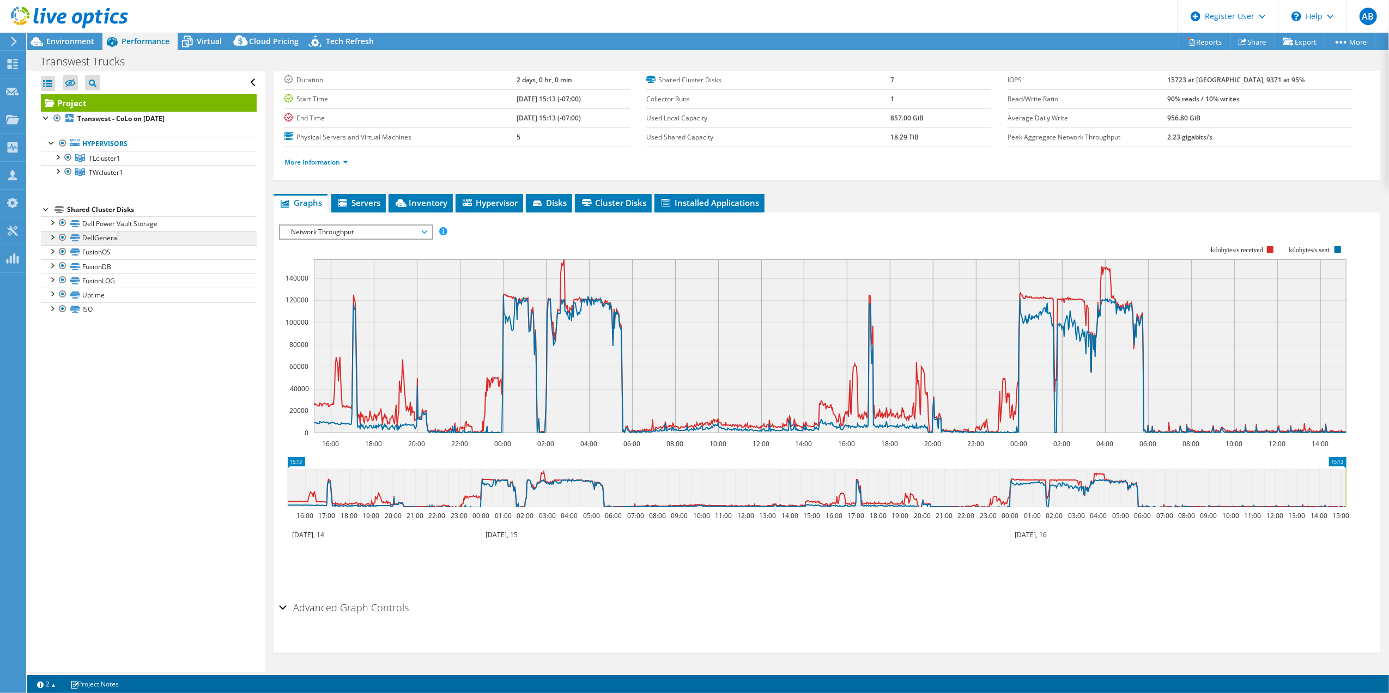
scroll to position [0, 0]
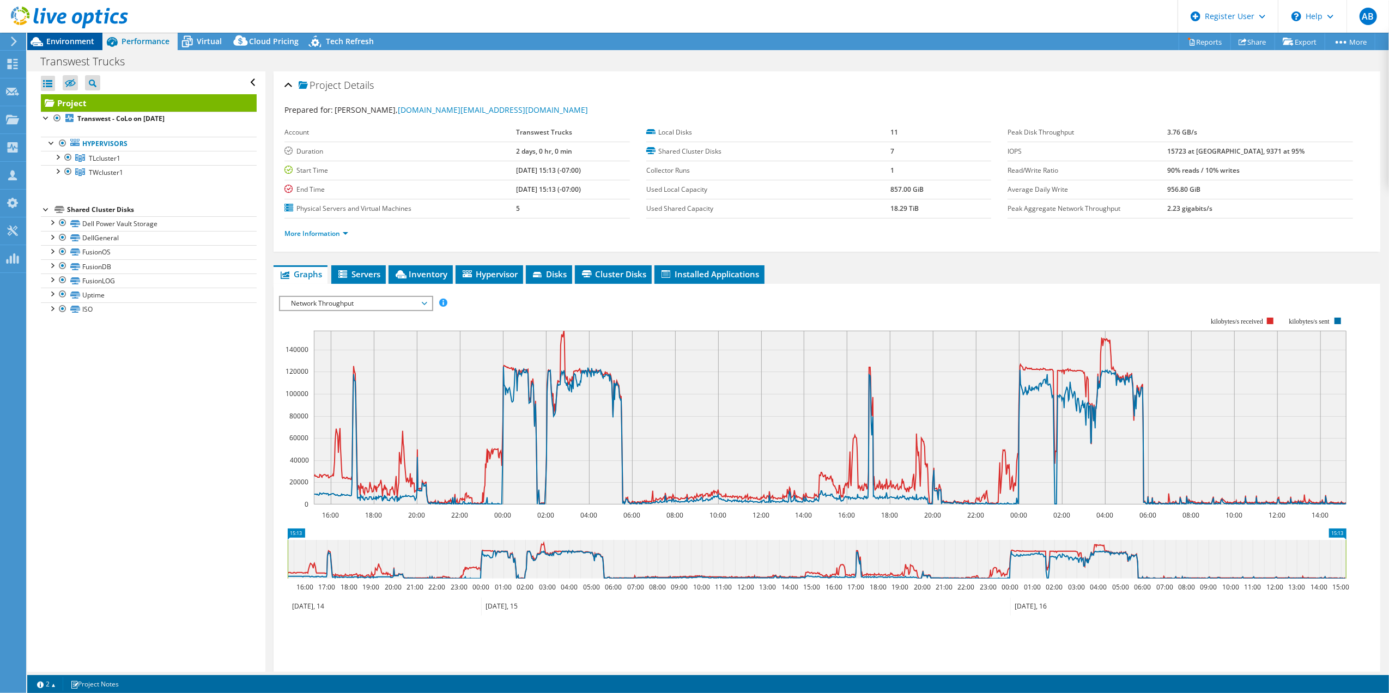
click at [76, 39] on span "Environment" at bounding box center [70, 41] width 48 height 10
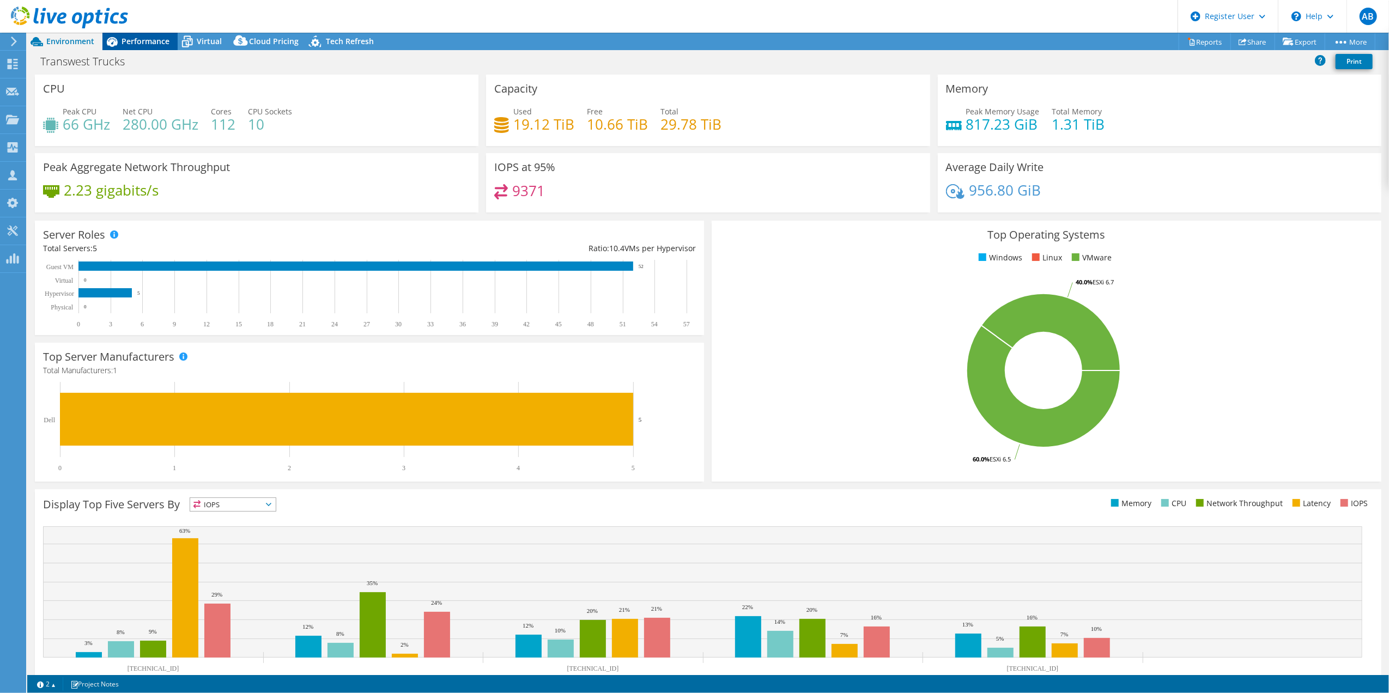
click at [139, 35] on div "Performance" at bounding box center [139, 41] width 75 height 17
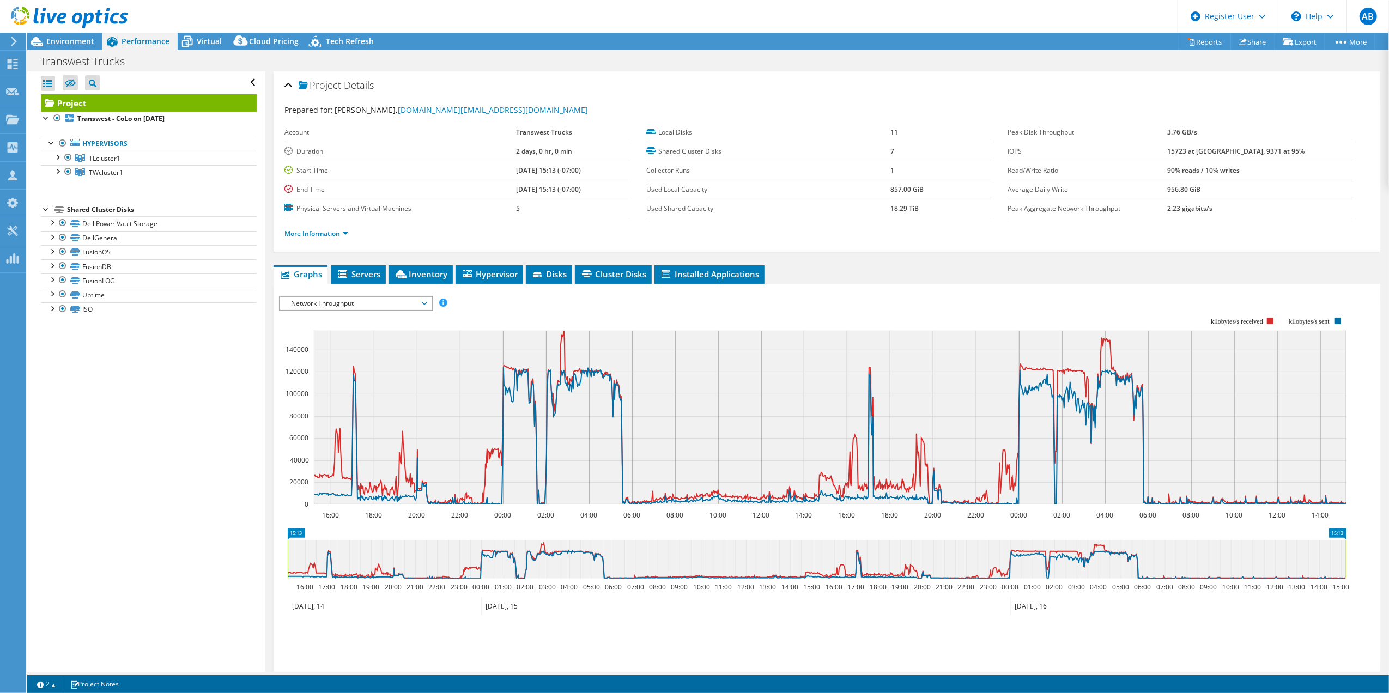
click at [388, 303] on span "Network Throughput" at bounding box center [355, 303] width 140 height 13
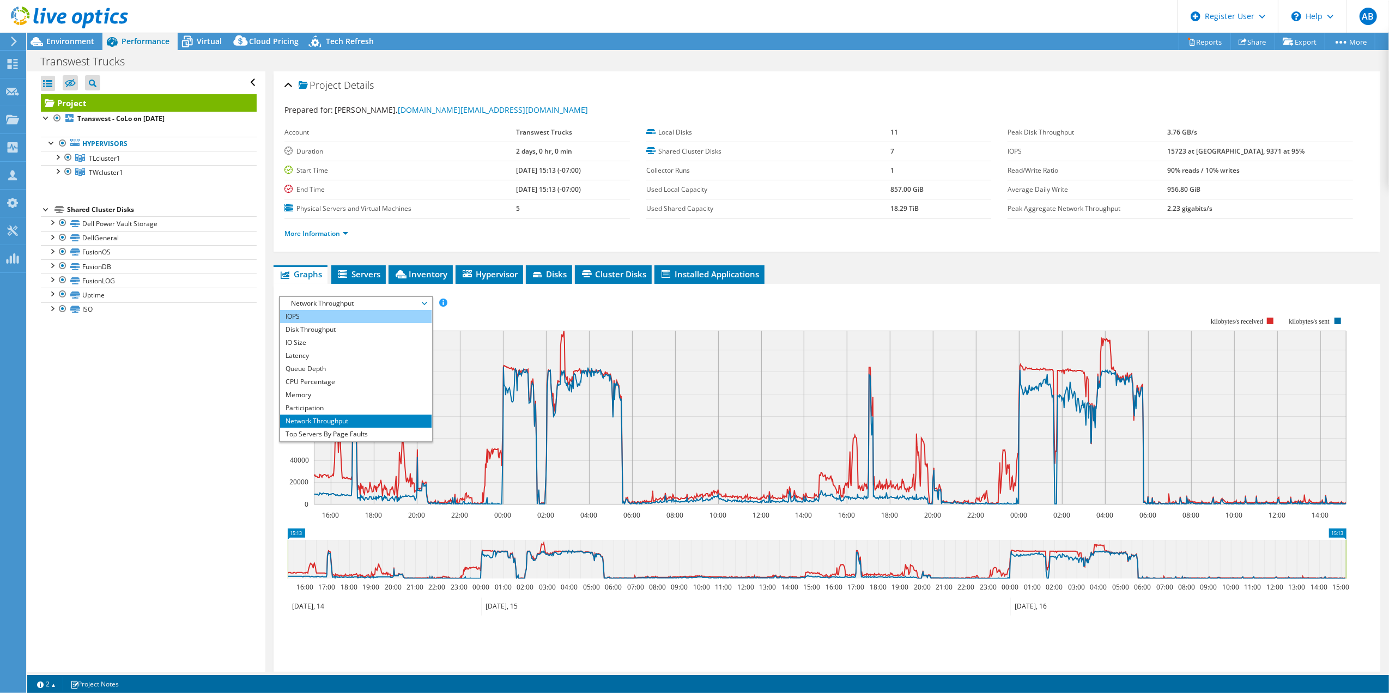
click at [387, 319] on li "IOPS" at bounding box center [355, 316] width 151 height 13
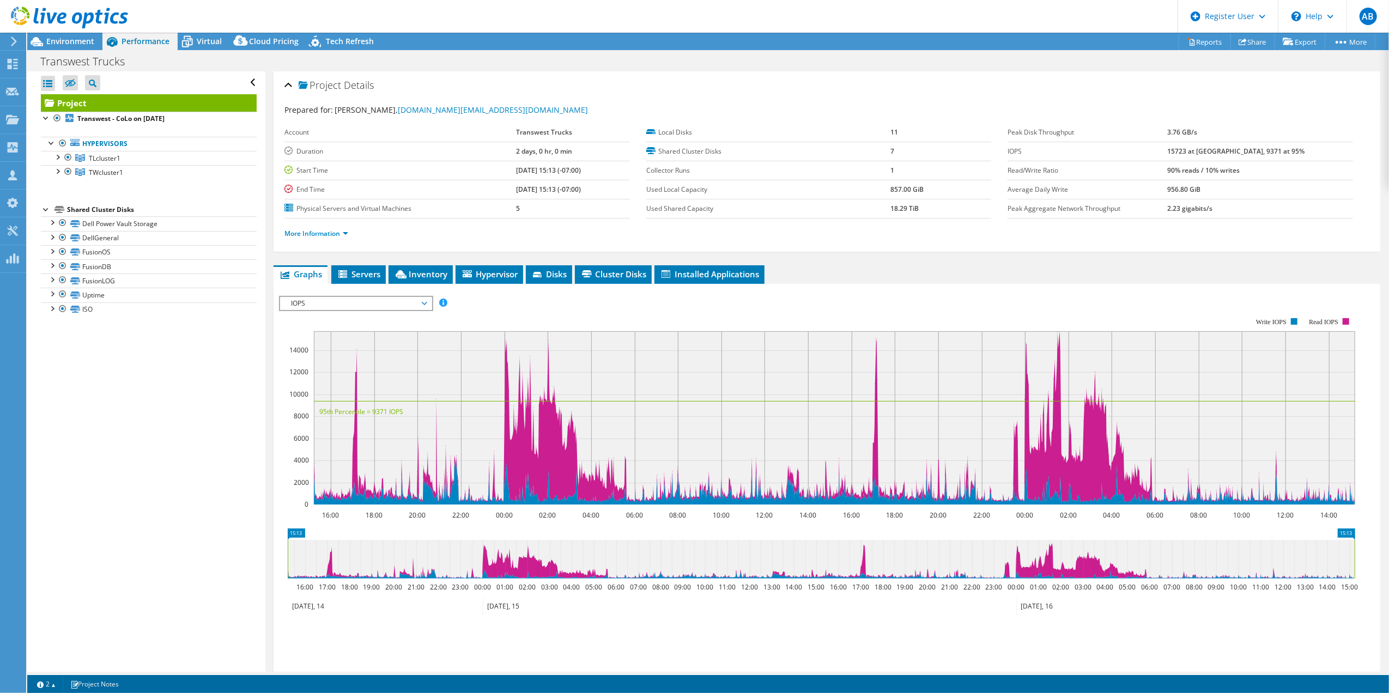
click at [386, 302] on span "IOPS" at bounding box center [355, 303] width 140 height 13
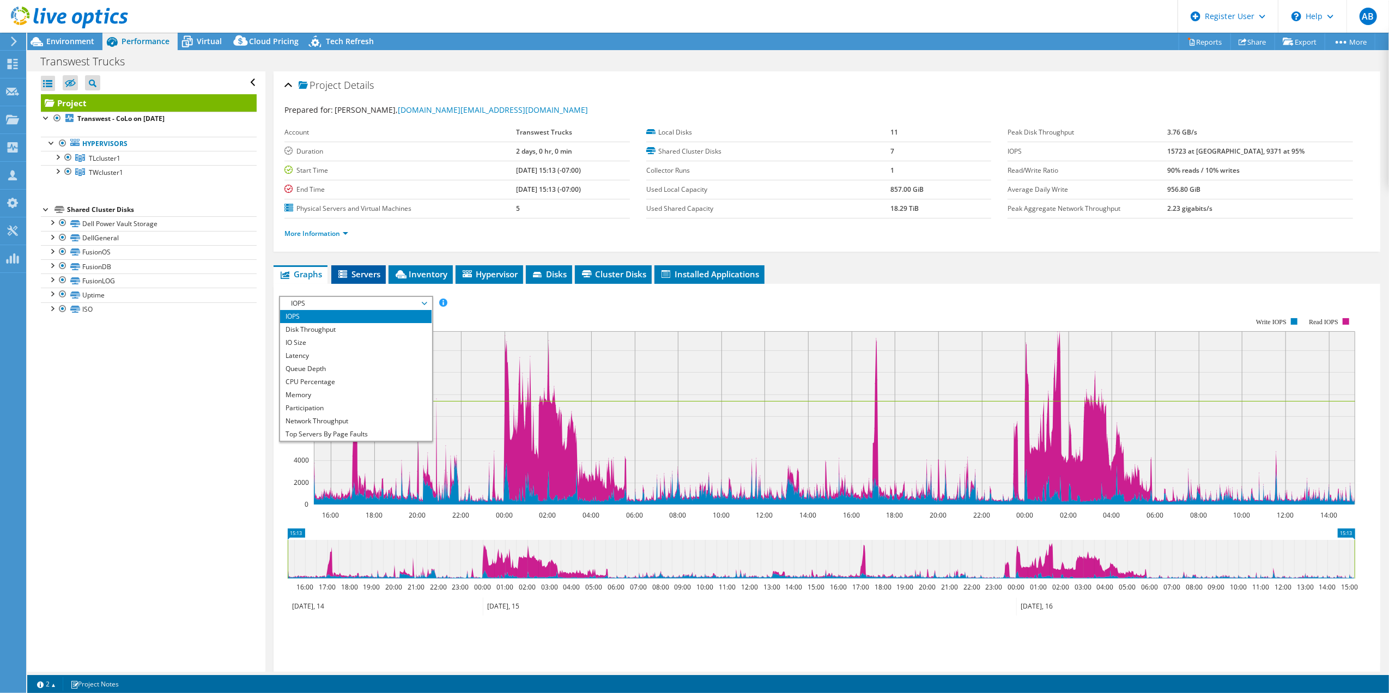
click at [373, 273] on span "Servers" at bounding box center [359, 274] width 44 height 11
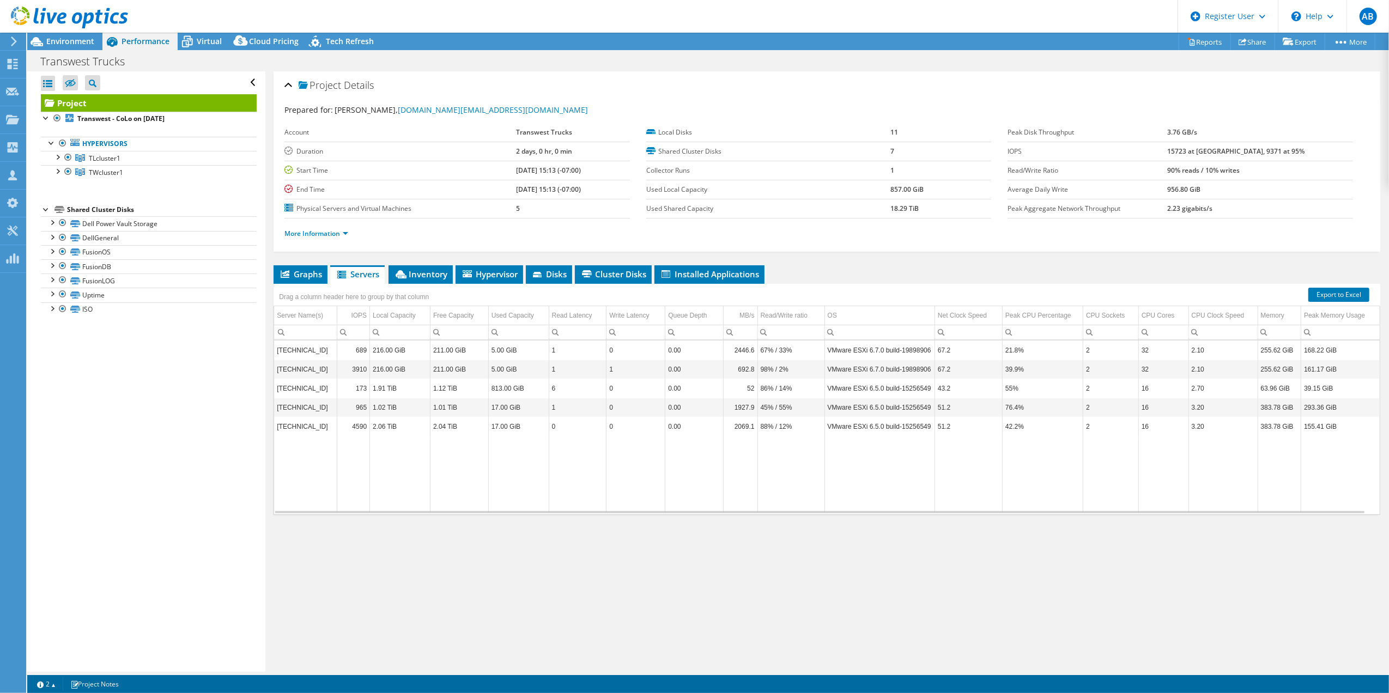
click at [413, 265] on div "Project Details Prepared for: [PERSON_NAME], [DOMAIN_NAME][EMAIL_ADDRESS][DOMAI…" at bounding box center [826, 371] width 1123 height 600
click at [413, 267] on div "Project Details Prepared for: [PERSON_NAME], [DOMAIN_NAME][EMAIL_ADDRESS][DOMAI…" at bounding box center [826, 371] width 1123 height 600
drag, startPoint x: 413, startPoint y: 267, endPoint x: 419, endPoint y: 276, distance: 10.9
click at [419, 276] on span "Inventory" at bounding box center [420, 274] width 53 height 11
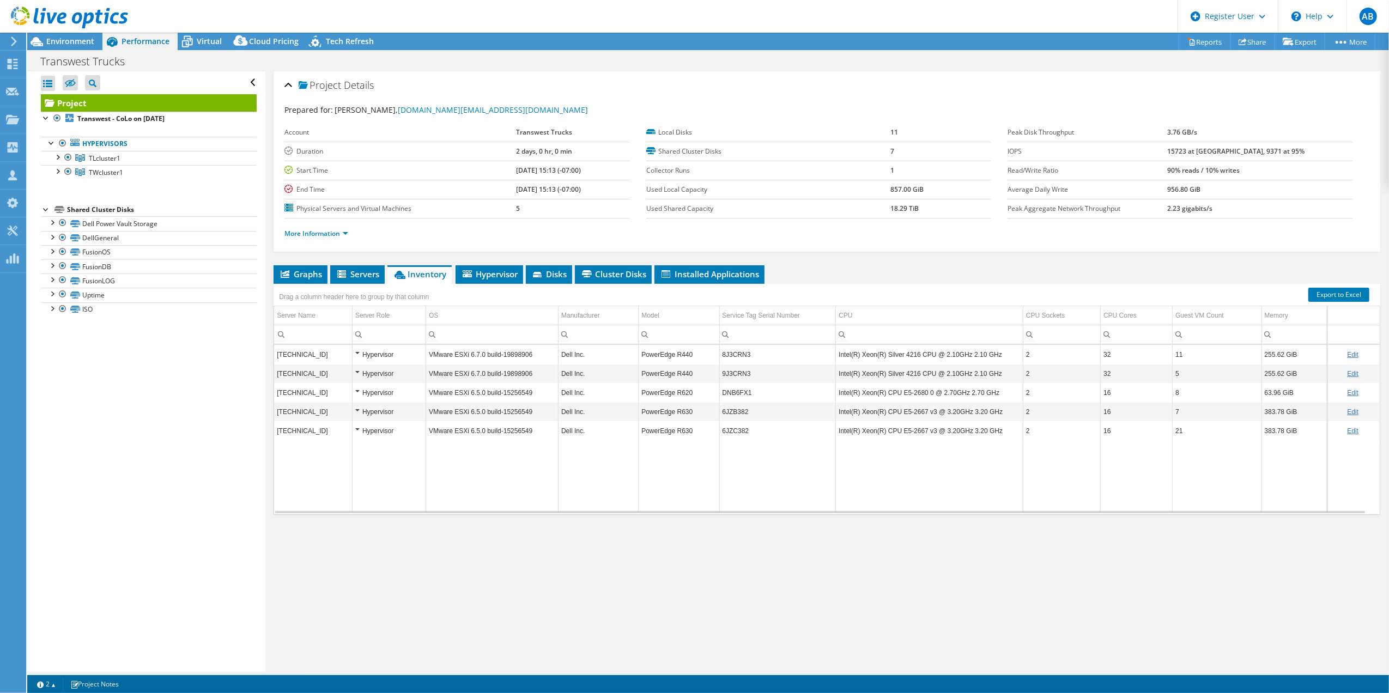
click at [735, 577] on div "Project Details Prepared for: [PERSON_NAME], [DOMAIN_NAME][EMAIL_ADDRESS][DOMAI…" at bounding box center [826, 371] width 1123 height 600
click at [495, 271] on span "Hypervisor" at bounding box center [489, 274] width 57 height 11
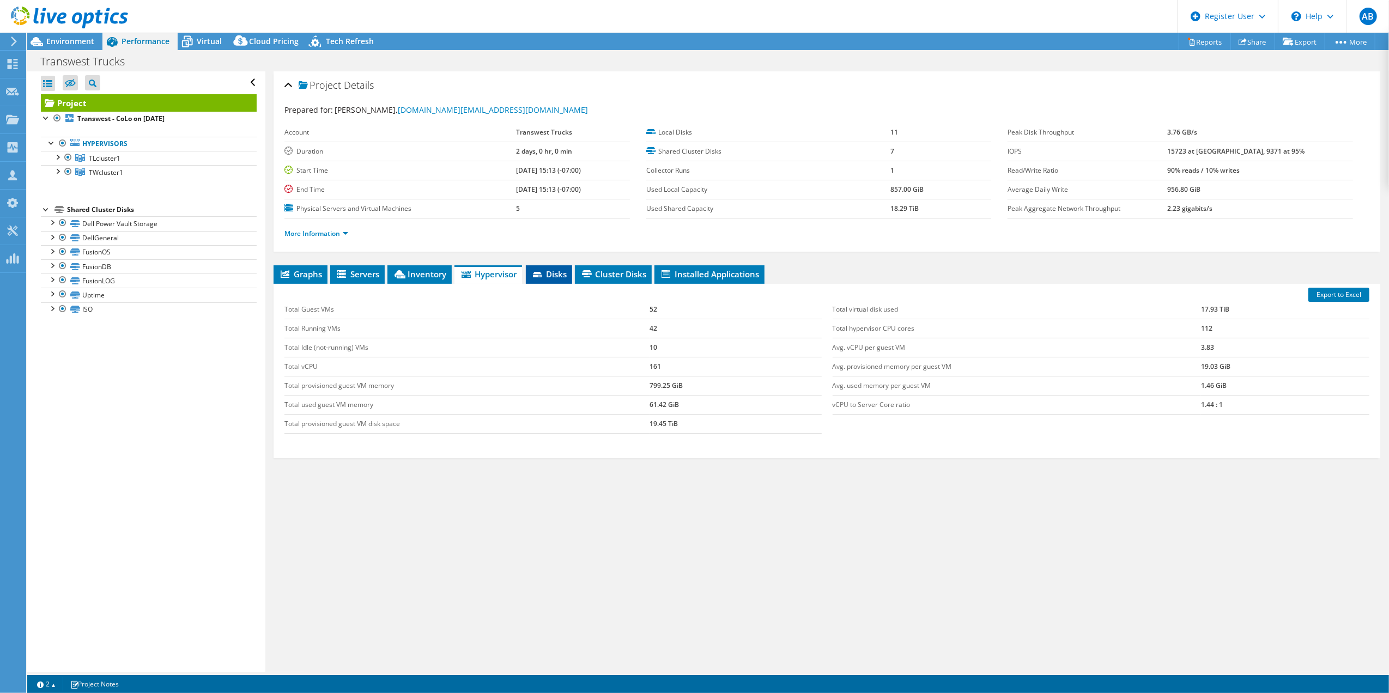
click at [558, 277] on span "Disks" at bounding box center [548, 274] width 35 height 11
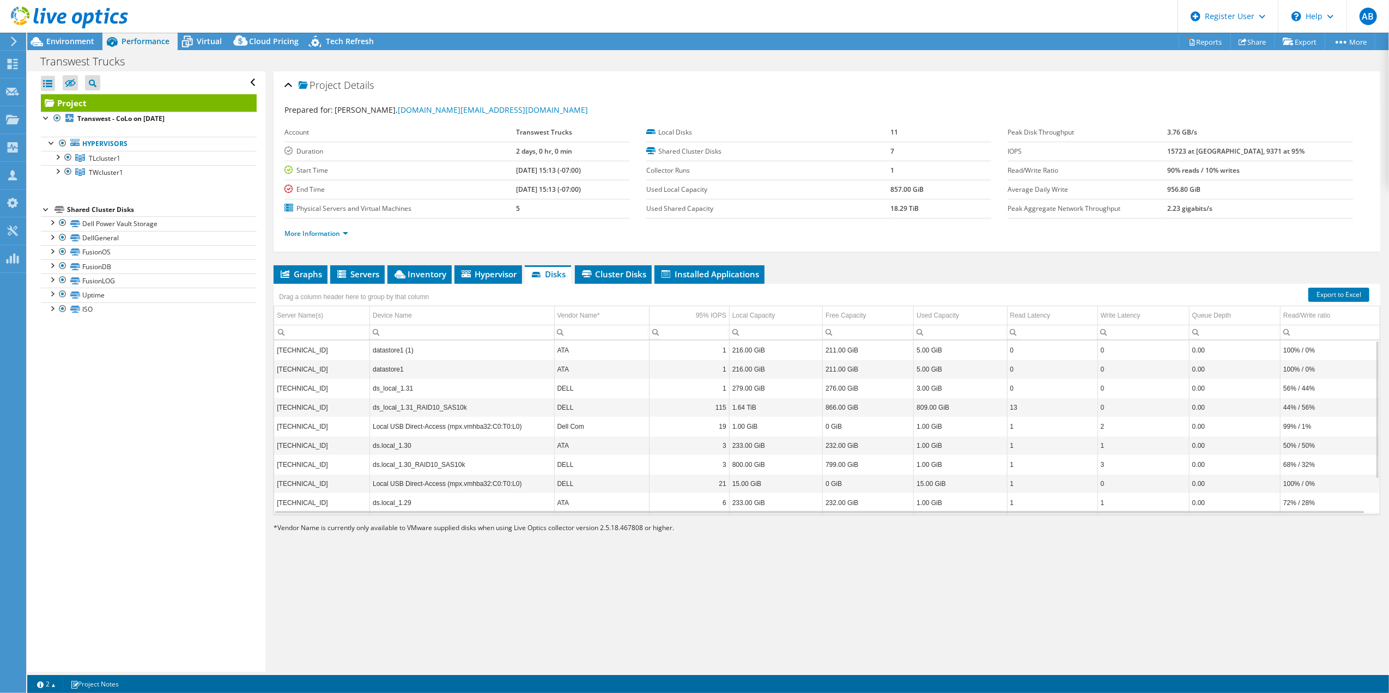
scroll to position [44, 0]
click at [613, 271] on span "Cluster Disks" at bounding box center [613, 274] width 66 height 11
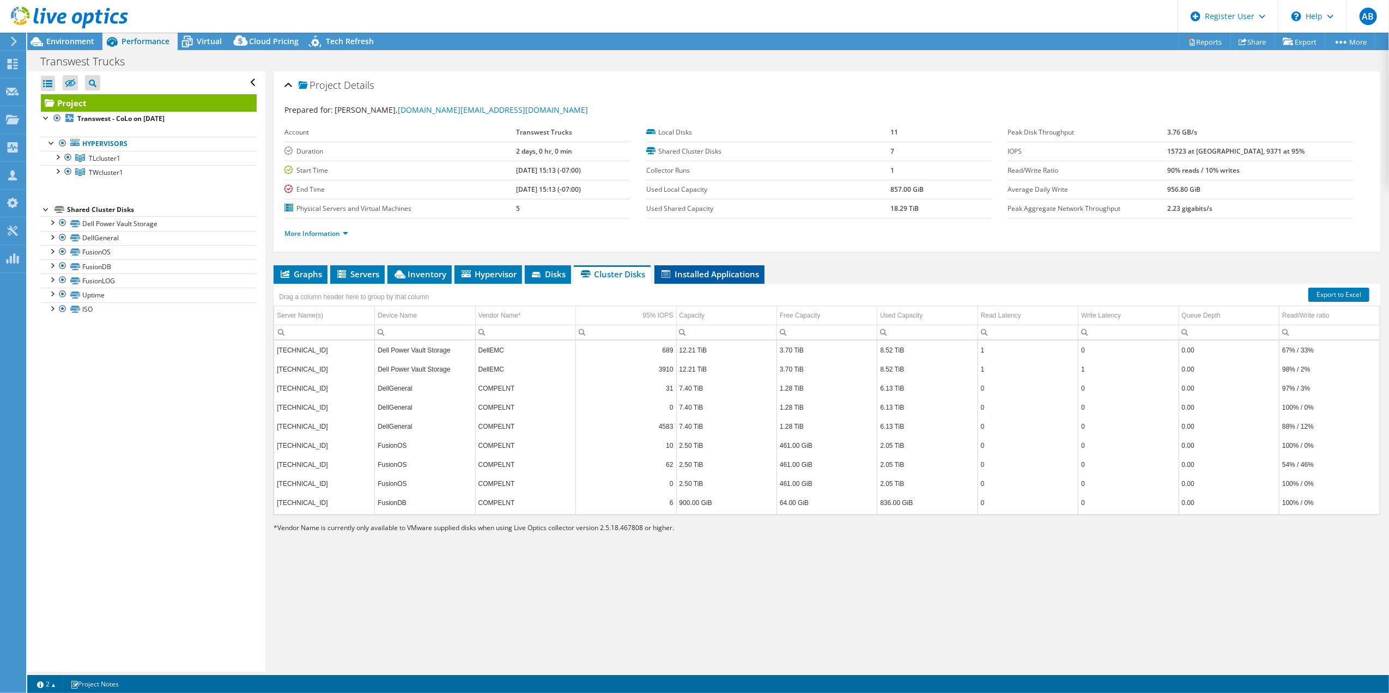
click at [707, 275] on span "Installed Applications" at bounding box center [709, 274] width 99 height 11
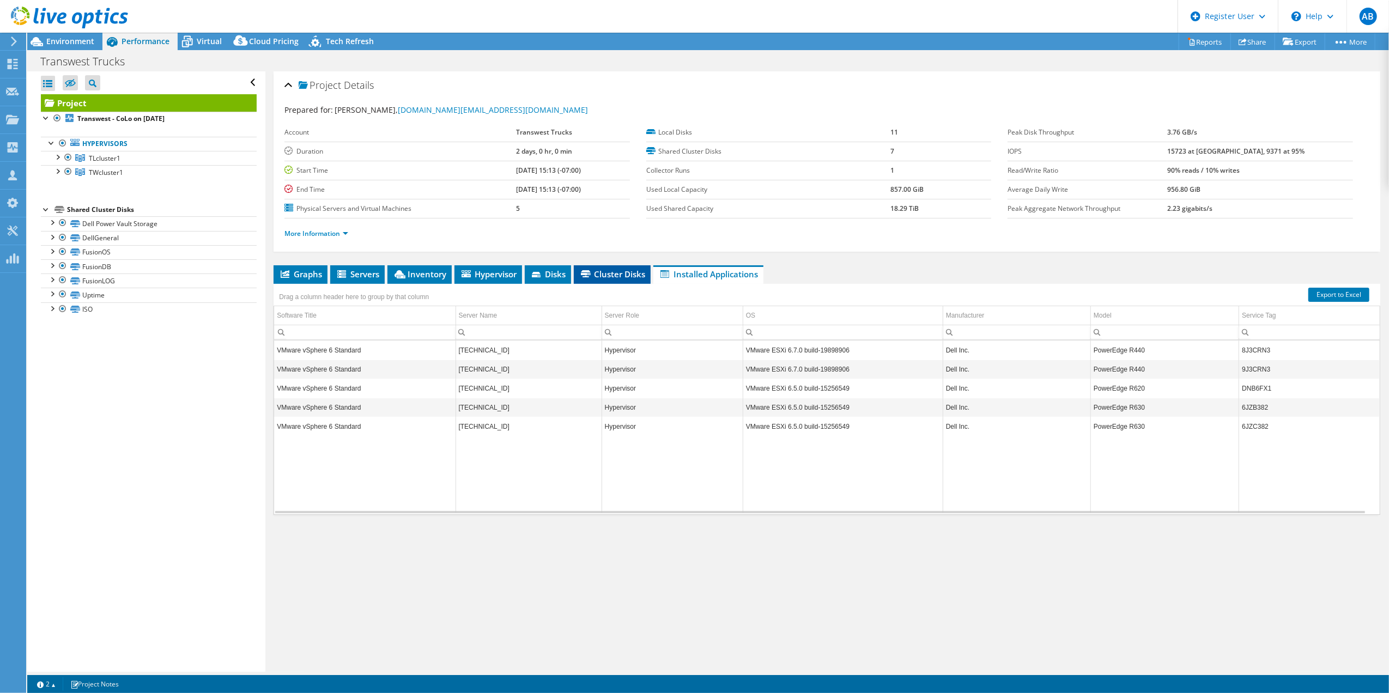
click at [637, 269] on li "Cluster Disks" at bounding box center [612, 274] width 77 height 19
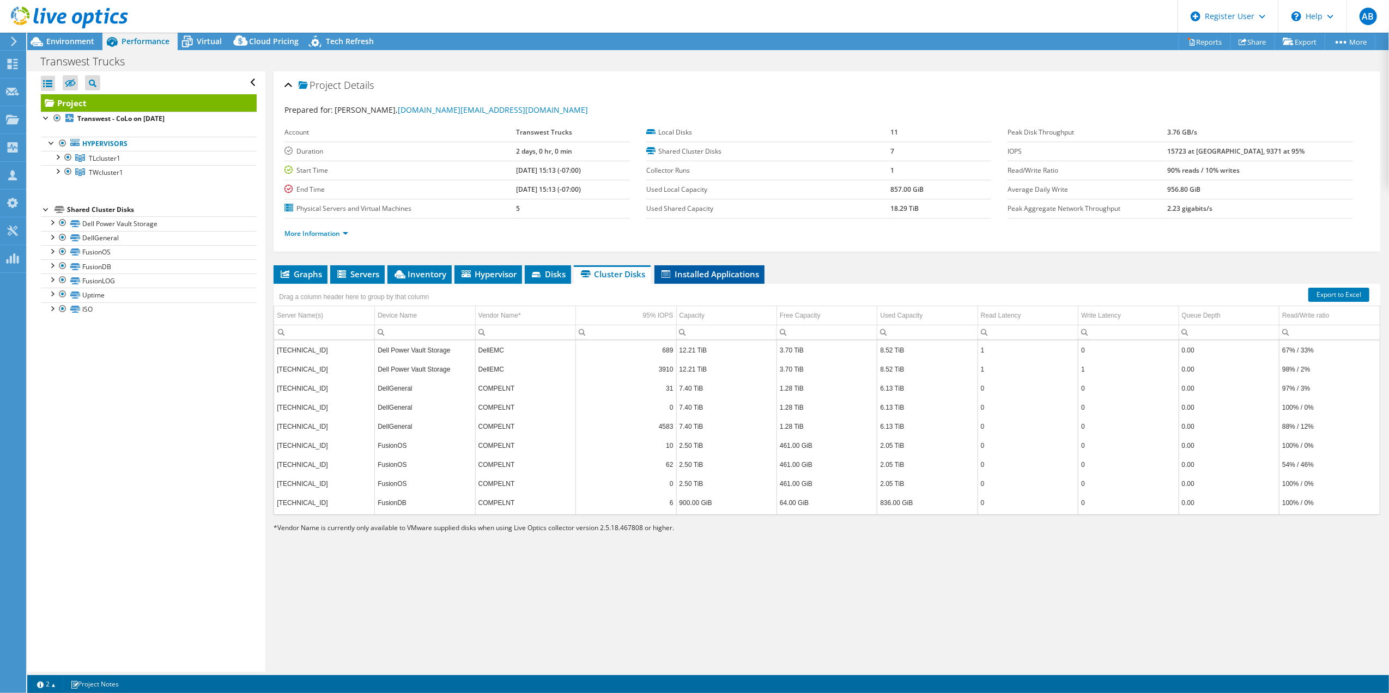
click at [739, 277] on span "Installed Applications" at bounding box center [709, 274] width 99 height 11
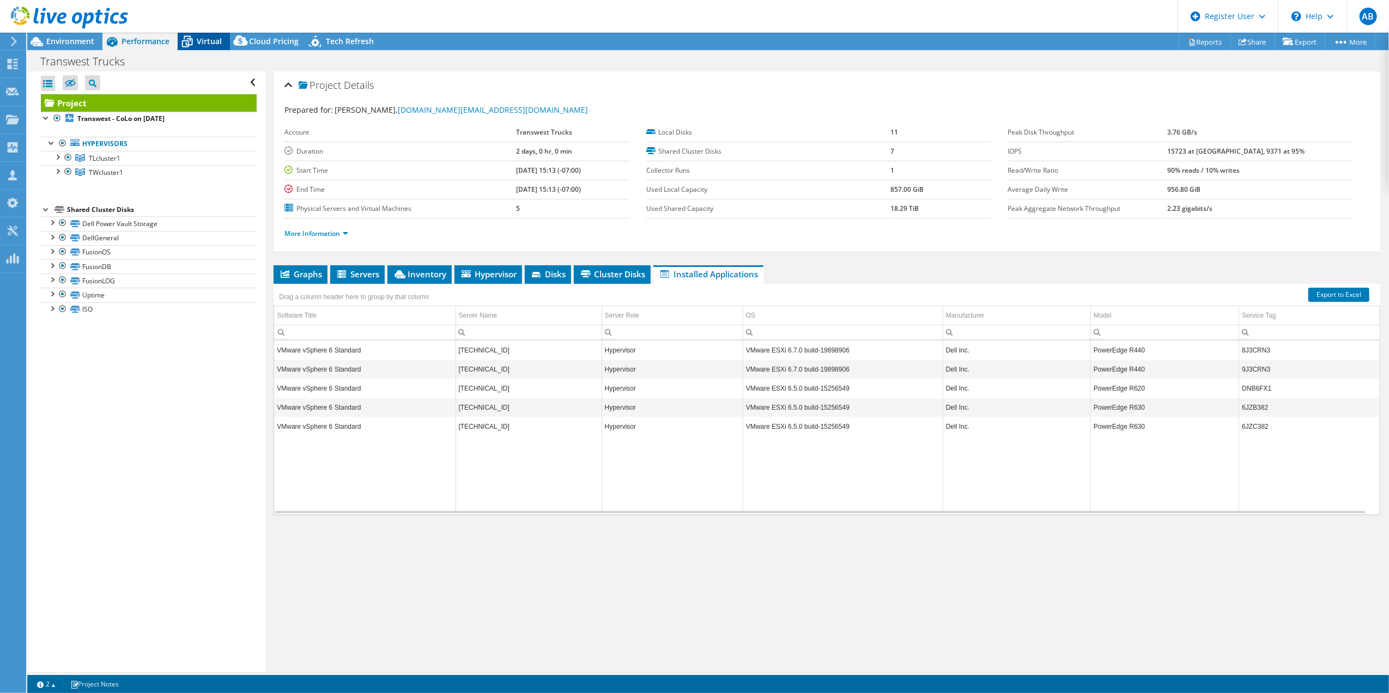
click at [188, 33] on icon at bounding box center [187, 41] width 19 height 19
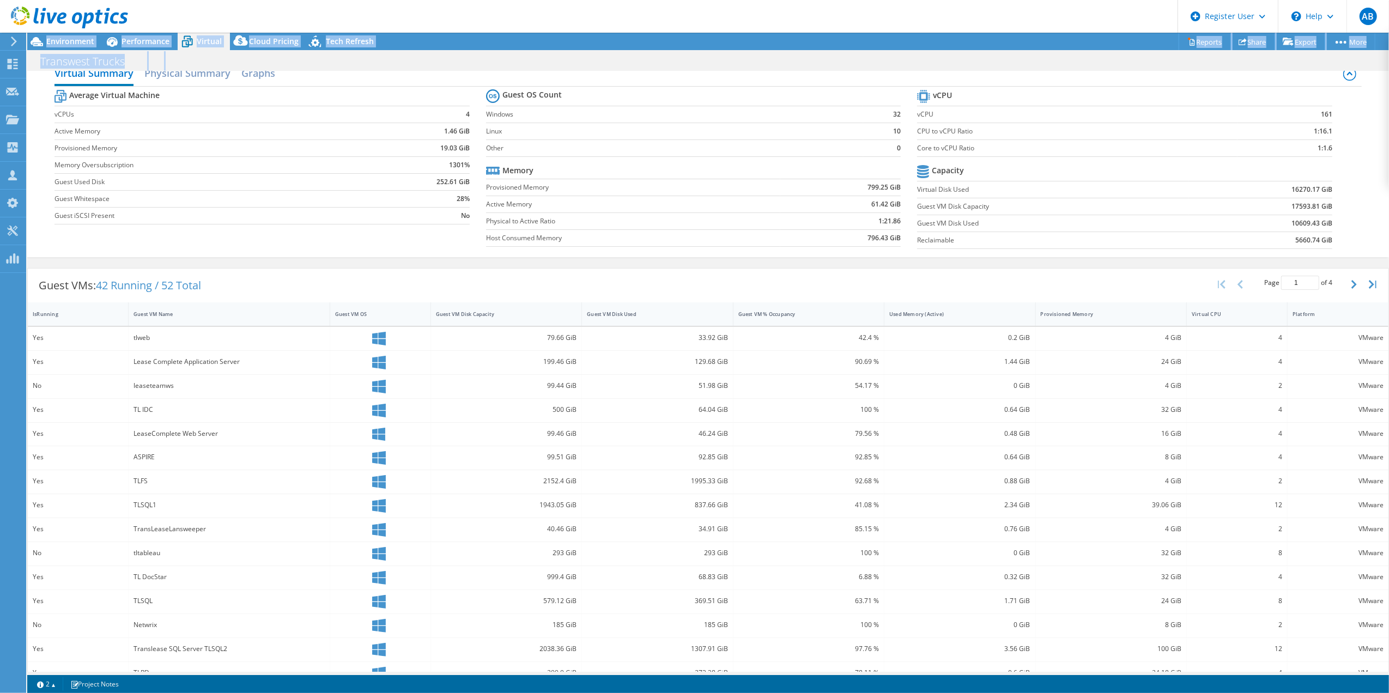
drag, startPoint x: 1388, startPoint y: 400, endPoint x: 1388, endPoint y: 415, distance: 15.3
click at [1157, 415] on html "AB Dell User [PERSON_NAME] [PERSON_NAME][EMAIL_ADDRESS][PERSON_NAME][DOMAIN_NAM…" at bounding box center [694, 346] width 1389 height 693
click at [1157, 411] on html "AB Dell User [PERSON_NAME] [PERSON_NAME][EMAIL_ADDRESS][PERSON_NAME][DOMAIN_NAM…" at bounding box center [694, 346] width 1389 height 693
drag, startPoint x: 615, startPoint y: 287, endPoint x: 623, endPoint y: 282, distance: 10.0
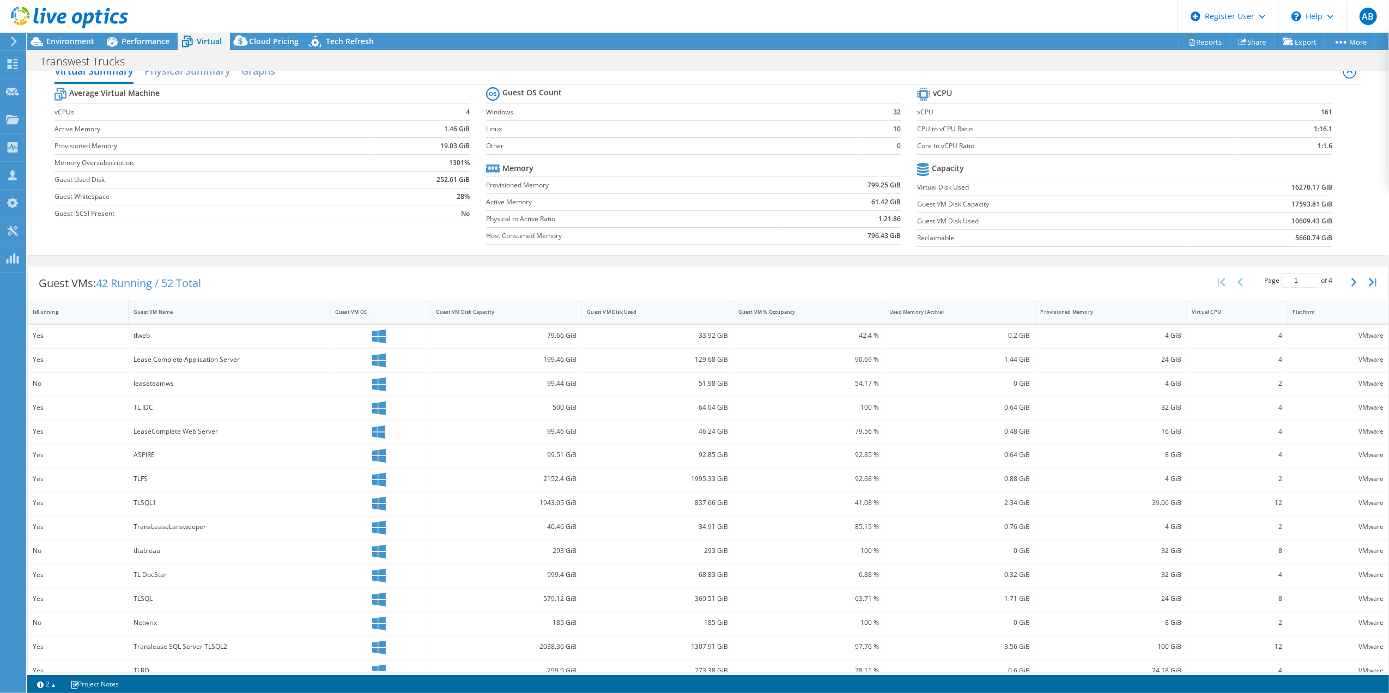
click at [617, 288] on div "Guest VMs: 42 Running / 52 Total Page 1 of 4 5 rows 10 rows 20 rows 25 rows 50 …" at bounding box center [708, 283] width 1360 height 34
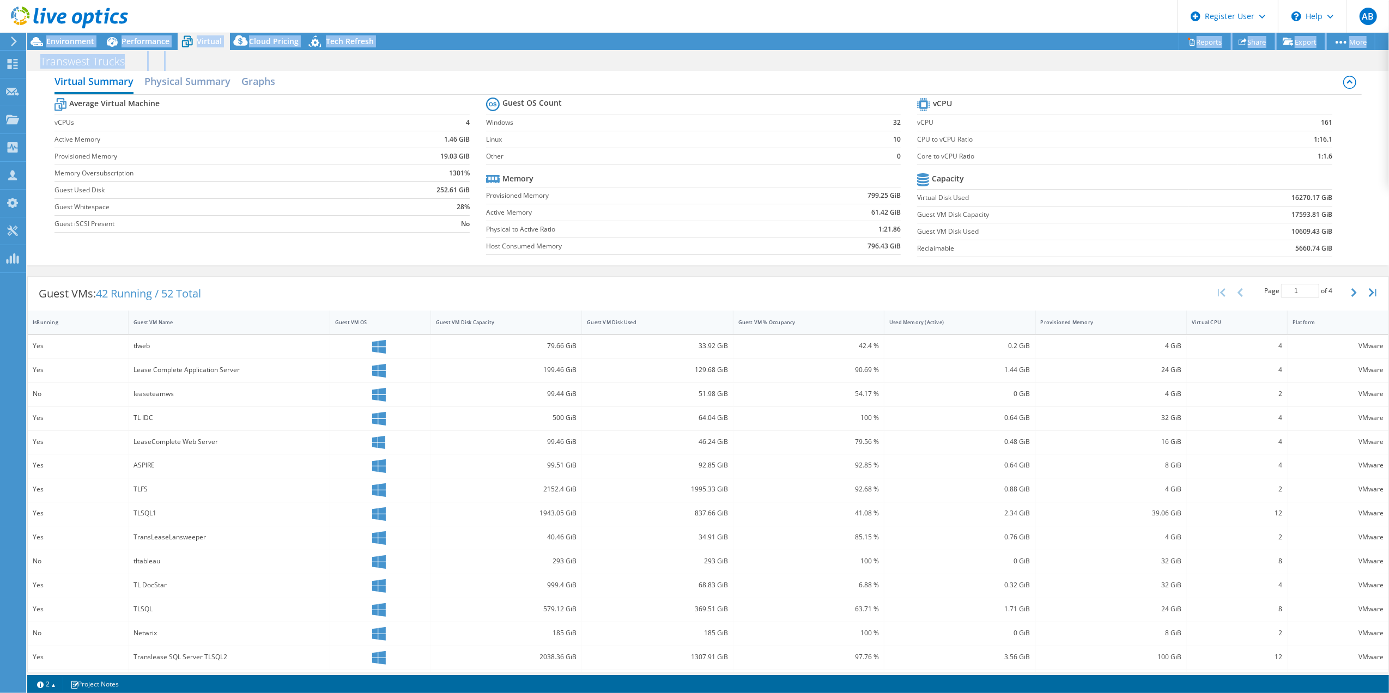
scroll to position [7, 0]
drag, startPoint x: 1388, startPoint y: 353, endPoint x: 1391, endPoint y: 342, distance: 11.2
click at [1157, 342] on html "AB Dell User [PERSON_NAME] [PERSON_NAME][EMAIL_ADDRESS][PERSON_NAME][DOMAIN_NAM…" at bounding box center [694, 346] width 1389 height 693
click at [373, 253] on div "Average Virtual Machine vCPUs 4 Active Memory 1.46 GiB Provisioned Memory 19.03…" at bounding box center [707, 182] width 1307 height 168
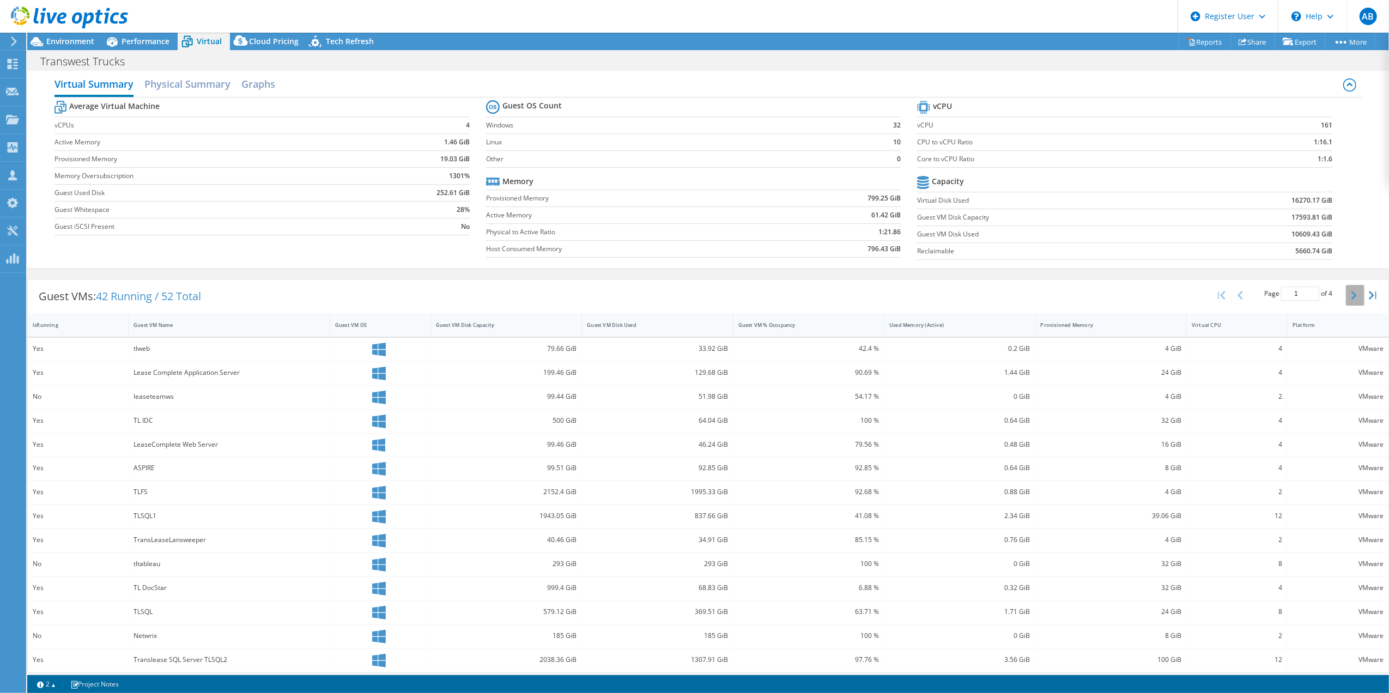
click at [1157, 300] on icon "button" at bounding box center [1353, 295] width 5 height 9
click at [1157, 294] on button "button" at bounding box center [1355, 295] width 19 height 21
click at [1157, 299] on button "button" at bounding box center [1355, 295] width 19 height 21
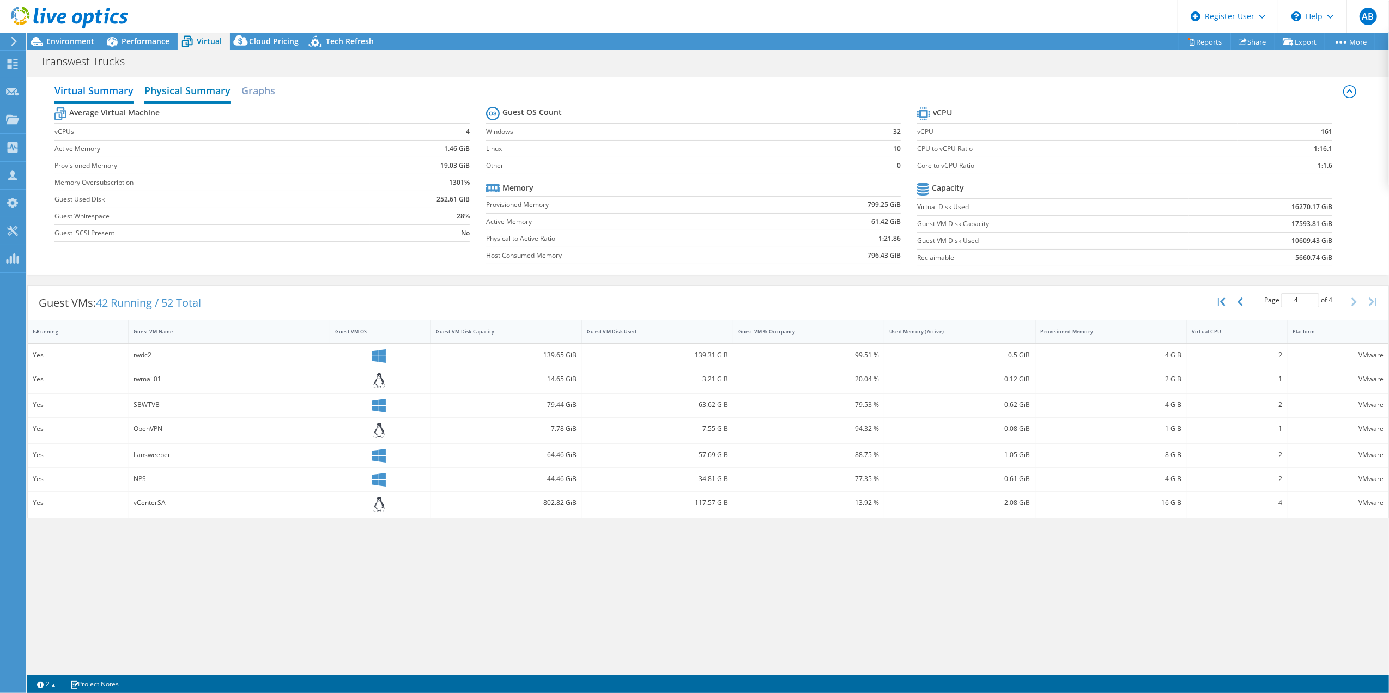
click at [209, 92] on h2 "Physical Summary" at bounding box center [187, 92] width 86 height 24
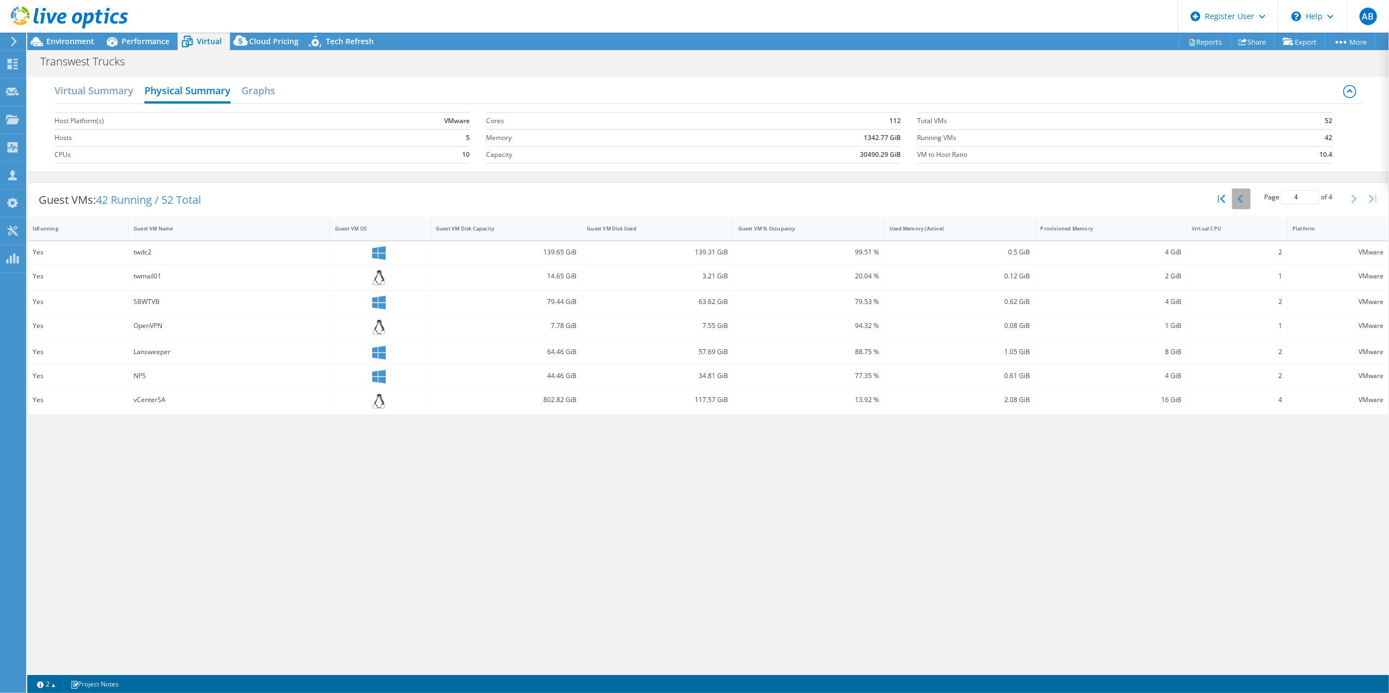
click at [1157, 199] on button "button" at bounding box center [1241, 198] width 19 height 21
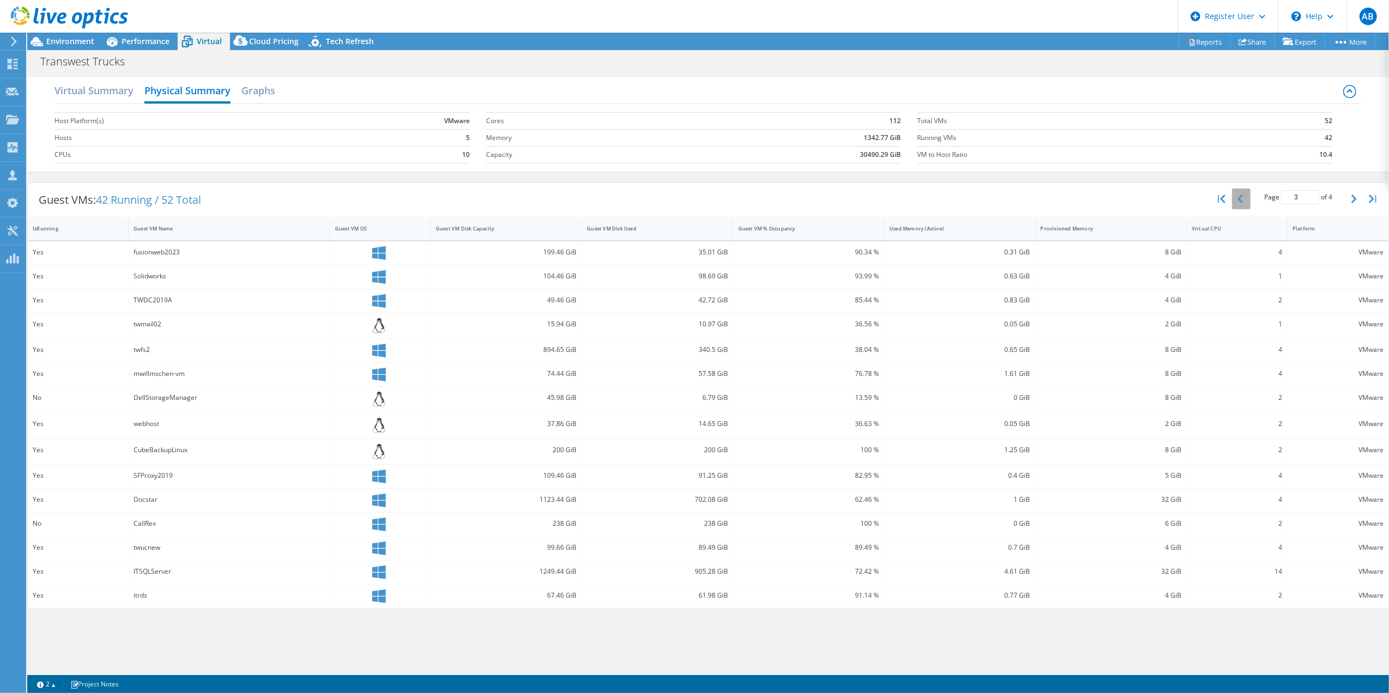
click at [1157, 199] on button "button" at bounding box center [1241, 198] width 19 height 21
click at [1157, 203] on icon "button" at bounding box center [1353, 198] width 5 height 9
click at [1157, 205] on button "button" at bounding box center [1355, 198] width 19 height 21
click at [1157, 198] on icon "button" at bounding box center [1353, 198] width 5 height 9
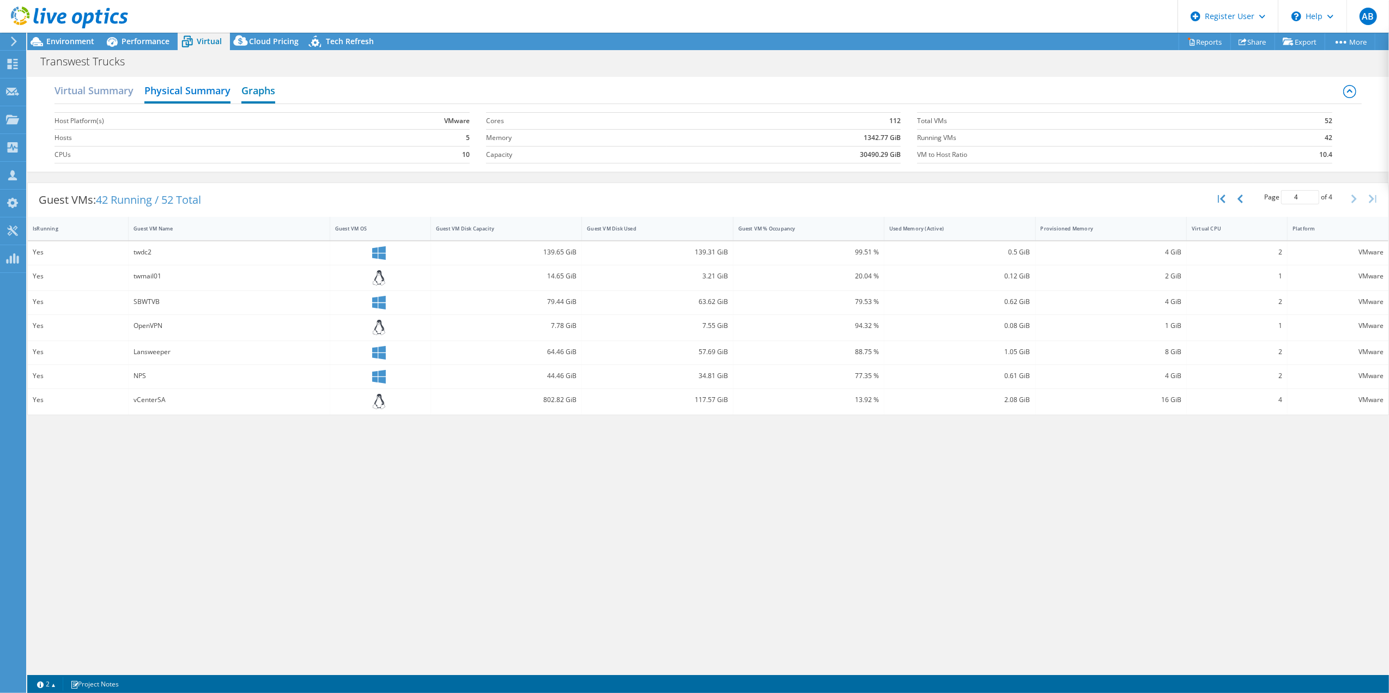
click at [264, 89] on h2 "Graphs" at bounding box center [258, 92] width 34 height 24
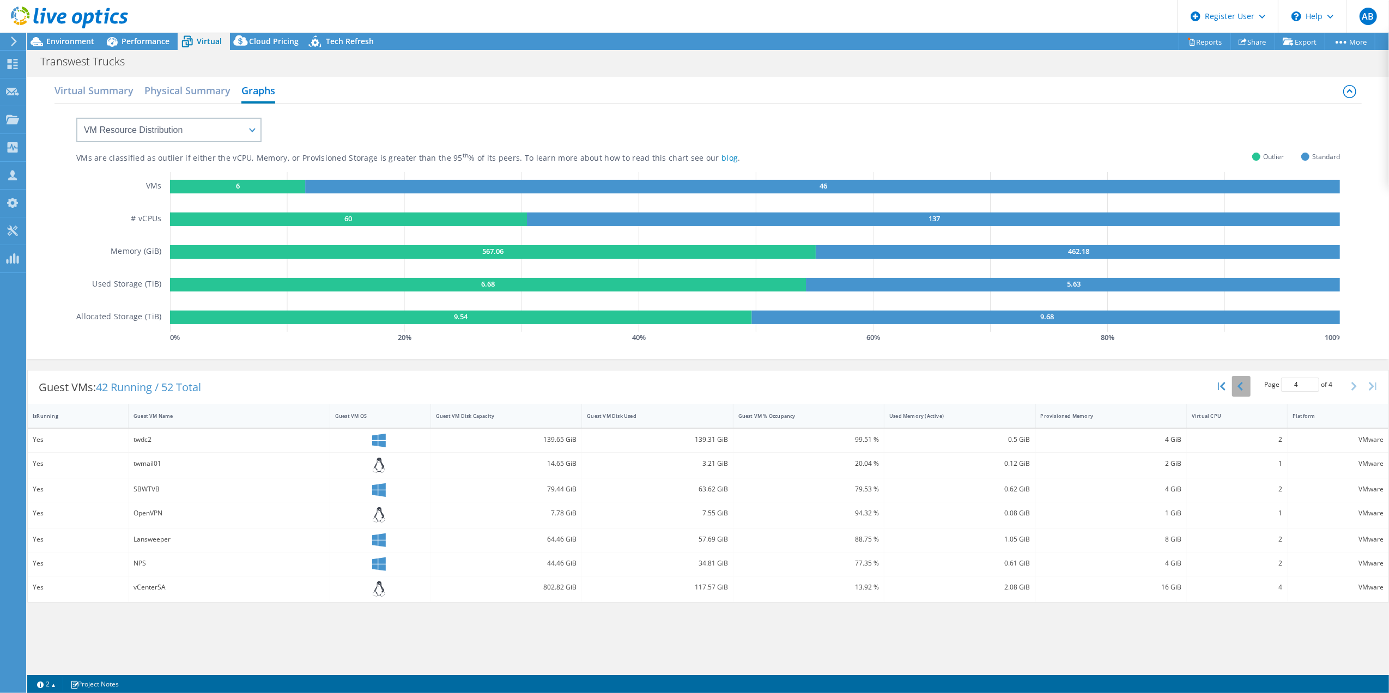
click at [1157, 386] on button "button" at bounding box center [1241, 386] width 19 height 21
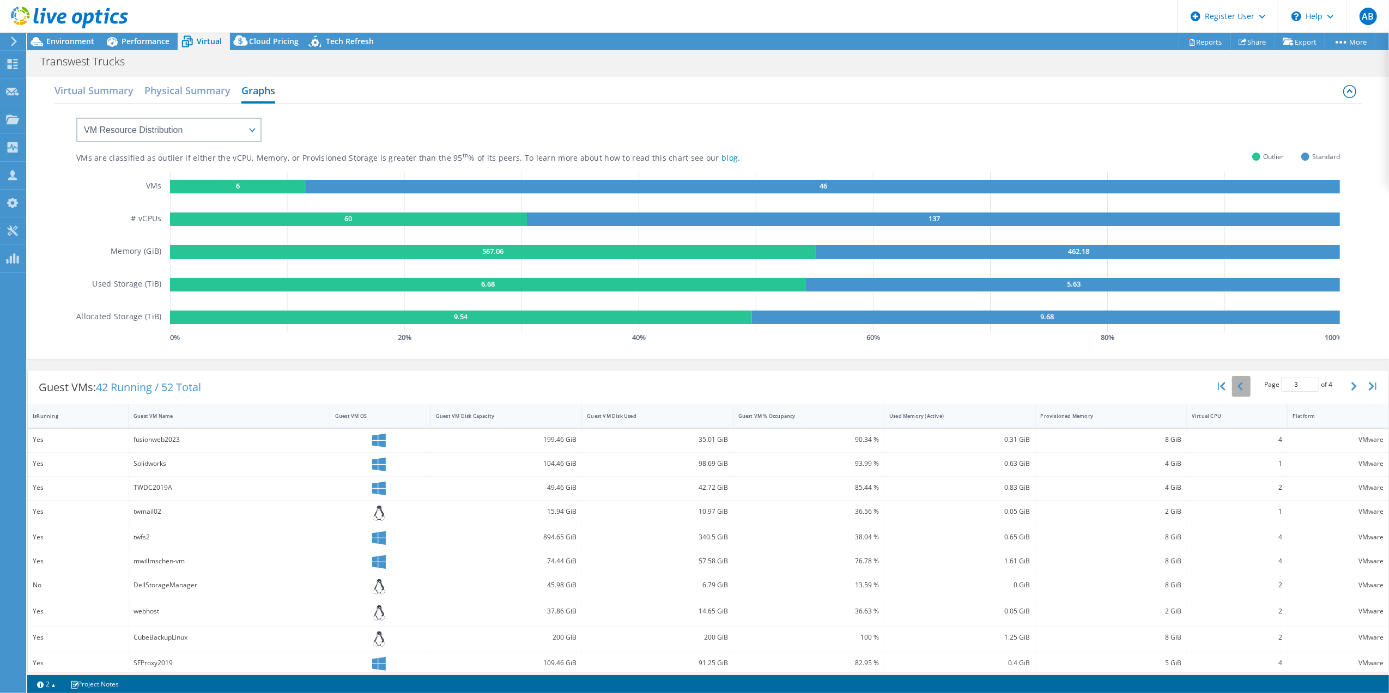
click at [1157, 388] on button "button" at bounding box center [1241, 386] width 19 height 21
click at [1157, 386] on button "button" at bounding box center [1241, 386] width 19 height 21
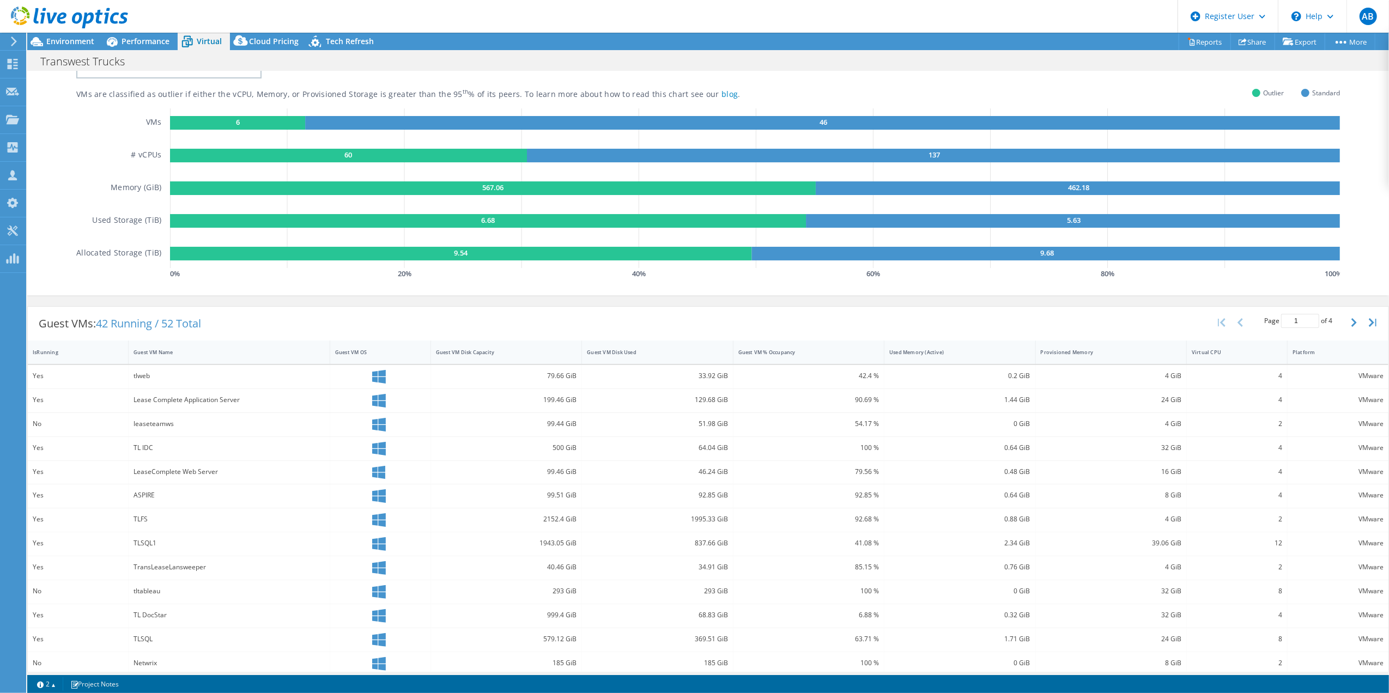
scroll to position [123, 0]
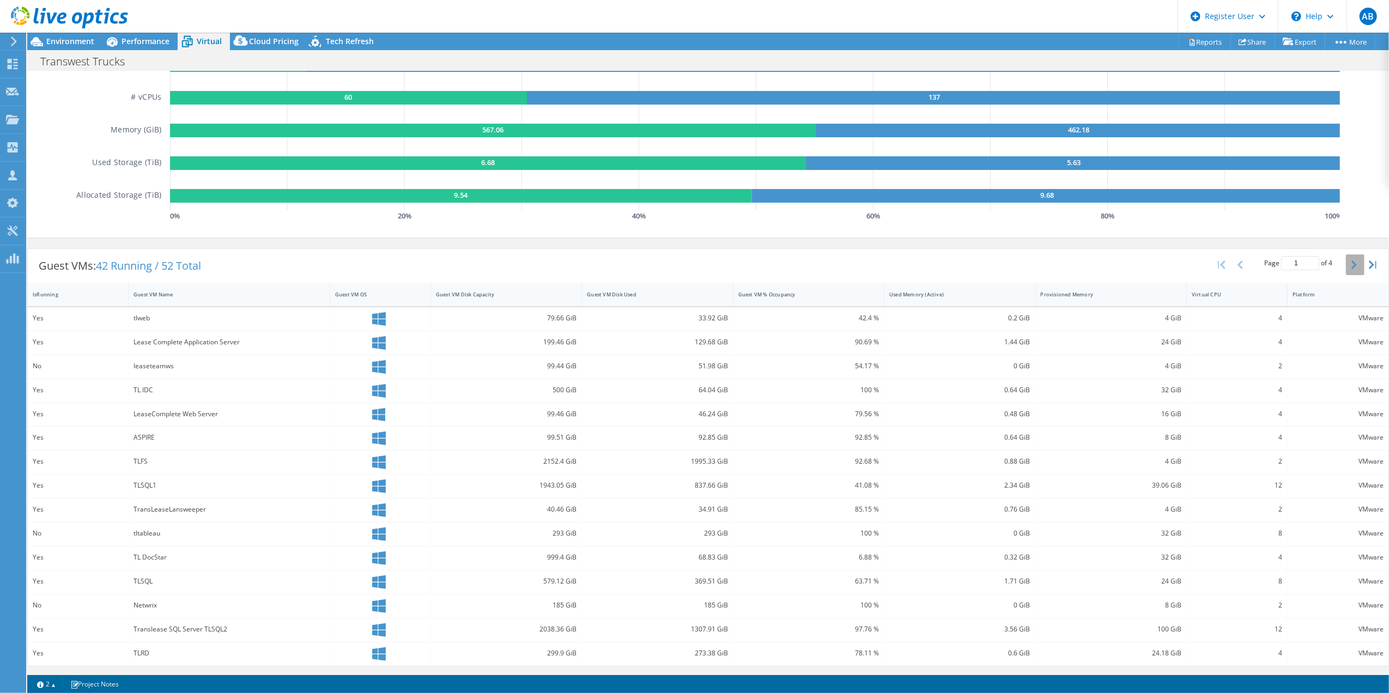
click at [1157, 265] on button "button" at bounding box center [1355, 264] width 19 height 21
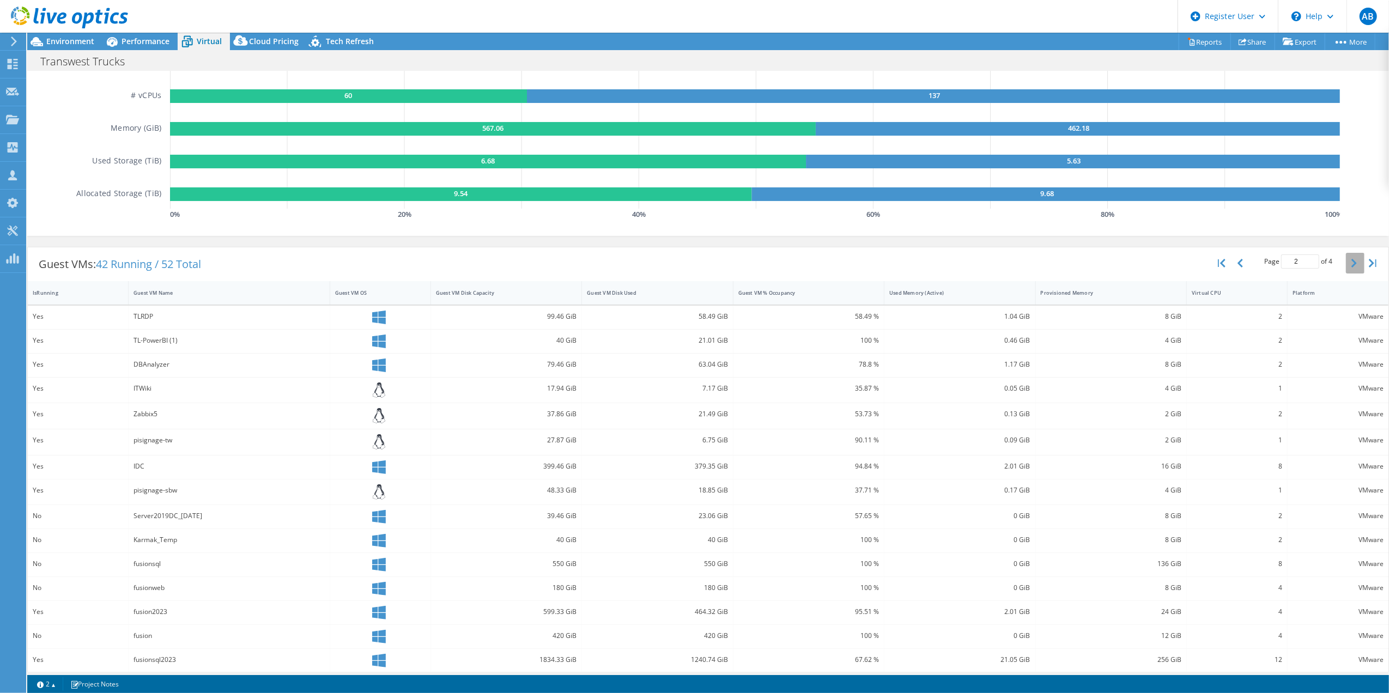
click at [1157, 261] on button "button" at bounding box center [1355, 263] width 19 height 21
click at [1157, 265] on icon "button" at bounding box center [1353, 263] width 5 height 9
type input "4"
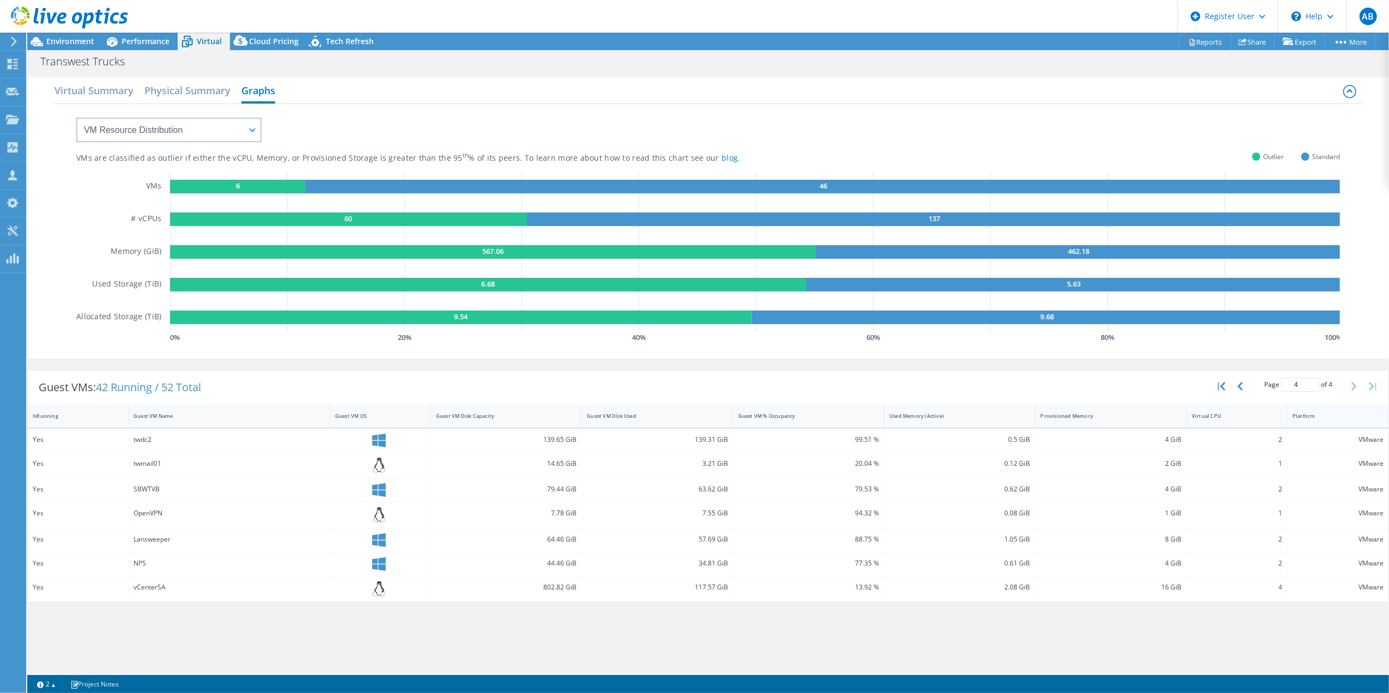
scroll to position [0, 0]
click at [153, 47] on div "Performance" at bounding box center [139, 41] width 75 height 17
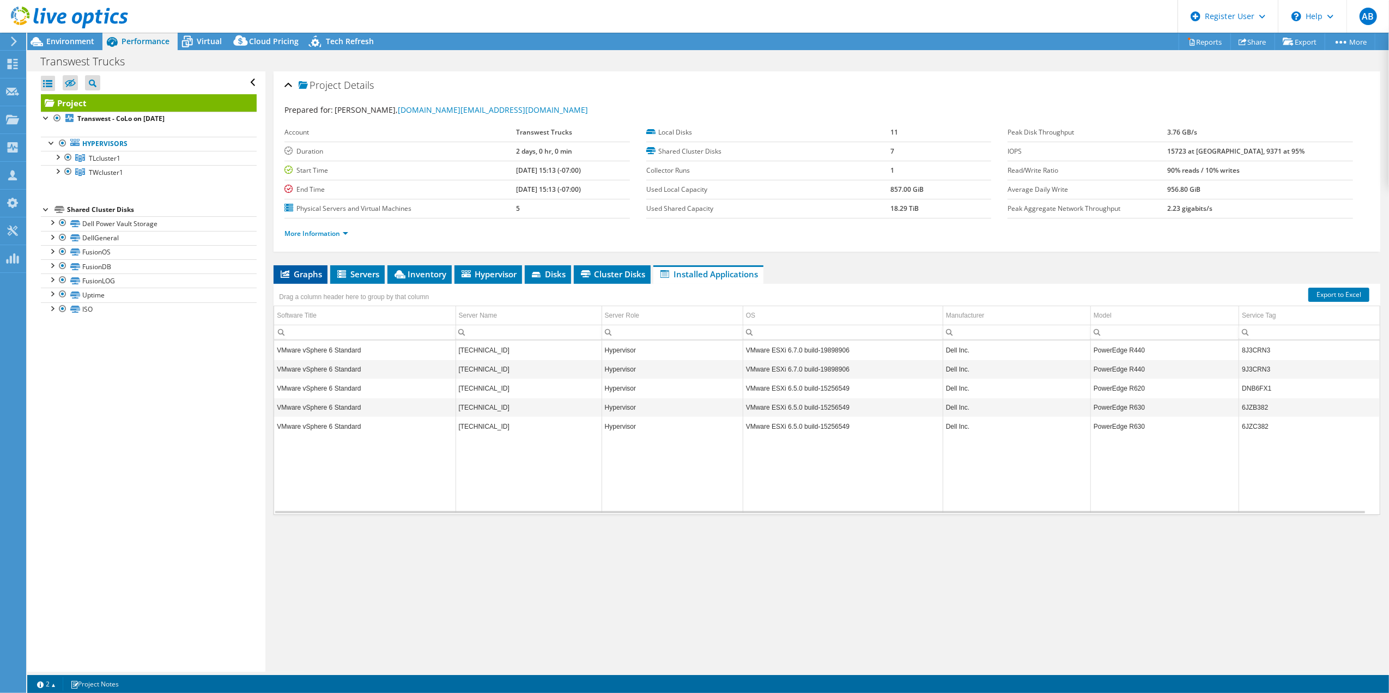
click at [301, 269] on li "Graphs" at bounding box center [300, 274] width 54 height 19
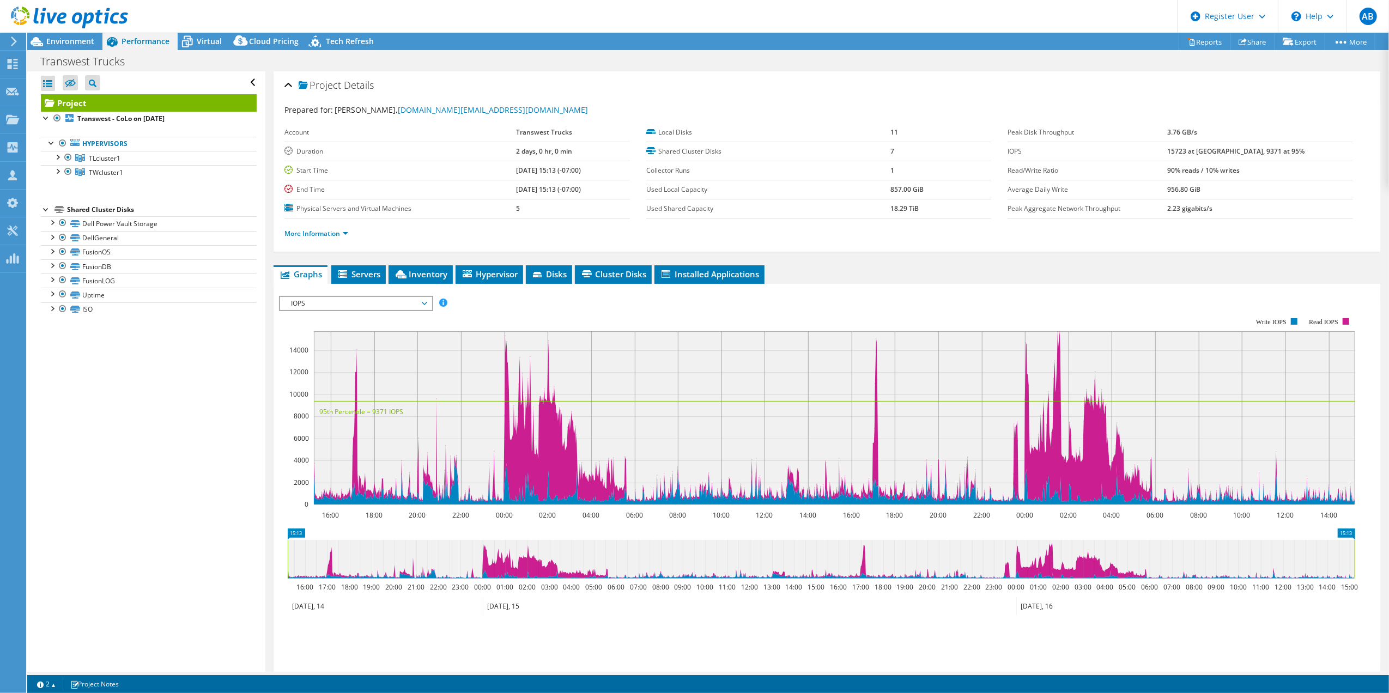
click at [404, 300] on span "IOPS" at bounding box center [355, 303] width 140 height 13
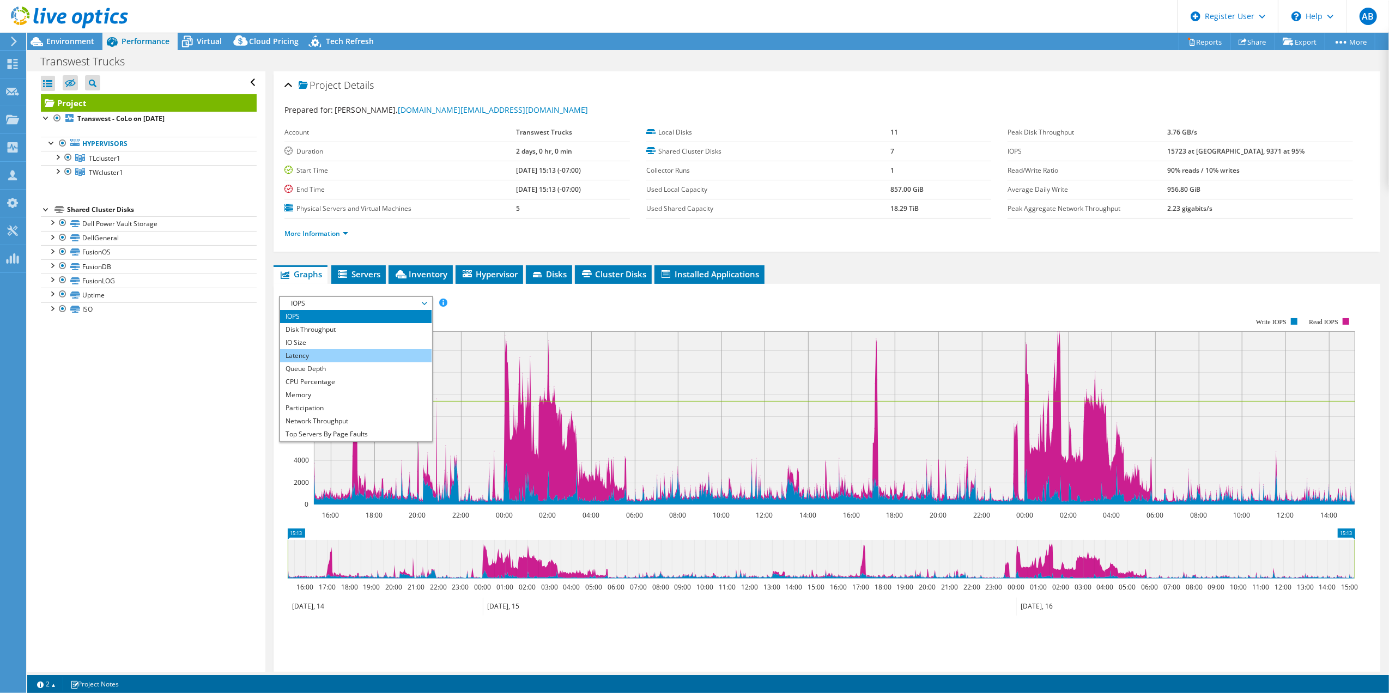
click at [345, 360] on li "Latency" at bounding box center [355, 355] width 151 height 13
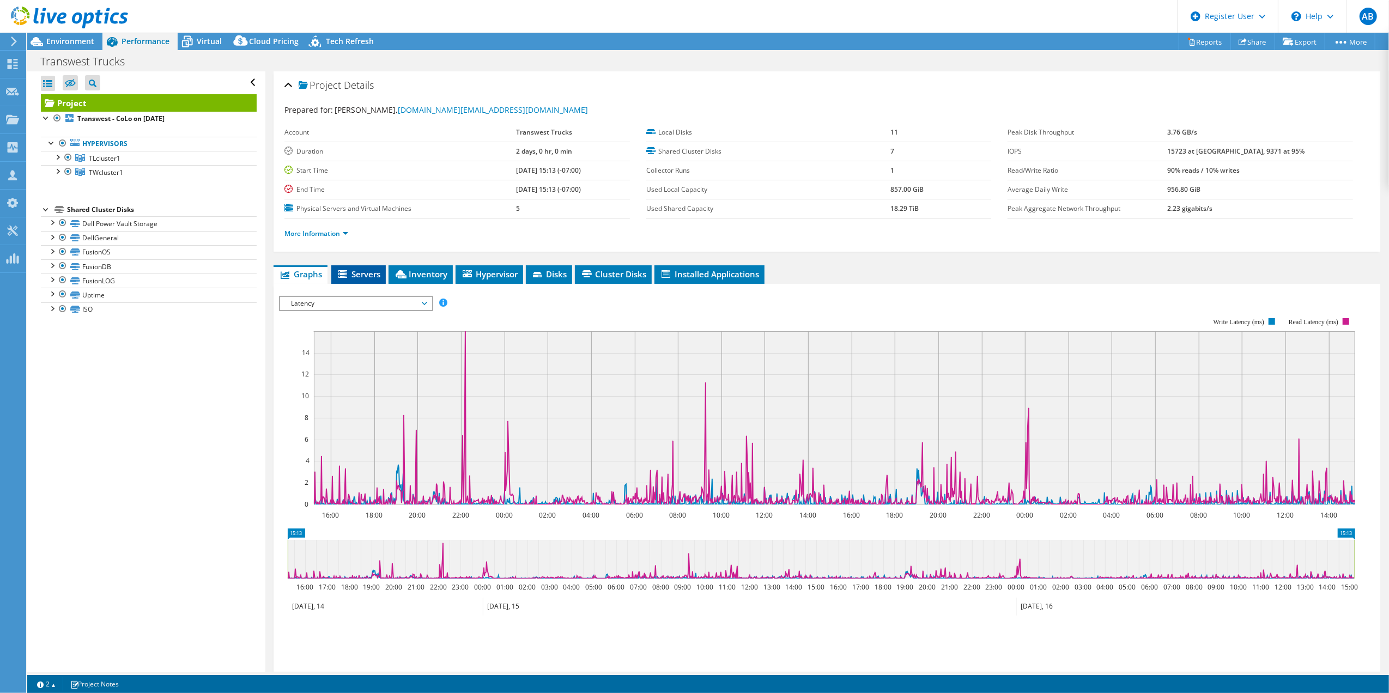
click at [358, 281] on li "Servers" at bounding box center [358, 274] width 54 height 19
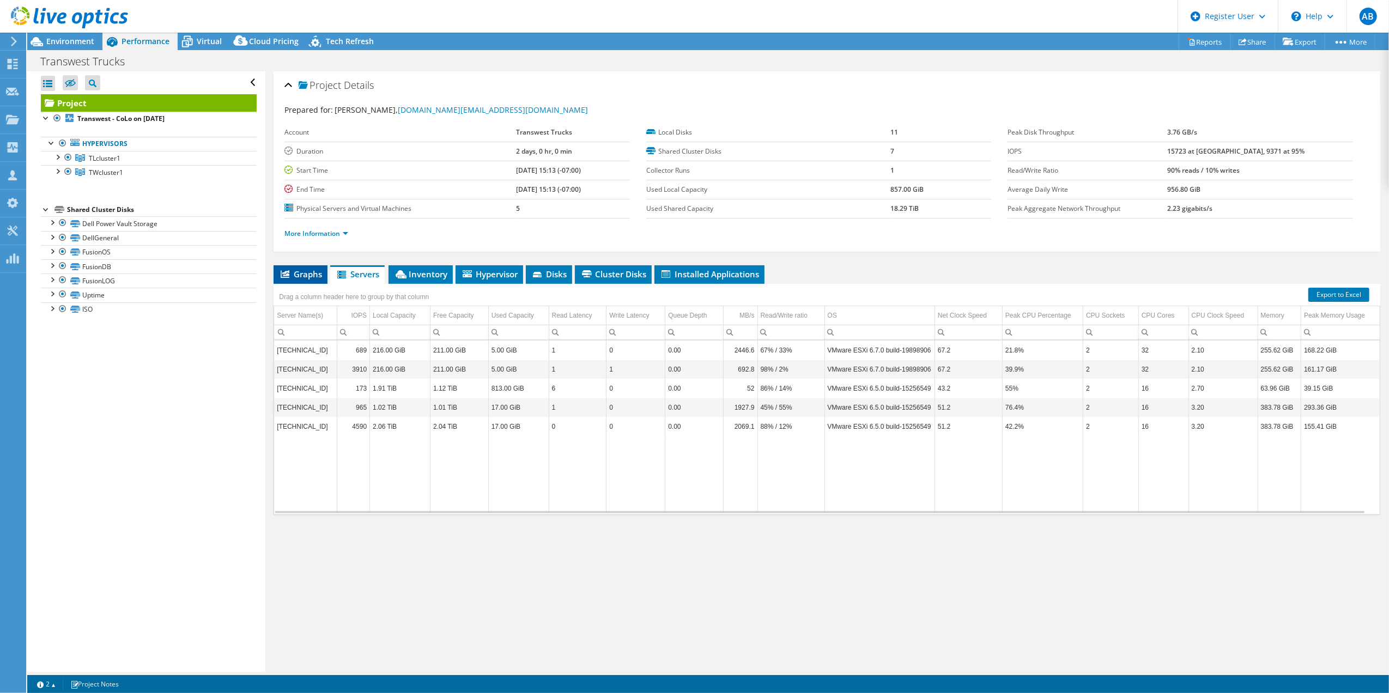
click at [294, 281] on li "Graphs" at bounding box center [300, 274] width 54 height 19
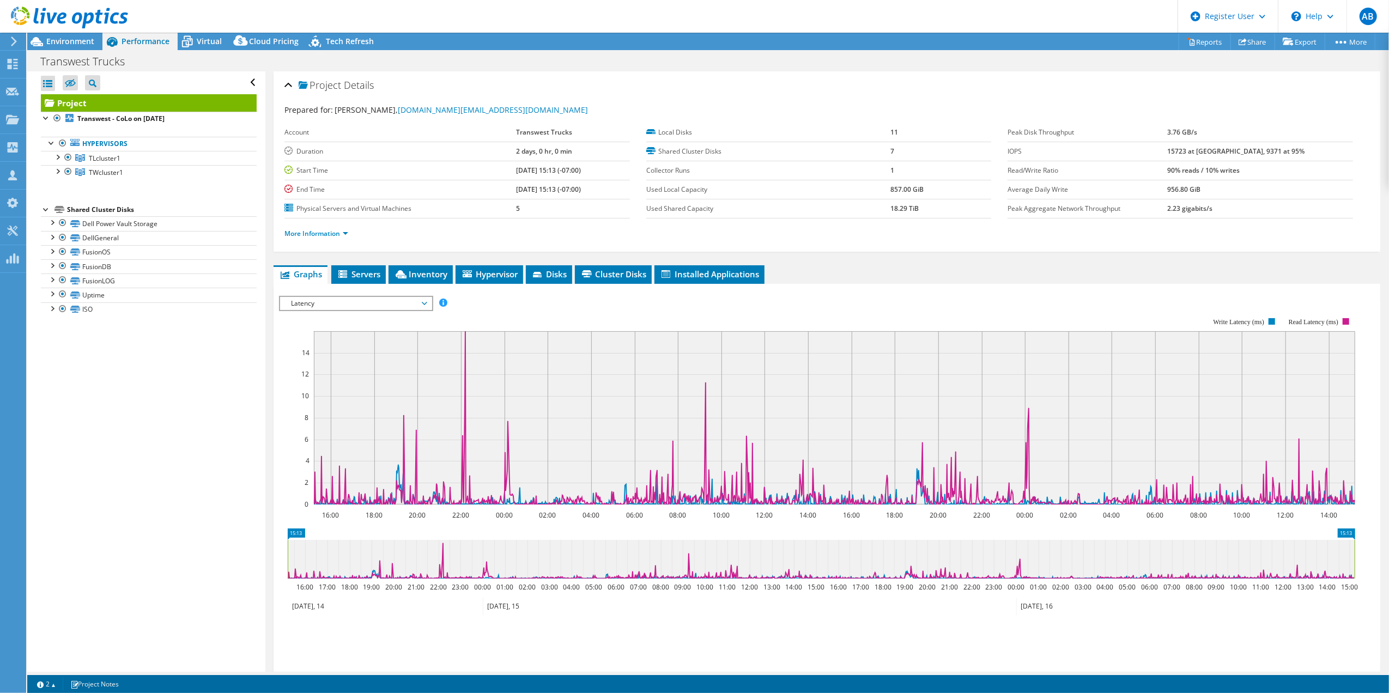
click at [83, 31] on link at bounding box center [69, 26] width 117 height 9
click at [84, 40] on span "Environment" at bounding box center [70, 41] width 48 height 10
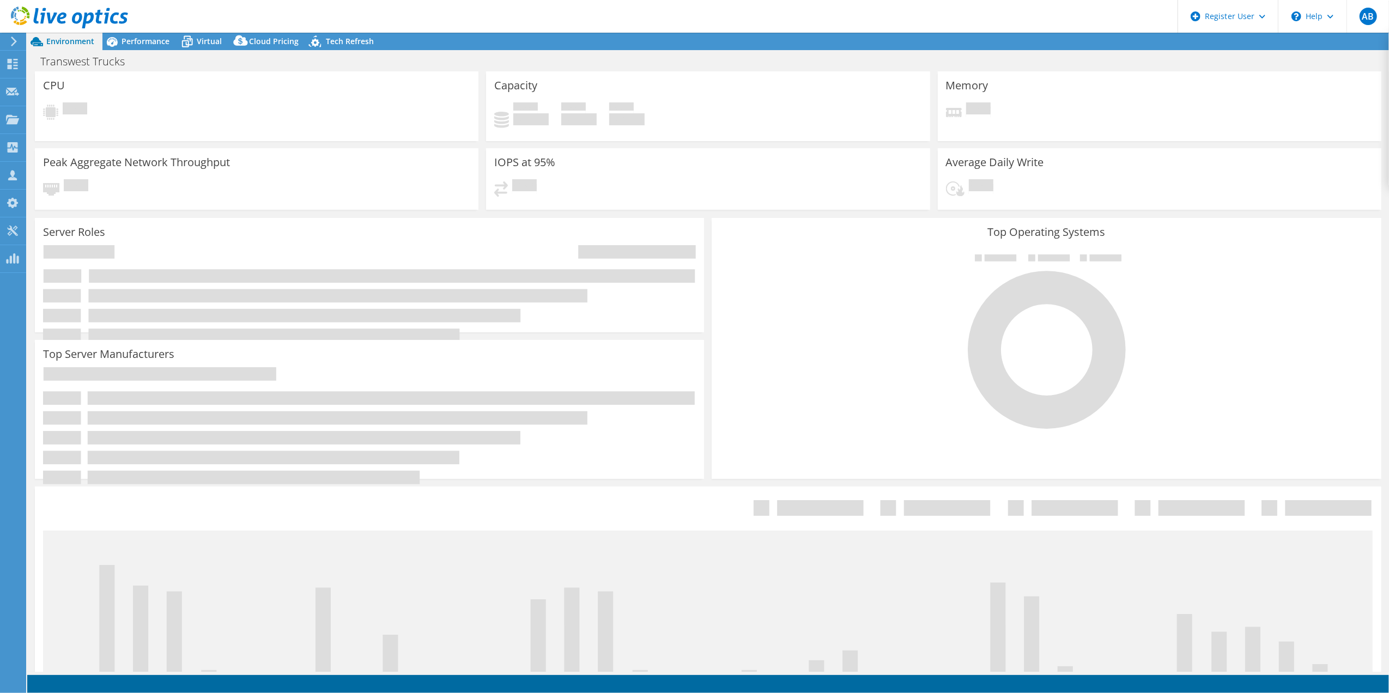
select select "SelectRegion"
select select "USD"
select select "USWest"
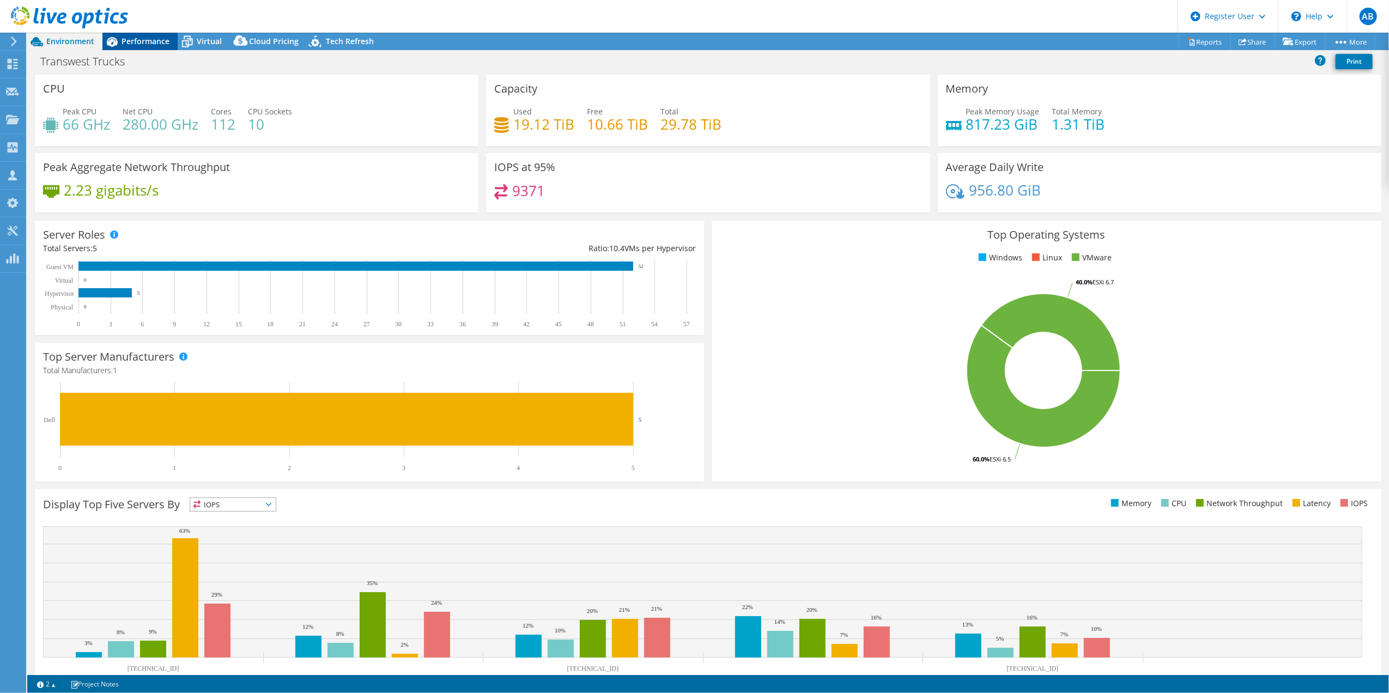
click at [131, 38] on span "Performance" at bounding box center [145, 41] width 48 height 10
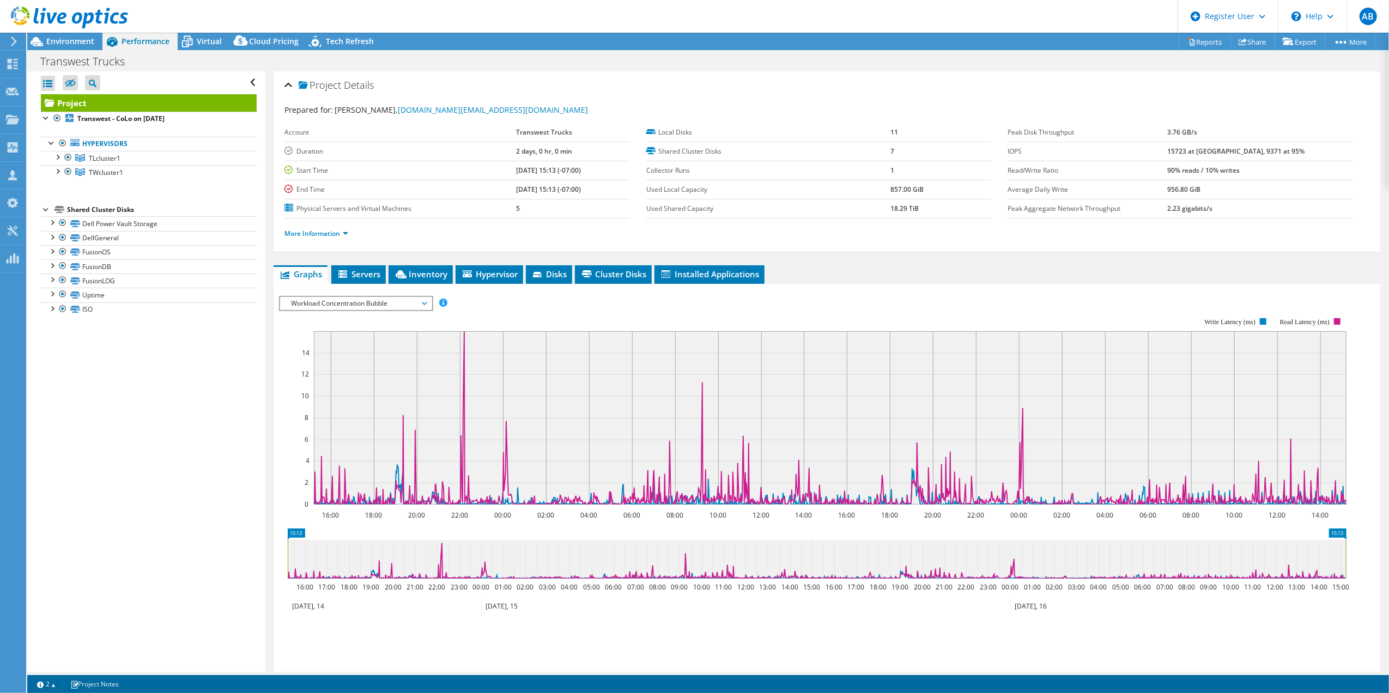
click at [349, 301] on span "Workload Concentration Bubble" at bounding box center [355, 303] width 140 height 13
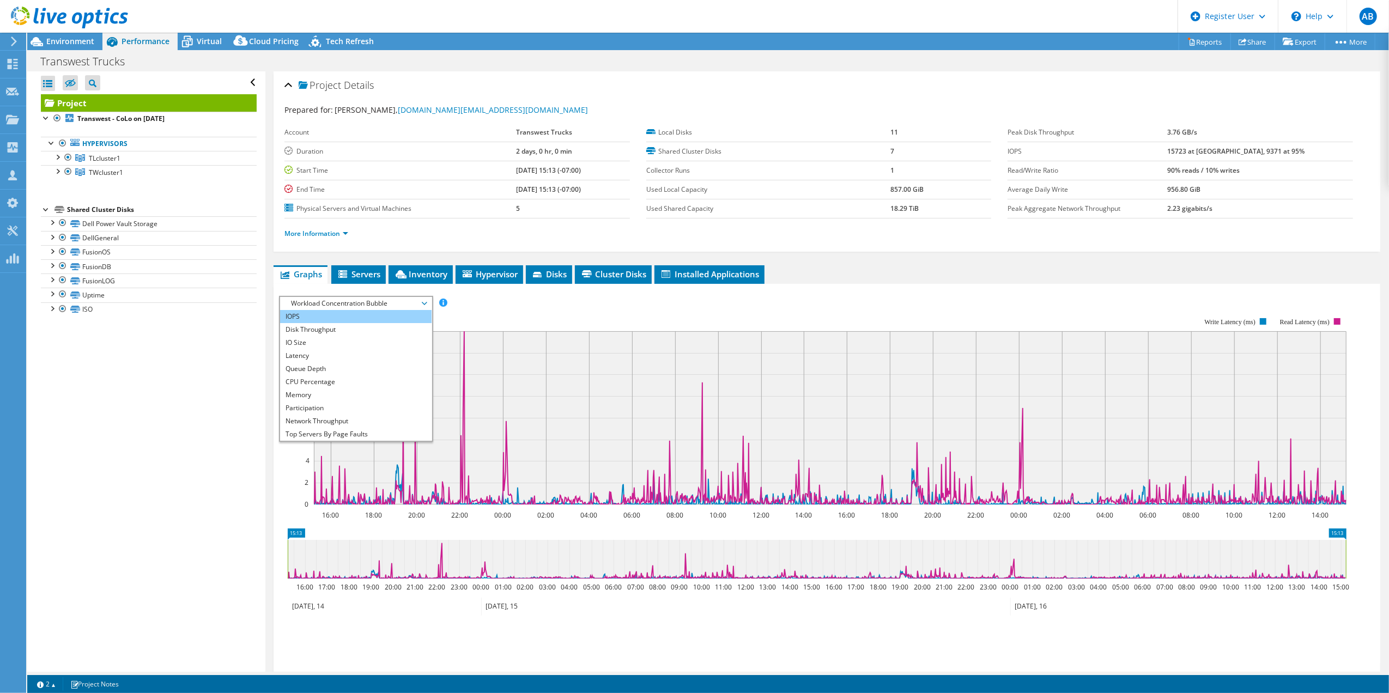
click at [345, 319] on li "IOPS" at bounding box center [355, 316] width 151 height 13
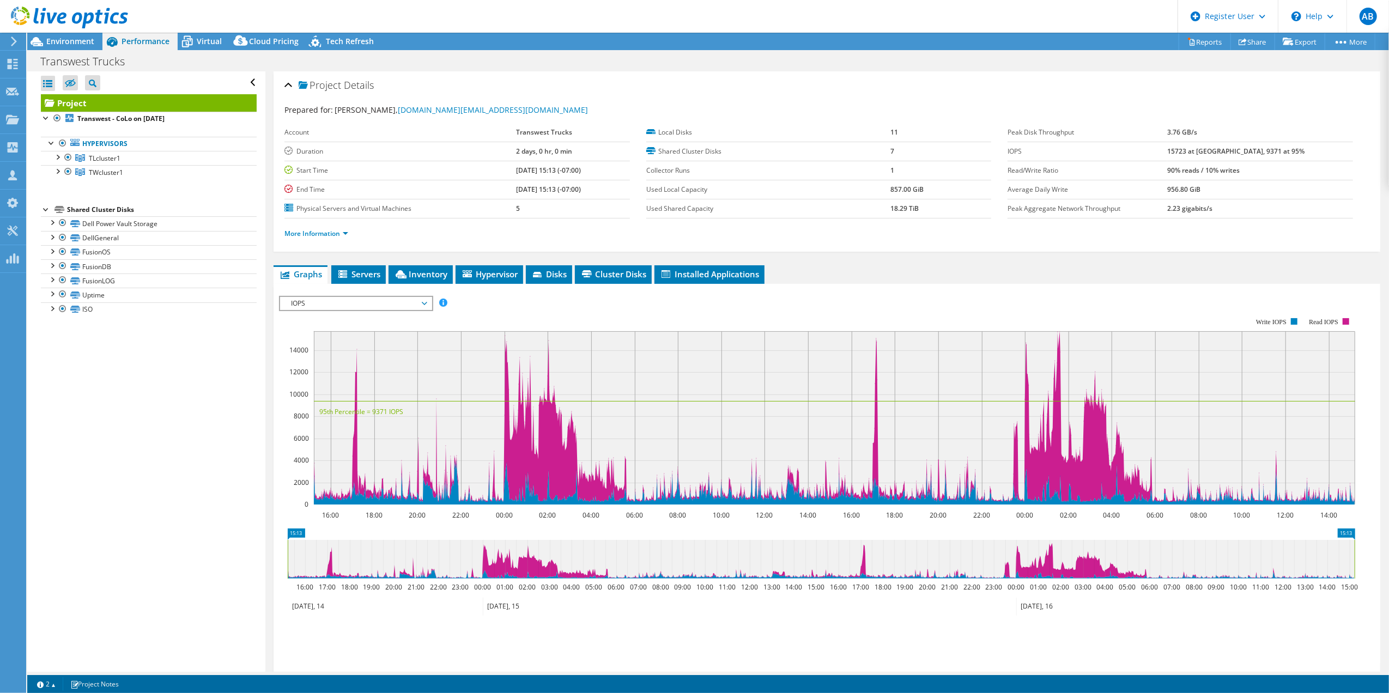
click at [398, 299] on span "IOPS" at bounding box center [355, 303] width 140 height 13
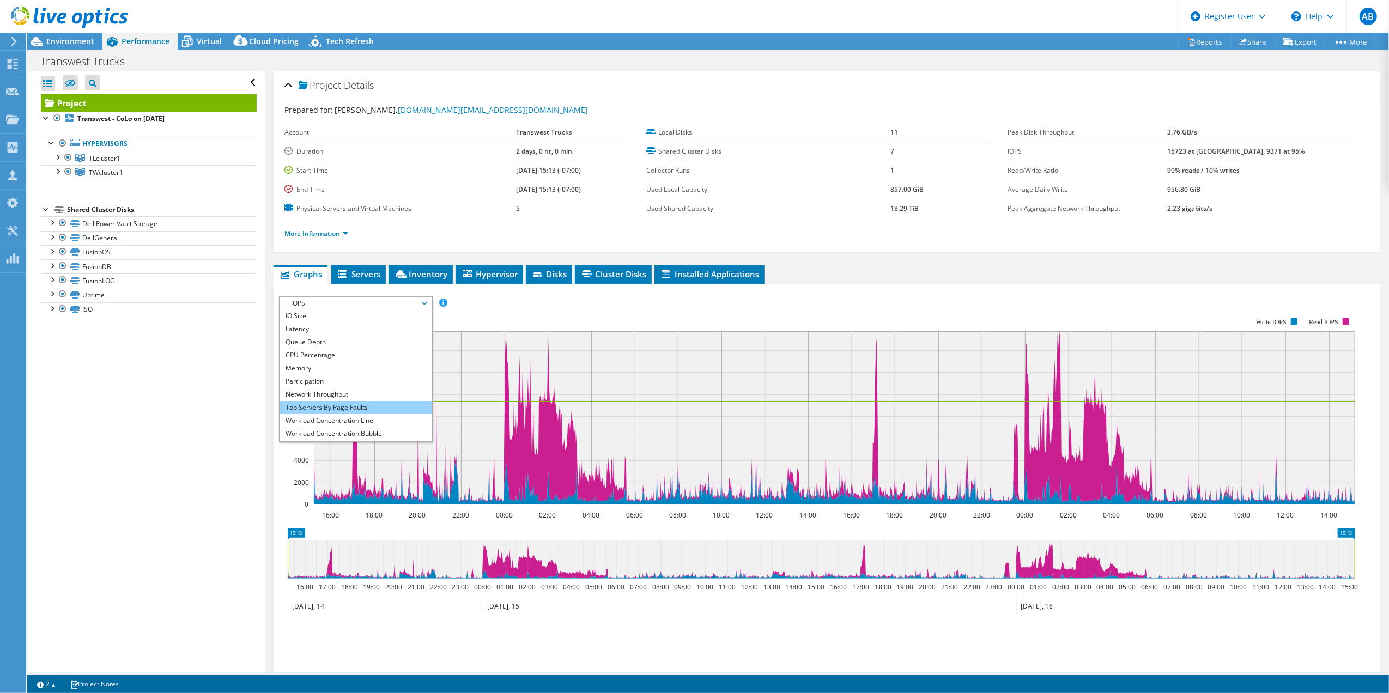
scroll to position [39, 0]
click at [368, 380] on li "Network Throughput" at bounding box center [355, 381] width 151 height 13
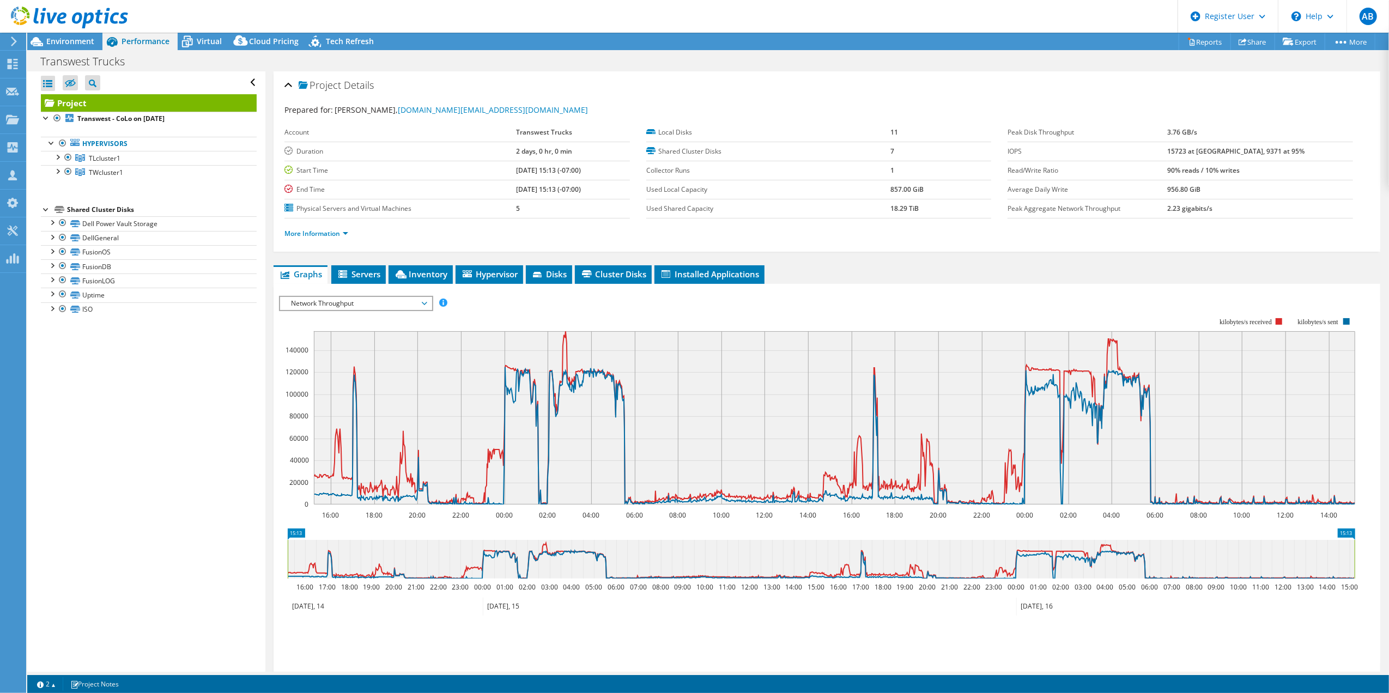
click at [411, 307] on span "Network Throughput" at bounding box center [355, 303] width 140 height 13
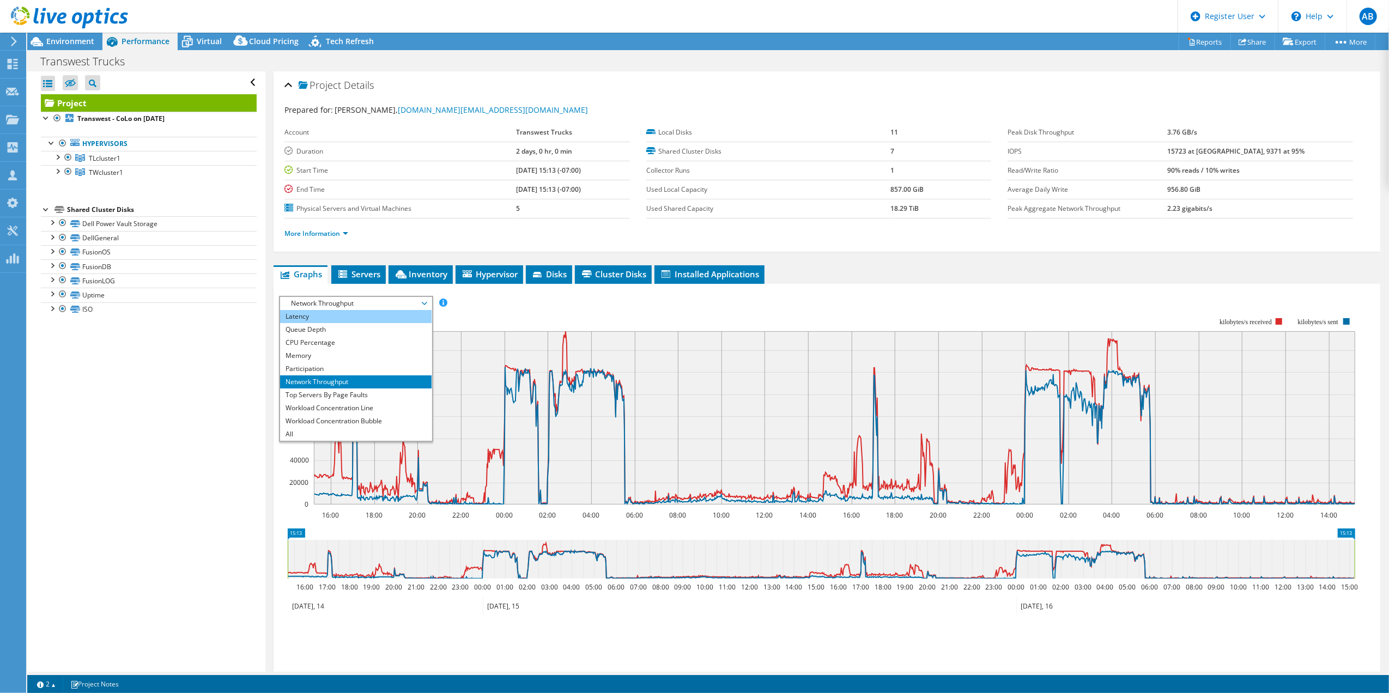
click at [405, 312] on li "Latency" at bounding box center [355, 316] width 151 height 13
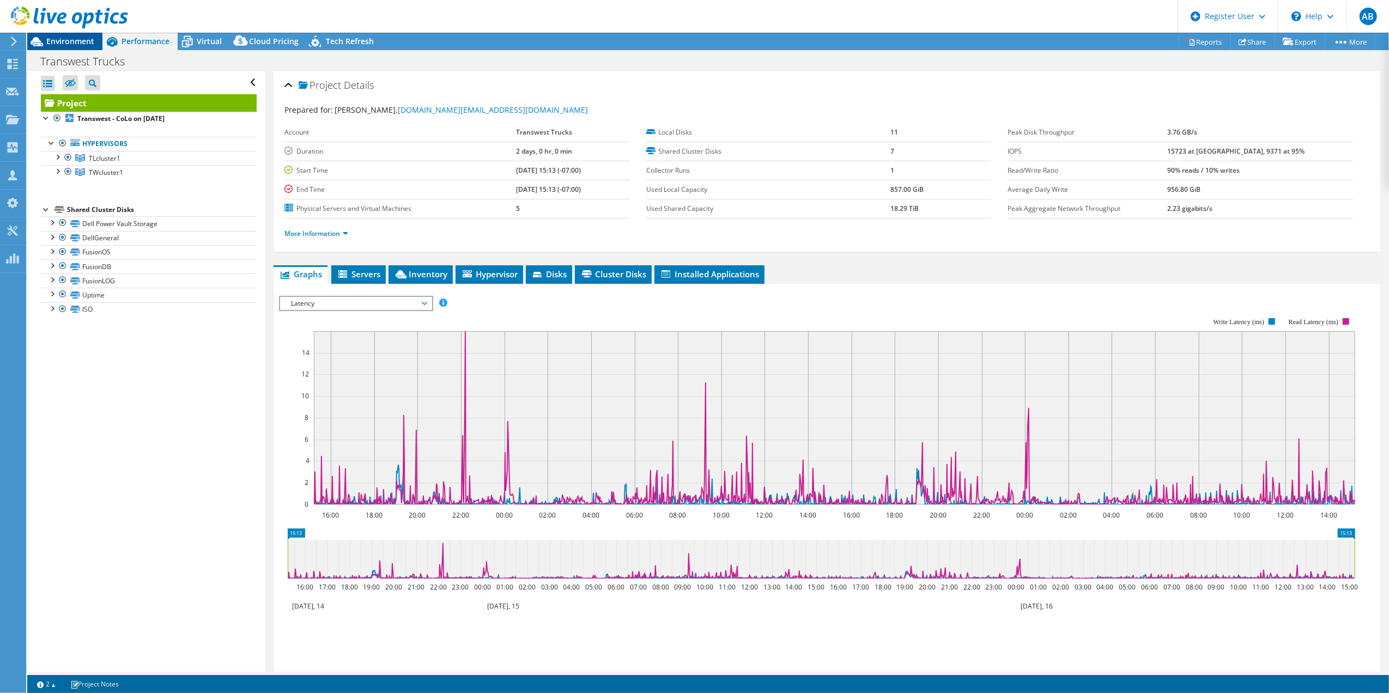
click at [75, 44] on span "Environment" at bounding box center [70, 41] width 48 height 10
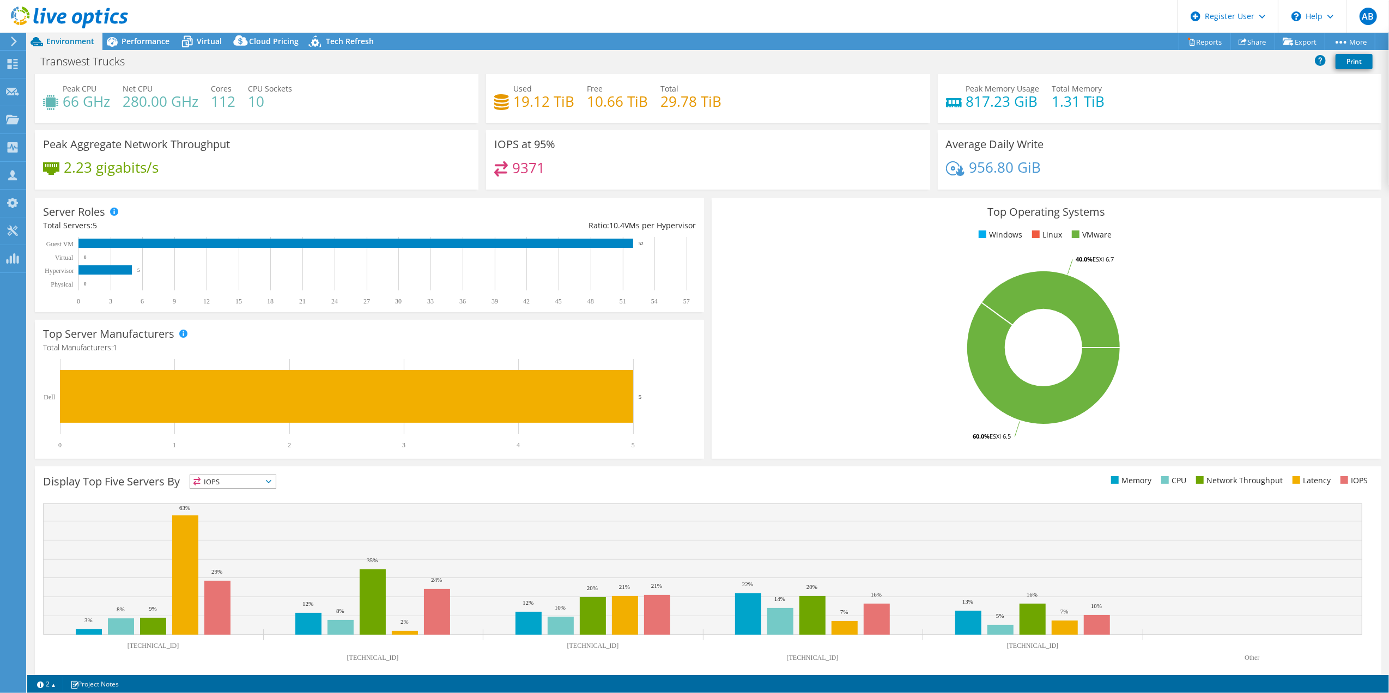
scroll to position [34, 0]
